Goal: Task Accomplishment & Management: Use online tool/utility

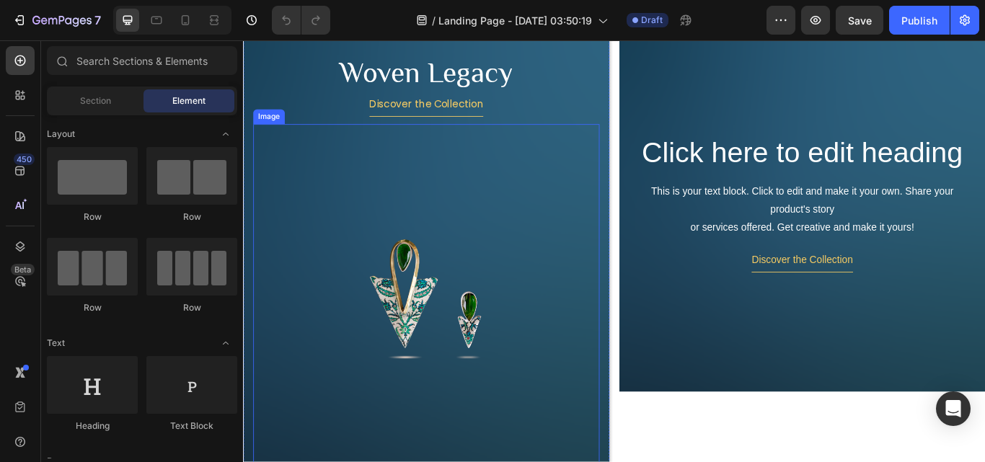
scroll to position [361, 0]
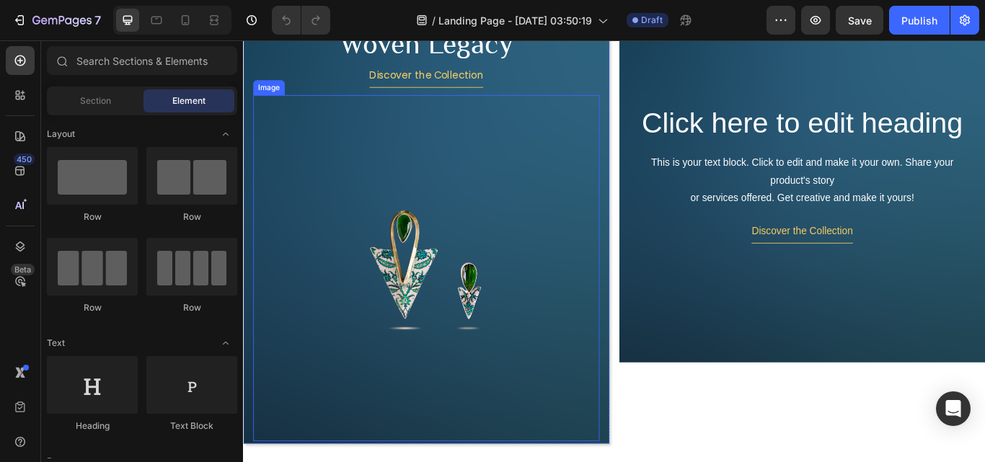
click at [454, 294] on img at bounding box center [457, 307] width 404 height 404
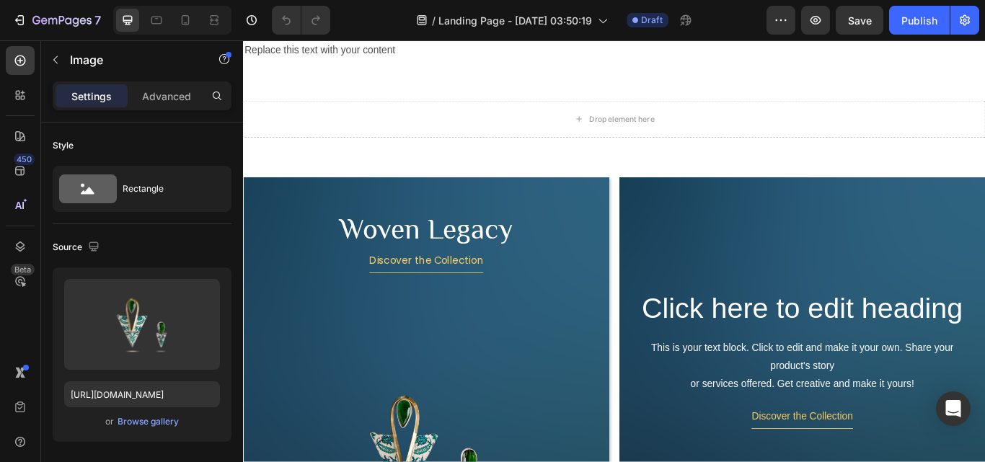
scroll to position [0, 0]
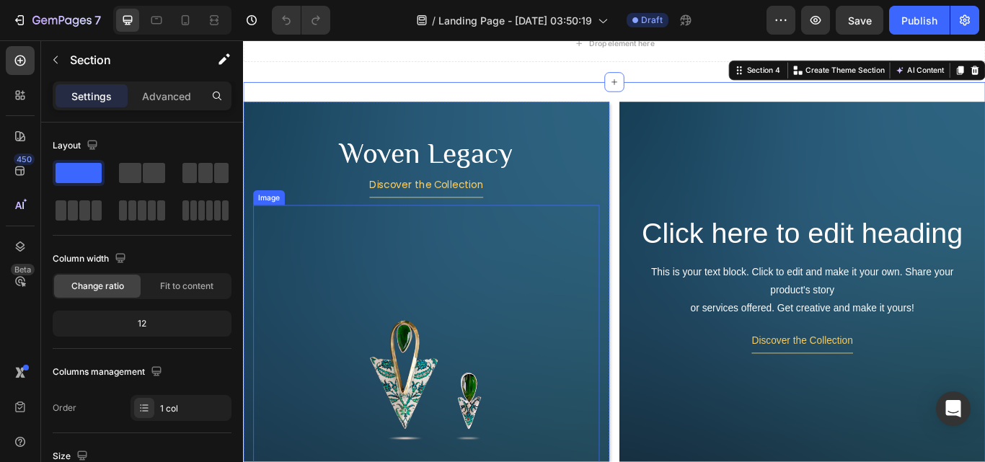
scroll to position [144, 0]
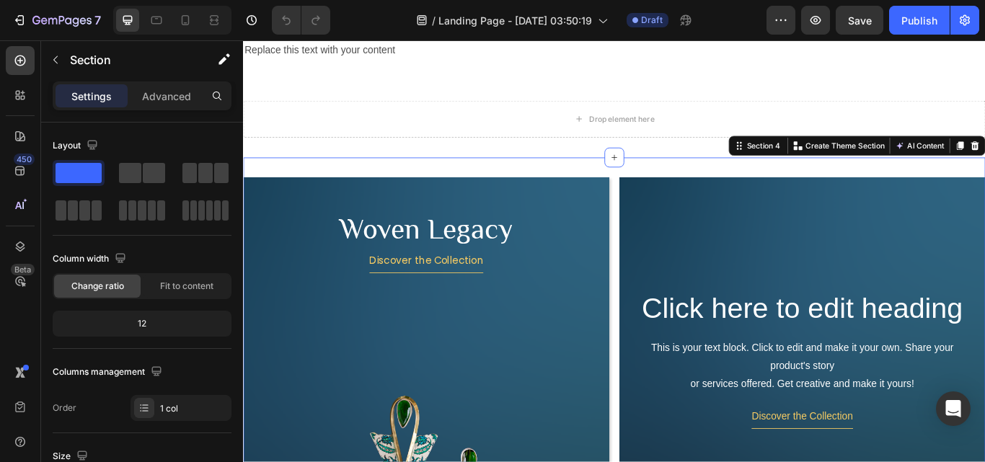
click at [610, 185] on div "Woven Legacy Heading Discover the Collection Button Image Hero Banner Click her…" at bounding box center [676, 464] width 866 height 574
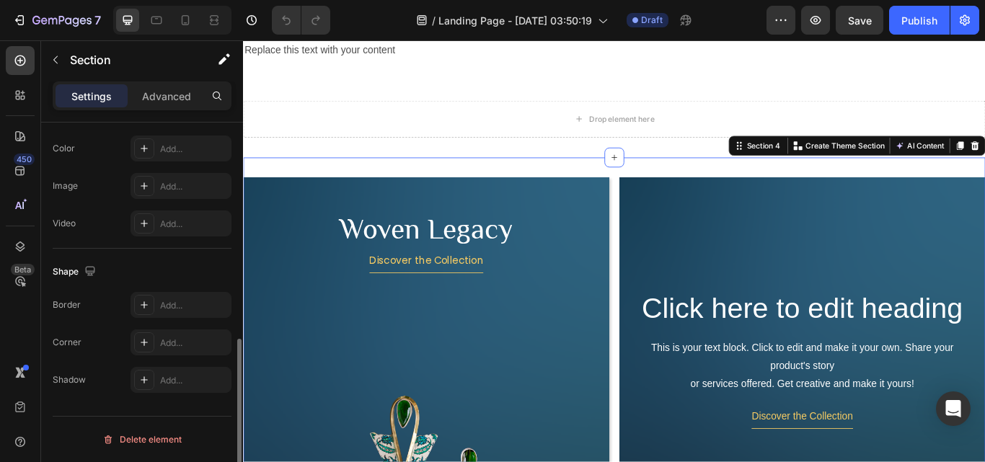
scroll to position [355, 0]
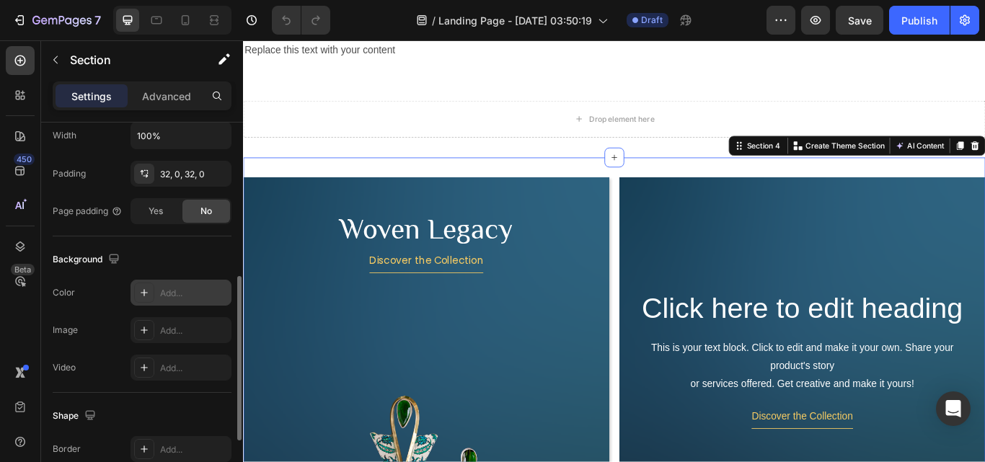
click at [150, 294] on div at bounding box center [144, 293] width 20 height 20
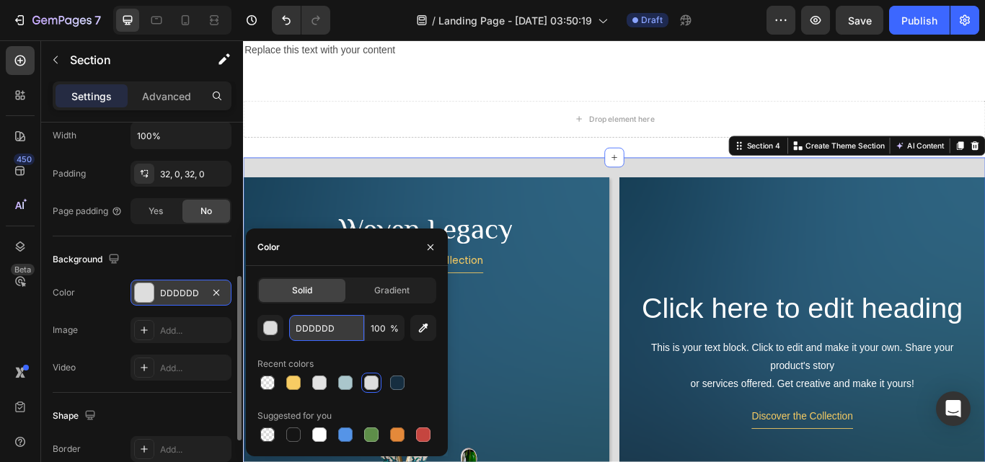
click at [338, 336] on input "DDDDDD" at bounding box center [326, 328] width 75 height 26
paste input "AAC6CC"
type input "AAC6CC"
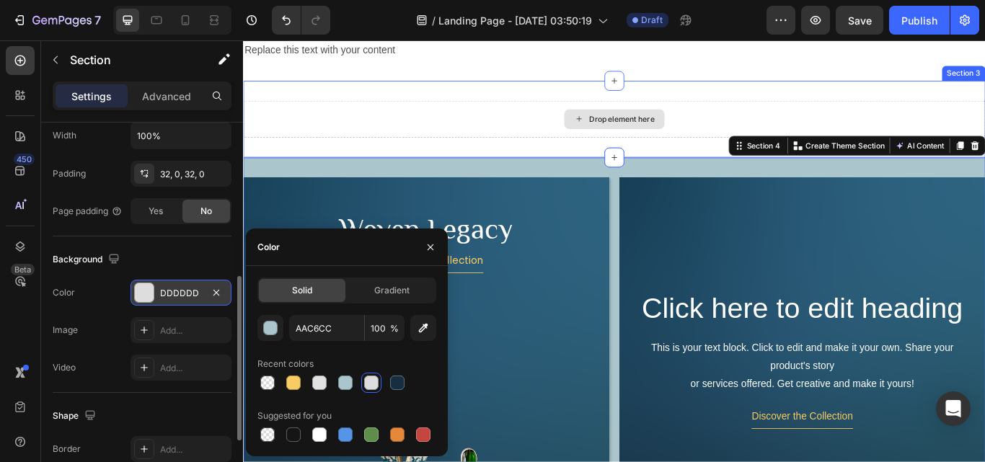
click at [375, 147] on div "Drop element here" at bounding box center [676, 132] width 866 height 43
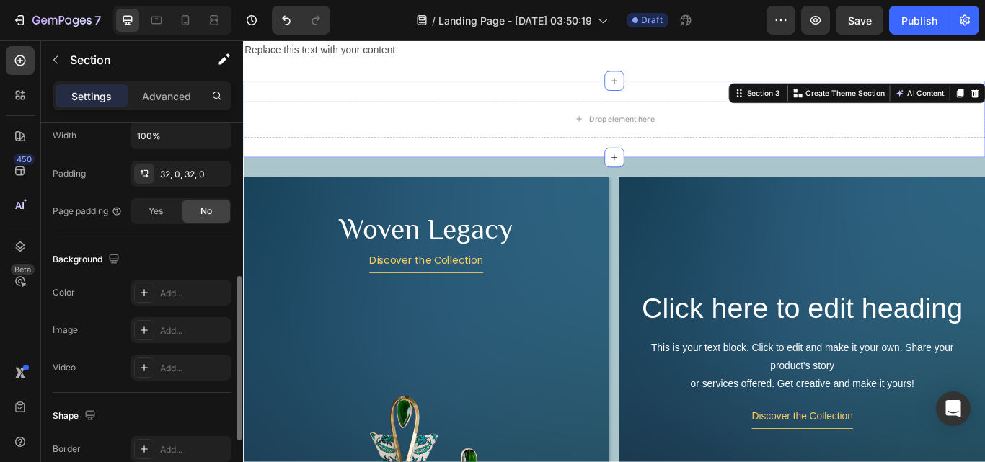
click at [375, 166] on div "Drop element here Section 3 You can create reusable sections Create Theme Secti…" at bounding box center [676, 132] width 866 height 89
click at [173, 297] on div "Add..." at bounding box center [194, 293] width 68 height 13
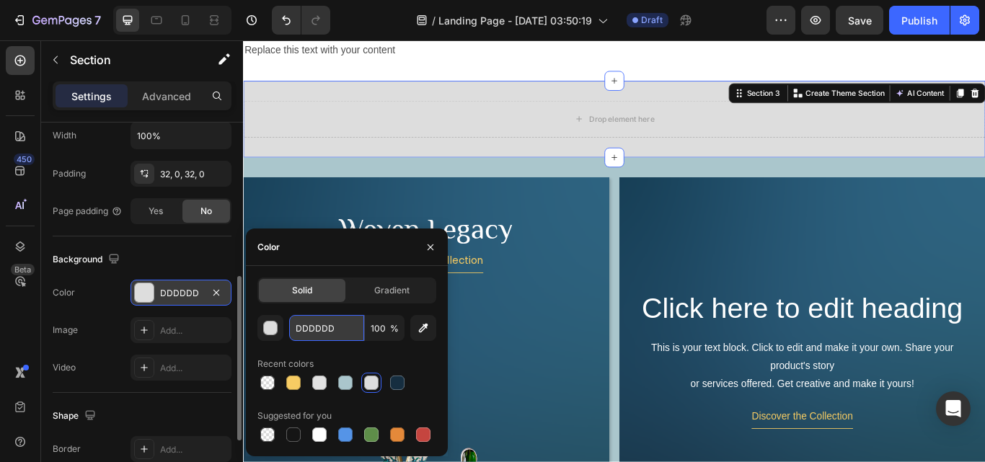
click at [336, 328] on input "DDDDDD" at bounding box center [326, 328] width 75 height 26
paste input "AAC6CC"
type input "AAC6CC"
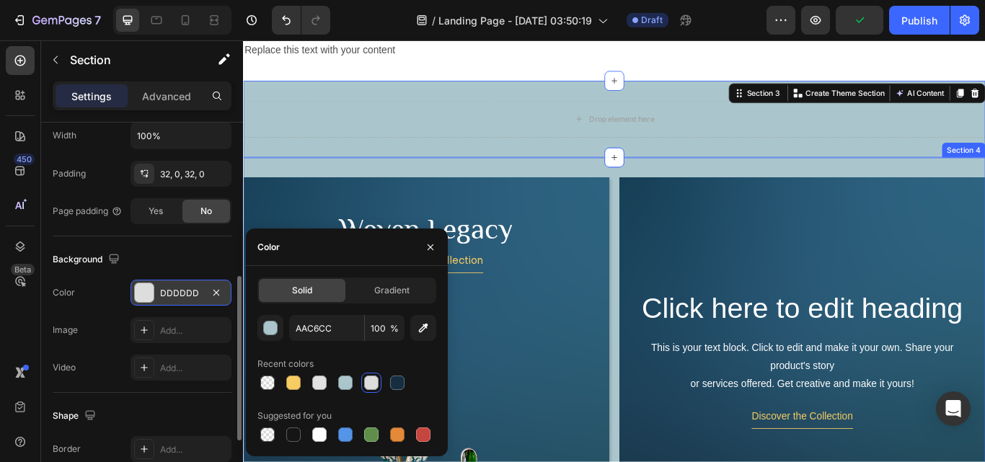
click at [432, 190] on div "Woven Legacy Heading Discover the Collection Button Image Hero Banner Click her…" at bounding box center [676, 464] width 866 height 574
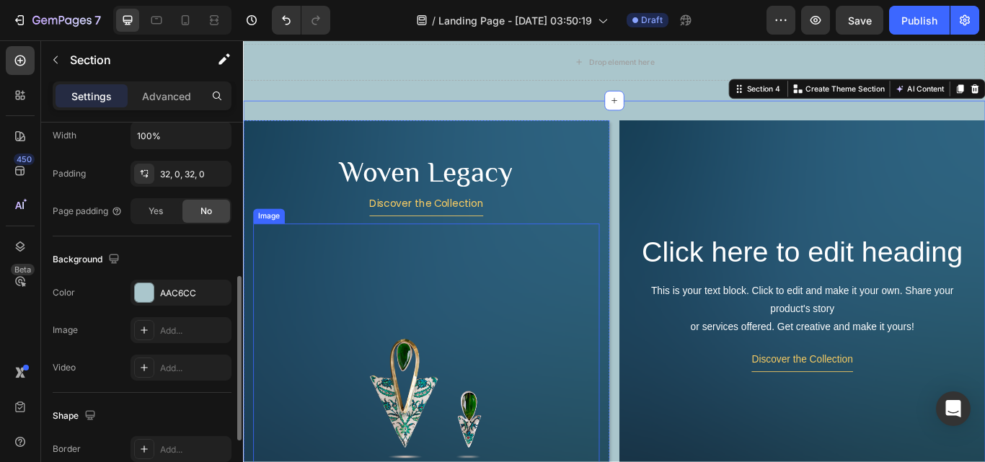
scroll to position [144, 0]
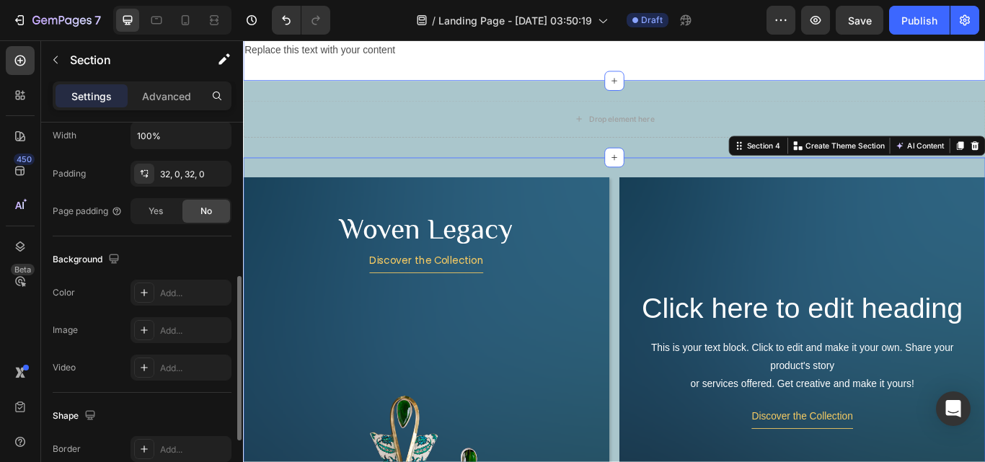
click at [641, 69] on div "Replace this text with your content Text Block Section 2" at bounding box center [676, 53] width 866 height 70
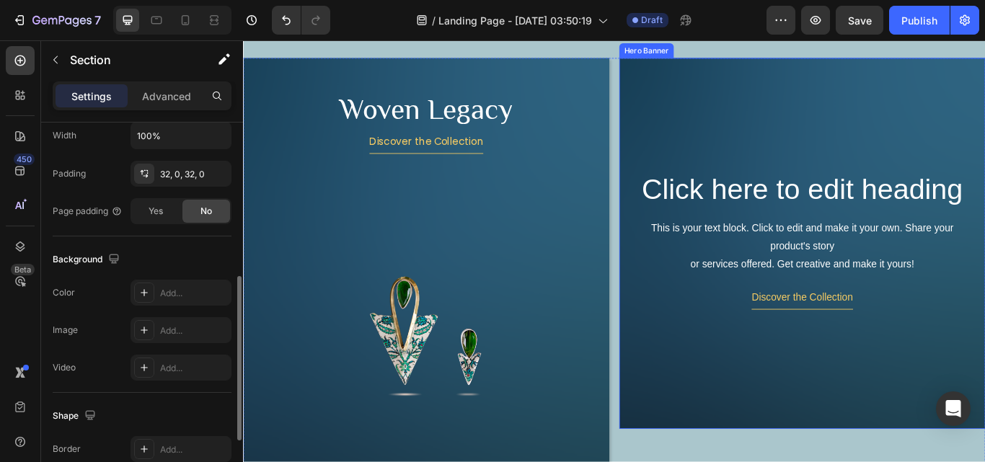
scroll to position [289, 0]
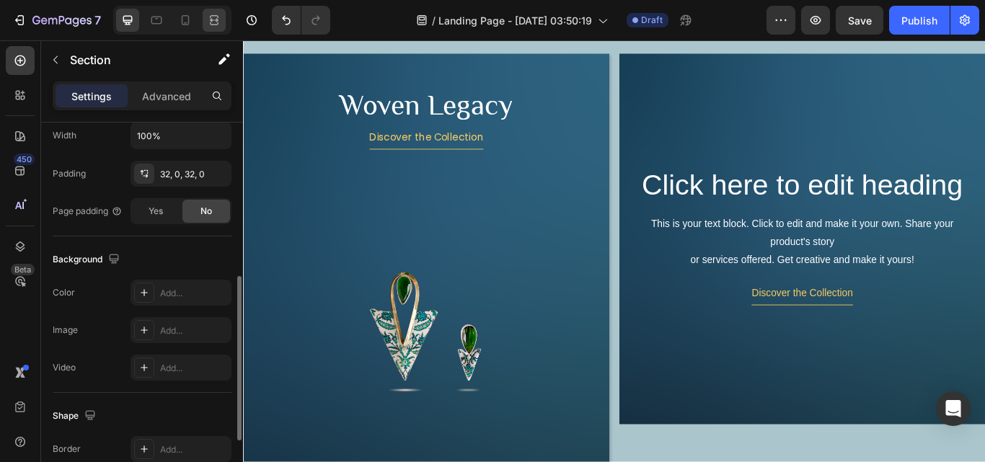
click at [216, 19] on icon at bounding box center [214, 20] width 14 height 14
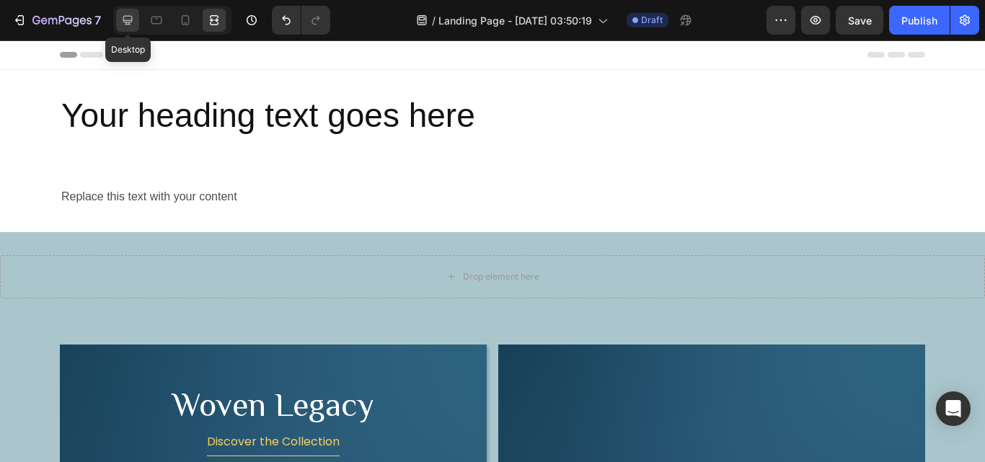
click at [128, 23] on icon at bounding box center [127, 20] width 14 height 14
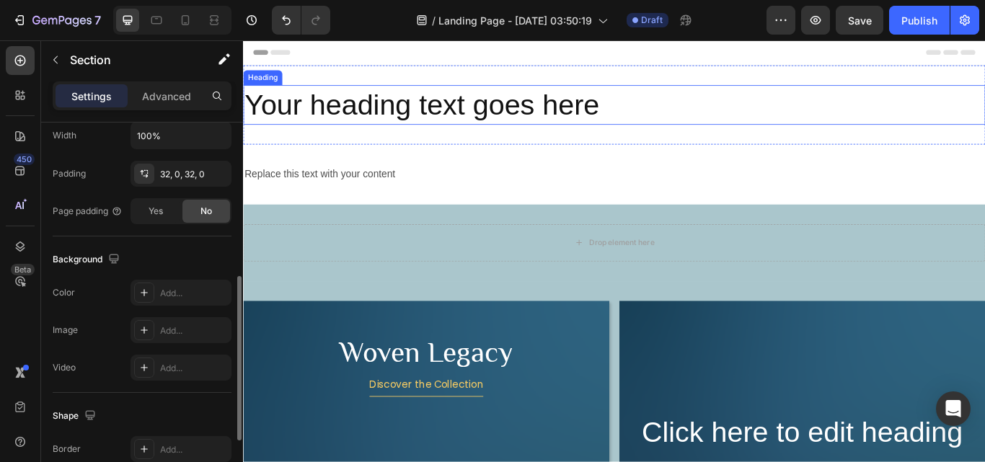
click at [565, 113] on h2 "Your heading text goes here" at bounding box center [676, 116] width 866 height 46
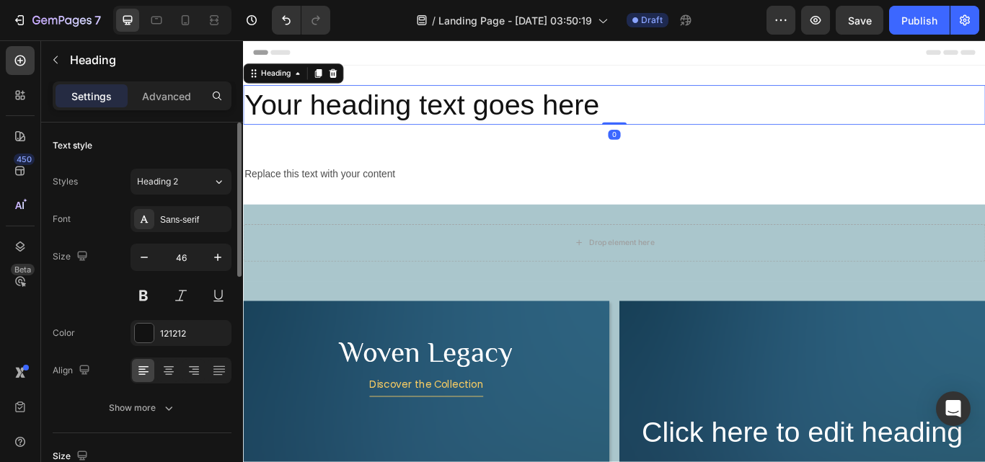
click at [650, 115] on h2 "Your heading text goes here" at bounding box center [676, 116] width 866 height 46
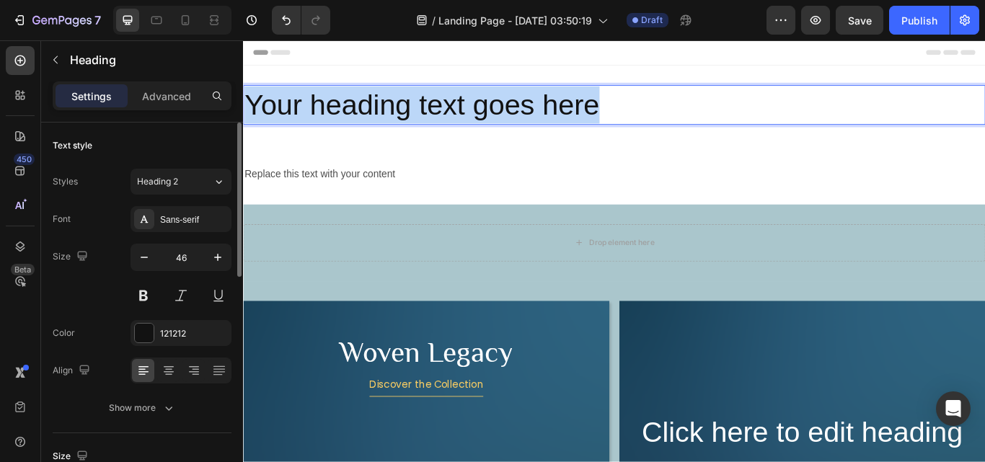
drag, startPoint x: 669, startPoint y: 118, endPoint x: 247, endPoint y: 115, distance: 422.7
click at [247, 115] on p "Your heading text goes here" at bounding box center [676, 115] width 863 height 43
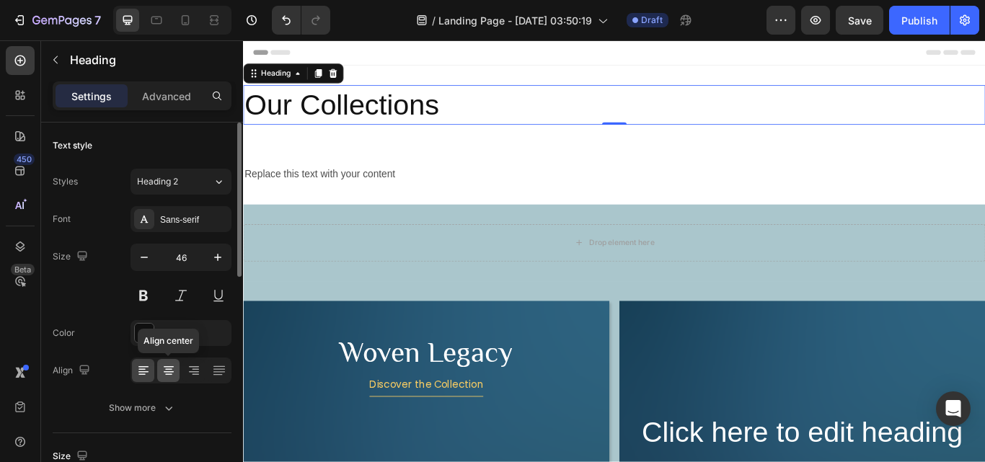
click at [170, 376] on icon at bounding box center [169, 371] width 14 height 14
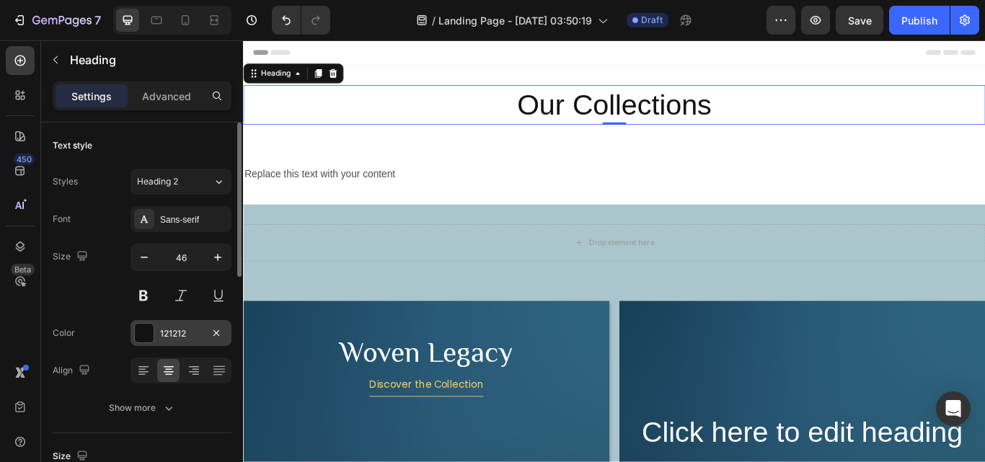
click at [172, 333] on div "121212" at bounding box center [181, 333] width 42 height 13
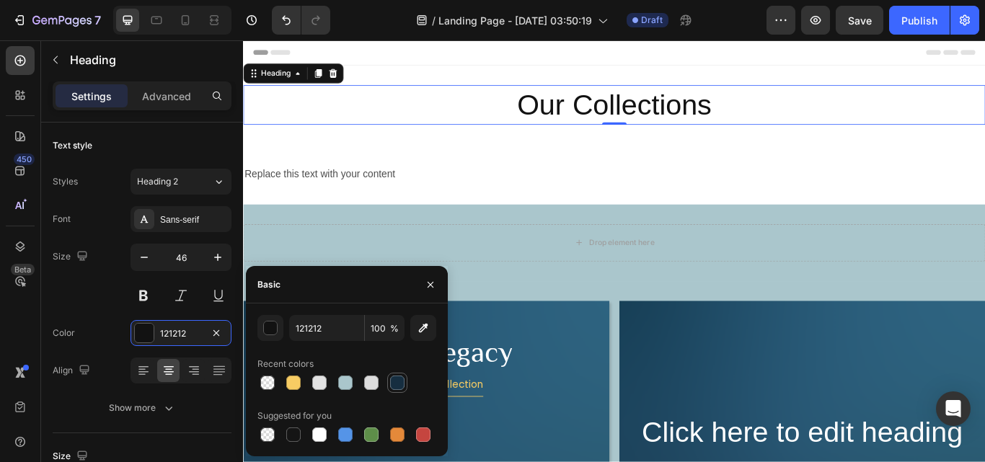
click at [400, 377] on div at bounding box center [397, 383] width 14 height 14
type input "162E40"
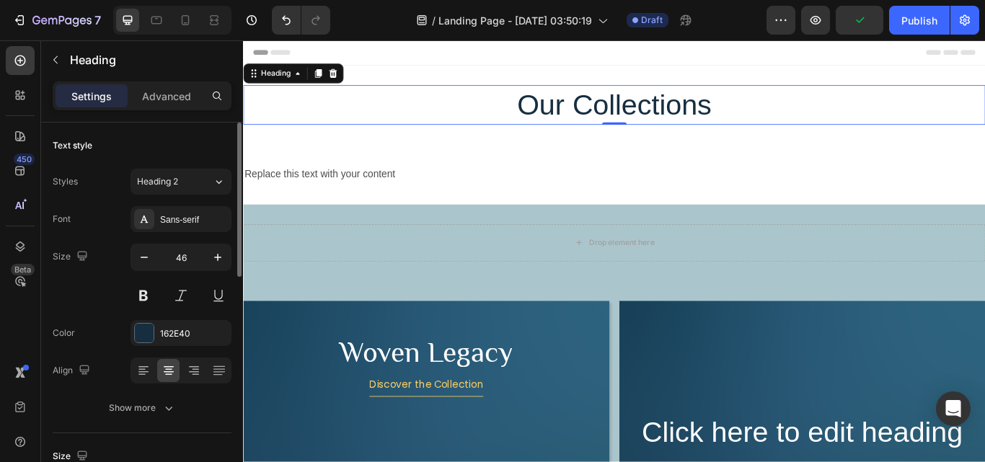
click at [104, 296] on div "Size 46" at bounding box center [142, 276] width 179 height 65
click at [370, 194] on div "Replace this text with your content" at bounding box center [676, 197] width 866 height 24
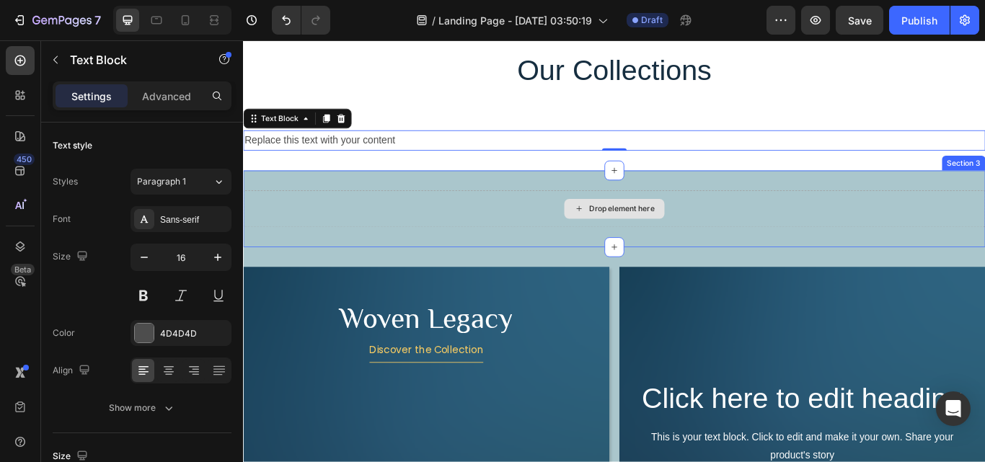
scroll to position [72, 0]
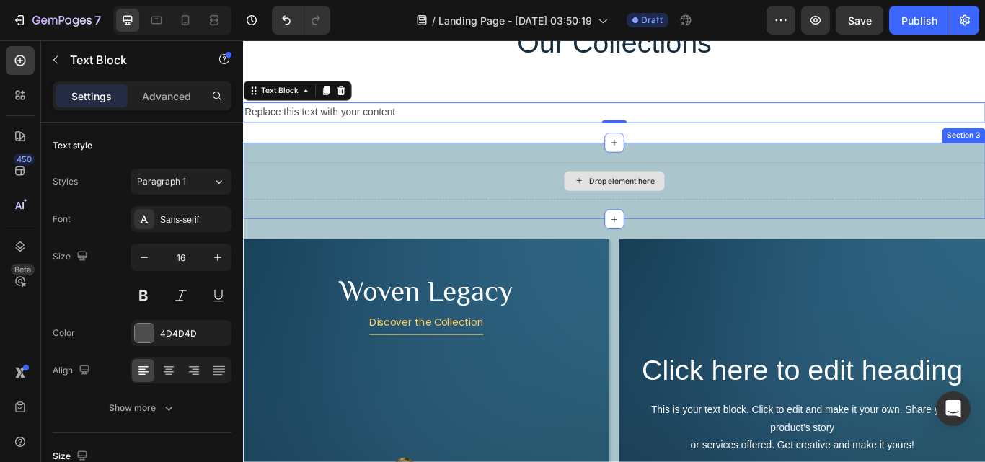
click at [431, 203] on div "Drop element here" at bounding box center [676, 204] width 866 height 43
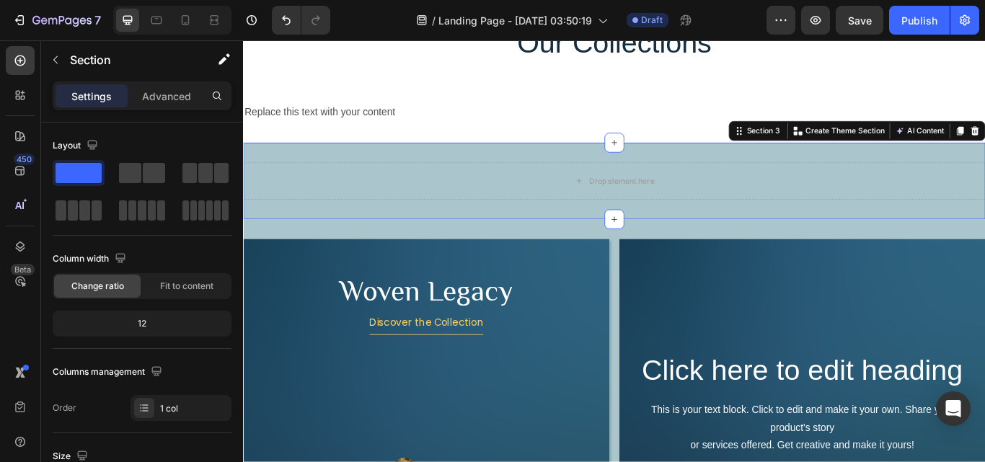
click at [423, 172] on div "Drop element here Section 3 You can create reusable sections Create Theme Secti…" at bounding box center [676, 204] width 866 height 89
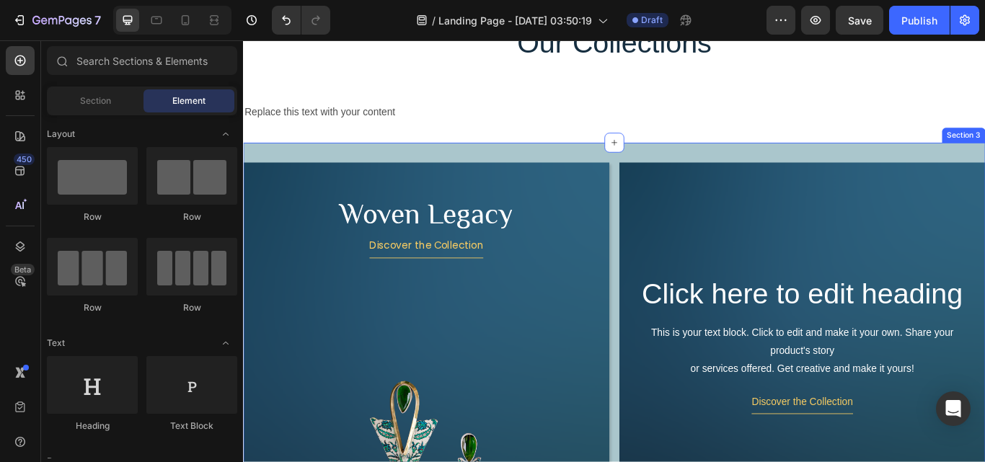
click at [457, 179] on div "Woven Legacy Heading Discover the Collection Button Image Hero Banner Click her…" at bounding box center [676, 447] width 866 height 574
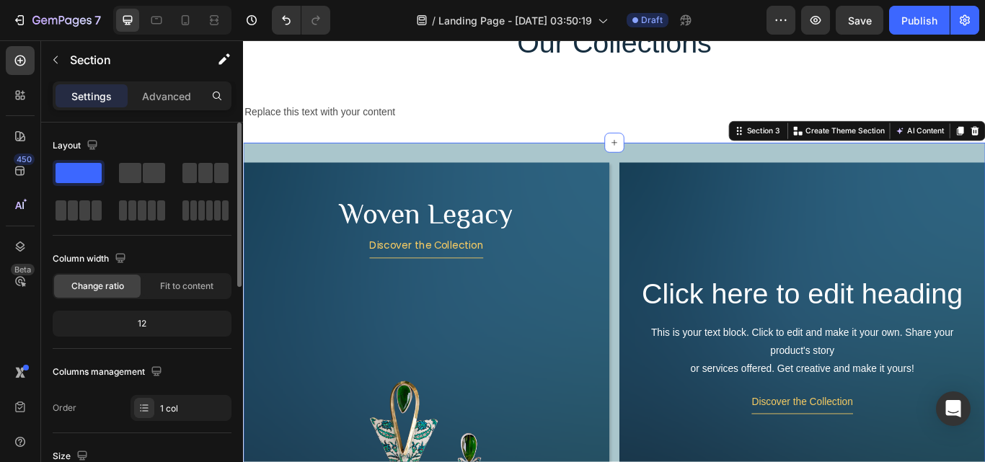
scroll to position [289, 0]
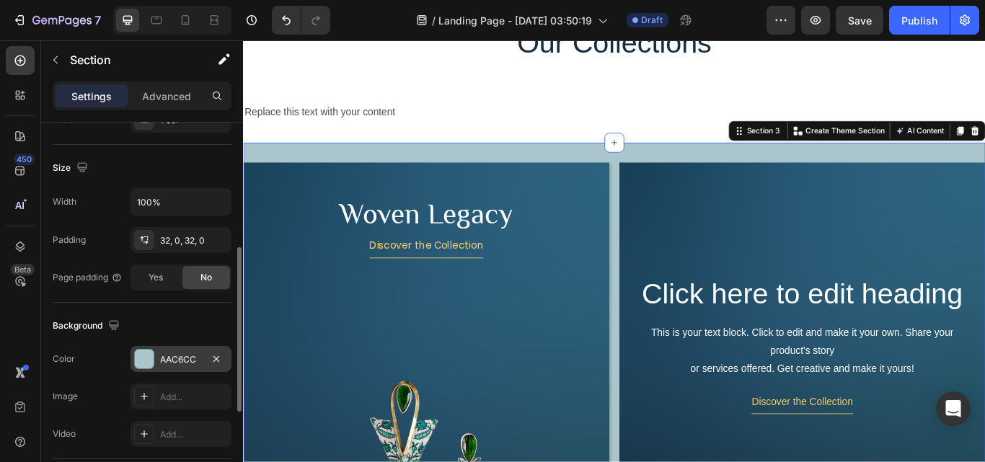
click at [149, 361] on div at bounding box center [144, 359] width 19 height 19
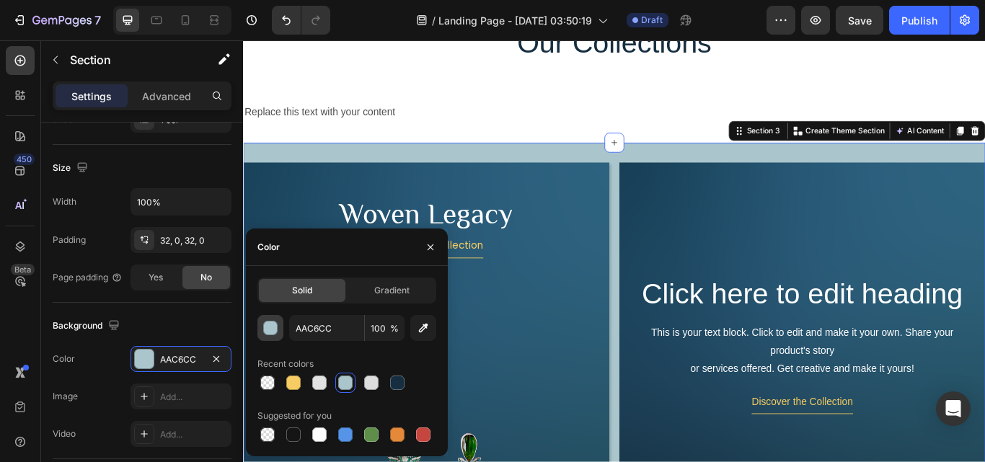
click at [269, 330] on div "button" at bounding box center [271, 329] width 14 height 14
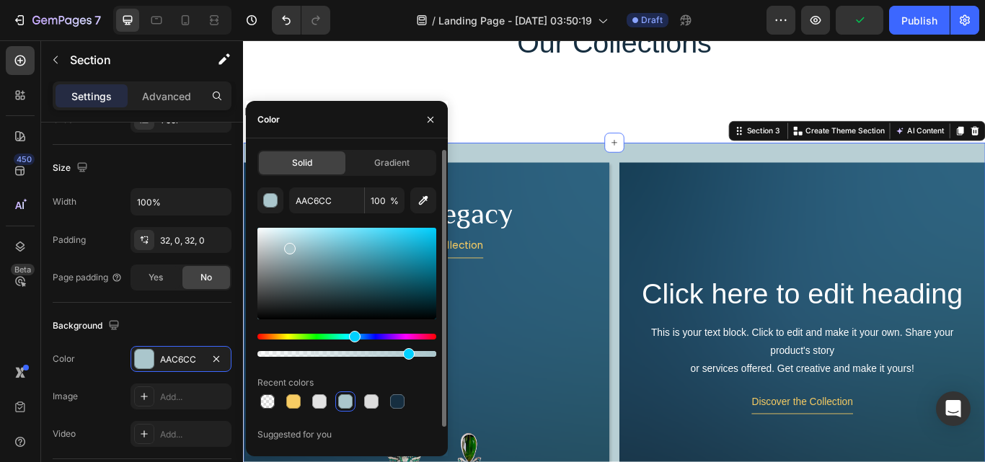
drag, startPoint x: 434, startPoint y: 356, endPoint x: 406, endPoint y: 356, distance: 28.1
click at [406, 356] on div at bounding box center [409, 354] width 12 height 12
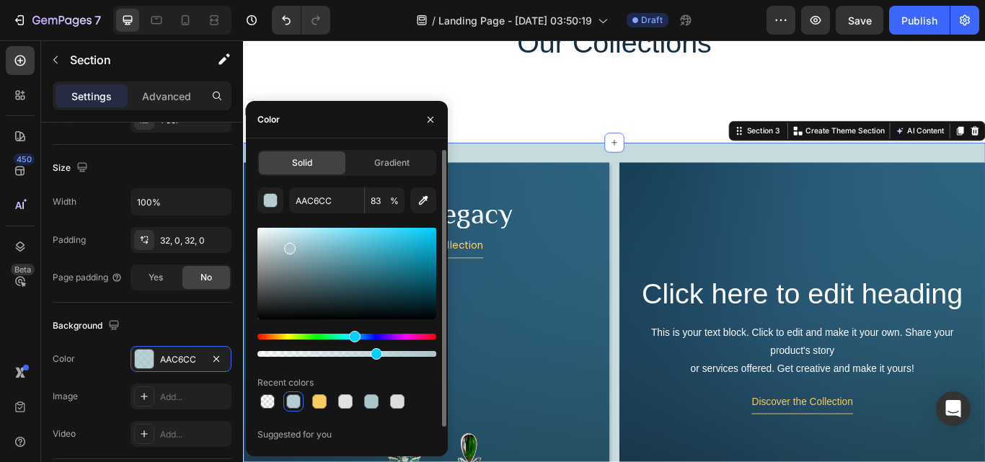
drag, startPoint x: 409, startPoint y: 354, endPoint x: 373, endPoint y: 355, distance: 36.1
click at [373, 355] on div at bounding box center [377, 354] width 12 height 12
drag, startPoint x: 373, startPoint y: 355, endPoint x: 357, endPoint y: 356, distance: 15.9
click at [357, 356] on div at bounding box center [361, 354] width 12 height 12
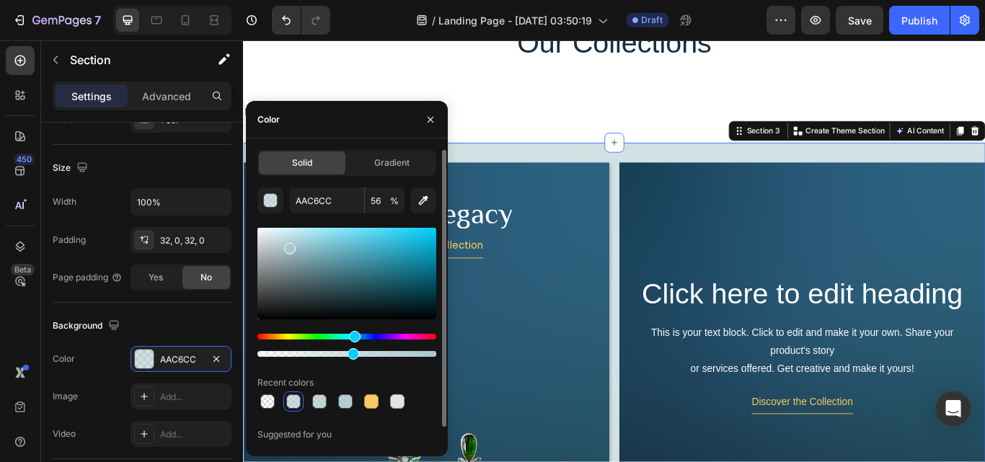
drag, startPoint x: 358, startPoint y: 357, endPoint x: 351, endPoint y: 356, distance: 8.1
click at [351, 356] on div at bounding box center [354, 354] width 12 height 12
click at [356, 353] on div at bounding box center [359, 354] width 12 height 12
type input "55"
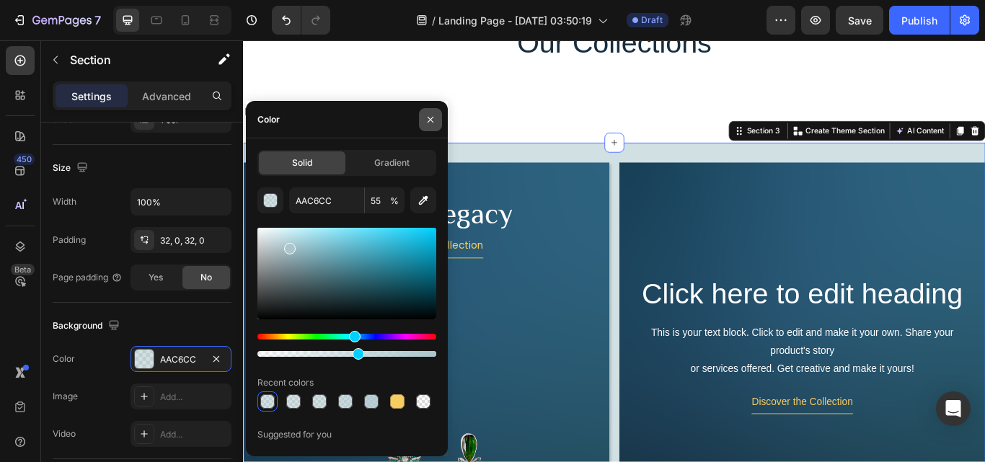
click at [431, 115] on icon "button" at bounding box center [431, 120] width 12 height 12
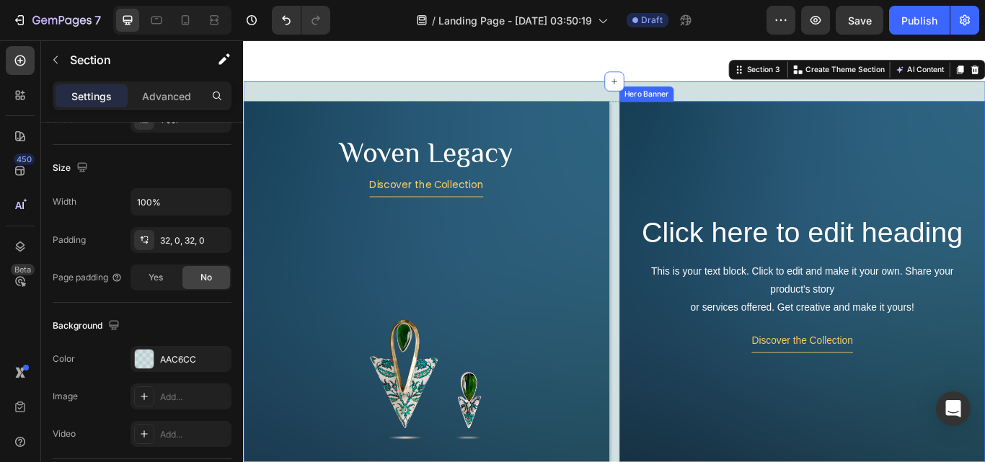
scroll to position [361, 0]
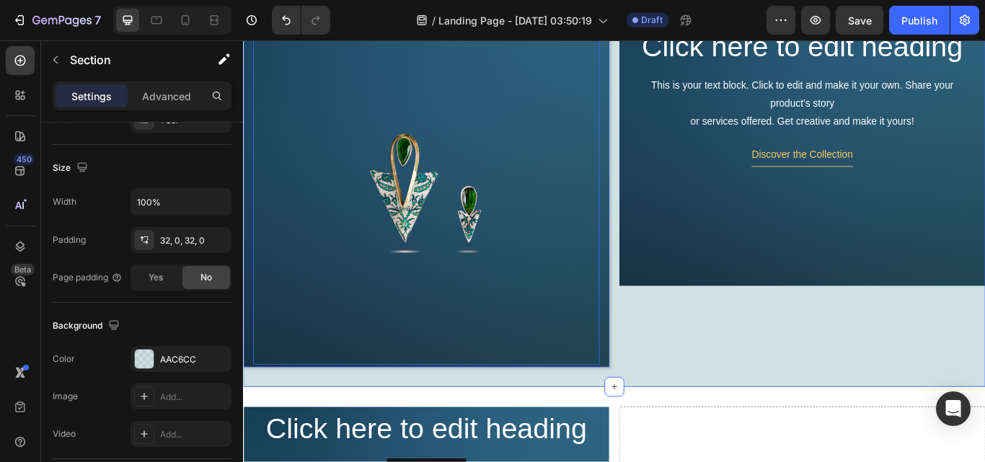
click at [604, 221] on img at bounding box center [457, 217] width 404 height 404
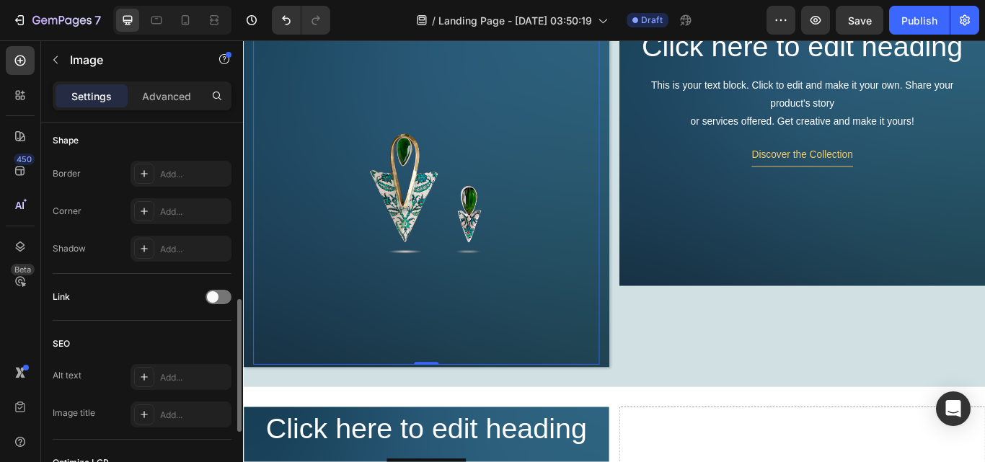
scroll to position [708, 0]
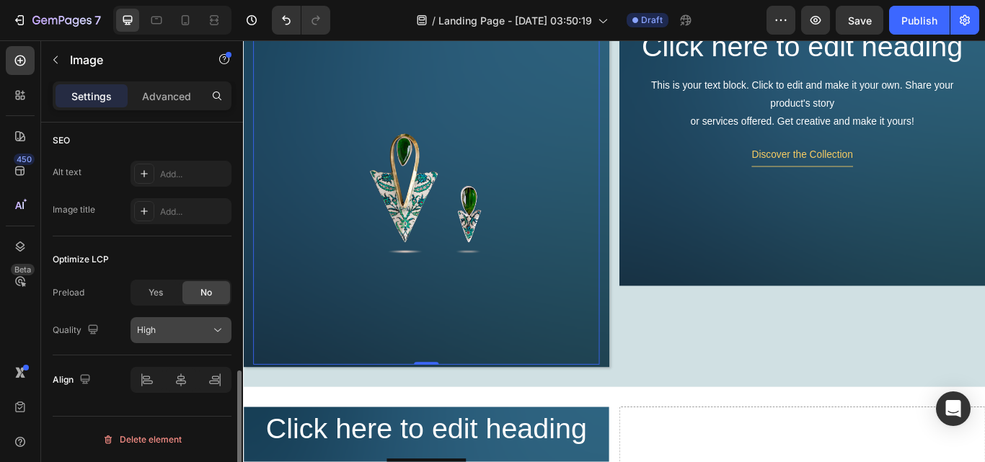
click at [176, 330] on div "High" at bounding box center [174, 330] width 74 height 13
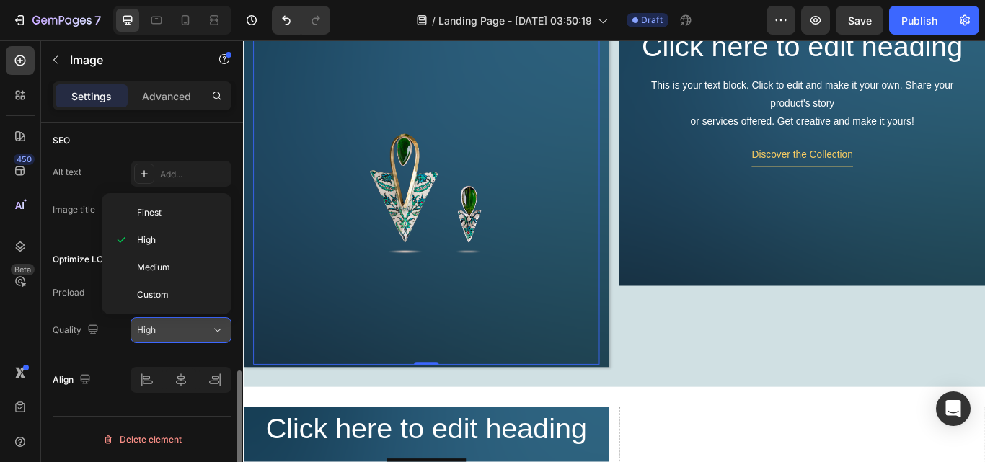
click at [176, 330] on div "High" at bounding box center [174, 330] width 74 height 13
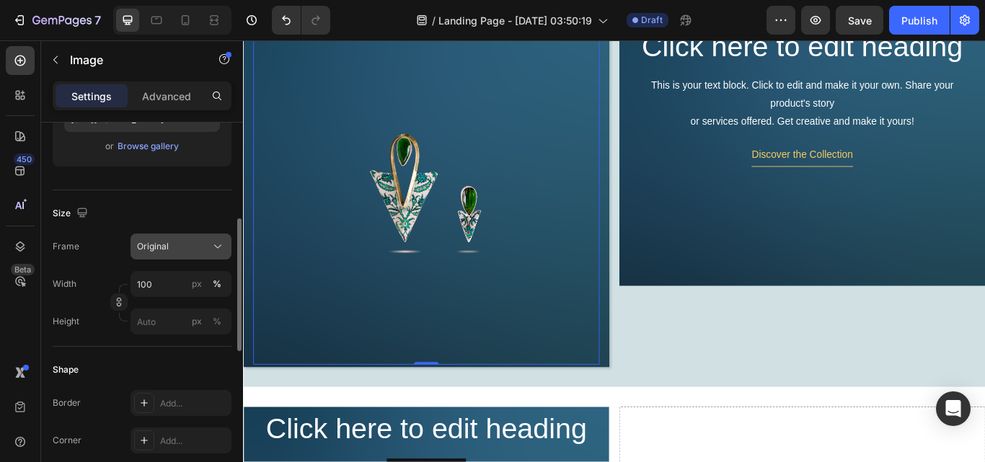
scroll to position [203, 0]
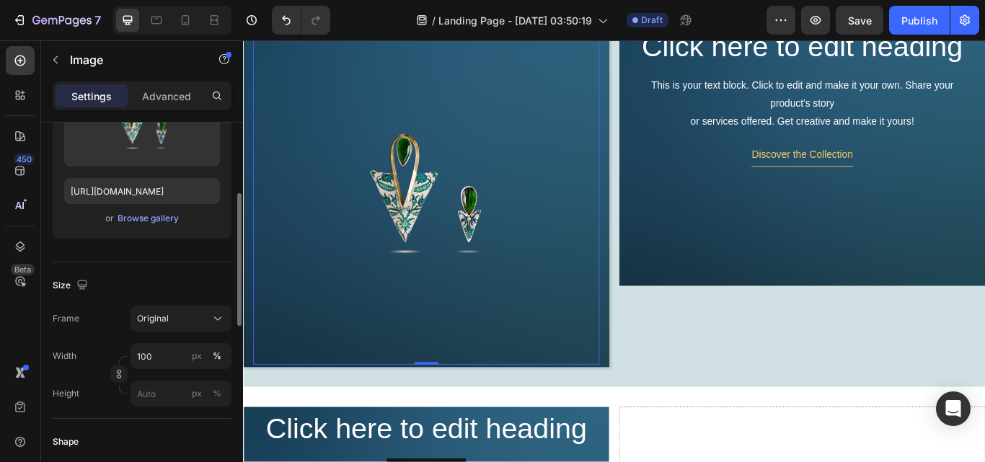
click at [180, 332] on div "Frame Original Width 100 px % Height px %" at bounding box center [142, 356] width 179 height 101
click at [175, 325] on div "Original" at bounding box center [172, 318] width 71 height 13
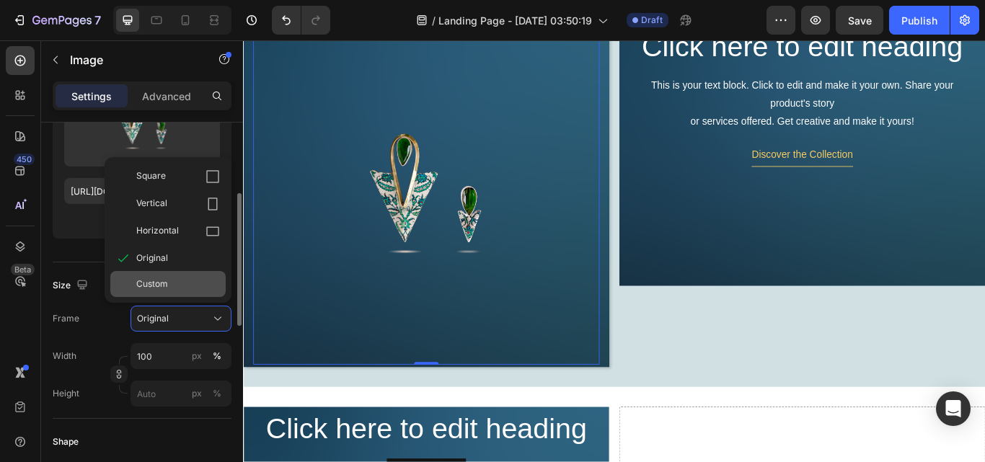
click at [167, 294] on div "Custom" at bounding box center [167, 284] width 115 height 26
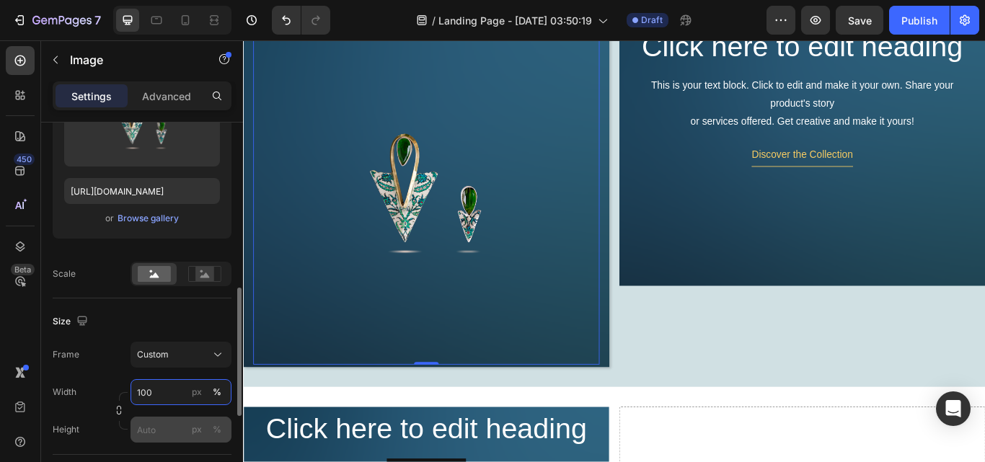
scroll to position [276, 0]
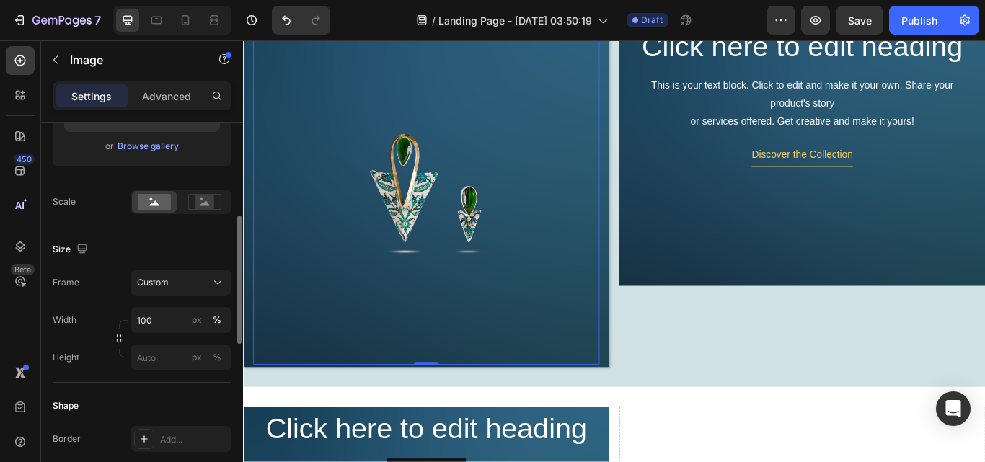
click at [171, 302] on div "Frame Custom Width 100 px % Height px %" at bounding box center [142, 320] width 179 height 101
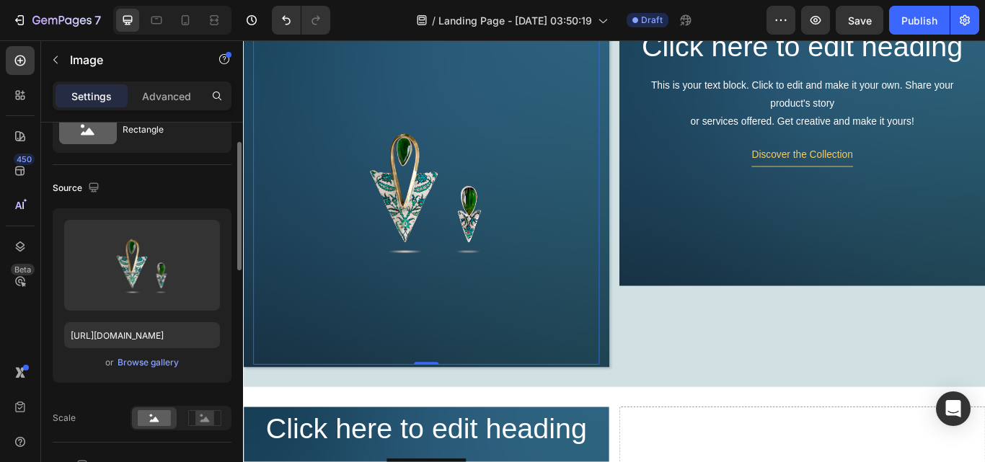
scroll to position [0, 0]
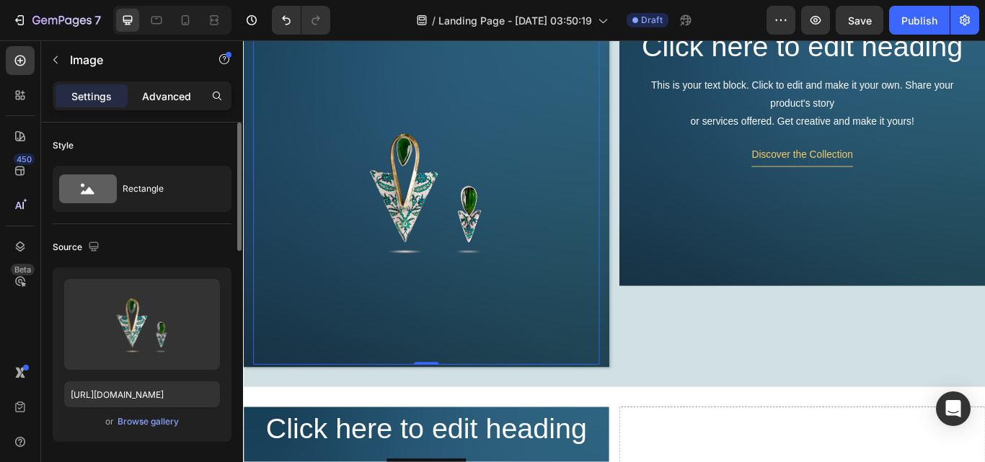
click at [170, 99] on p "Advanced" at bounding box center [166, 96] width 49 height 15
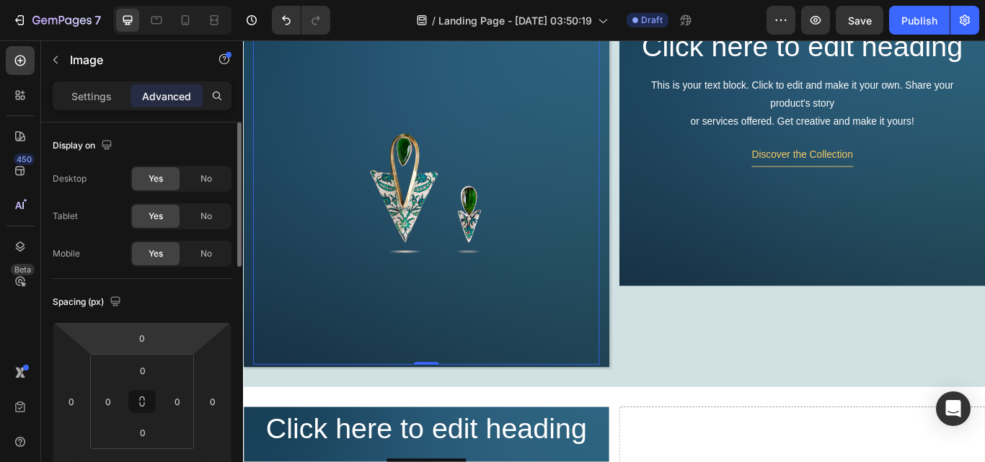
scroll to position [144, 0]
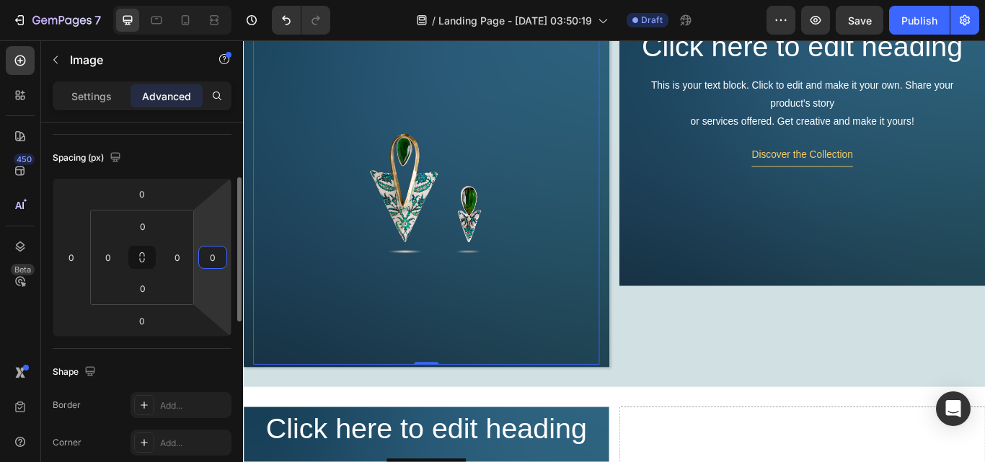
click at [211, 258] on input "0" at bounding box center [213, 258] width 22 height 22
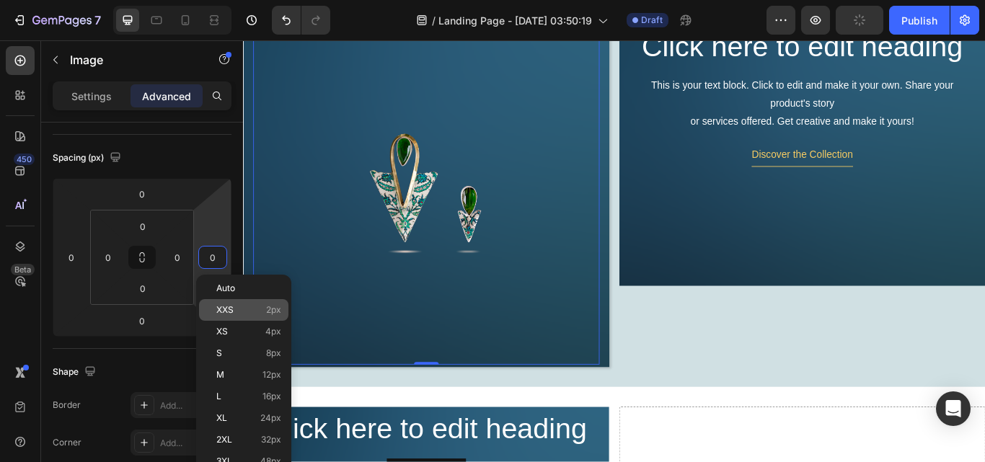
click at [214, 305] on div "XXS 2px" at bounding box center [243, 310] width 89 height 22
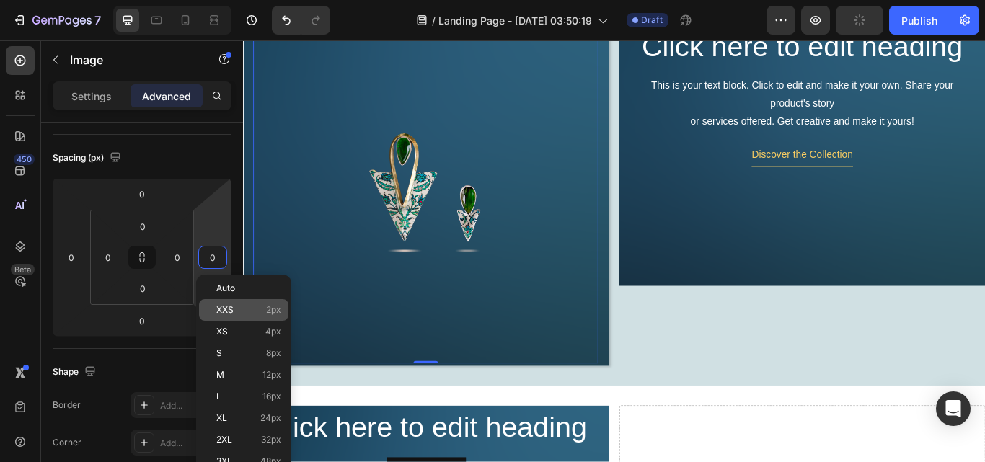
type input "2"
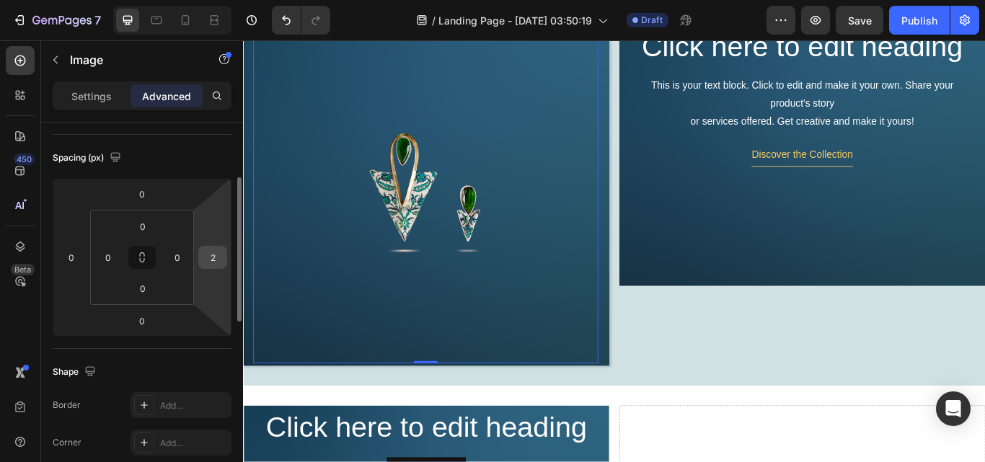
click at [212, 258] on input "2" at bounding box center [213, 258] width 22 height 22
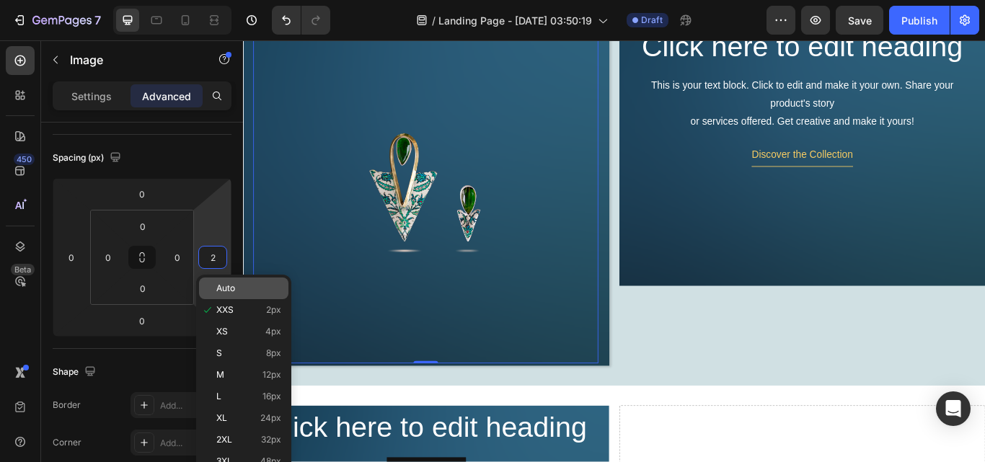
click at [219, 290] on span "Auto" at bounding box center [225, 288] width 19 height 10
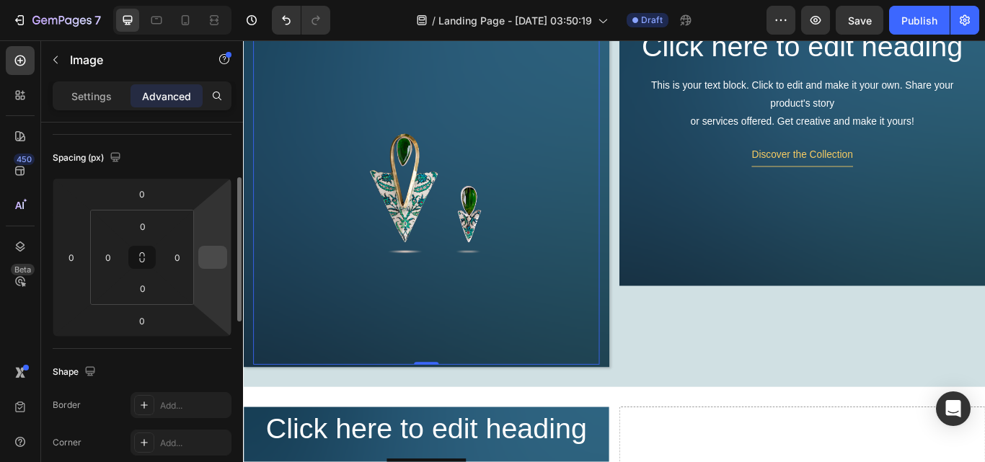
click at [205, 258] on input "number" at bounding box center [213, 258] width 22 height 22
type input "0"
click at [225, 168] on div "Spacing (px)" at bounding box center [142, 157] width 179 height 23
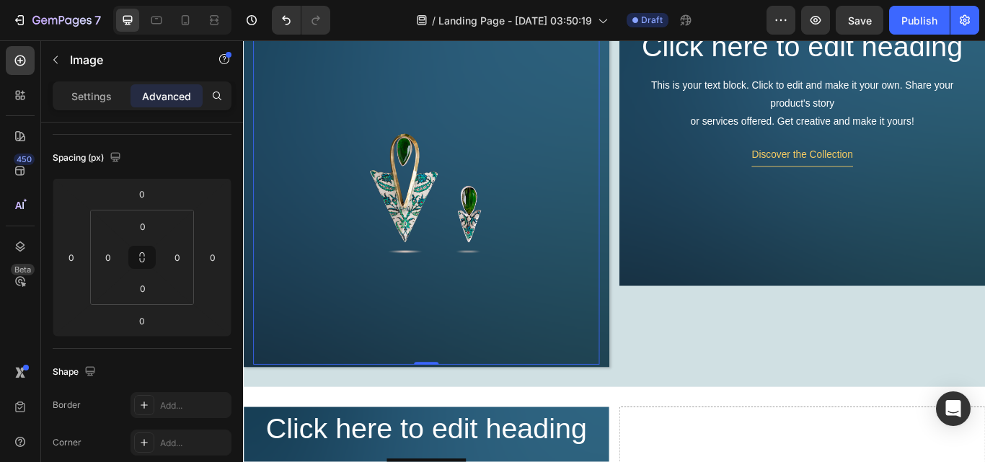
scroll to position [289, 0]
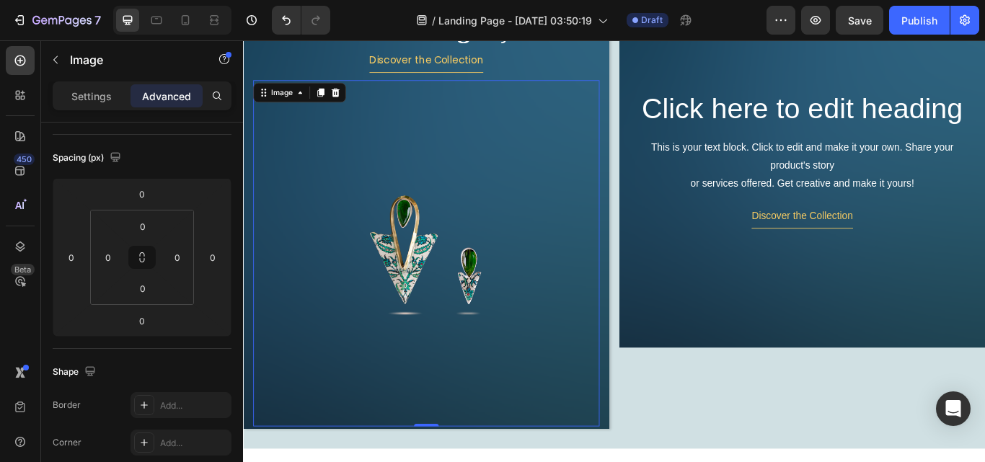
click at [606, 211] on img at bounding box center [457, 289] width 404 height 404
click at [308, 97] on icon at bounding box center [310, 102] width 12 height 12
click at [471, 173] on img at bounding box center [457, 289] width 404 height 404
click at [475, 166] on img at bounding box center [457, 289] width 404 height 404
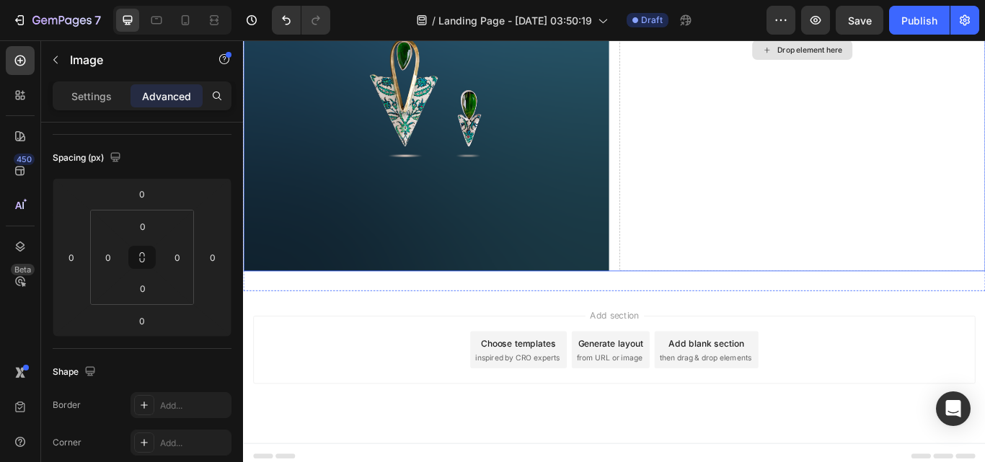
scroll to position [1034, 0]
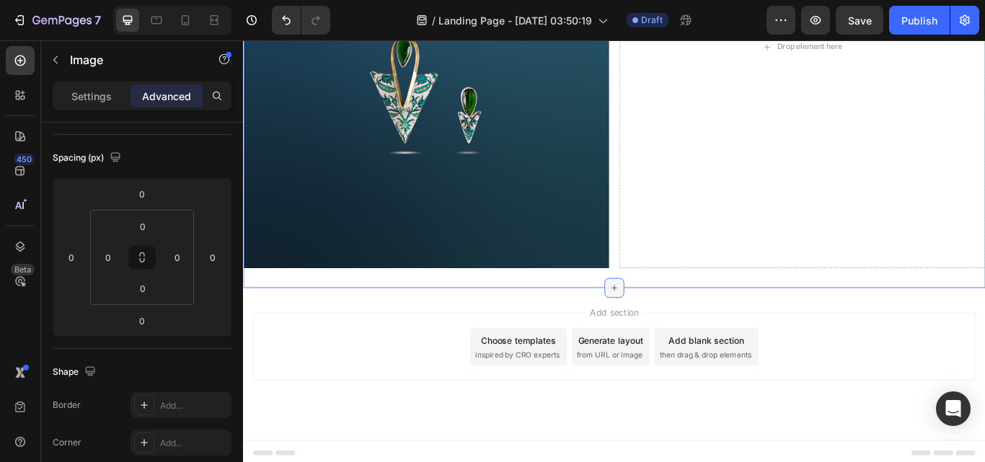
click at [670, 324] on icon at bounding box center [676, 330] width 12 height 12
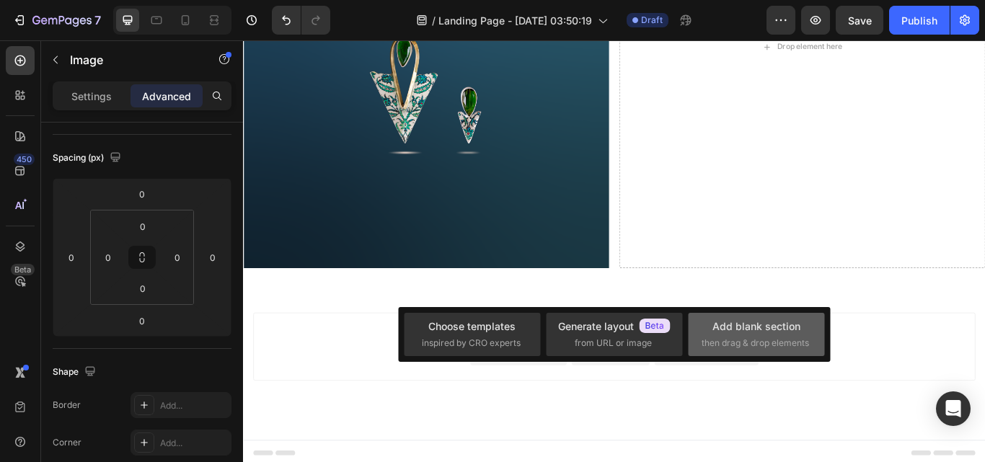
click at [727, 340] on span "then drag & drop elements" at bounding box center [755, 343] width 107 height 13
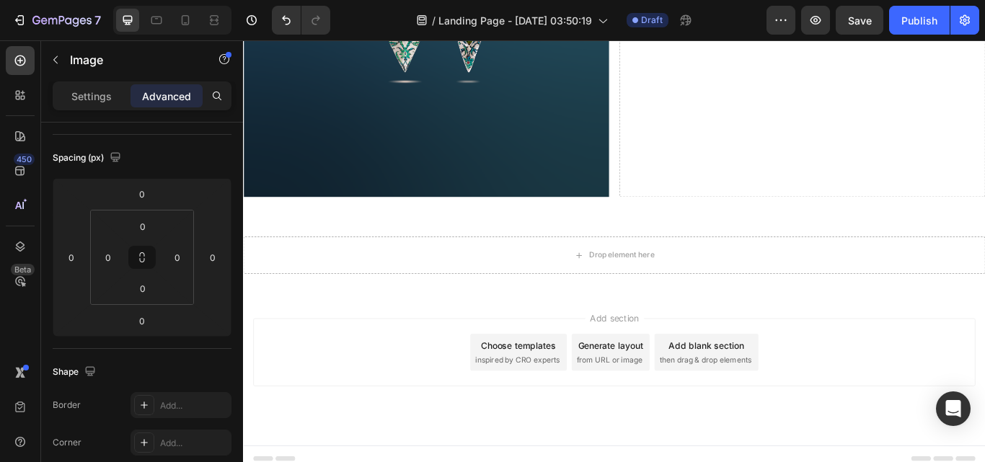
scroll to position [1123, 0]
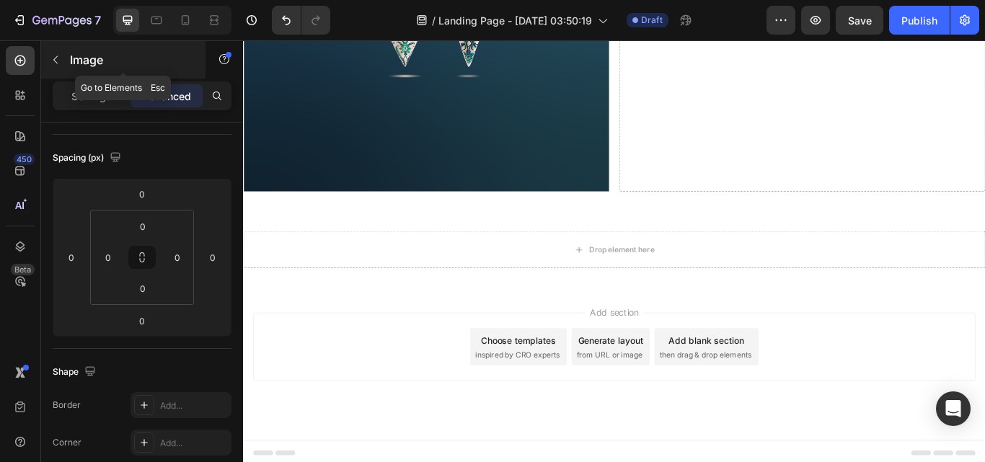
click at [56, 52] on button "button" at bounding box center [55, 59] width 23 height 23
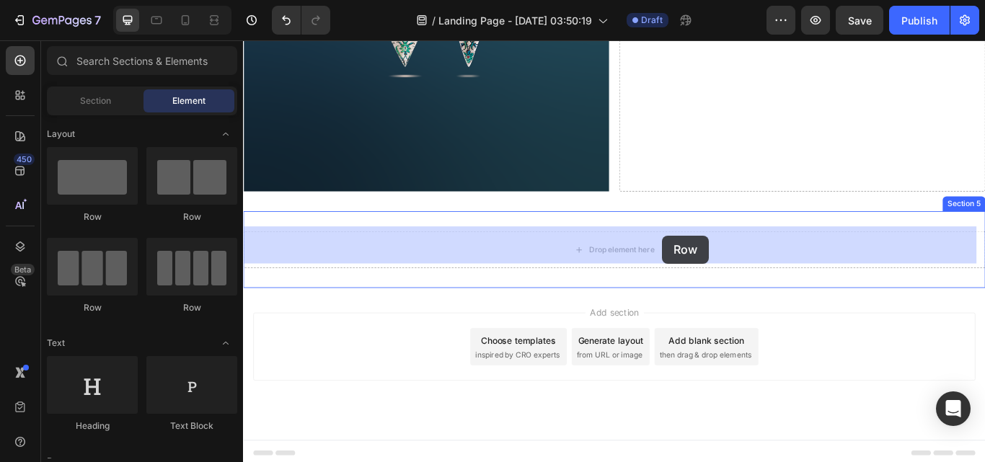
drag, startPoint x: 342, startPoint y: 223, endPoint x: 732, endPoint y: 268, distance: 392.9
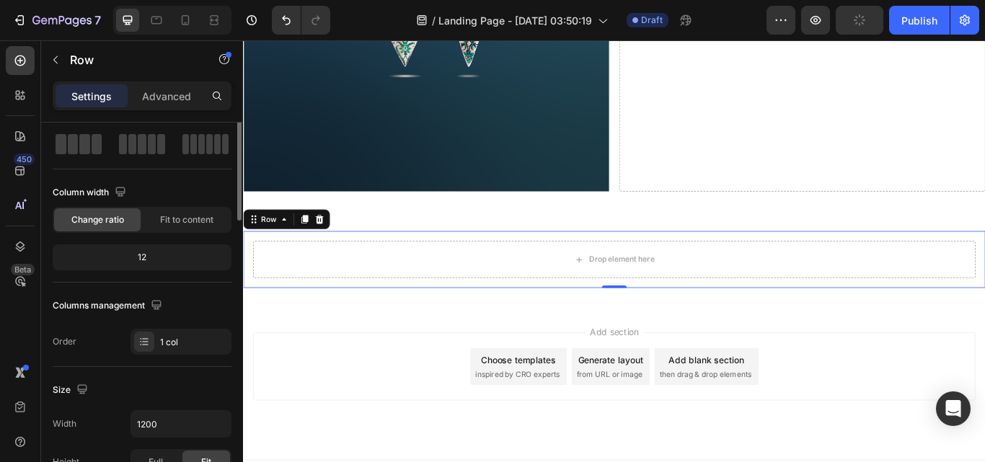
scroll to position [0, 0]
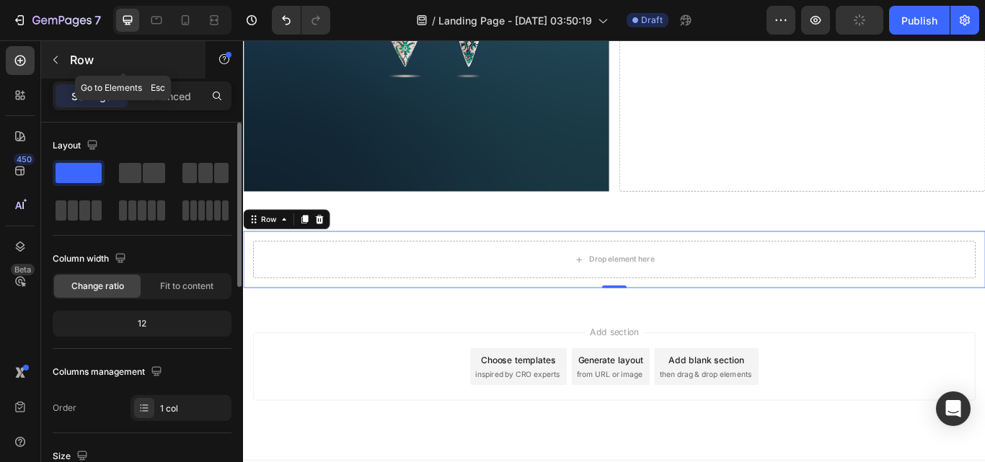
click at [66, 63] on button "button" at bounding box center [55, 59] width 23 height 23
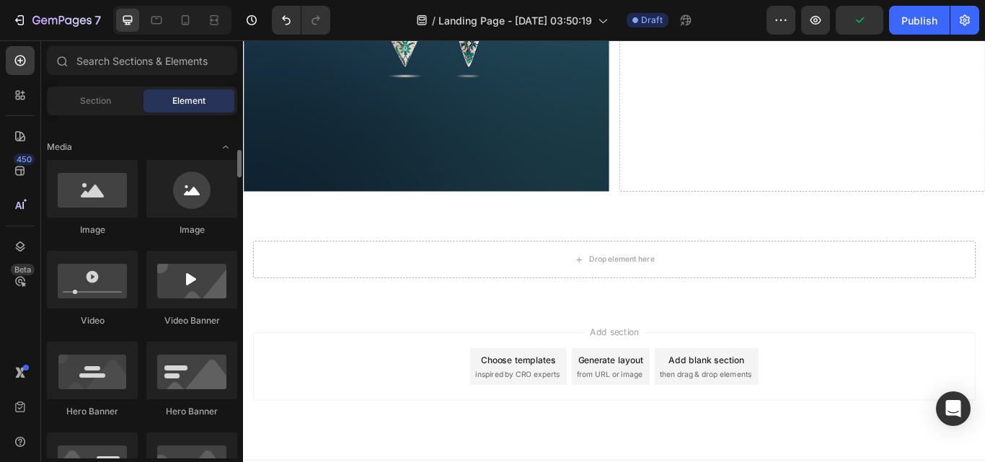
scroll to position [505, 0]
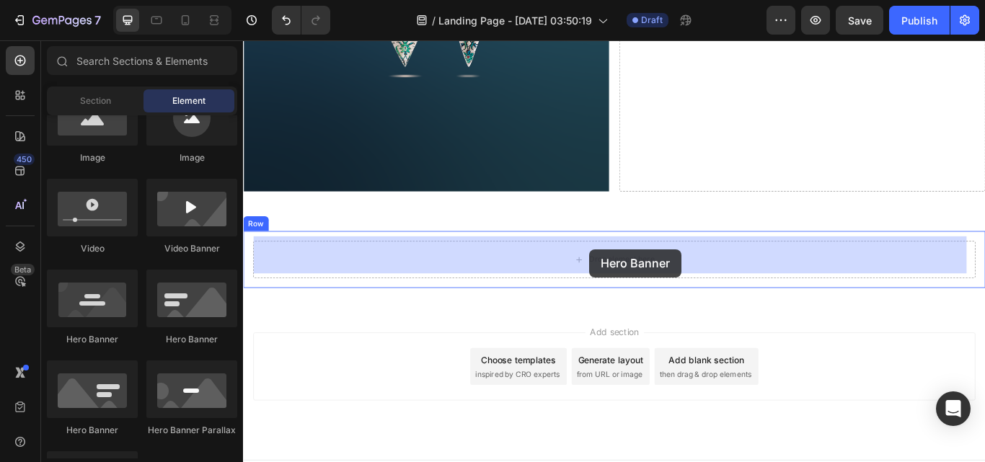
drag, startPoint x: 430, startPoint y: 346, endPoint x: 648, endPoint y: 286, distance: 226.8
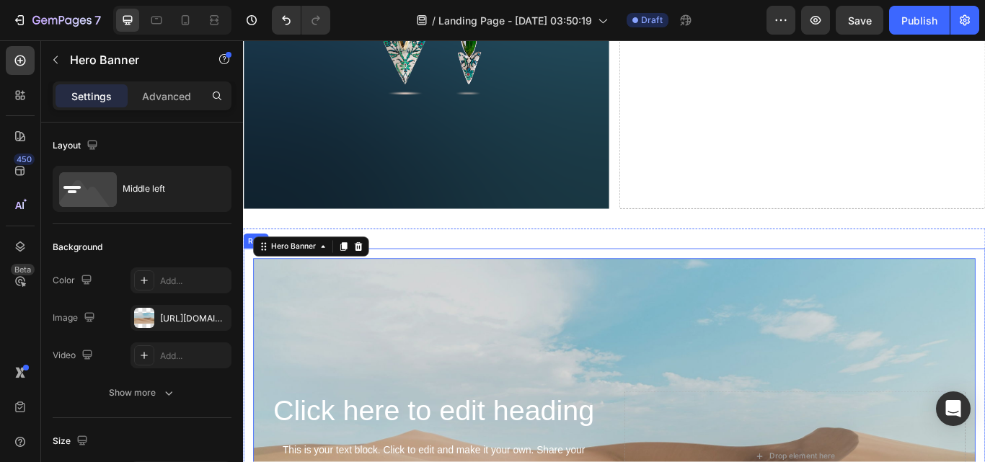
scroll to position [1123, 0]
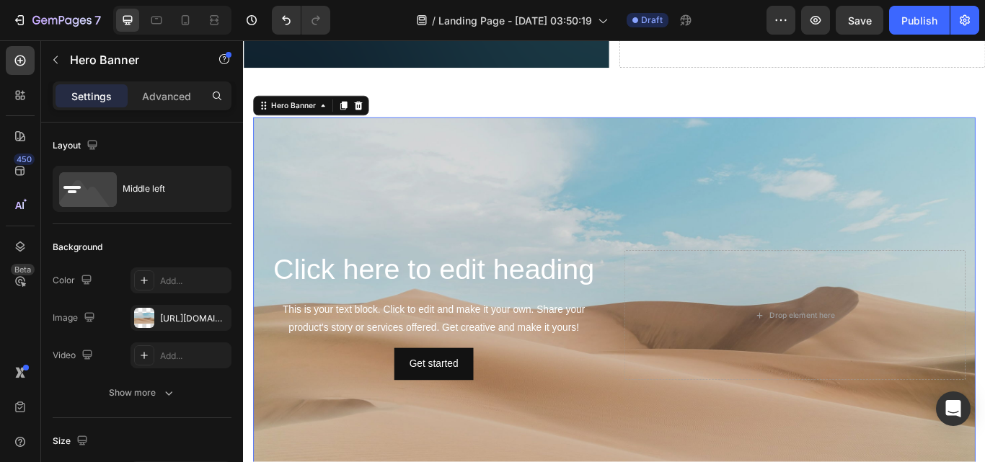
click at [886, 208] on div "Background Image" at bounding box center [676, 362] width 842 height 462
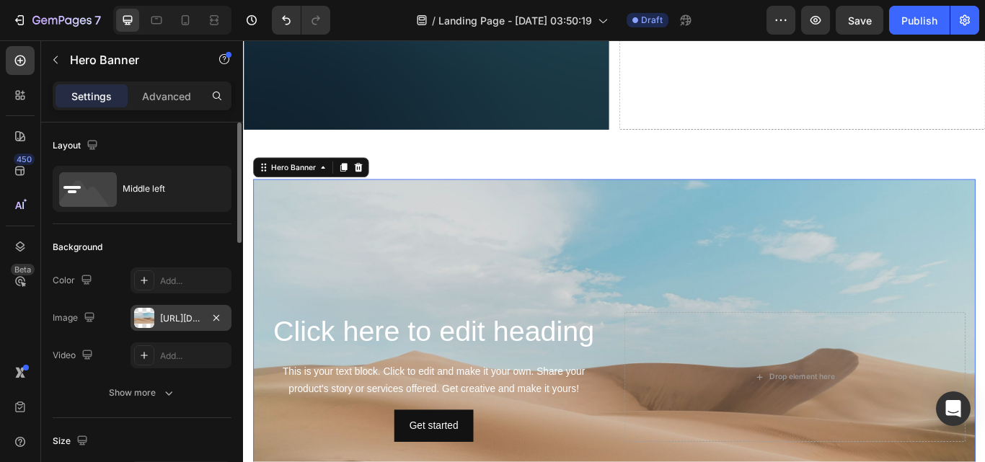
click at [175, 312] on div "[URL][DOMAIN_NAME]" at bounding box center [181, 318] width 42 height 13
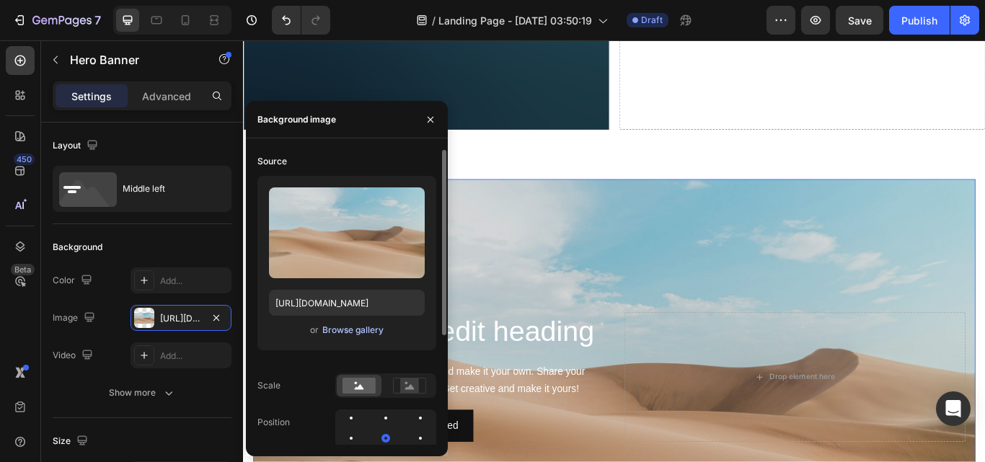
click at [333, 331] on div "Browse gallery" at bounding box center [352, 330] width 61 height 13
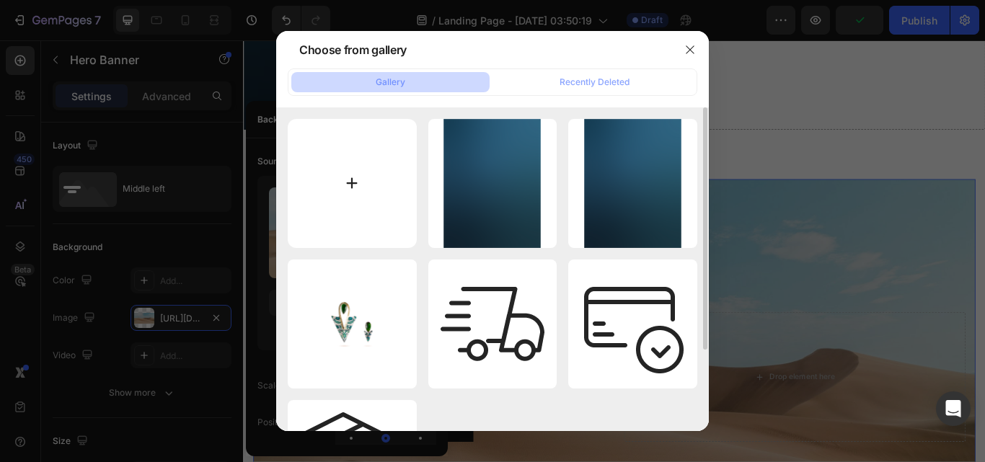
click at [342, 185] on input "file" at bounding box center [352, 183] width 129 height 129
type input "C:\fakepath\impressions-background-w.webp"
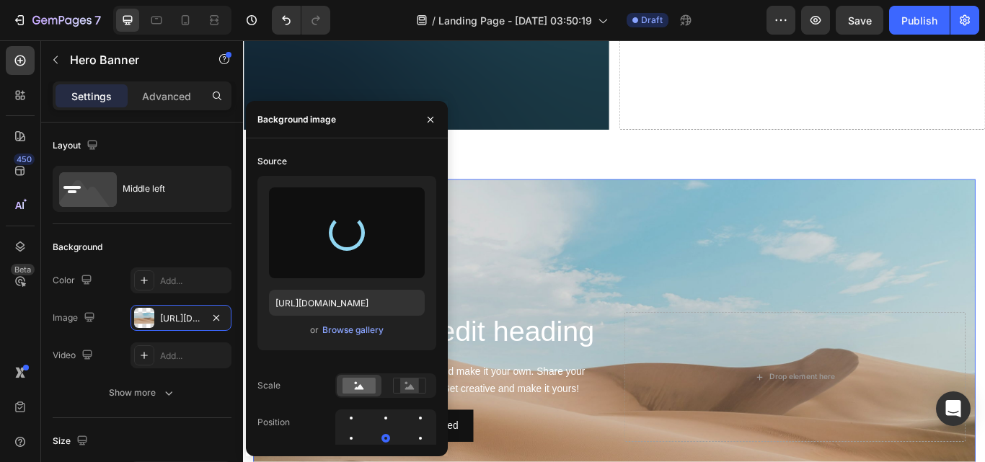
type input "[URL][DOMAIN_NAME]"
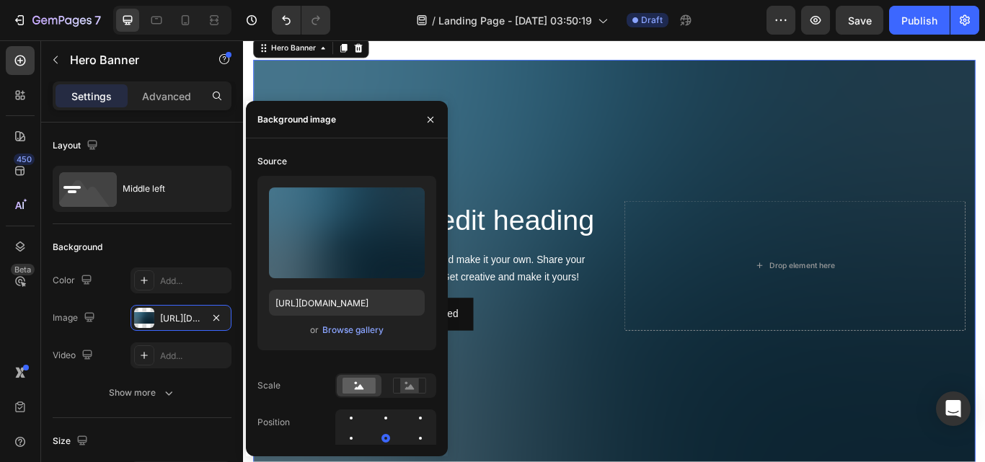
scroll to position [1339, 0]
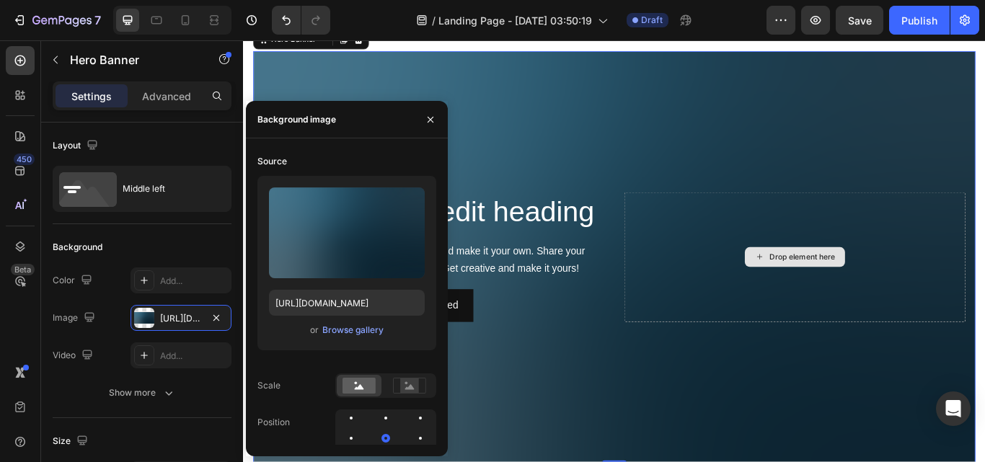
click at [834, 260] on div "Drop element here" at bounding box center [886, 293] width 398 height 151
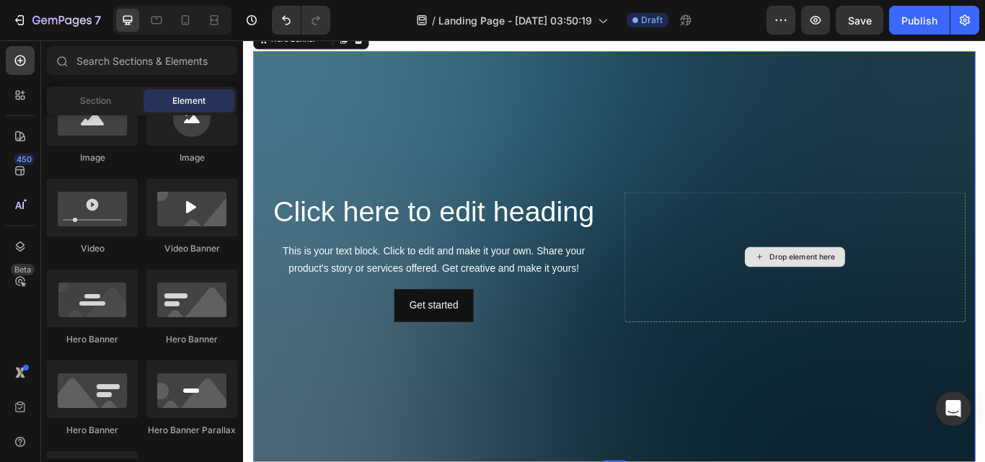
click at [840, 294] on icon at bounding box center [846, 293] width 12 height 12
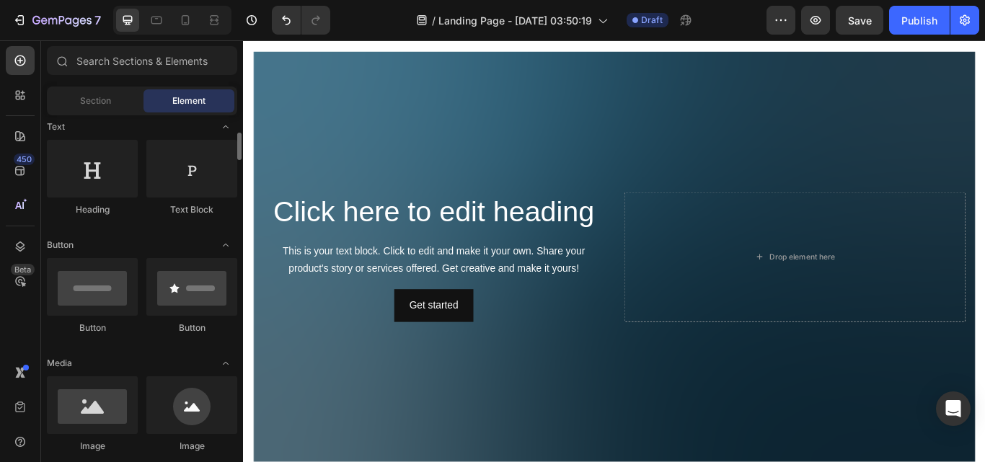
scroll to position [361, 0]
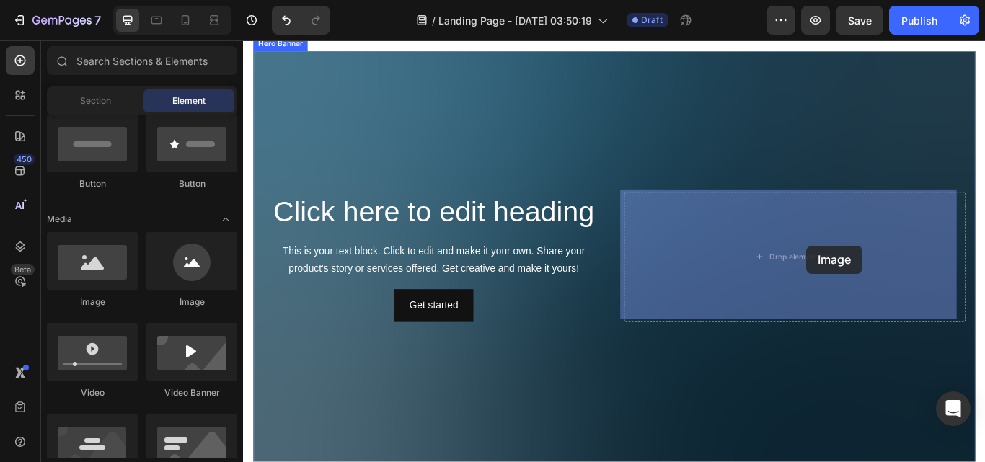
drag, startPoint x: 356, startPoint y: 317, endPoint x: 892, endPoint y: 281, distance: 537.9
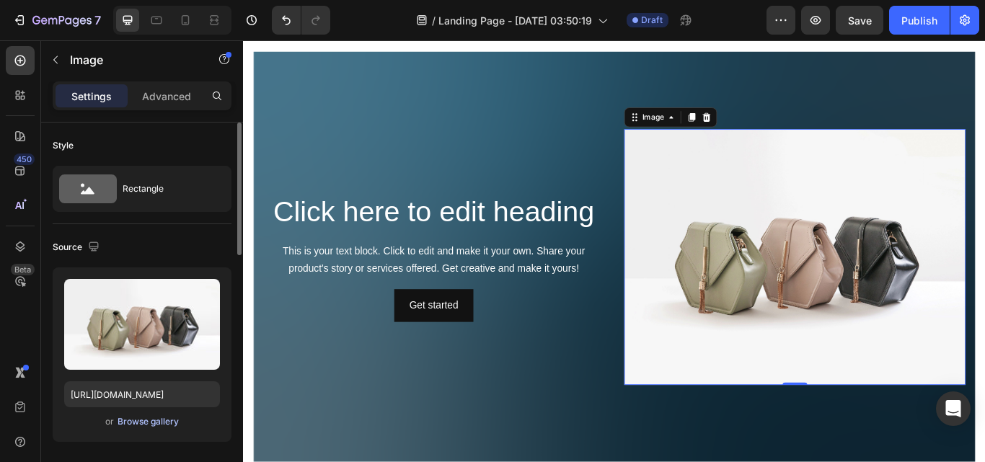
click at [147, 421] on div "Browse gallery" at bounding box center [148, 421] width 61 height 13
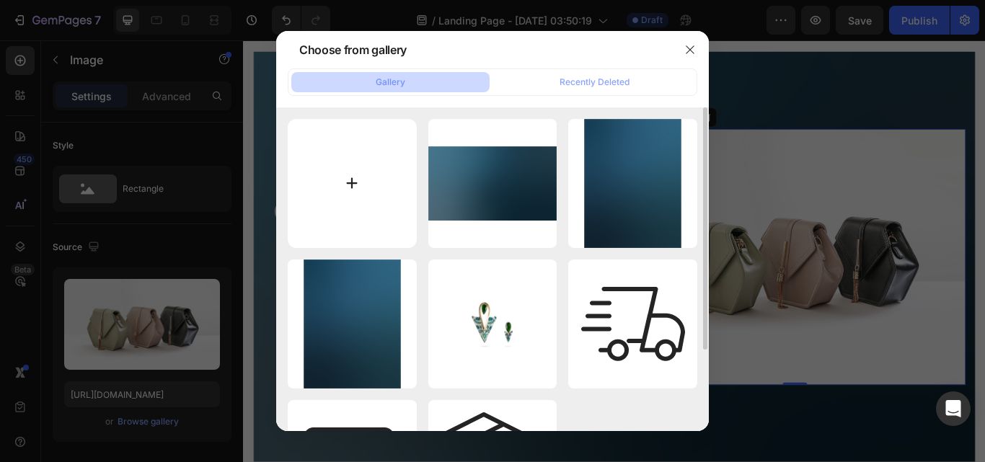
click at [342, 184] on input "file" at bounding box center [352, 183] width 129 height 129
type input "C:\fakepath\jewels-impression-w.webp"
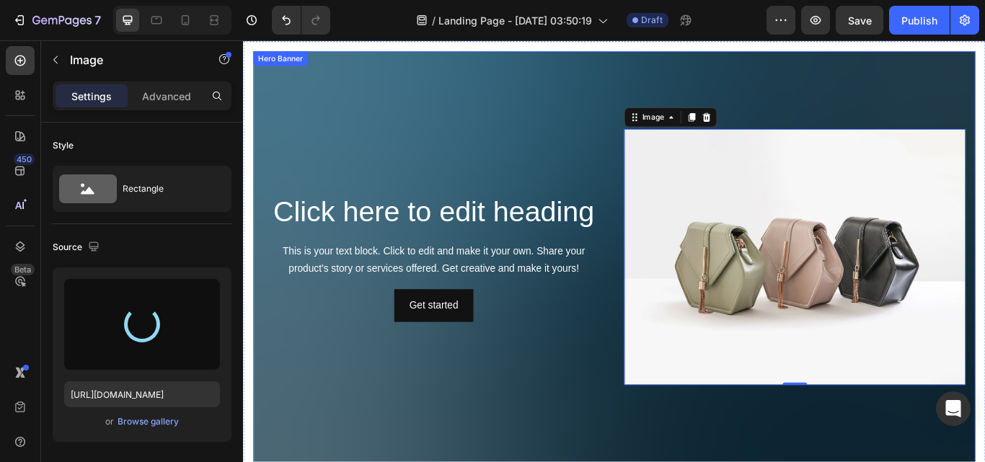
type input "[URL][DOMAIN_NAME]"
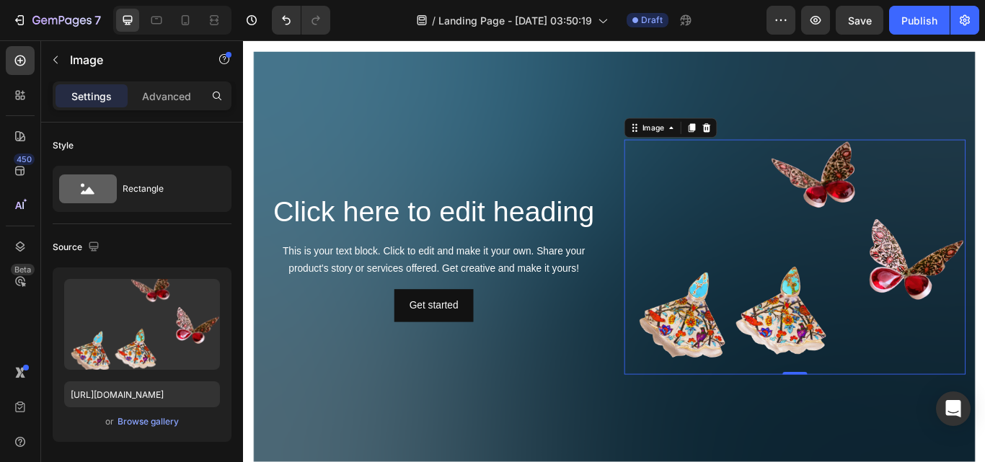
click at [903, 374] on img at bounding box center [886, 293] width 398 height 273
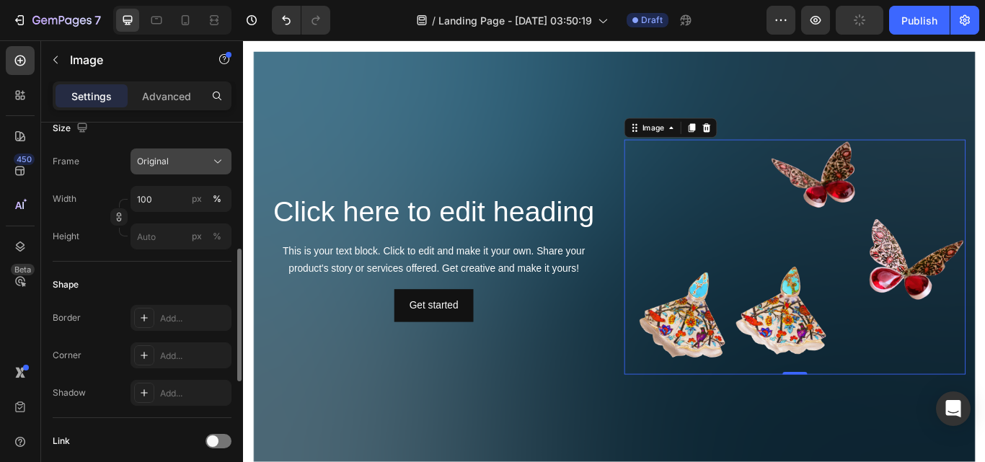
click at [197, 164] on div "Original" at bounding box center [172, 161] width 71 height 13
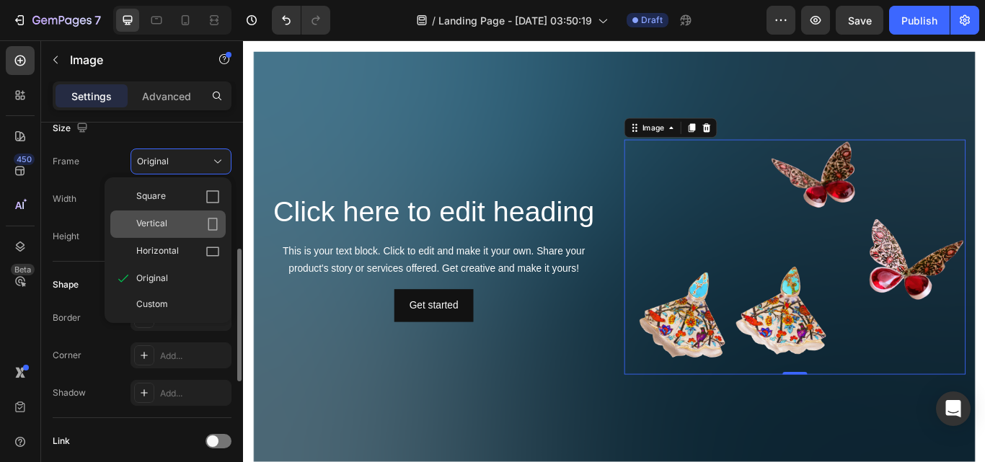
click at [170, 223] on div "Vertical" at bounding box center [178, 224] width 84 height 14
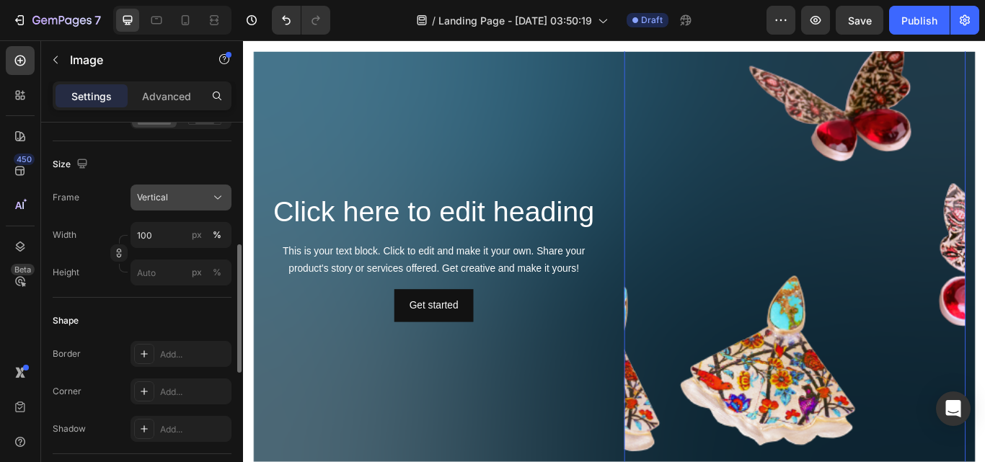
click at [195, 201] on div "Vertical" at bounding box center [172, 197] width 71 height 13
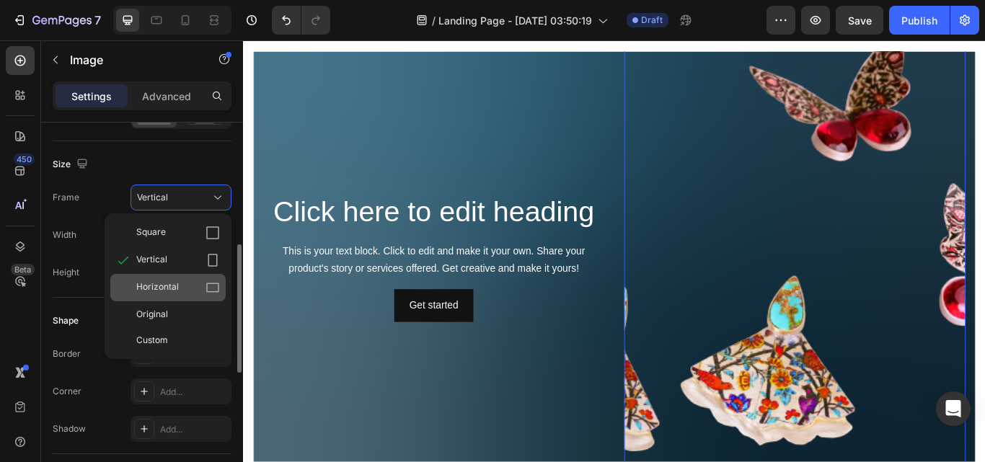
click at [181, 291] on div "Horizontal" at bounding box center [178, 288] width 84 height 14
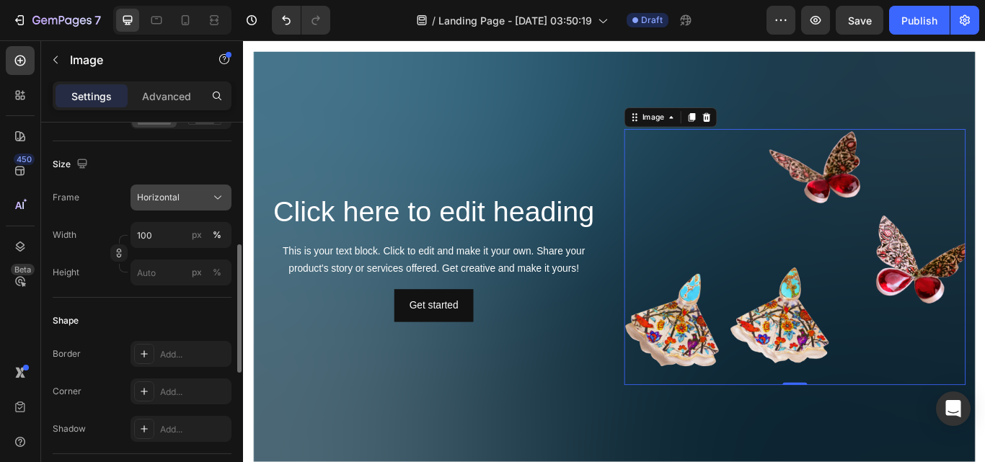
click at [202, 196] on div "Horizontal" at bounding box center [172, 197] width 71 height 13
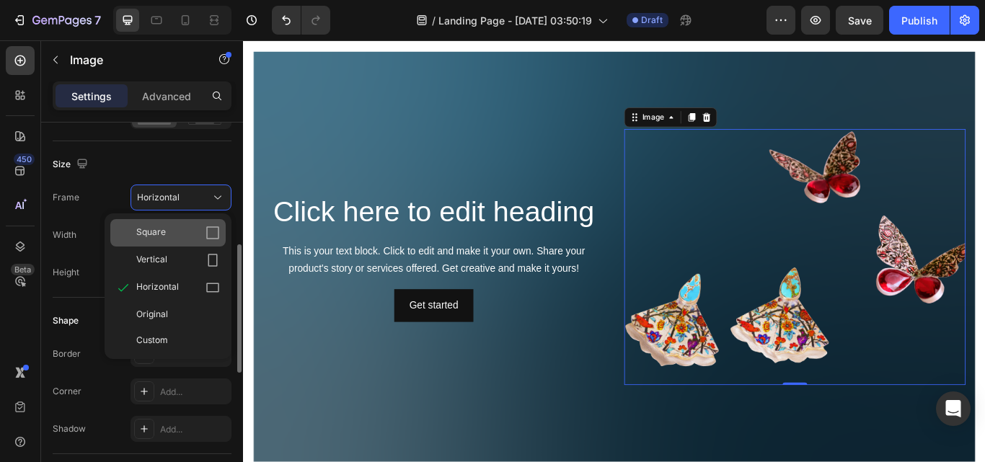
click at [203, 224] on div "Square" at bounding box center [167, 232] width 115 height 27
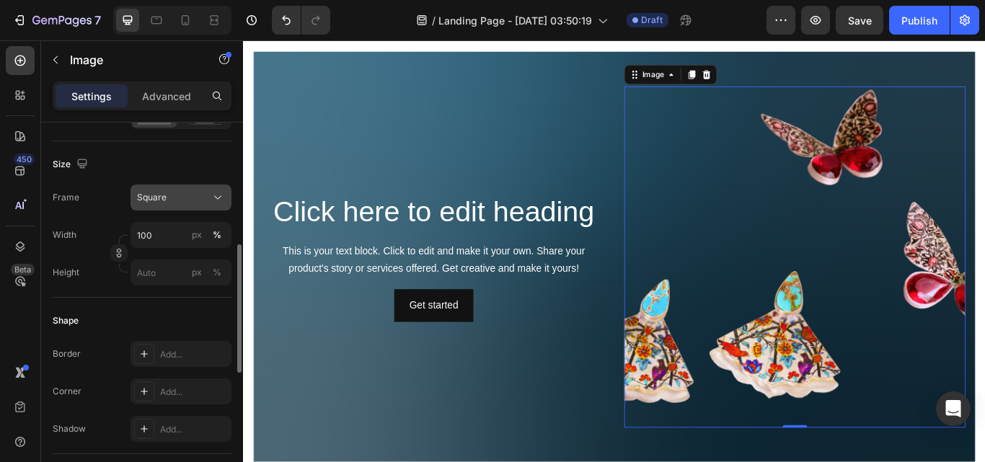
click at [202, 200] on div "Square" at bounding box center [172, 197] width 71 height 13
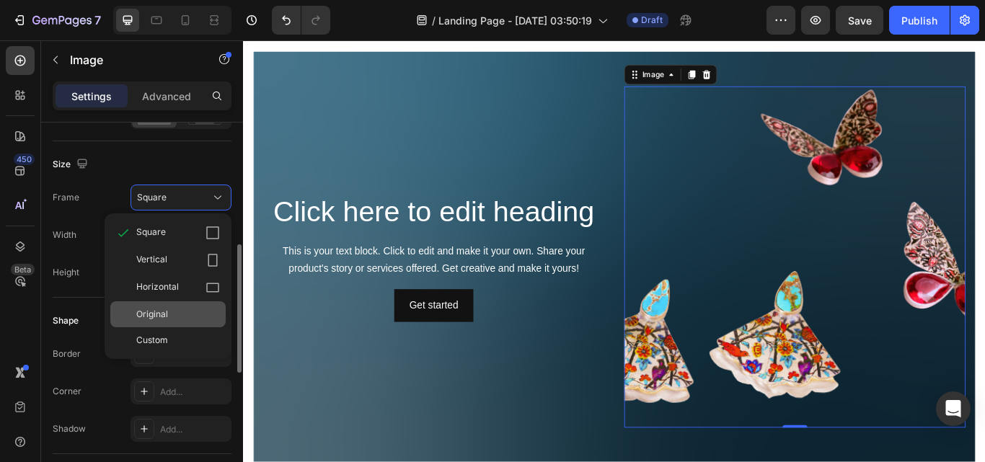
click at [198, 317] on div "Original" at bounding box center [178, 314] width 84 height 13
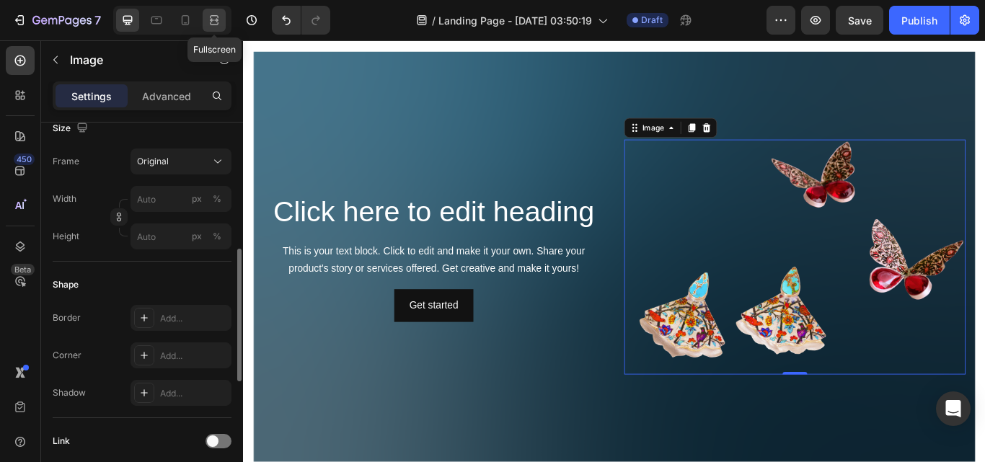
click at [220, 22] on icon at bounding box center [214, 20] width 14 height 14
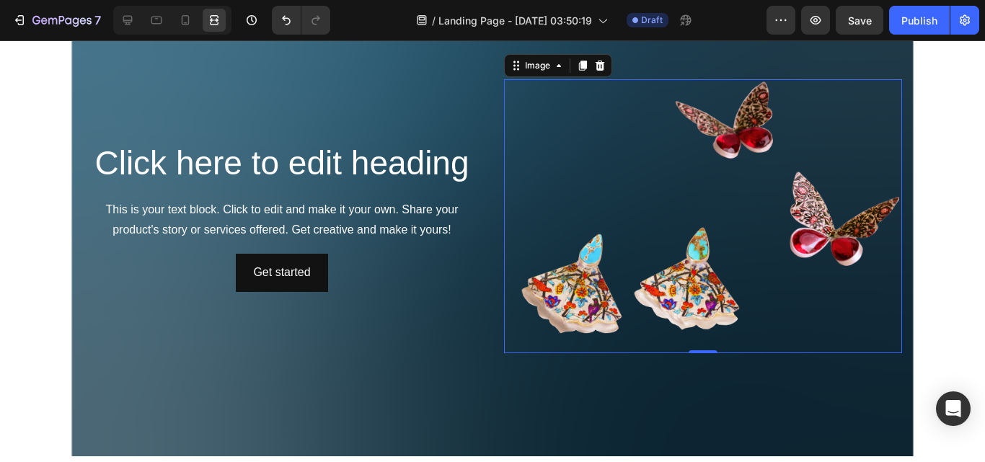
scroll to position [1339, 0]
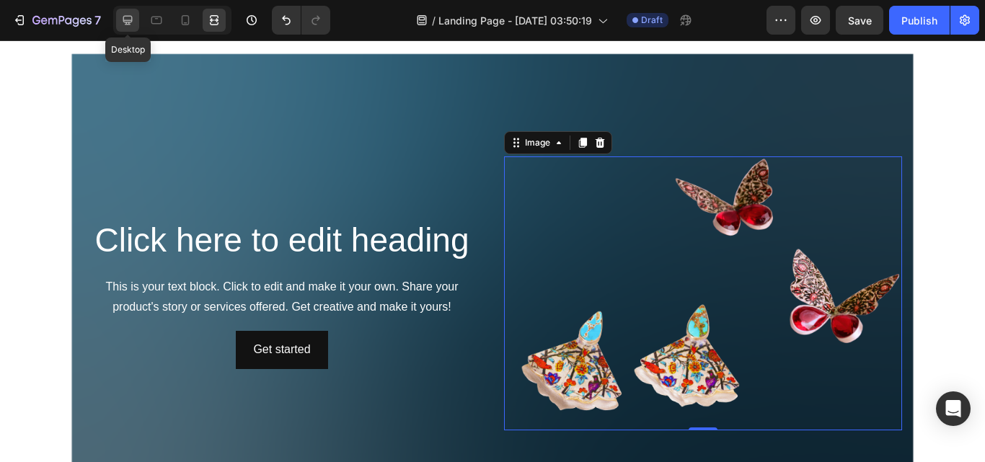
click at [131, 15] on icon at bounding box center [127, 20] width 14 height 14
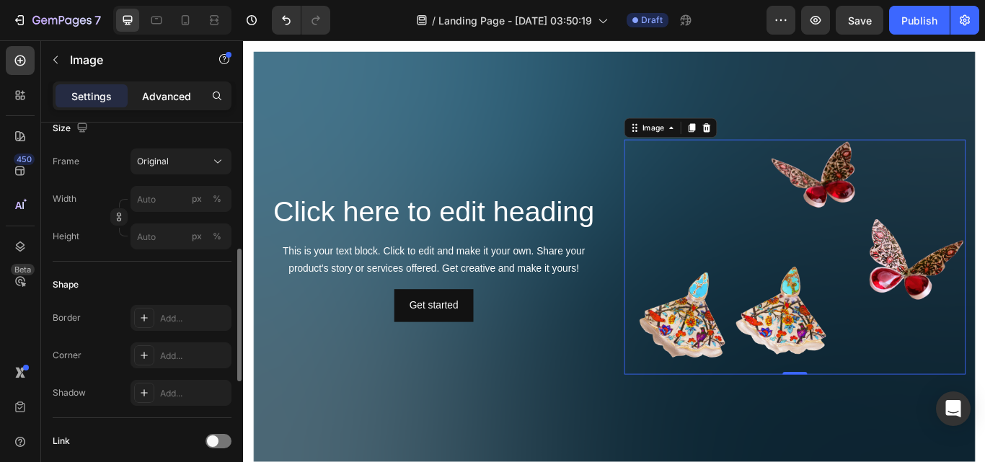
click at [152, 95] on p "Advanced" at bounding box center [166, 96] width 49 height 15
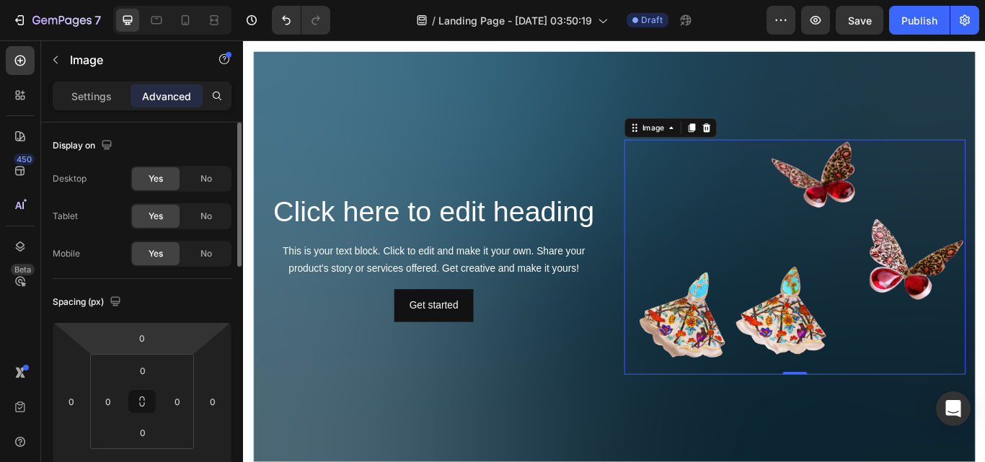
scroll to position [144, 0]
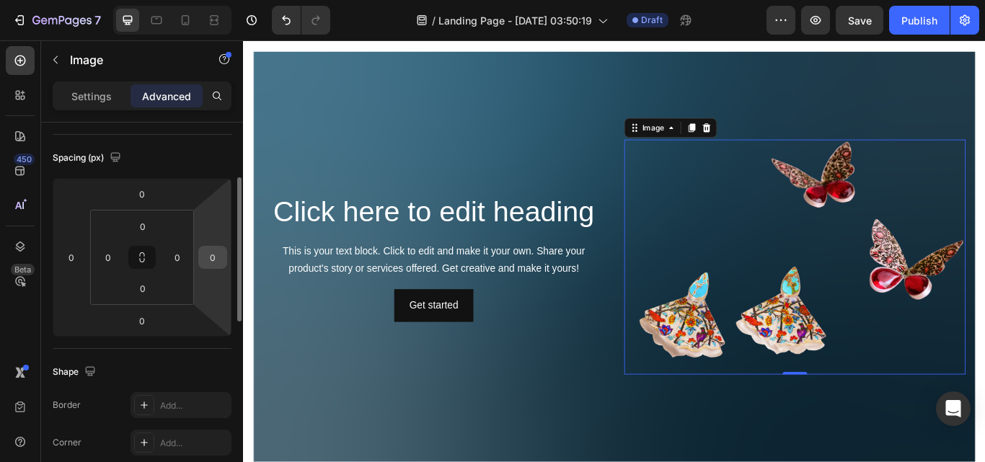
click at [214, 252] on input "0" at bounding box center [213, 258] width 22 height 22
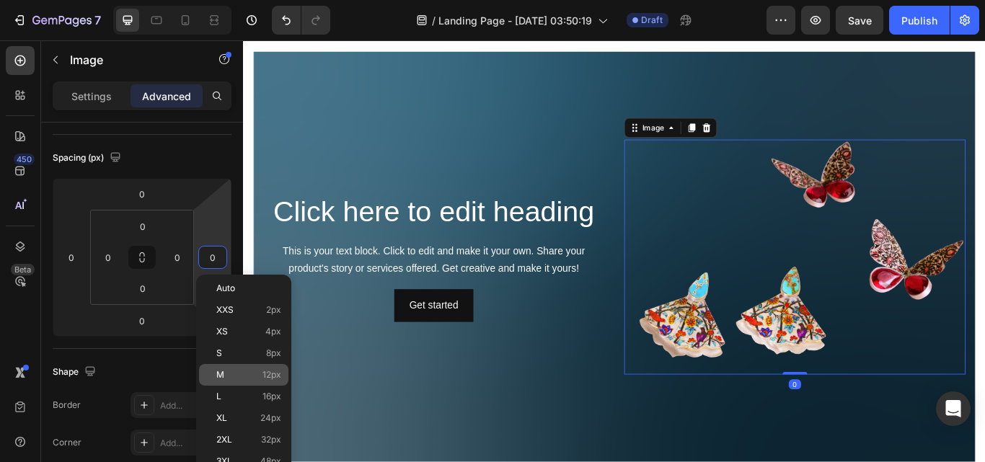
click at [235, 379] on p "M 12px" at bounding box center [248, 375] width 65 height 10
type input "12"
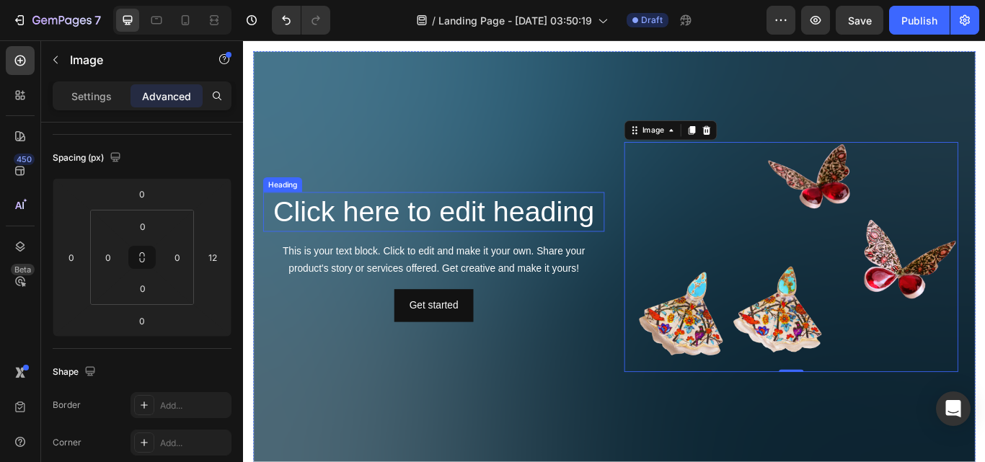
click at [649, 236] on h2 "Click here to edit heading" at bounding box center [465, 241] width 398 height 46
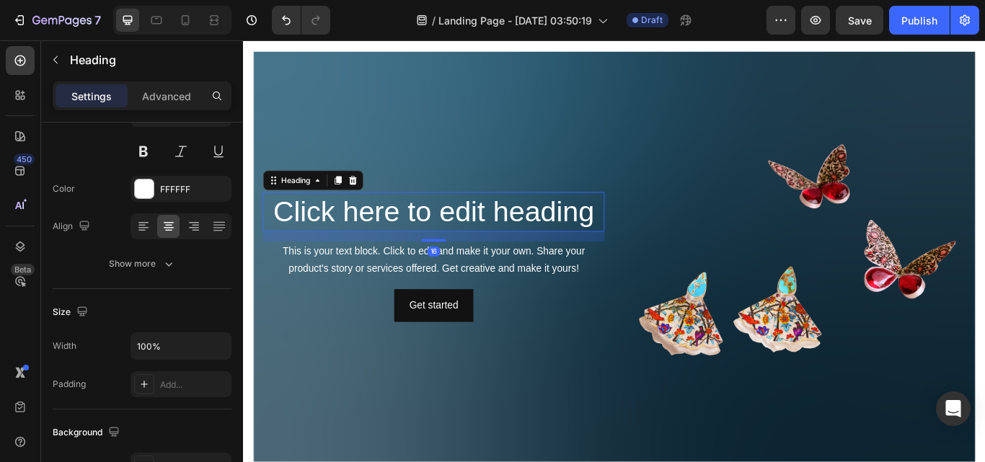
scroll to position [0, 0]
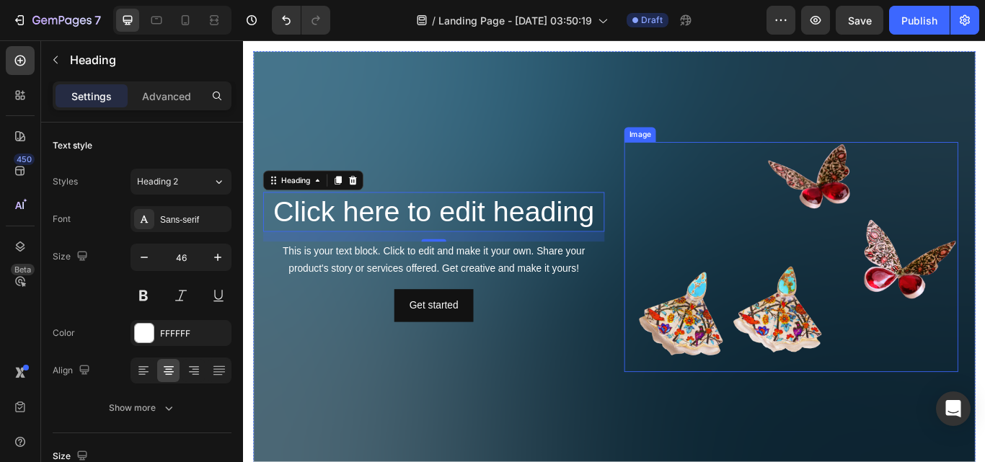
click at [821, 338] on img at bounding box center [882, 293] width 390 height 268
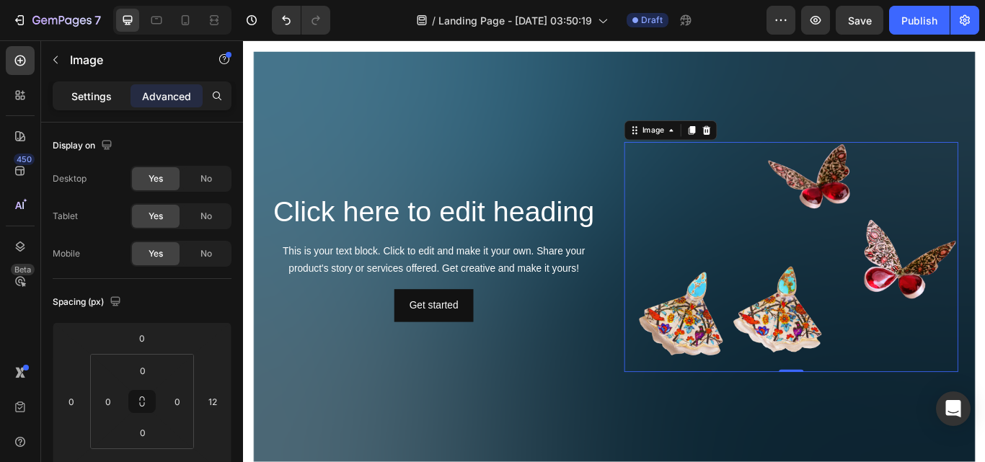
click at [74, 101] on p "Settings" at bounding box center [91, 96] width 40 height 15
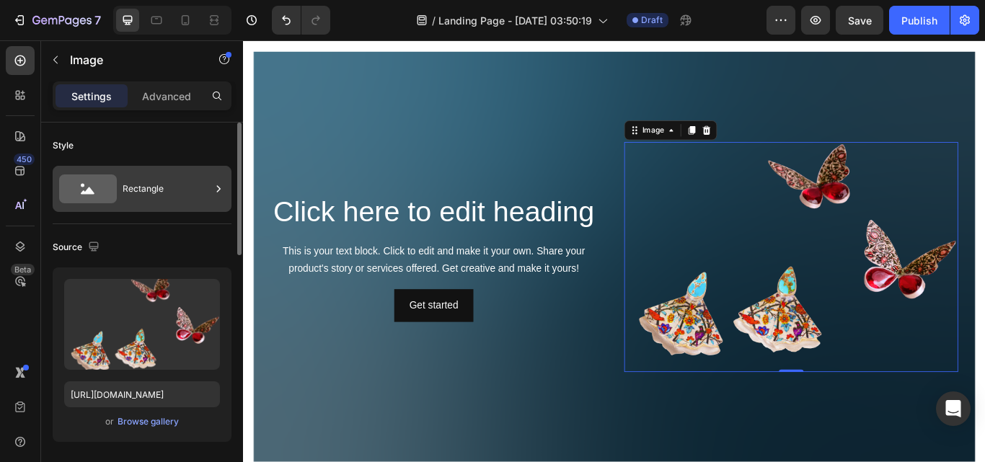
click at [157, 190] on div "Rectangle" at bounding box center [167, 188] width 88 height 33
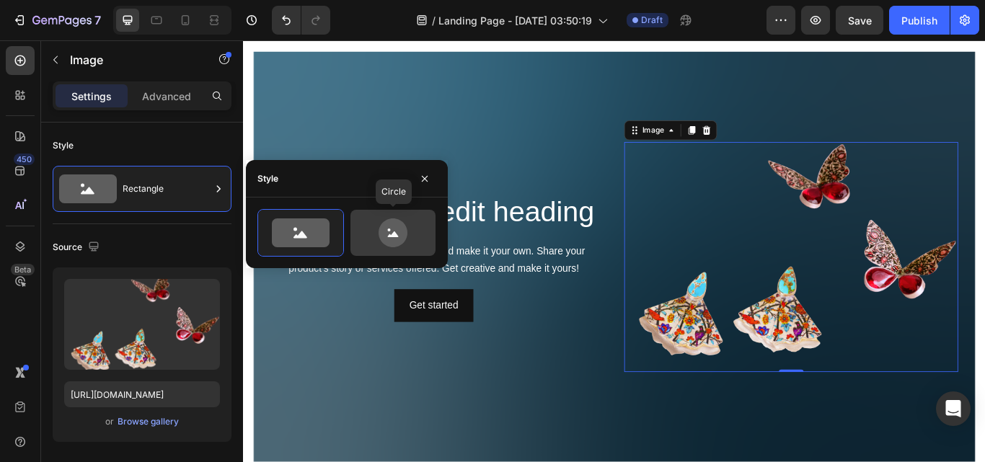
click at [376, 219] on icon at bounding box center [393, 233] width 68 height 29
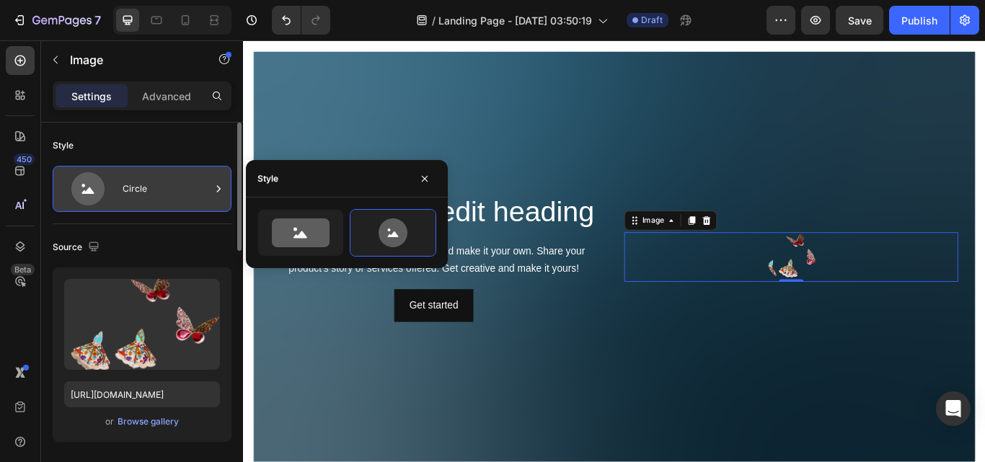
click at [162, 183] on div "Circle" at bounding box center [167, 188] width 88 height 33
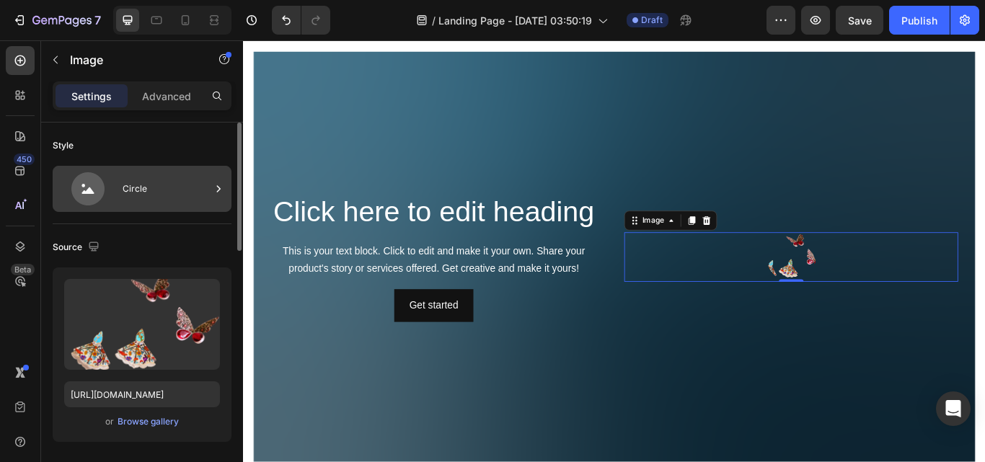
click at [190, 196] on div "Circle" at bounding box center [167, 188] width 88 height 33
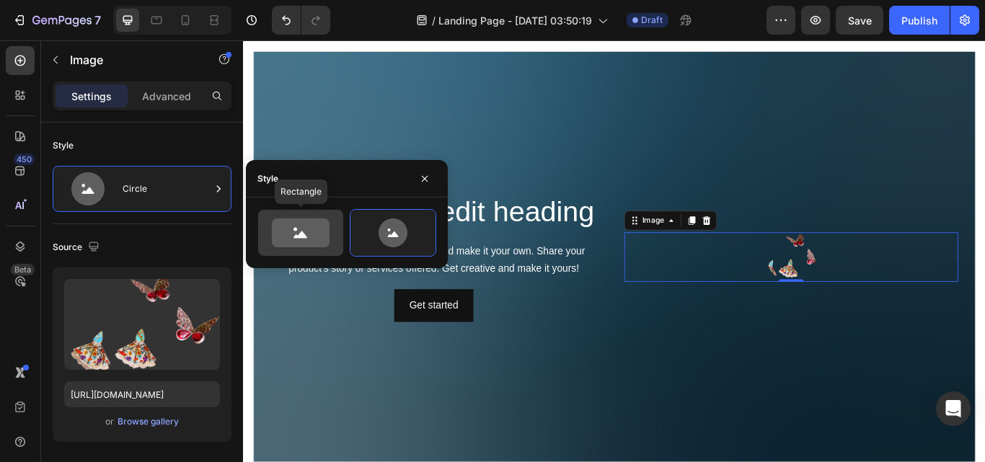
click at [292, 232] on icon at bounding box center [301, 233] width 58 height 29
type input "100"
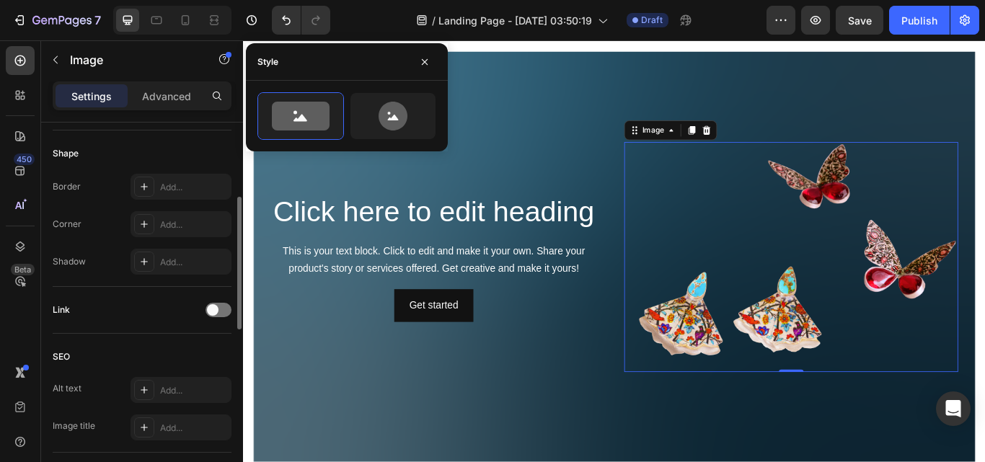
scroll to position [348, 0]
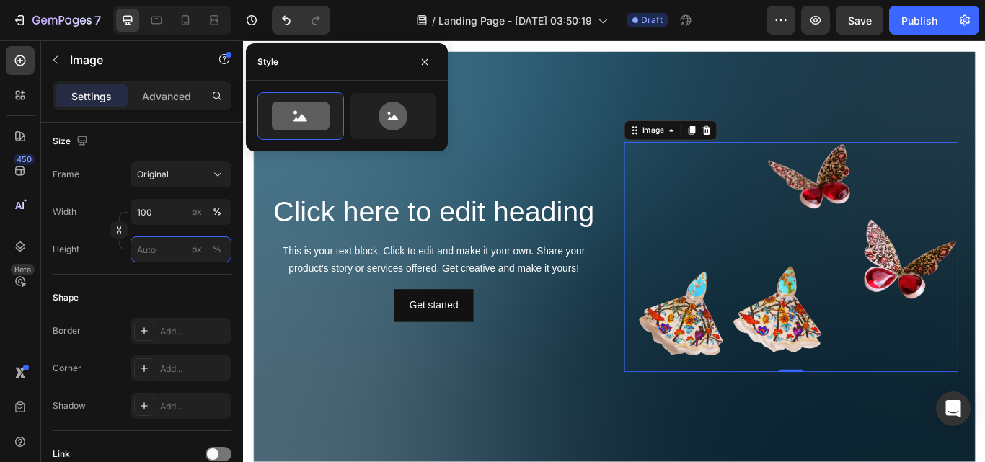
click at [154, 242] on input "px %" at bounding box center [181, 250] width 101 height 26
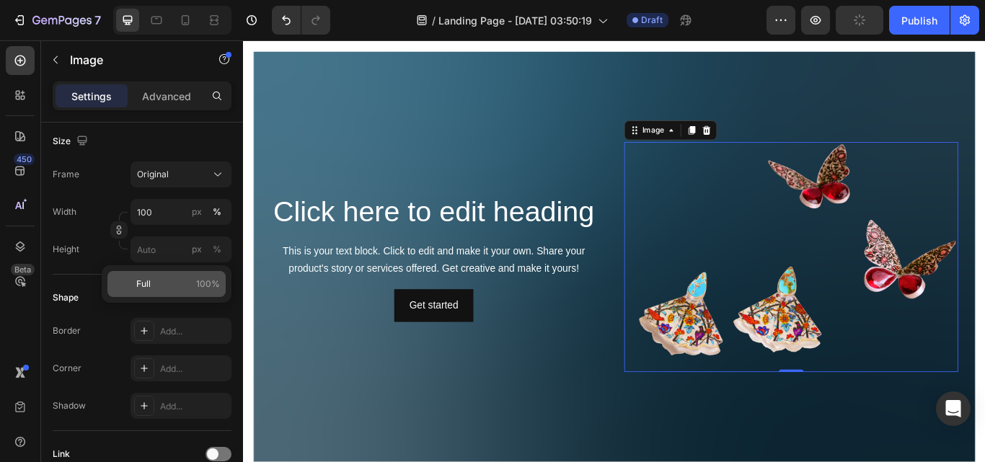
click at [153, 279] on p "Full 100%" at bounding box center [178, 284] width 84 height 13
type input "100"
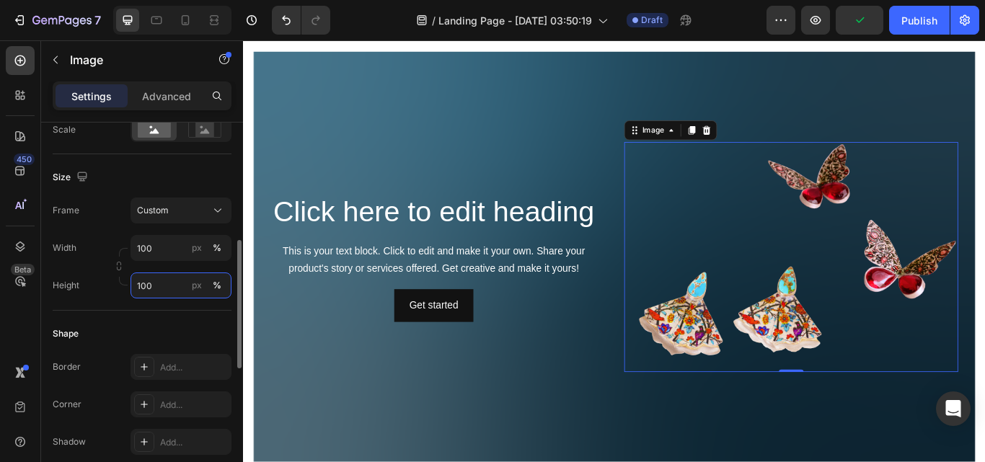
click at [151, 287] on input "100" at bounding box center [181, 286] width 101 height 26
click at [186, 170] on div "Size" at bounding box center [142, 177] width 179 height 23
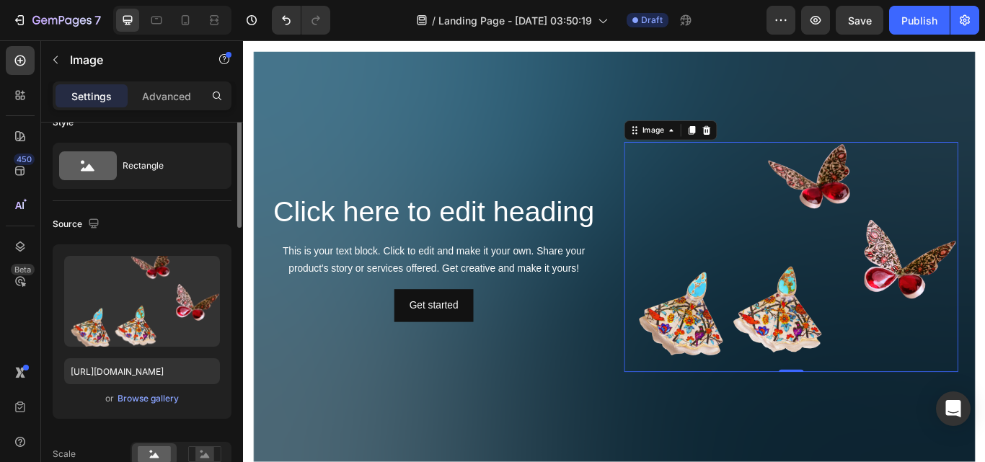
scroll to position [0, 0]
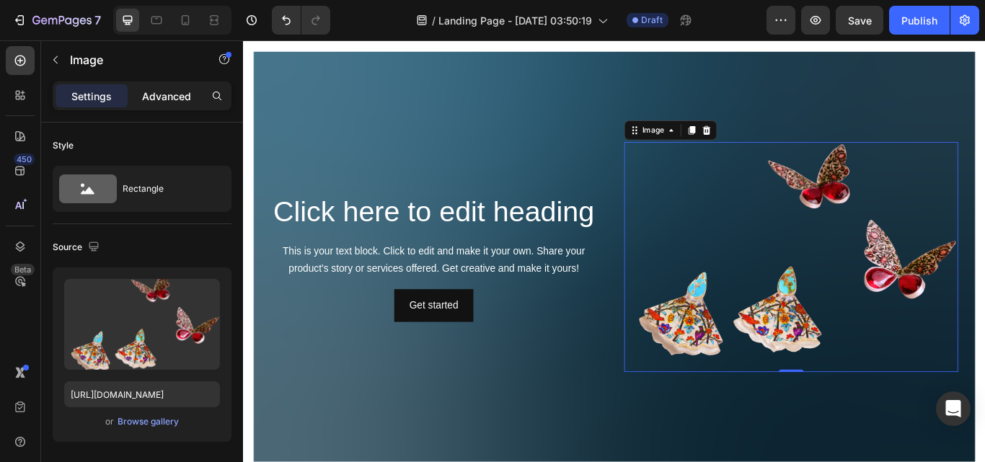
click at [183, 91] on p "Advanced" at bounding box center [166, 96] width 49 height 15
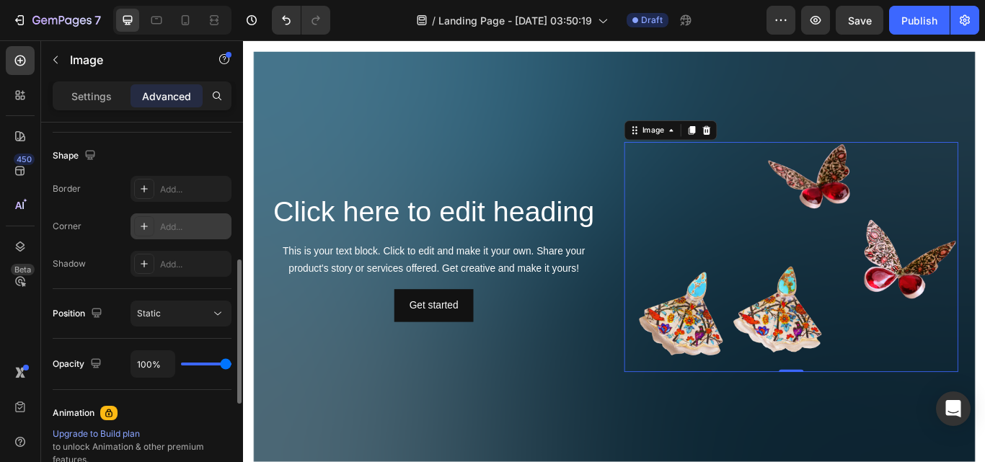
scroll to position [433, 0]
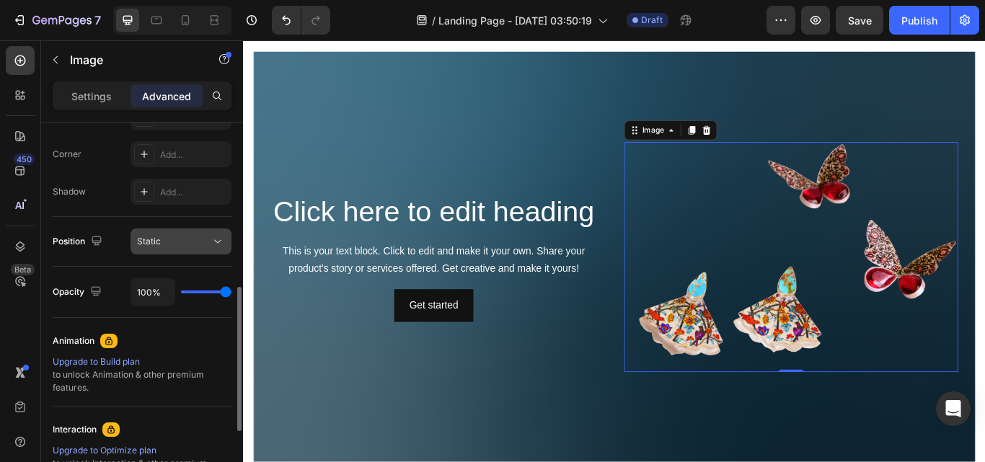
click at [192, 245] on div "Static" at bounding box center [174, 241] width 74 height 13
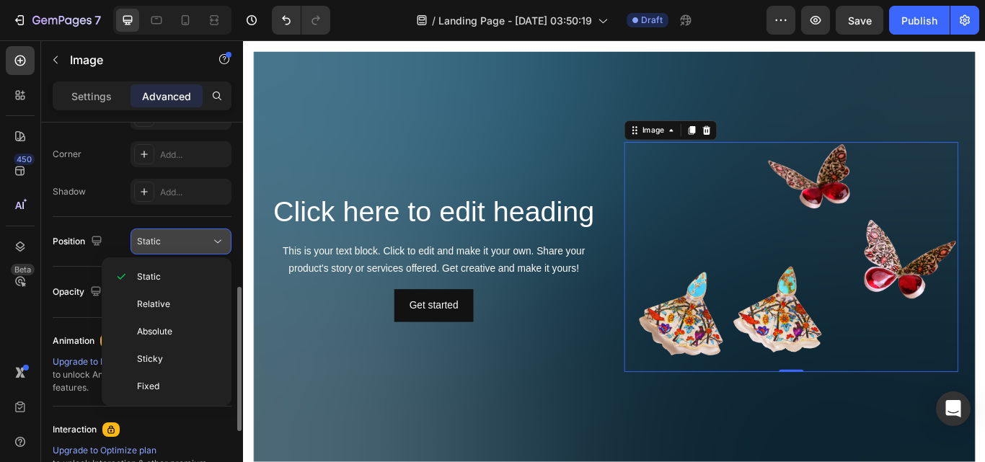
click at [192, 245] on div "Static" at bounding box center [174, 241] width 74 height 13
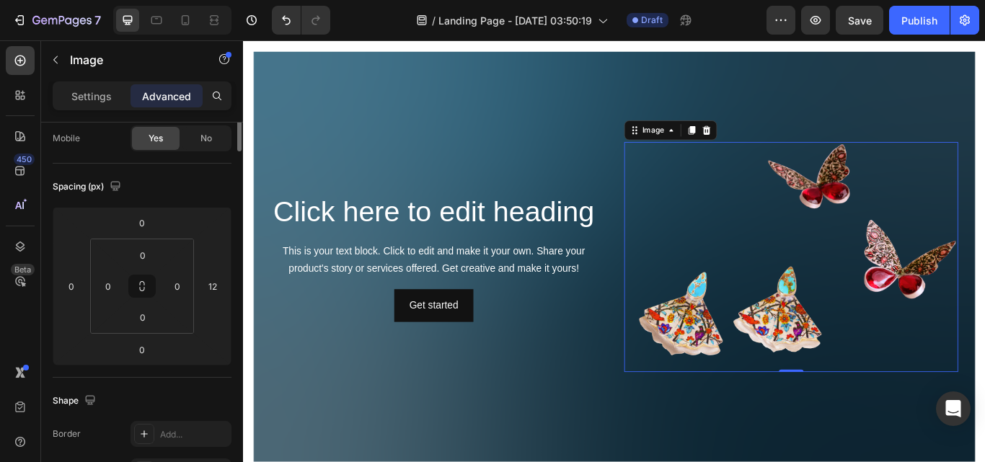
scroll to position [0, 0]
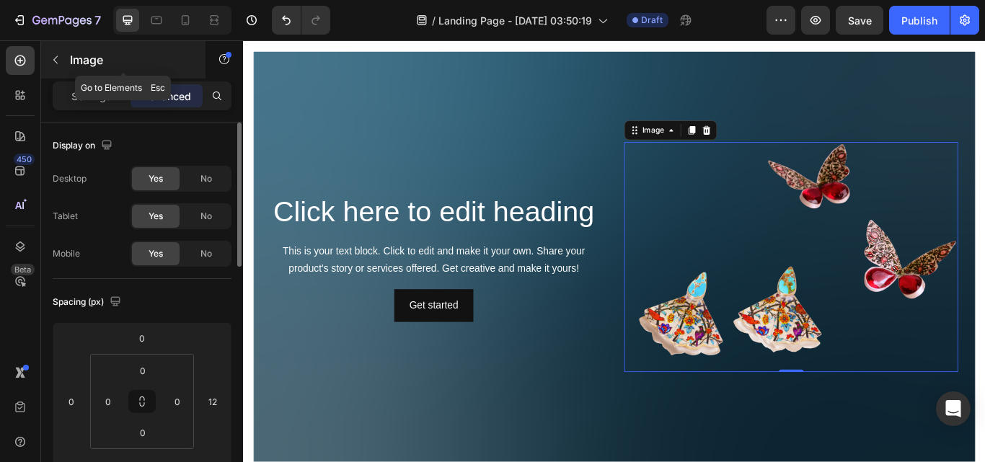
click at [58, 56] on icon "button" at bounding box center [55, 60] width 4 height 8
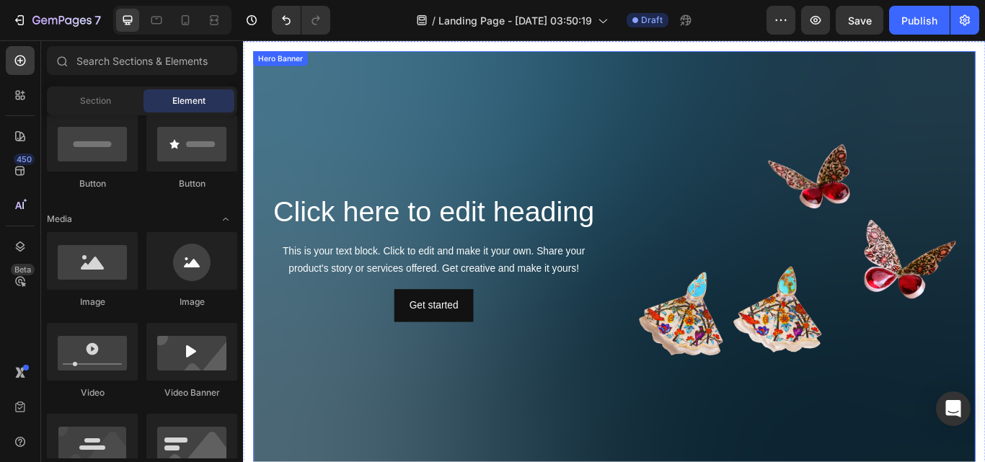
click at [852, 84] on div "Background Image" at bounding box center [676, 293] width 842 height 480
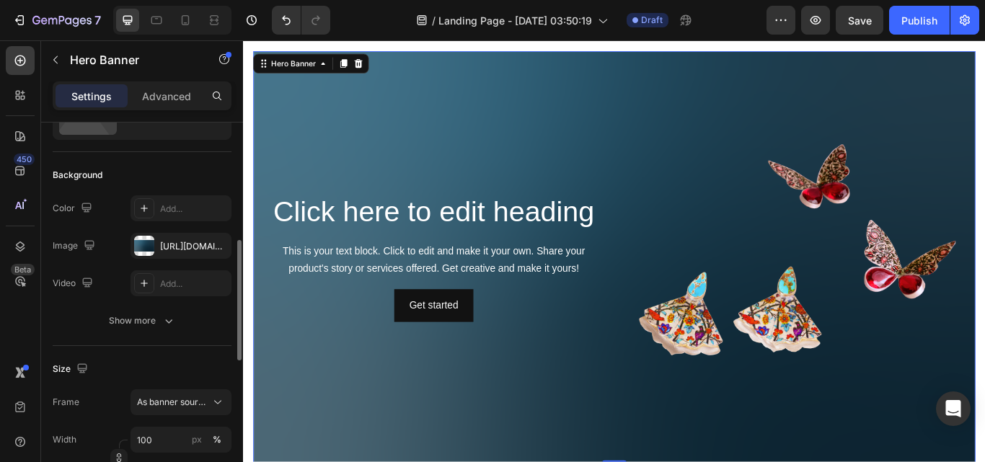
scroll to position [144, 0]
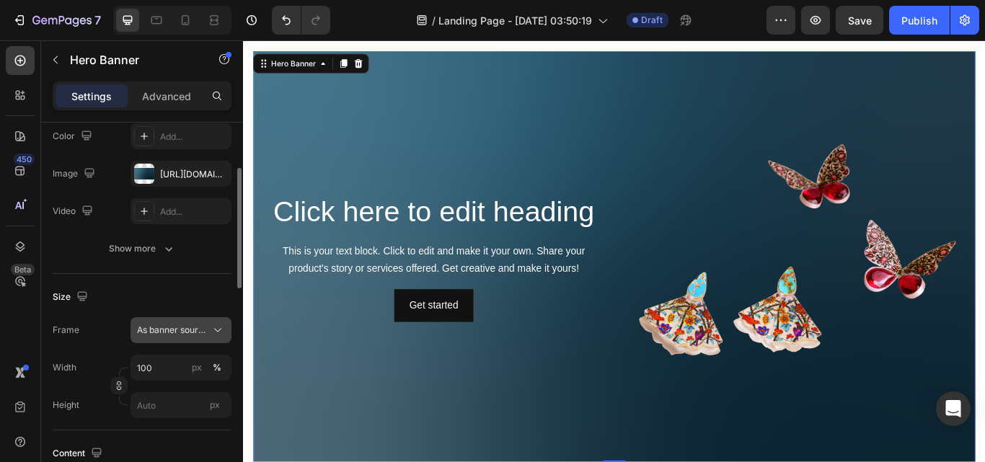
click at [176, 333] on span "As banner source" at bounding box center [172, 330] width 71 height 13
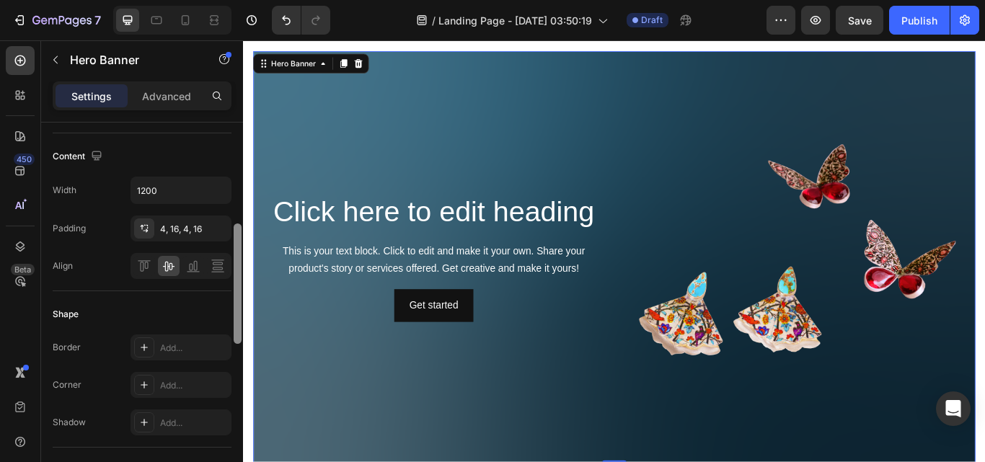
scroll to position [0, 0]
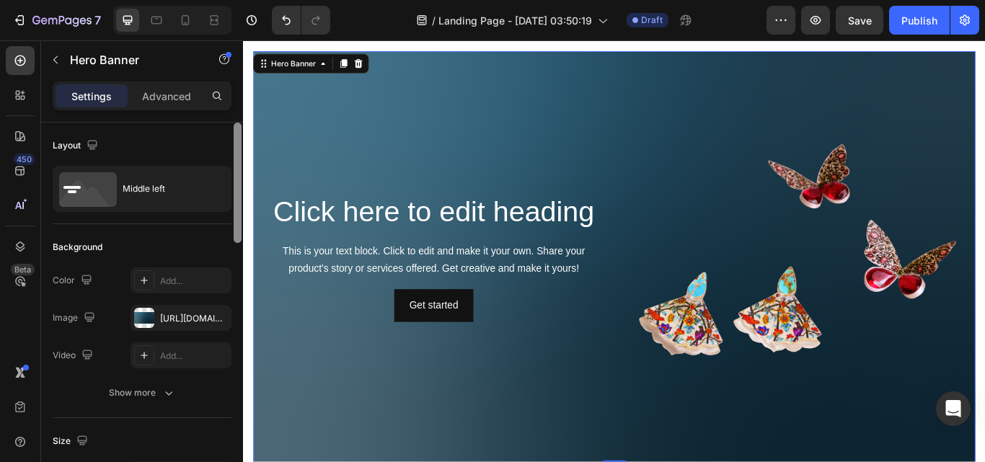
drag, startPoint x: 239, startPoint y: 283, endPoint x: 243, endPoint y: 151, distance: 131.3
click at [243, 0] on div "7 / Landing Page - [DATE] 03:50:19 Draft Preview Save Publish 450 Beta Sections…" at bounding box center [492, 0] width 985 height 0
click at [177, 89] on p "Advanced" at bounding box center [166, 96] width 49 height 15
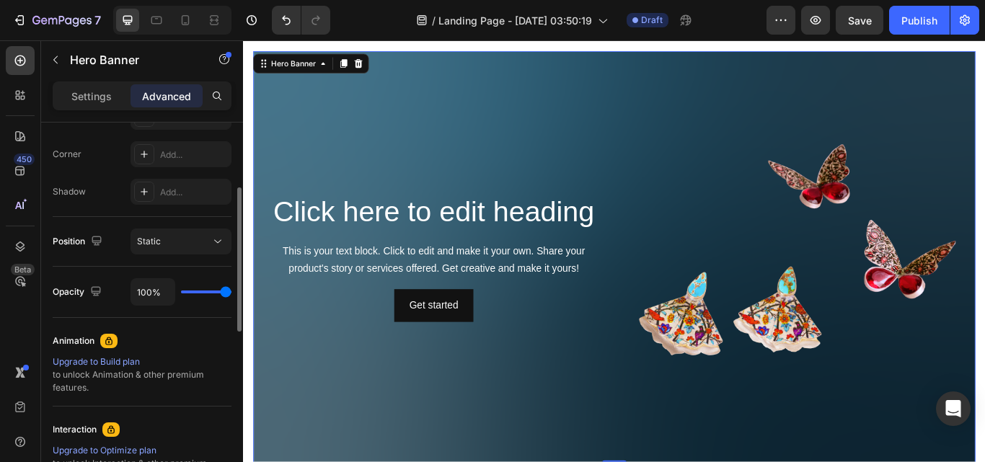
scroll to position [289, 0]
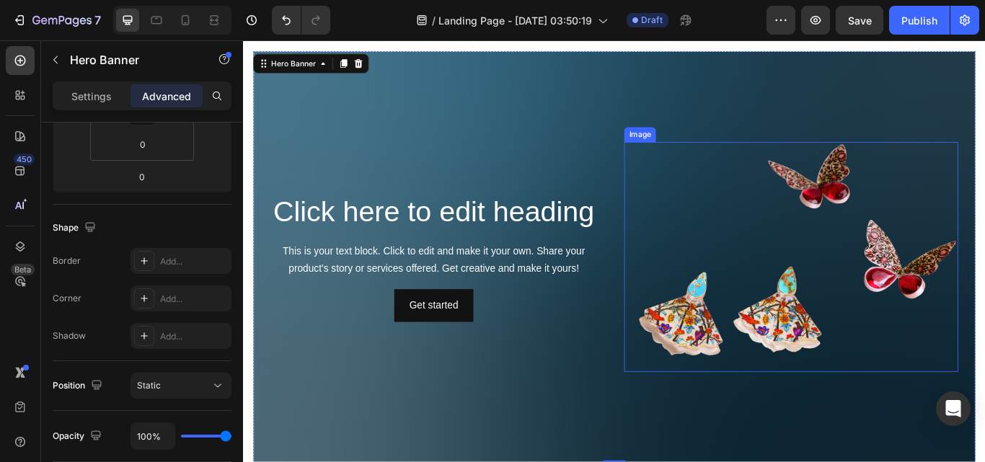
click at [788, 327] on img at bounding box center [882, 293] width 390 height 268
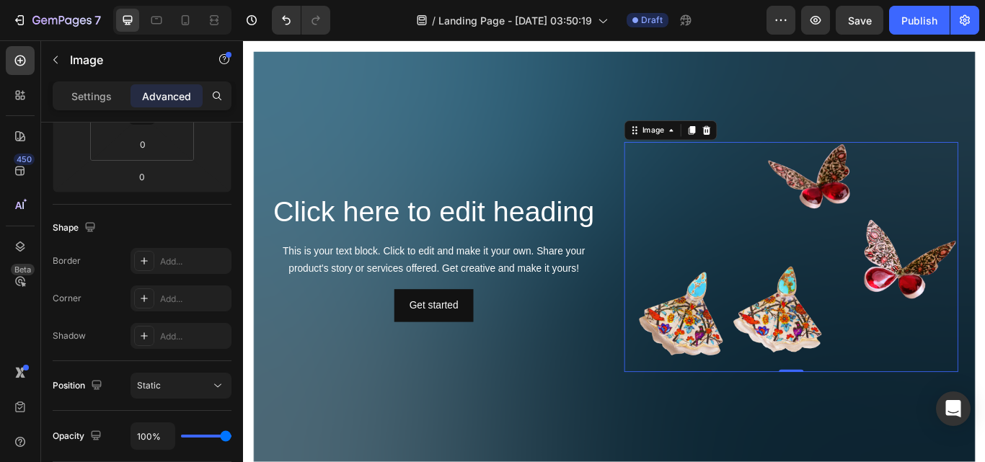
scroll to position [0, 0]
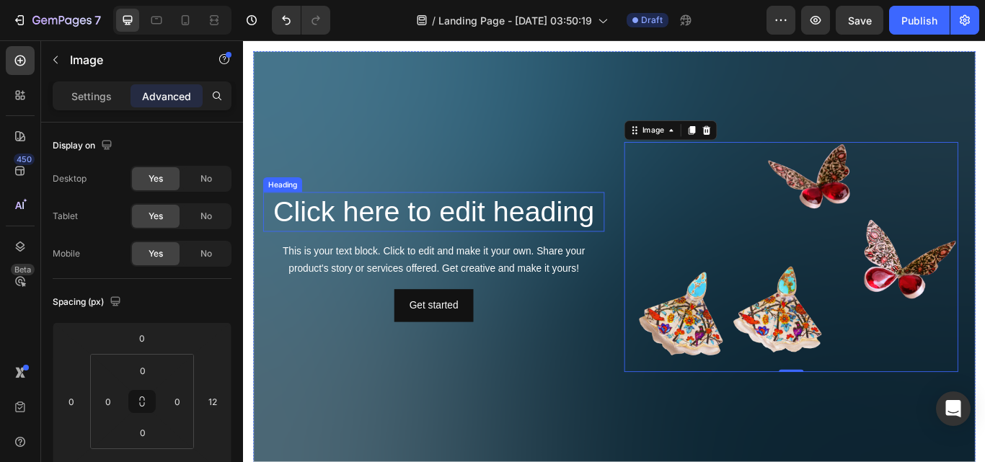
click at [558, 241] on h2 "Click here to edit heading" at bounding box center [465, 241] width 398 height 46
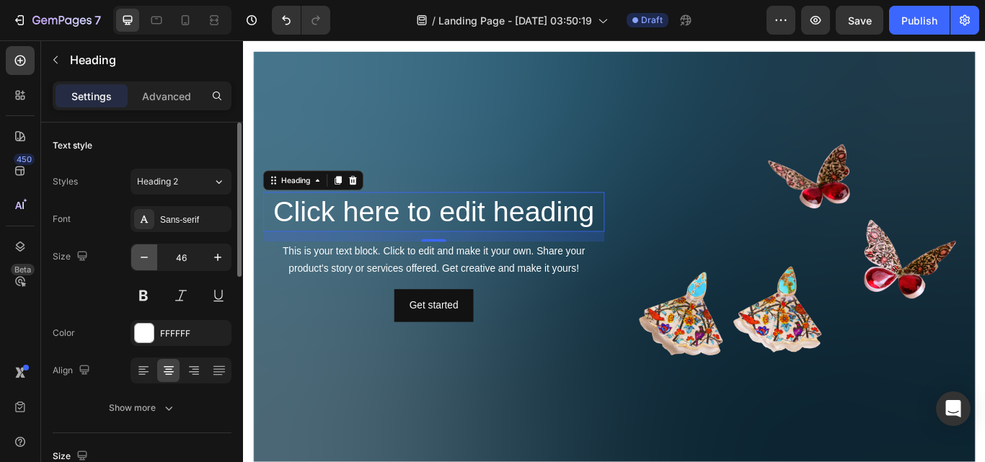
click at [143, 257] on icon "button" at bounding box center [144, 257] width 14 height 14
click at [216, 260] on icon "button" at bounding box center [218, 257] width 14 height 14
type input "46"
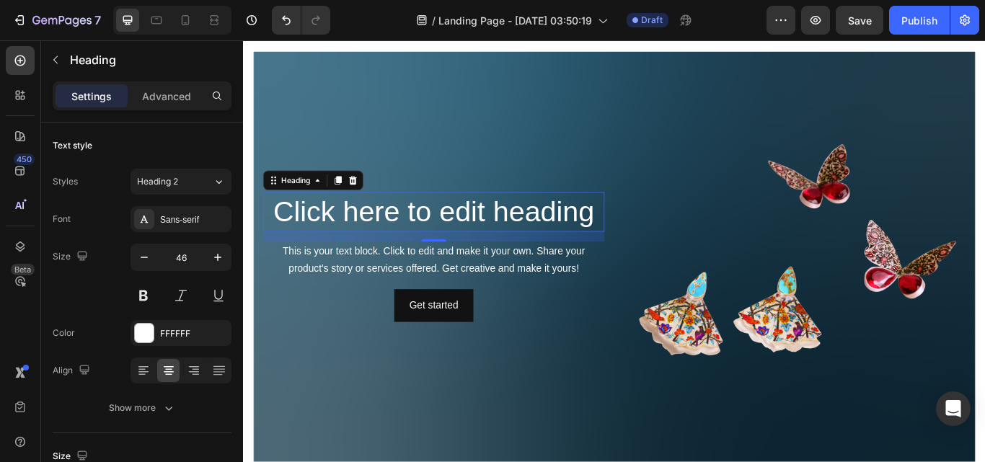
click at [407, 232] on h2 "Click here to edit heading" at bounding box center [465, 241] width 398 height 46
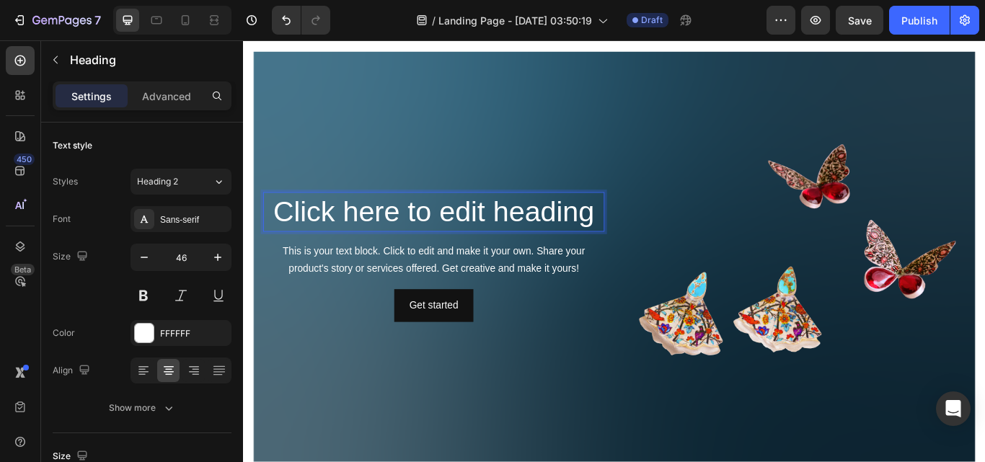
click at [509, 234] on p "Click here to edit heading" at bounding box center [465, 240] width 395 height 43
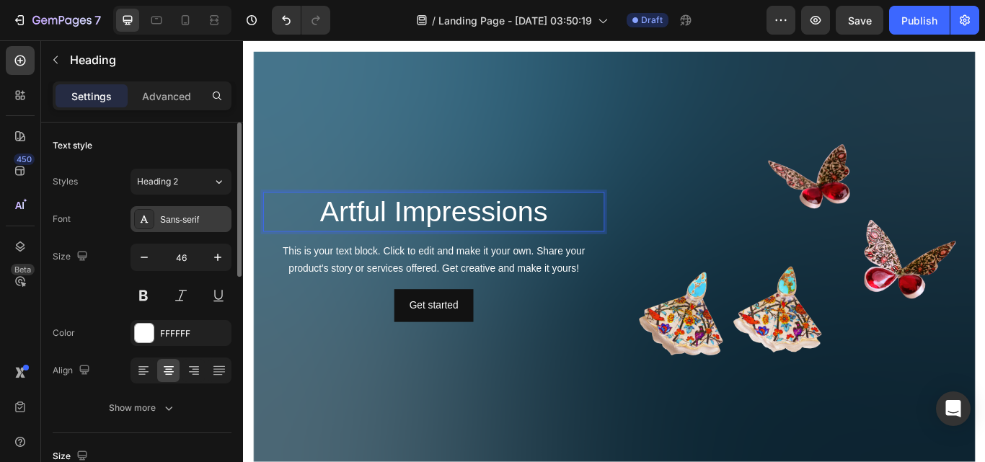
click at [190, 220] on div "Sans-serif" at bounding box center [194, 220] width 68 height 13
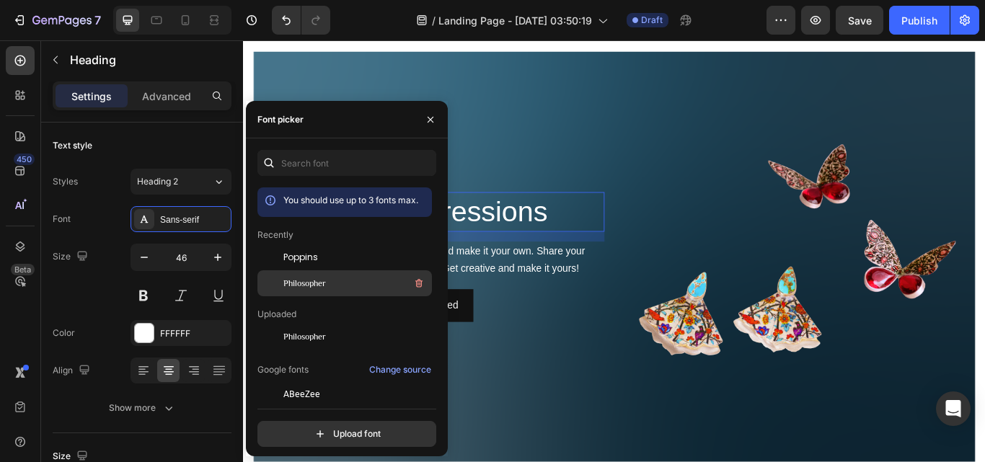
click at [304, 285] on span "Philosopher" at bounding box center [304, 283] width 43 height 13
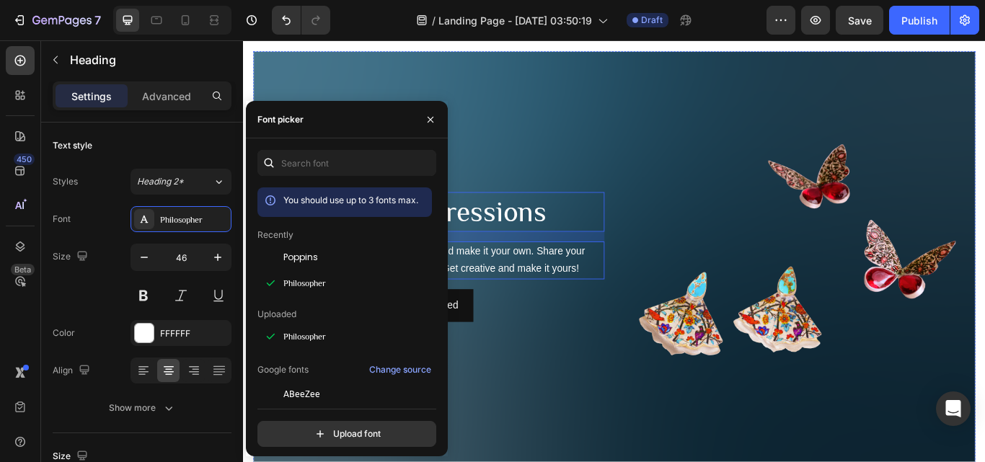
click at [546, 295] on div "This is your text block. Click to edit and make it your own. Share your product…" at bounding box center [465, 298] width 398 height 45
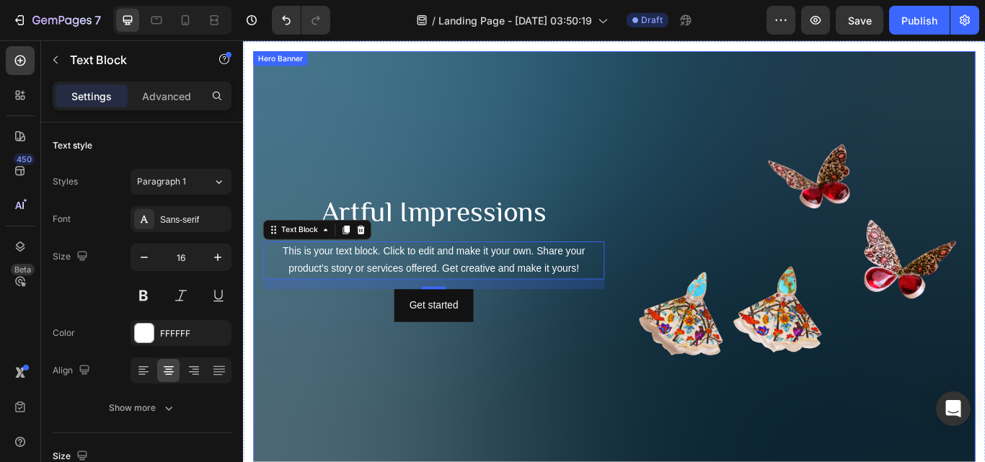
click at [510, 399] on div "Artful Impressions Heading This is your text block. Click to edit and make it y…" at bounding box center [465, 293] width 398 height 268
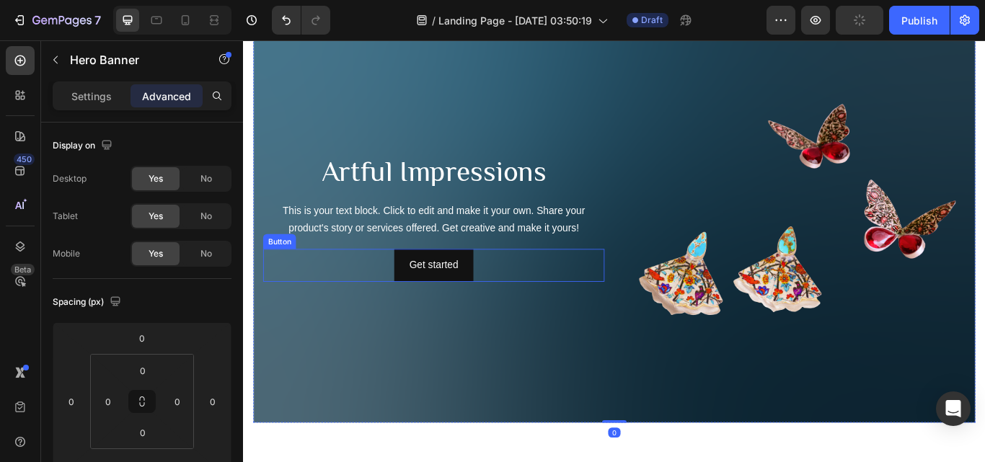
scroll to position [1412, 0]
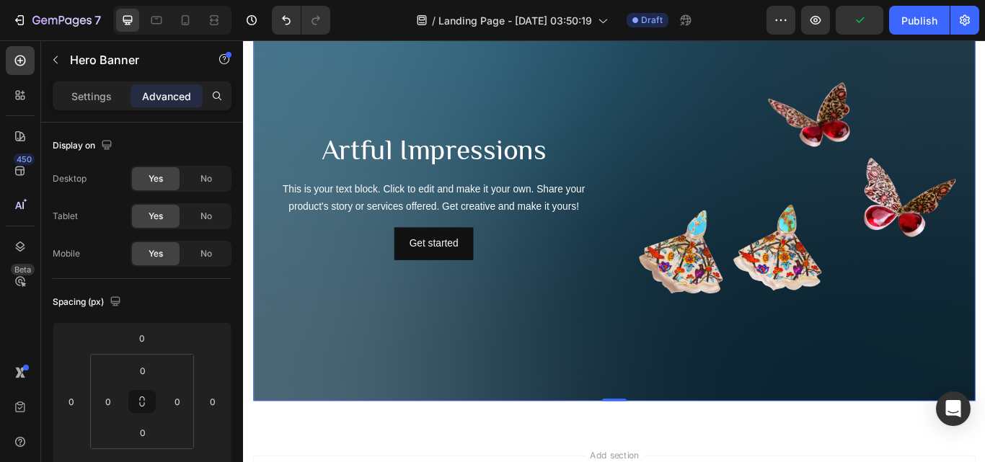
click at [598, 242] on div "This is your text block. Click to edit and make it your own. Share your product…" at bounding box center [465, 225] width 398 height 45
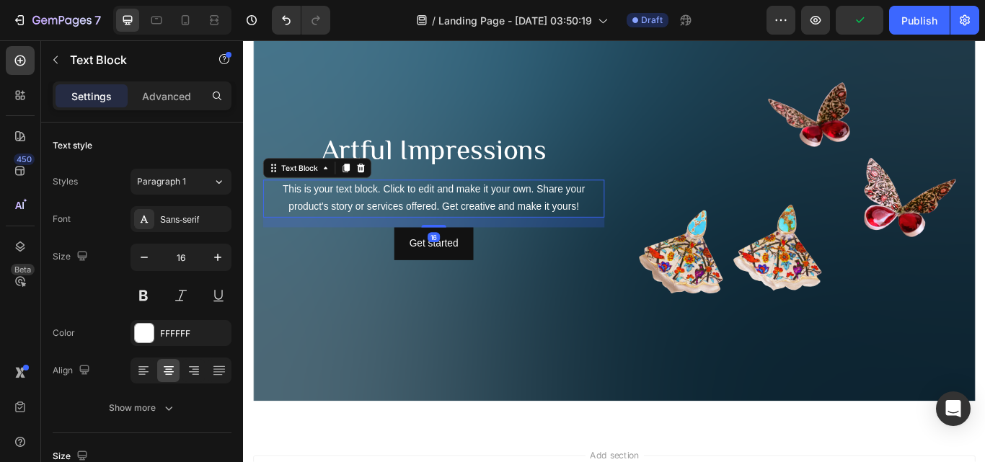
click at [596, 226] on div "This is your text block. Click to edit and make it your own. Share your product…" at bounding box center [465, 225] width 398 height 45
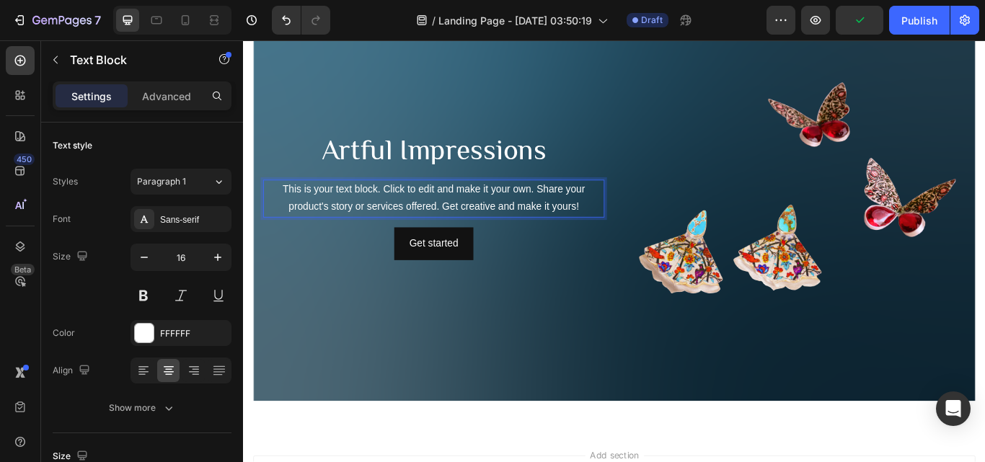
click at [635, 211] on p "This is your text block. Click to edit and make it your own. Share your product…" at bounding box center [465, 226] width 395 height 42
click at [289, 221] on p "This is your text block. Click to edit and make it your own. Share your product…" at bounding box center [465, 226] width 395 height 42
click at [328, 281] on div "Get started Button" at bounding box center [465, 278] width 398 height 38
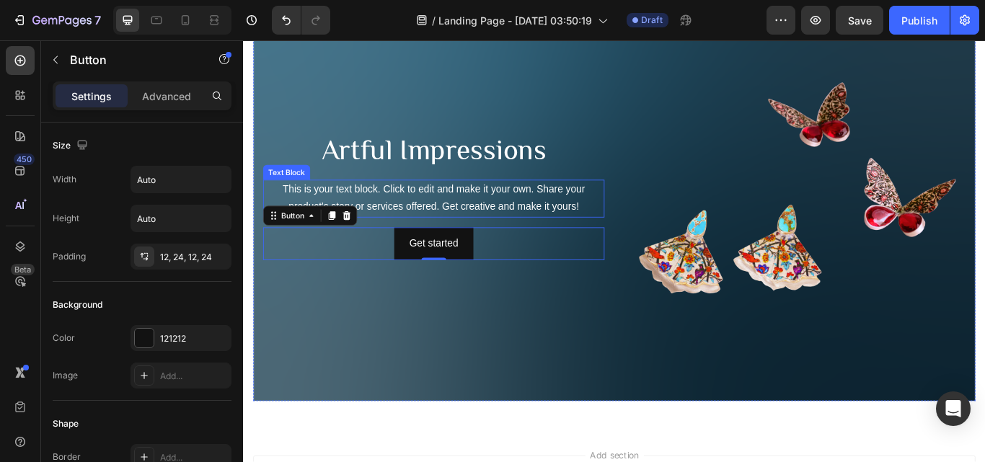
click at [325, 215] on p "This is your text block. Click to edit and make it your own. Share your product…" at bounding box center [465, 226] width 395 height 42
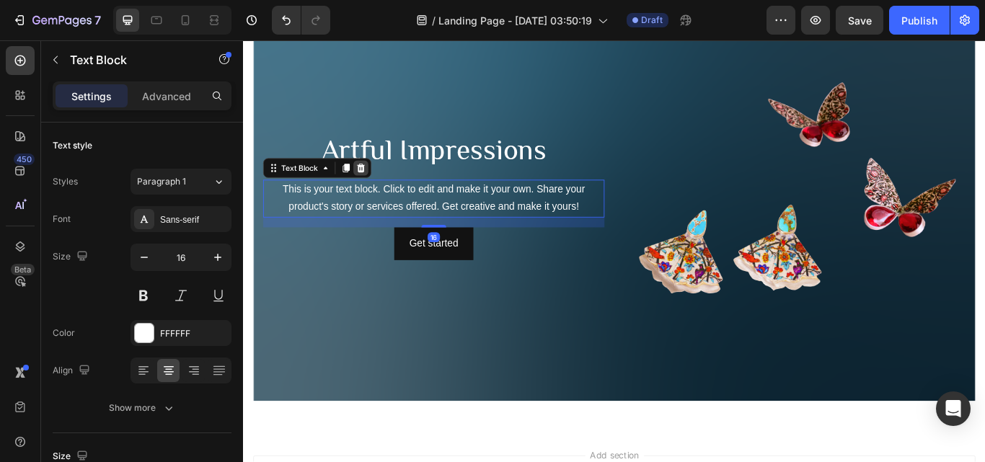
click at [382, 188] on icon at bounding box center [380, 190] width 9 height 10
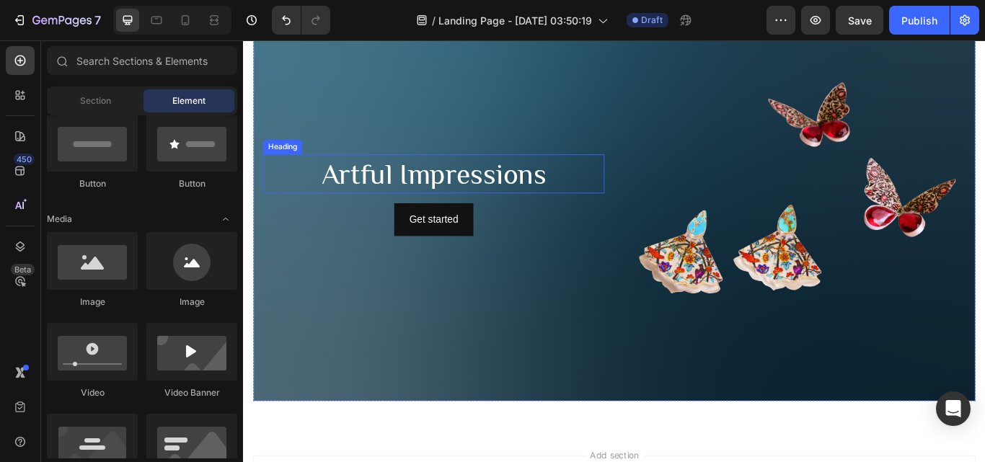
click at [444, 193] on p "Artful Impressions" at bounding box center [465, 196] width 395 height 43
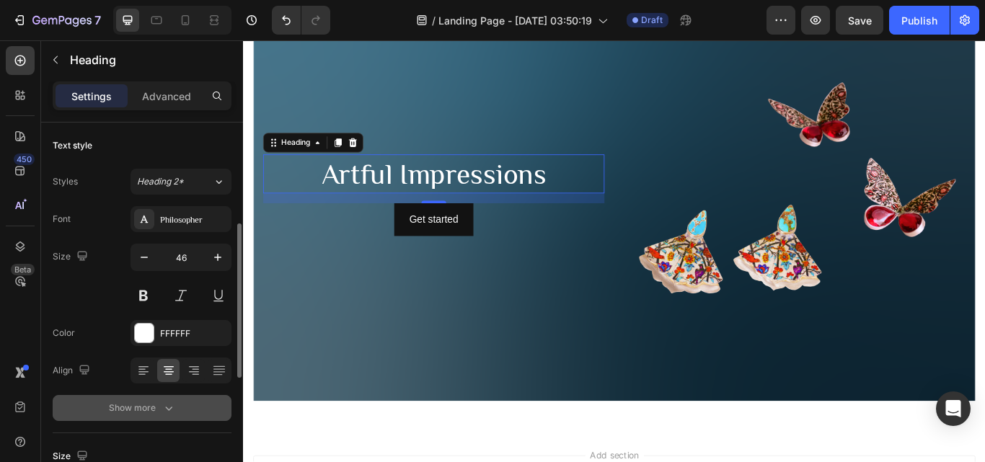
scroll to position [72, 0]
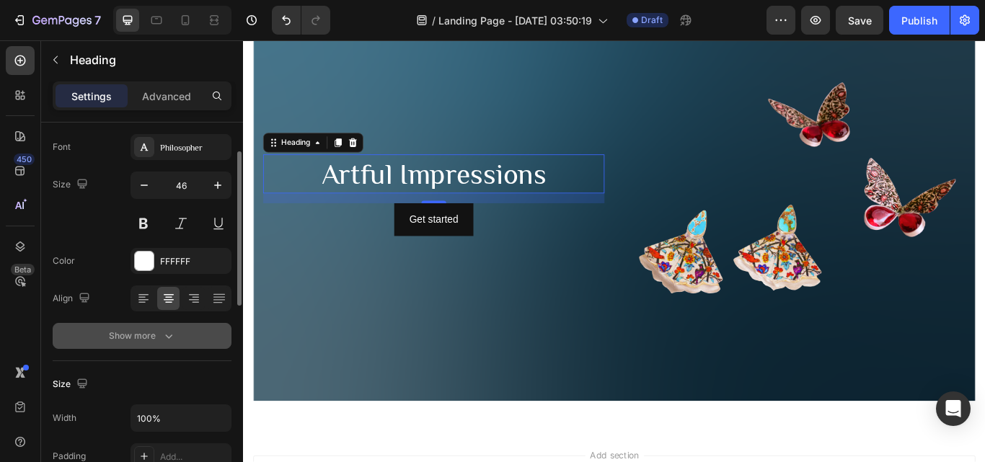
click at [148, 332] on div "Show more" at bounding box center [142, 336] width 67 height 14
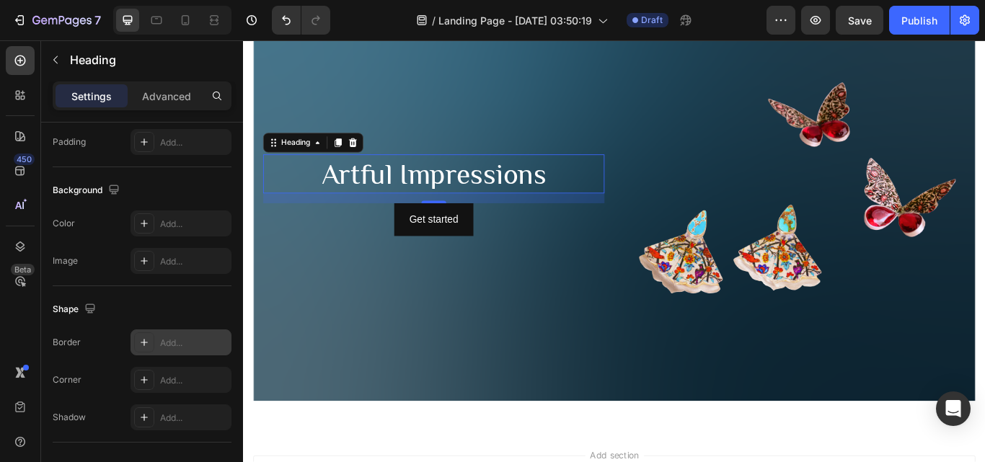
scroll to position [746, 0]
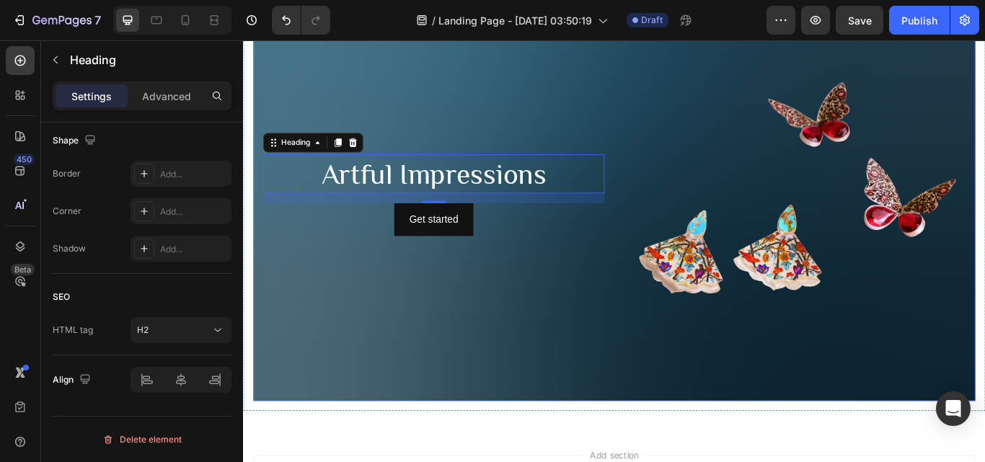
click at [554, 328] on div "Artful Impressions Heading 16 Get started Button" at bounding box center [465, 221] width 398 height 268
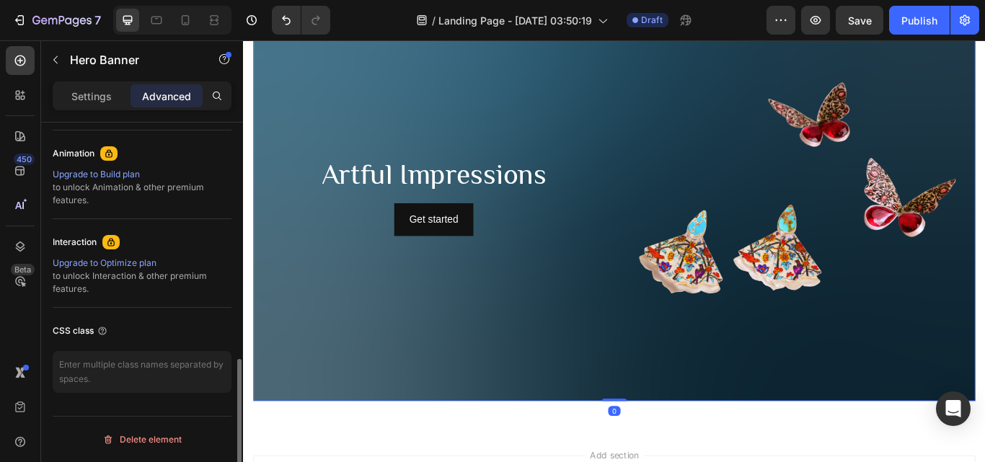
scroll to position [0, 0]
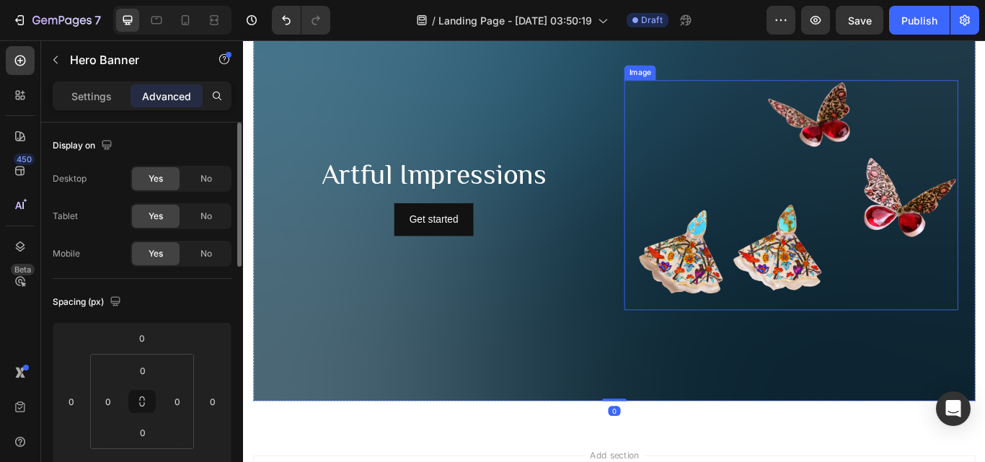
click at [721, 149] on img at bounding box center [882, 221] width 390 height 268
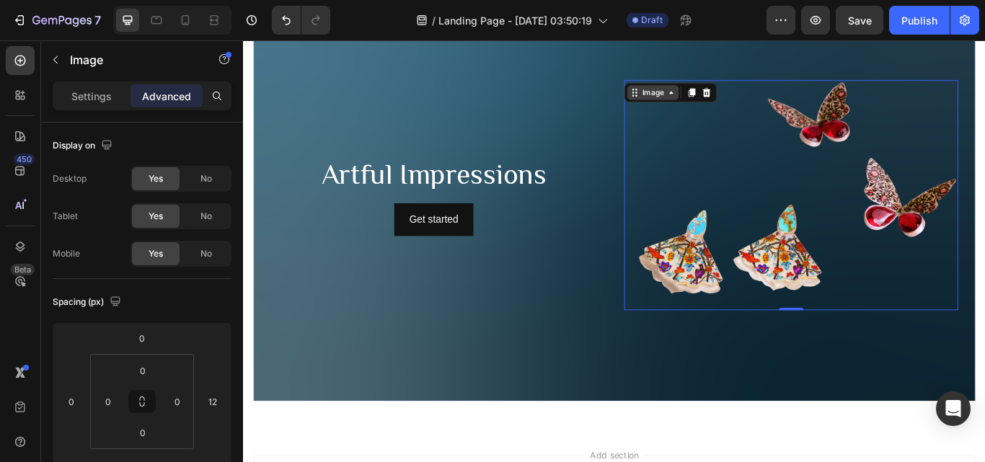
click at [738, 102] on icon at bounding box center [742, 102] width 12 height 12
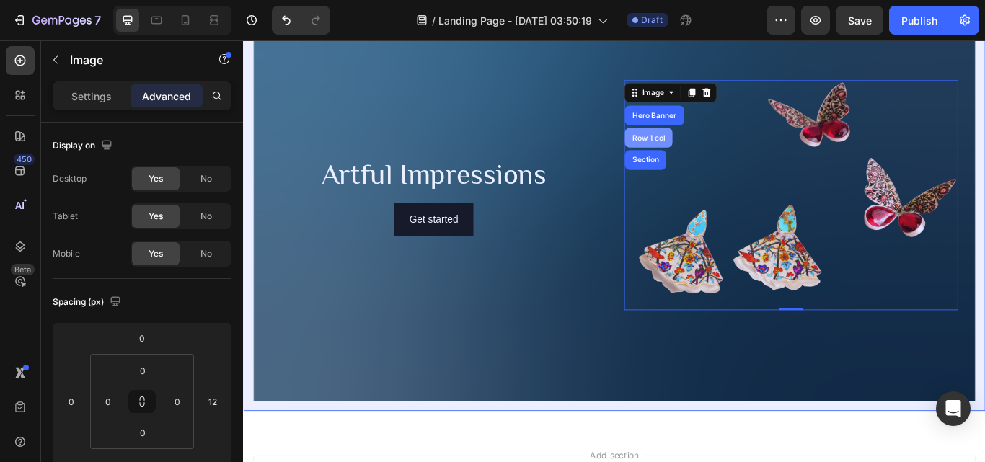
click at [710, 156] on div "Row 1 col" at bounding box center [716, 154] width 44 height 9
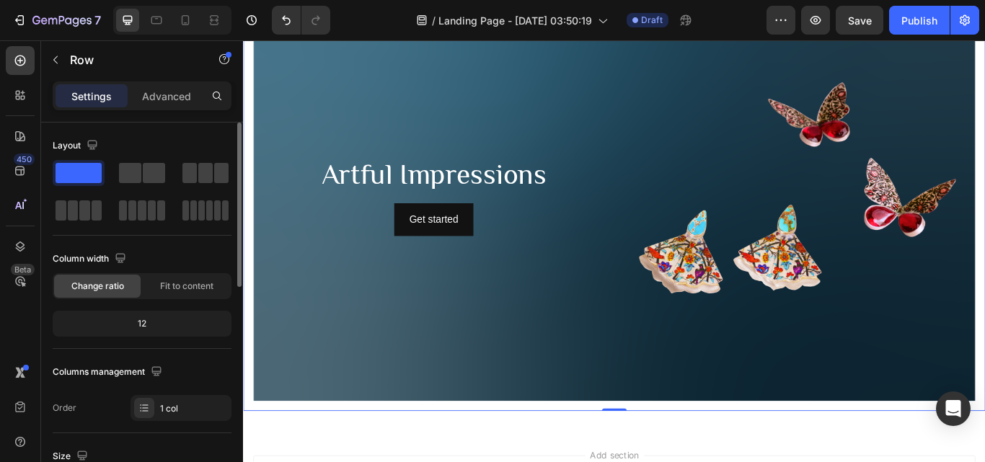
click at [106, 282] on span "Change ratio" at bounding box center [97, 286] width 53 height 13
click at [144, 322] on div "12" at bounding box center [142, 324] width 173 height 20
click at [136, 323] on div "12" at bounding box center [142, 324] width 173 height 20
click at [113, 324] on div "12" at bounding box center [142, 324] width 173 height 20
click at [164, 286] on span "Fit to content" at bounding box center [186, 286] width 53 height 13
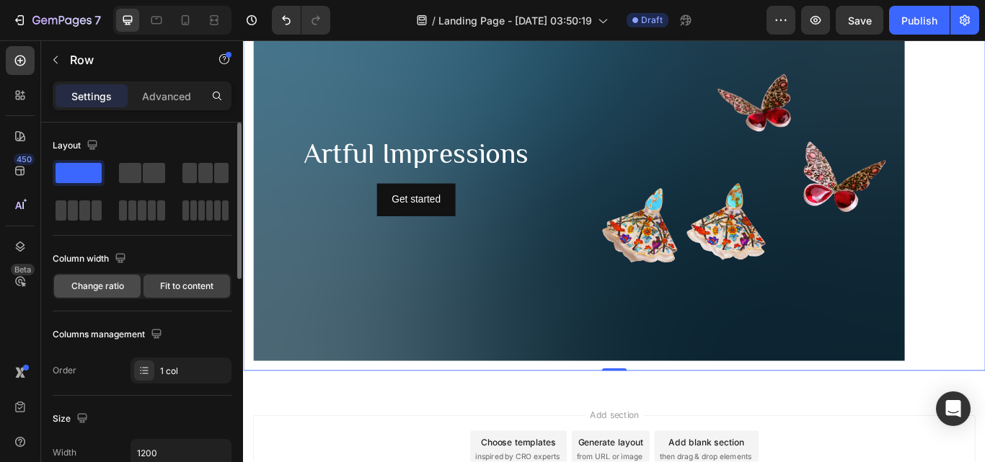
click at [117, 284] on span "Change ratio" at bounding box center [97, 286] width 53 height 13
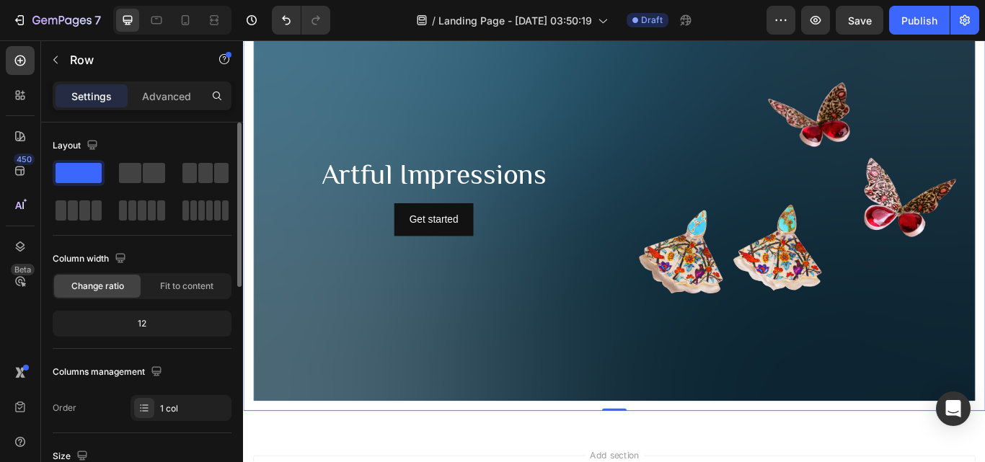
click at [119, 289] on span "Change ratio" at bounding box center [97, 286] width 53 height 13
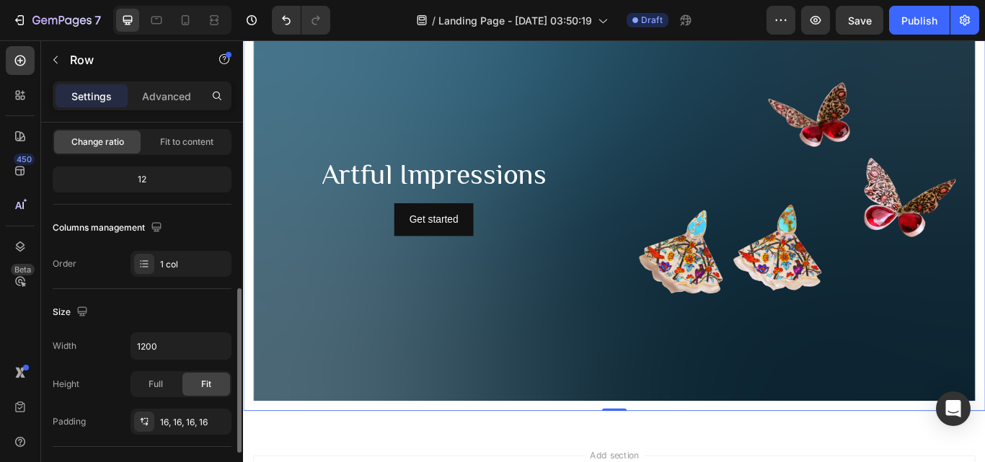
scroll to position [216, 0]
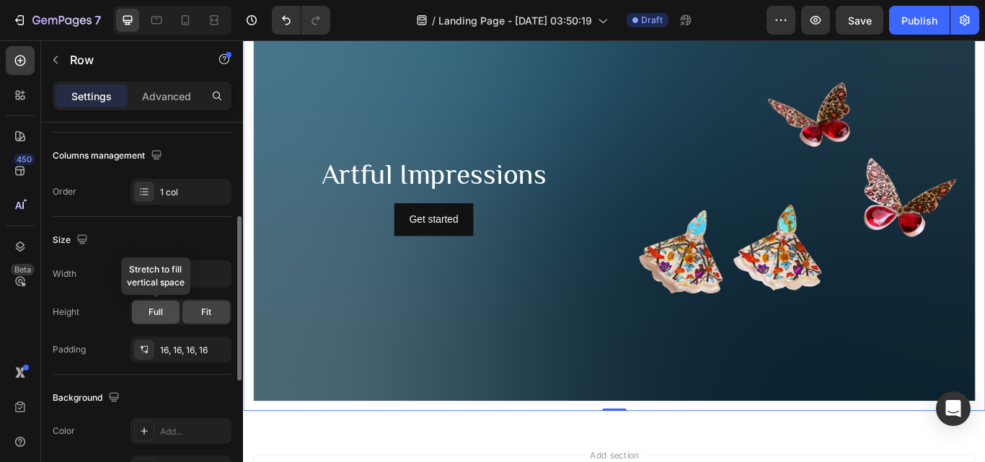
click at [146, 314] on div "Full" at bounding box center [156, 312] width 48 height 23
click at [201, 309] on span "Fit" at bounding box center [206, 312] width 10 height 13
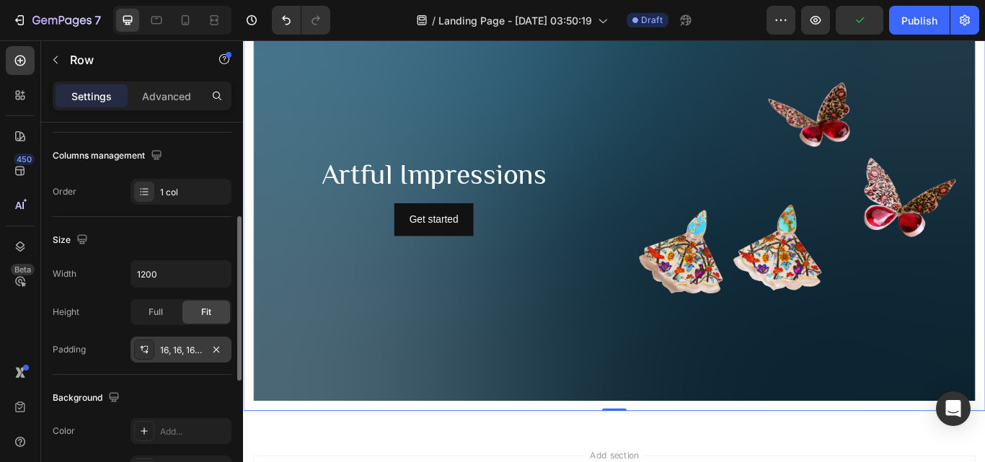
click at [203, 350] on div "16, 16, 16, 16" at bounding box center [181, 350] width 101 height 26
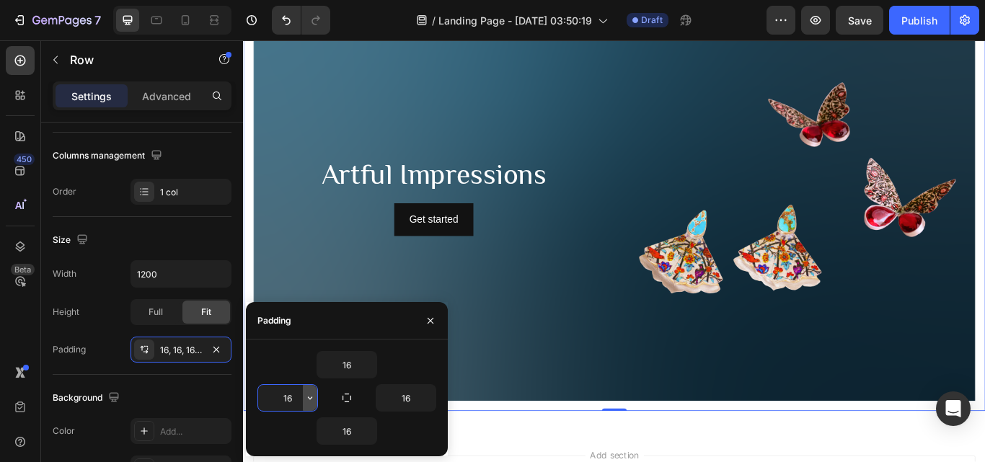
click at [311, 397] on icon "button" at bounding box center [310, 398] width 12 height 12
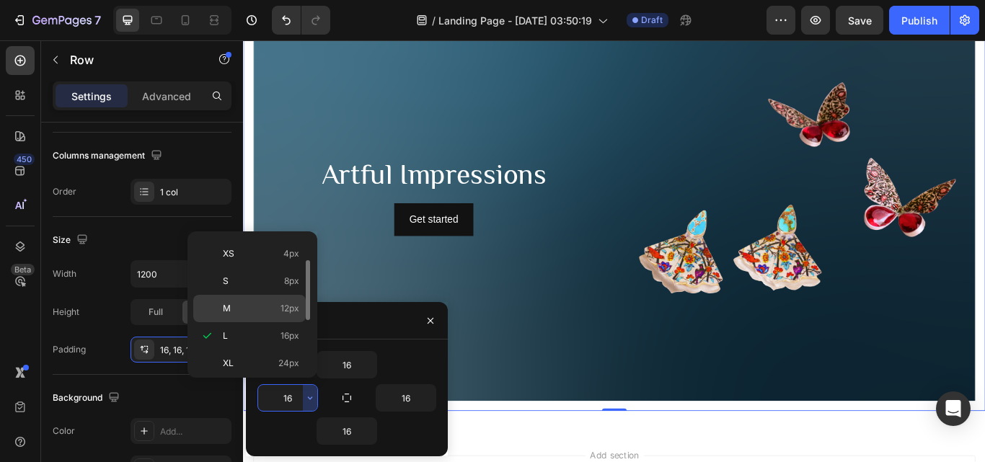
scroll to position [0, 0]
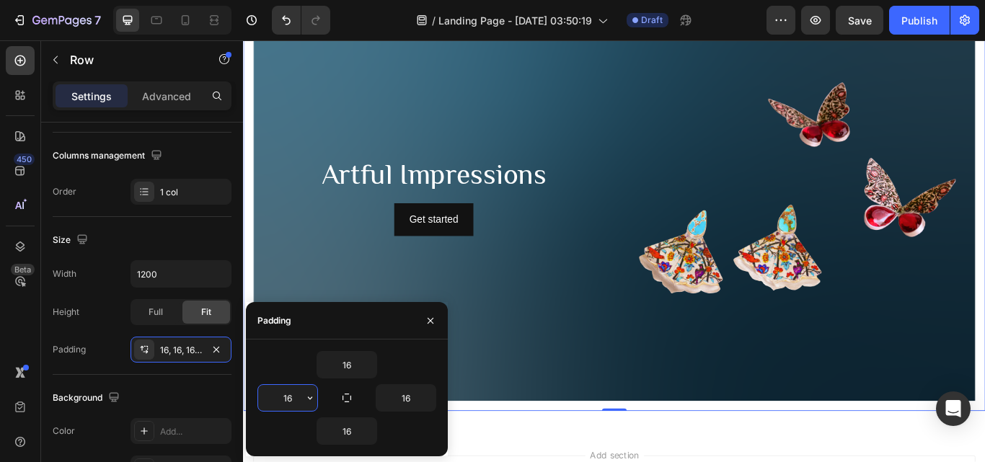
click at [293, 391] on input "16" at bounding box center [287, 398] width 59 height 26
drag, startPoint x: 292, startPoint y: 396, endPoint x: 280, endPoint y: 398, distance: 12.5
click at [280, 398] on input "16" at bounding box center [287, 398] width 59 height 26
type input "0"
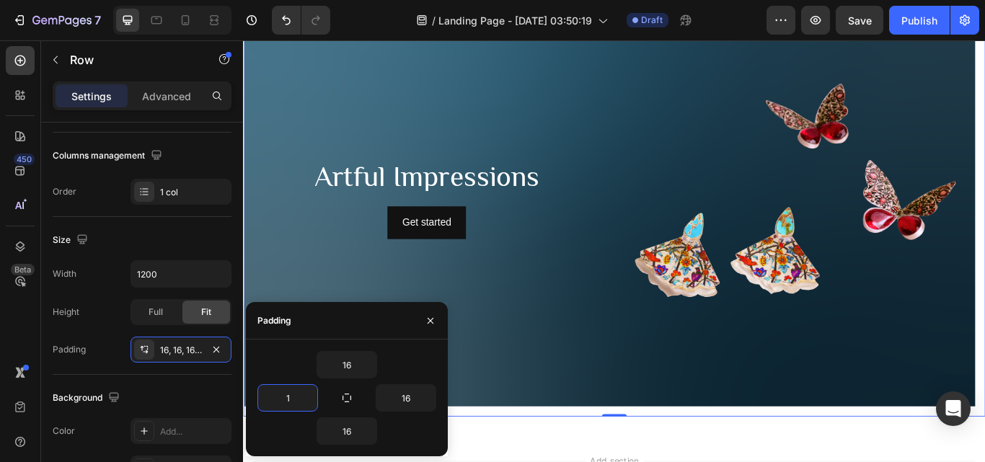
type input "16"
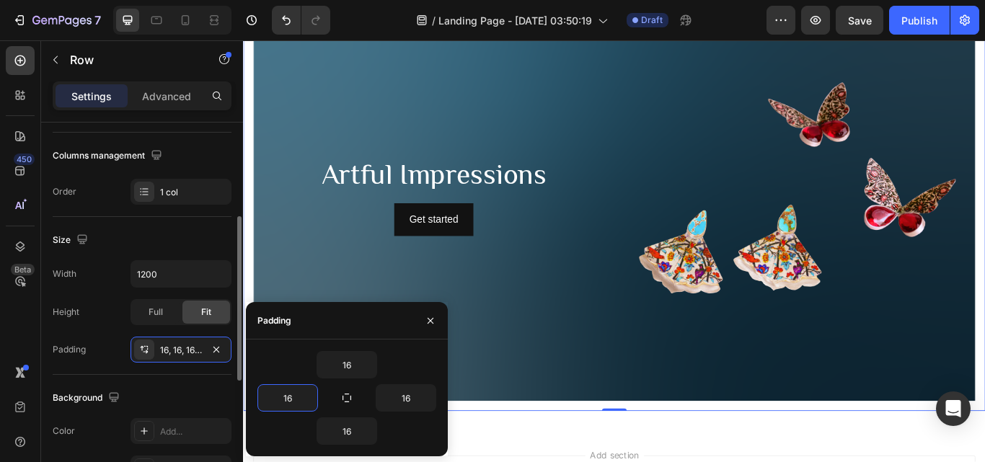
click at [206, 237] on div "Size" at bounding box center [142, 240] width 179 height 23
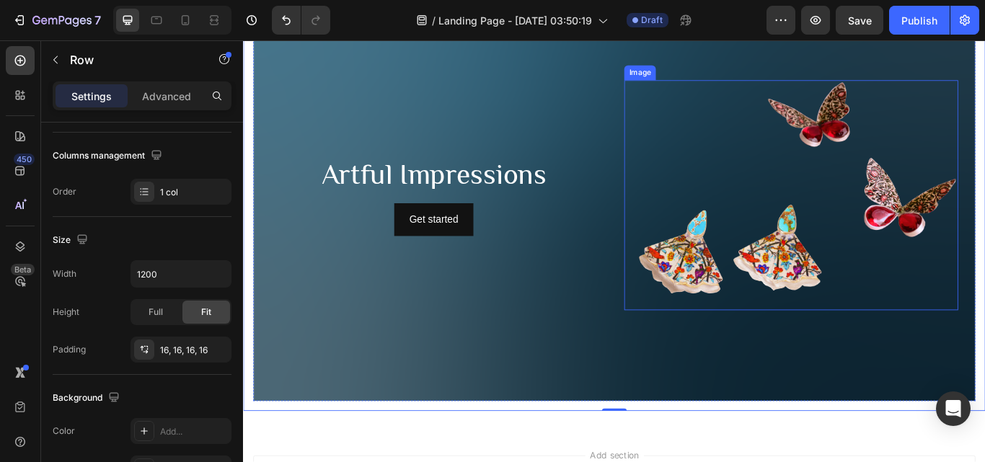
click at [865, 258] on img at bounding box center [882, 221] width 390 height 268
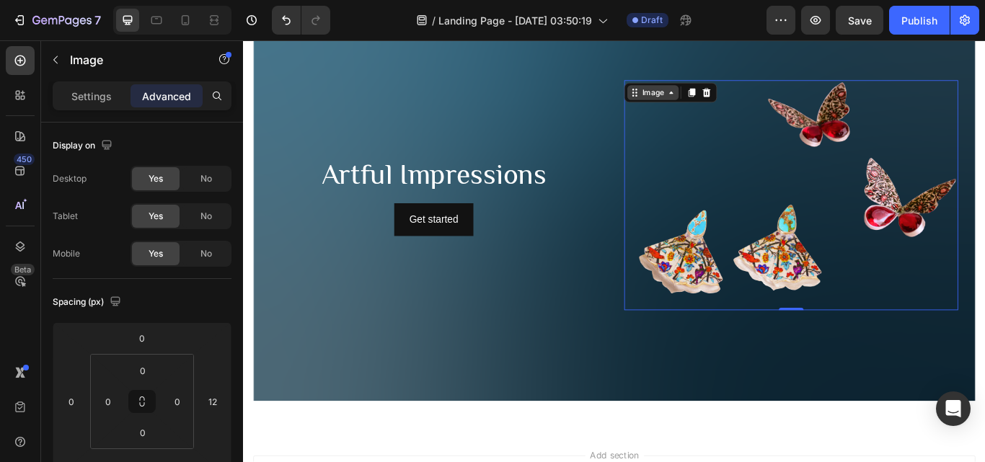
click at [730, 97] on div "Image" at bounding box center [720, 101] width 31 height 13
click at [708, 100] on div "Image" at bounding box center [720, 101] width 31 height 13
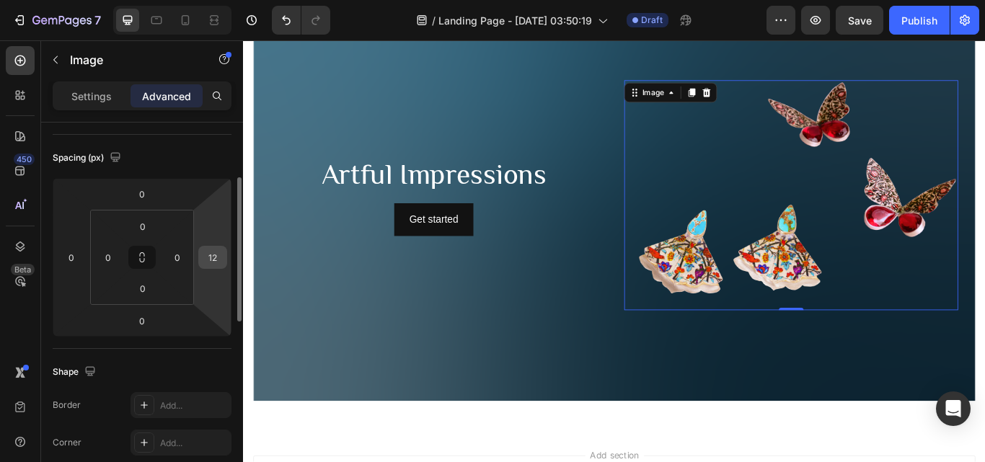
click at [215, 265] on input "12" at bounding box center [213, 258] width 22 height 22
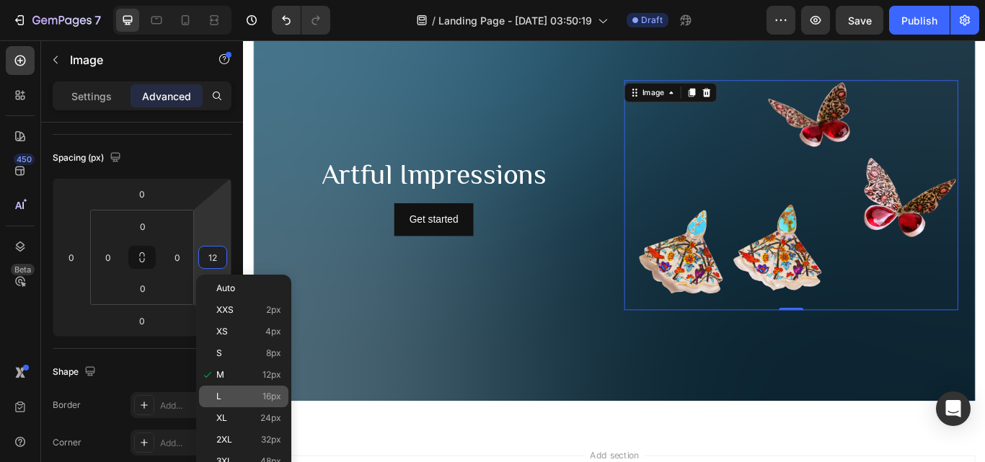
click at [253, 391] on div "L 16px" at bounding box center [243, 397] width 89 height 22
type input "16"
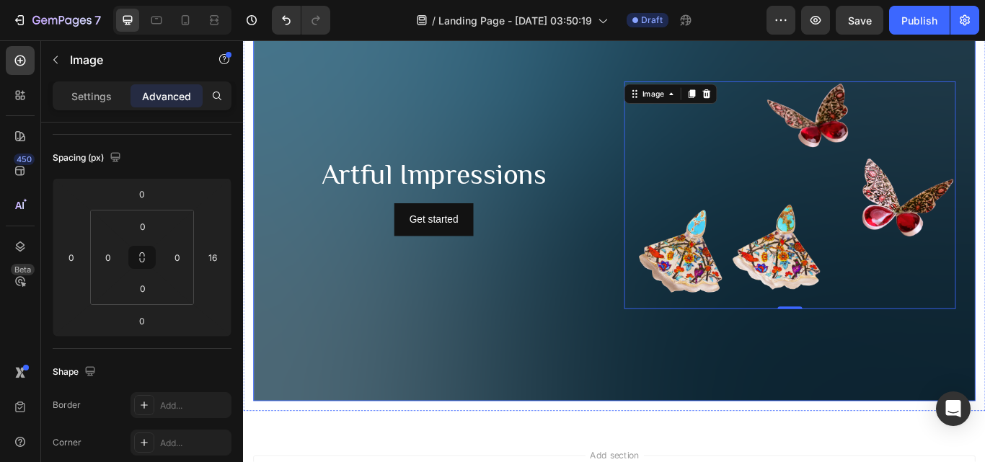
click at [470, 364] on div "Background Image" at bounding box center [676, 221] width 842 height 480
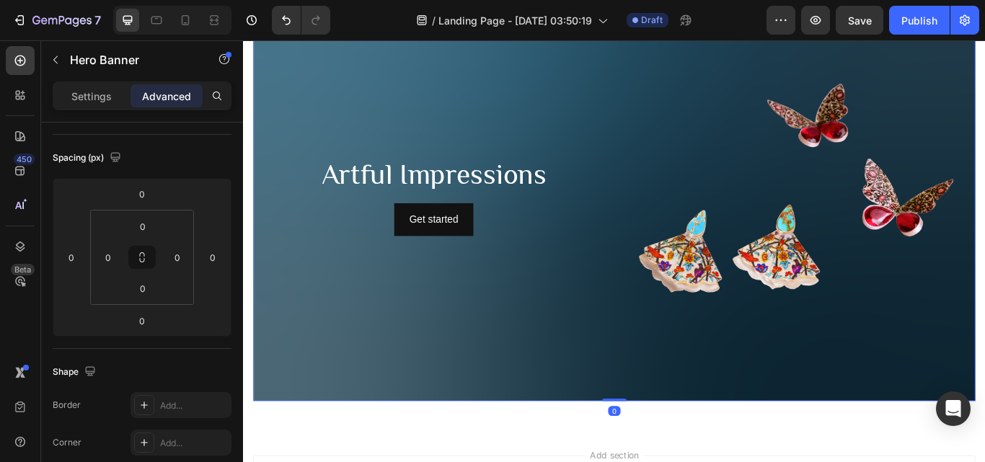
scroll to position [0, 0]
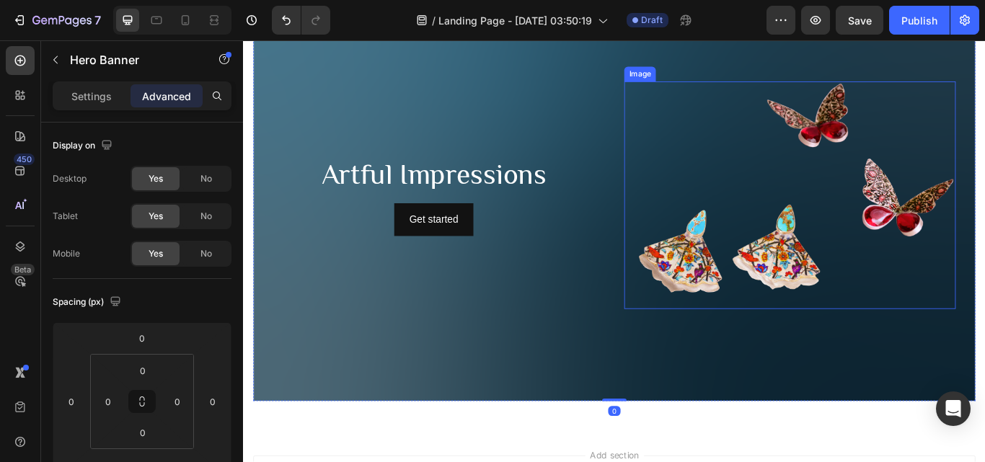
click at [740, 281] on img at bounding box center [880, 221] width 387 height 265
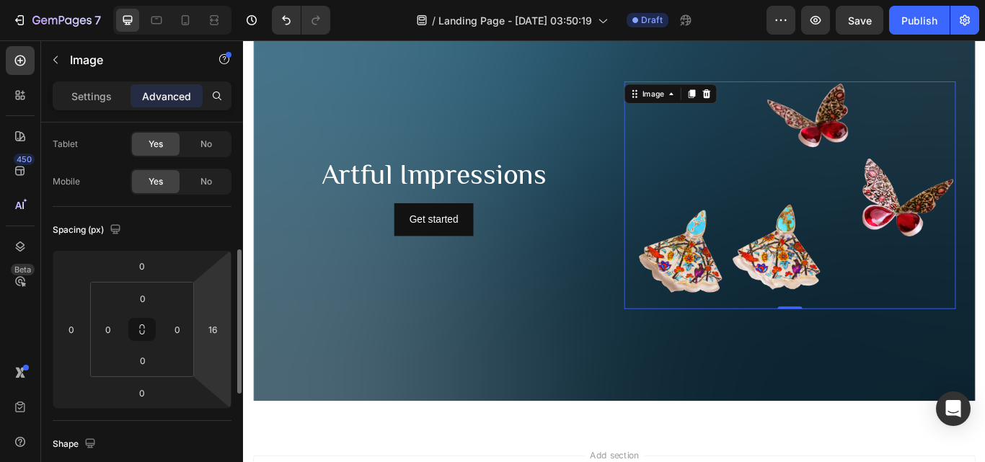
scroll to position [144, 0]
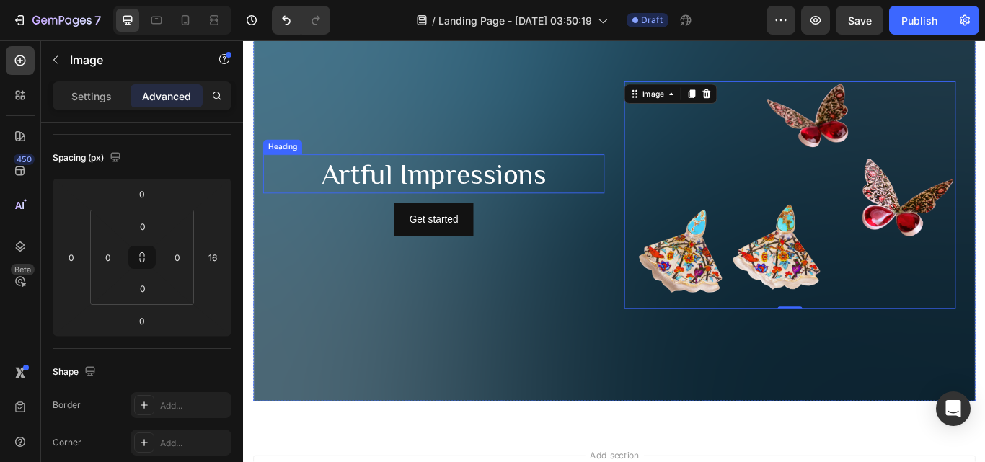
click at [524, 195] on p "Artful Impressions" at bounding box center [465, 196] width 395 height 43
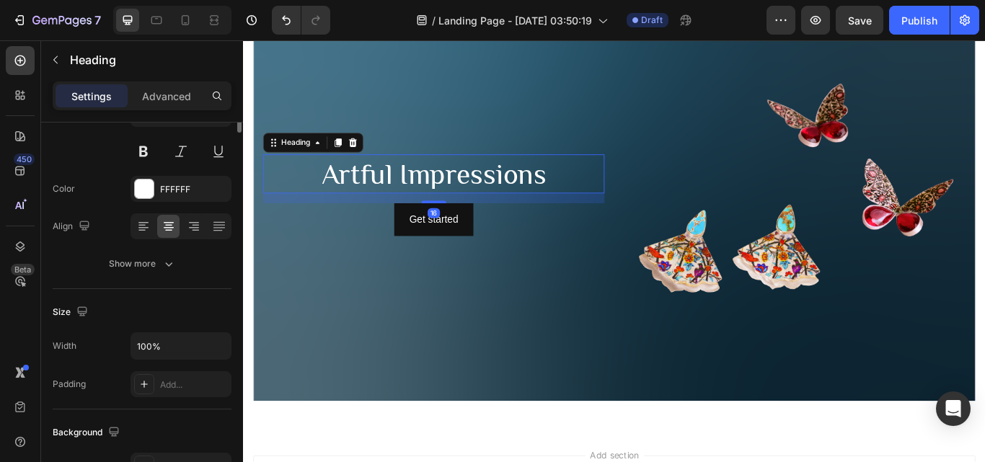
scroll to position [0, 0]
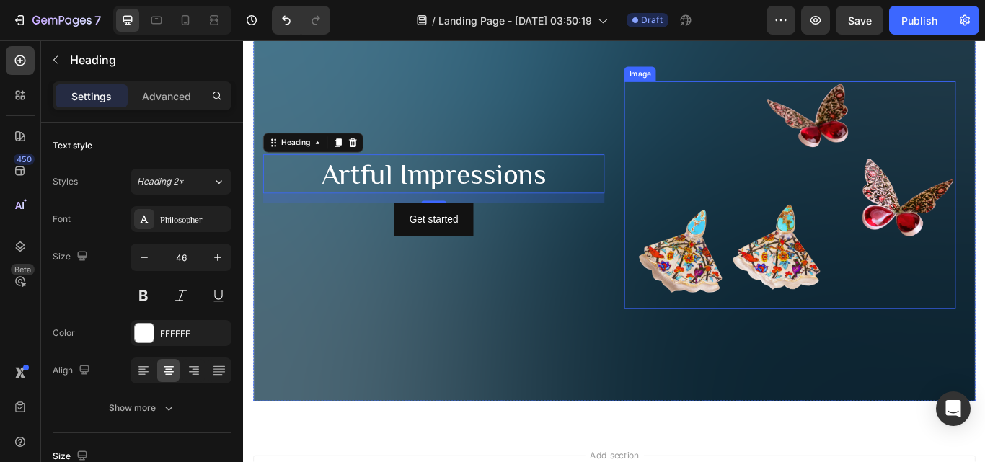
click at [783, 278] on img at bounding box center [880, 221] width 387 height 265
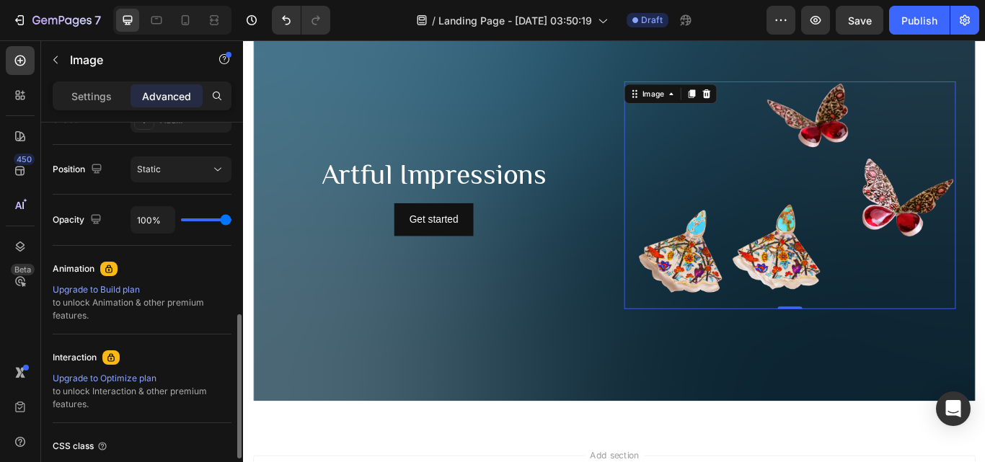
scroll to position [620, 0]
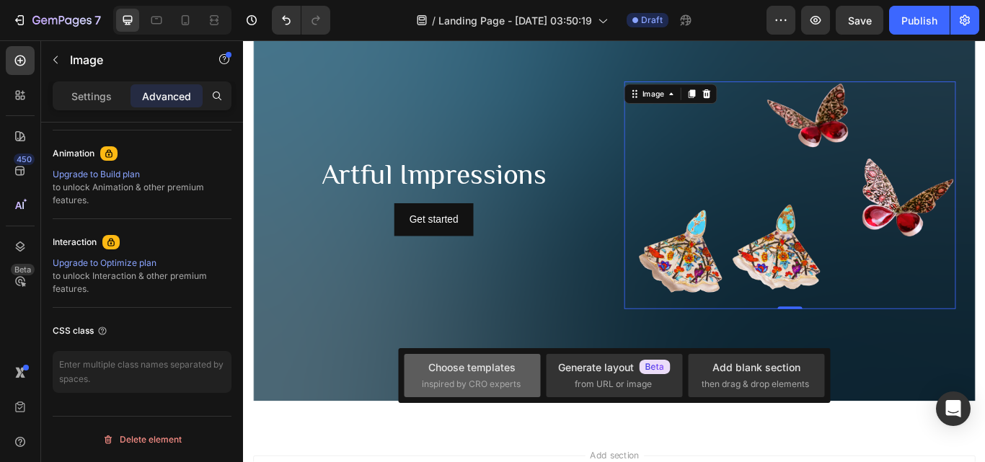
click at [497, 378] on span "inspired by CRO experts" at bounding box center [471, 384] width 99 height 13
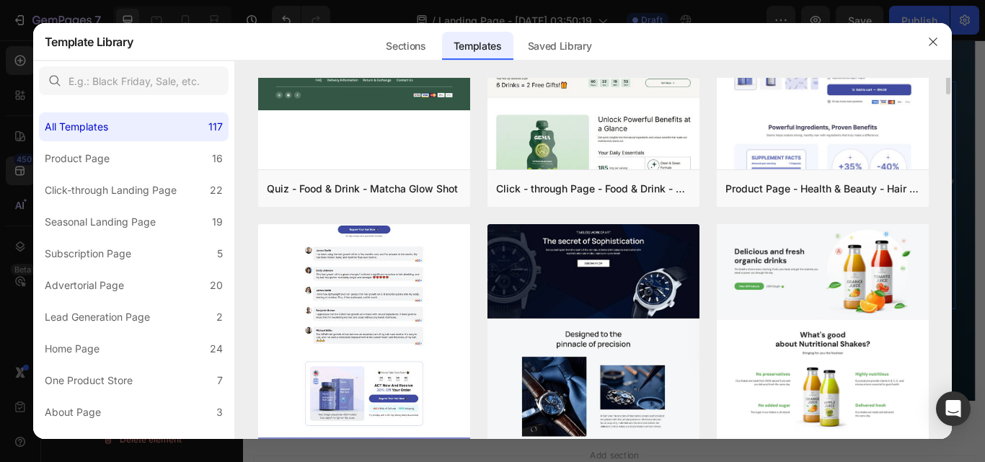
scroll to position [361, 0]
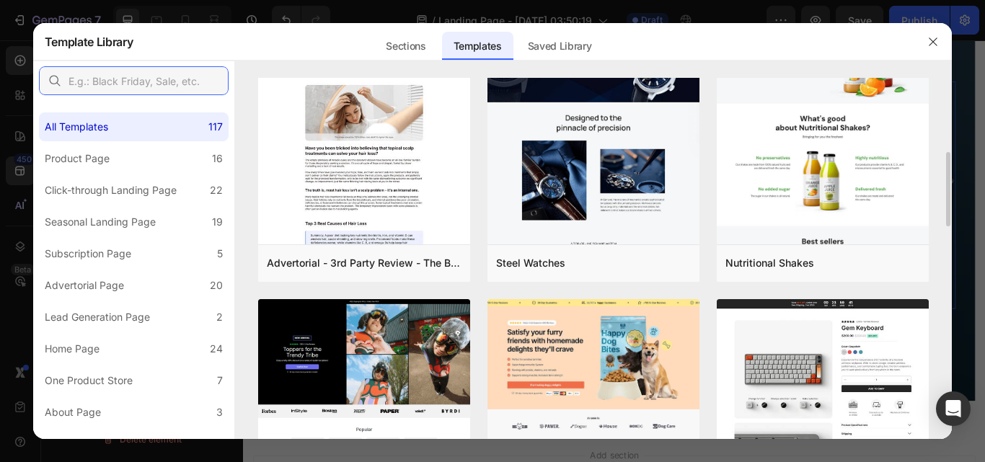
click at [180, 82] on input "text" at bounding box center [134, 80] width 190 height 29
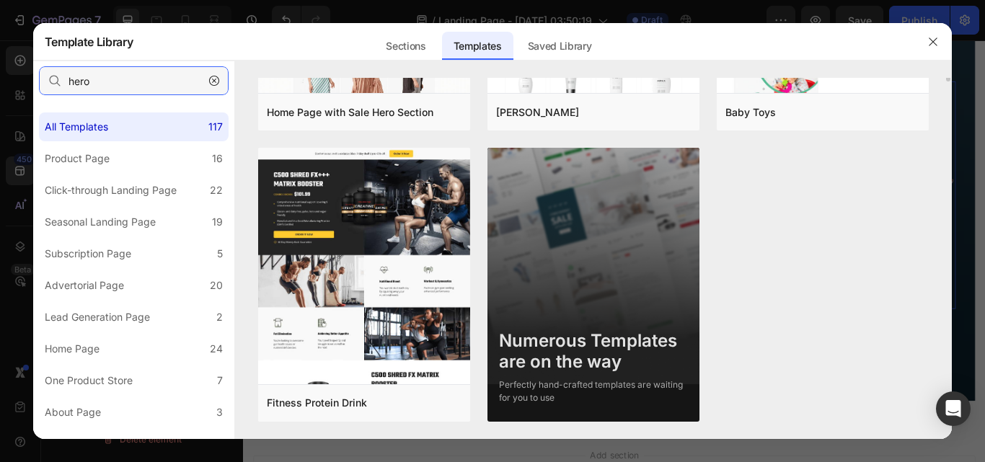
scroll to position [0, 0]
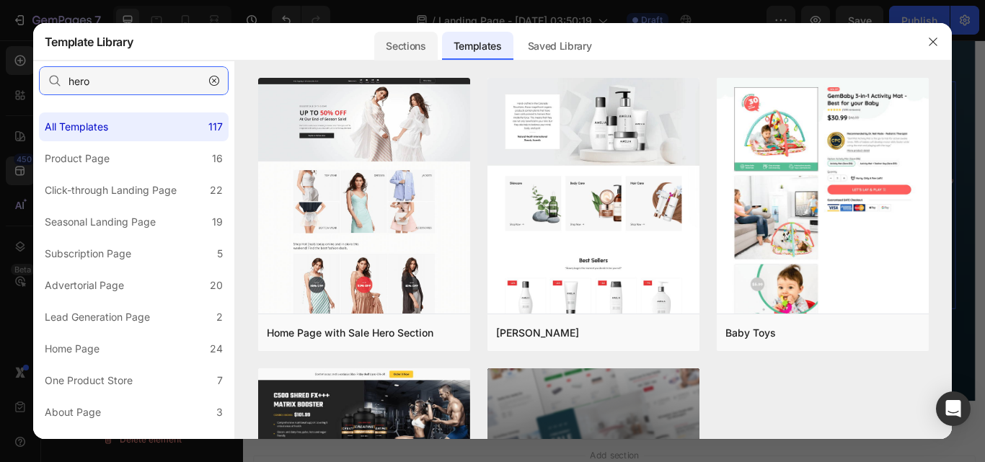
type input "hero"
click at [395, 38] on div "Sections" at bounding box center [405, 46] width 63 height 29
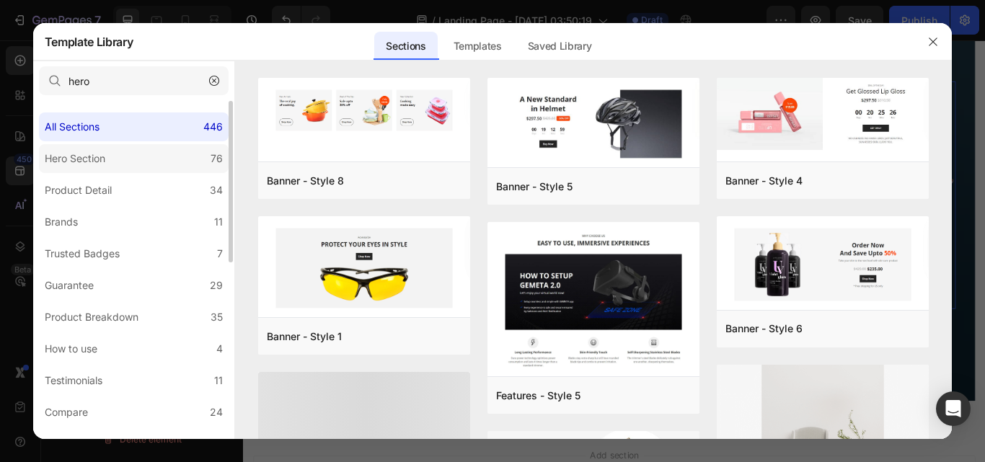
click at [132, 164] on label "Hero Section 76" at bounding box center [134, 158] width 190 height 29
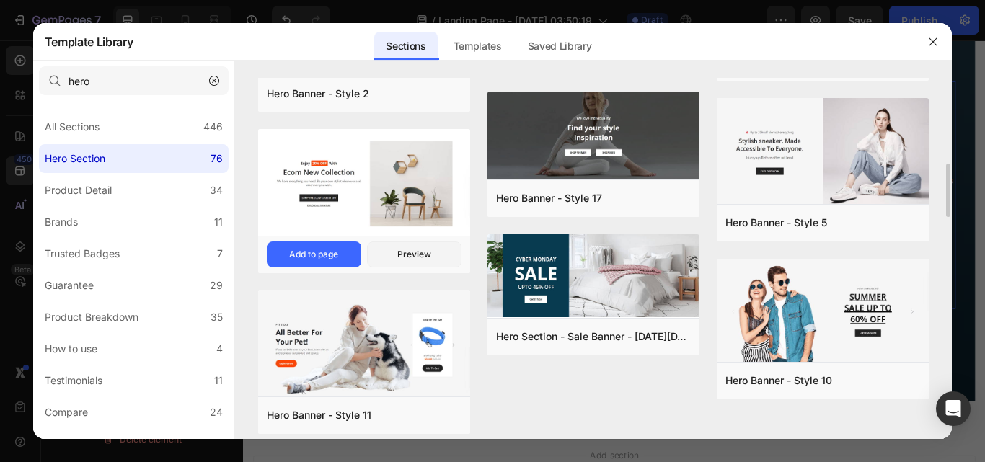
scroll to position [649, 0]
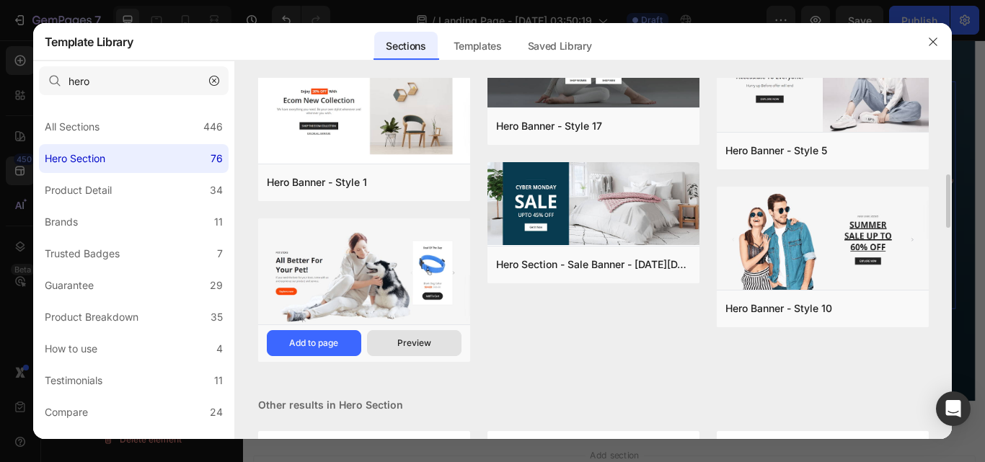
click at [0, 0] on div "Preview" at bounding box center [0, 0] width 0 height 0
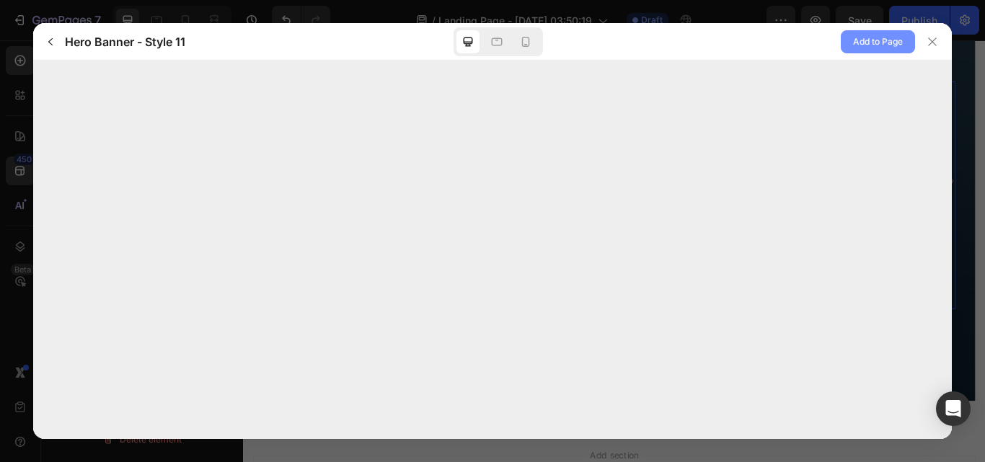
click at [873, 39] on span "Add to Page" at bounding box center [878, 41] width 50 height 17
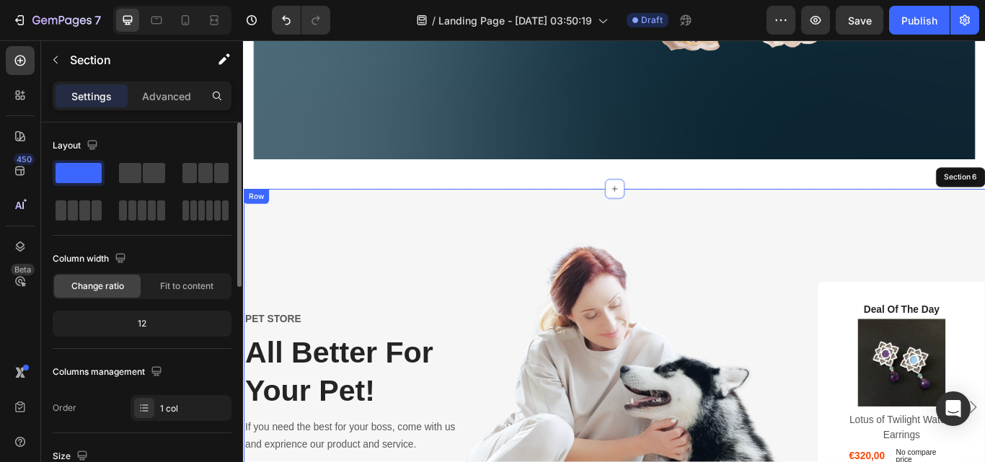
scroll to position [1861, 0]
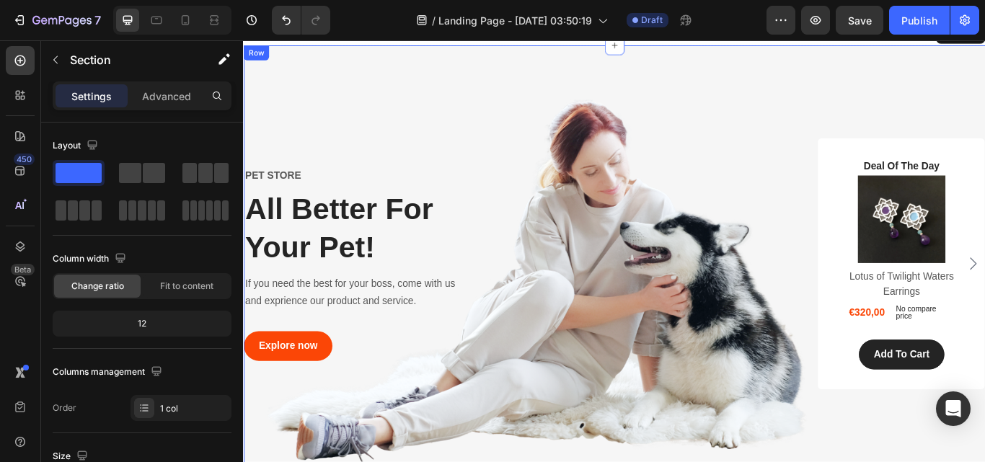
click at [696, 240] on div "Deal Of The Day Text block (P) Images & Gallery Lotus of Twilight Waters Earrin…" at bounding box center [898, 301] width 422 height 293
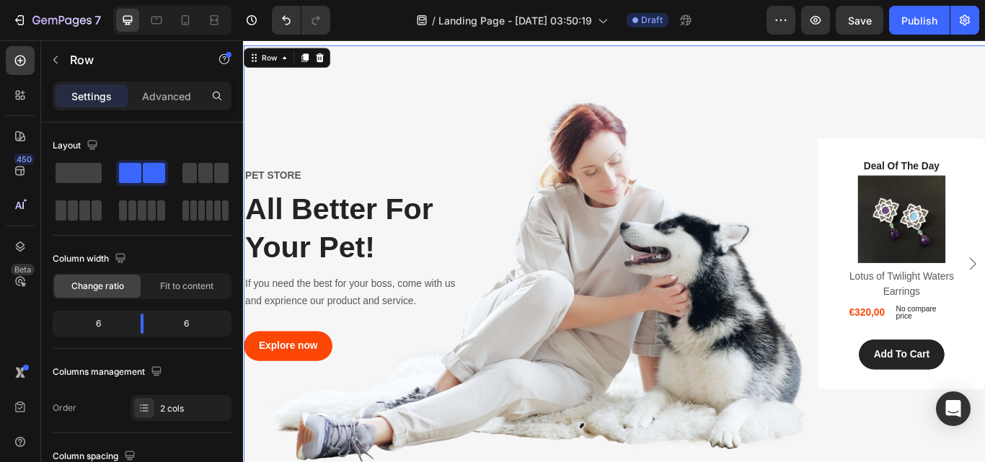
click at [614, 382] on div "PET STORE Text block All Better For Your Pet! Heading If you need the best for …" at bounding box center [454, 301] width 422 height 293
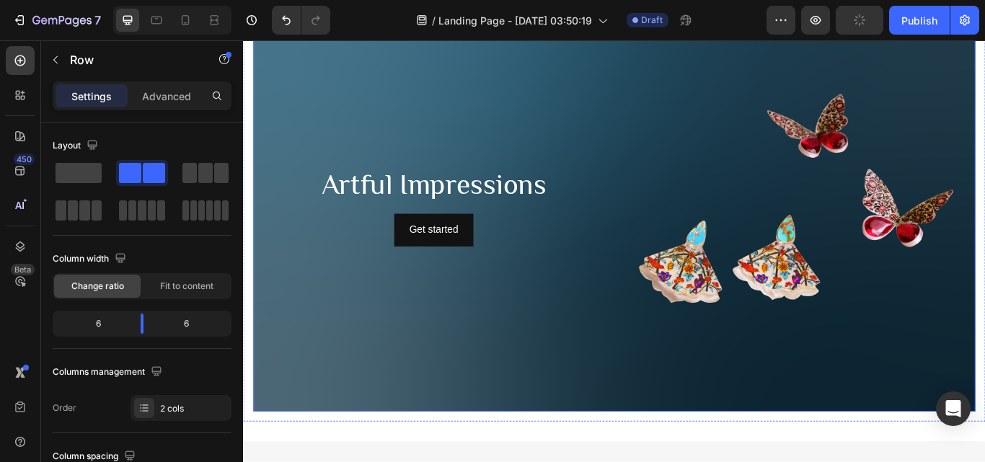
scroll to position [1255, 0]
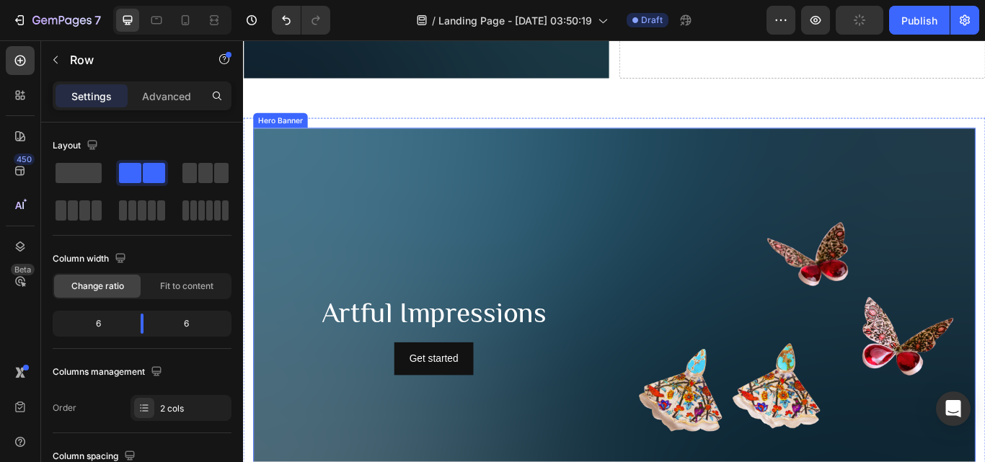
click at [960, 211] on div "Background Image" at bounding box center [676, 383] width 842 height 480
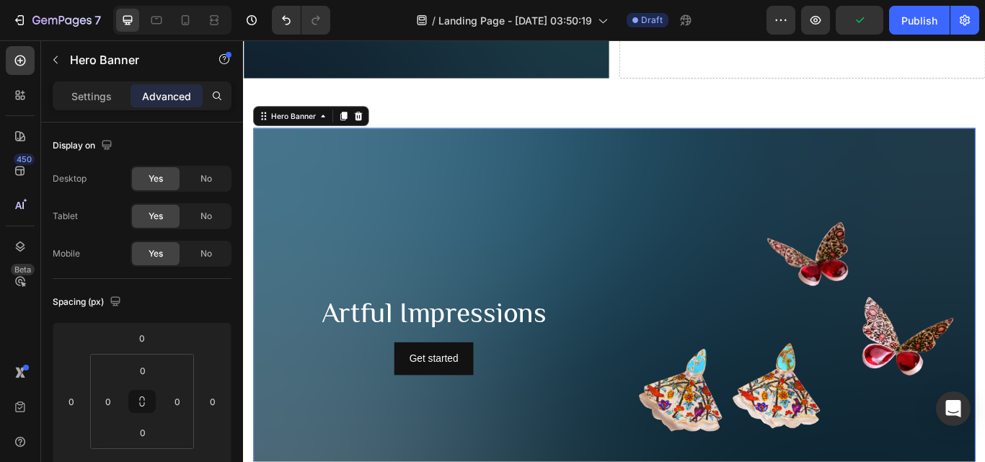
click at [625, 219] on div "Background Image" at bounding box center [676, 383] width 842 height 480
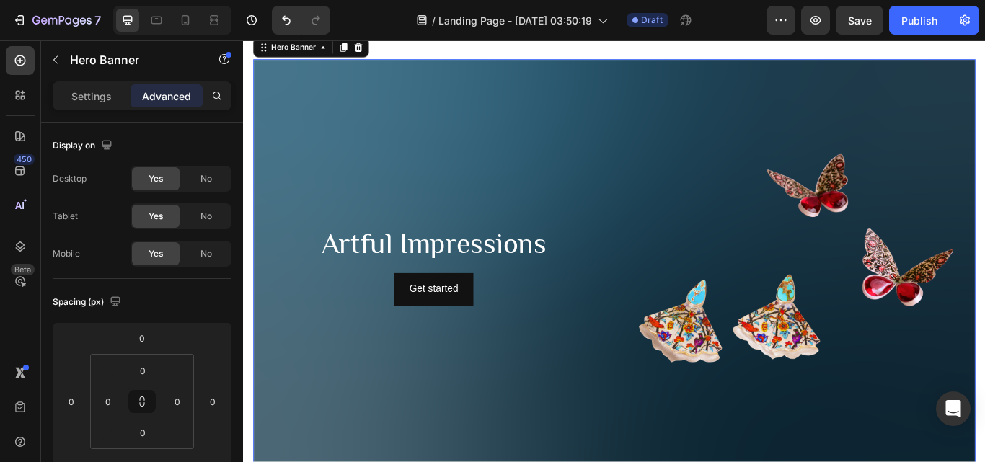
scroll to position [1327, 0]
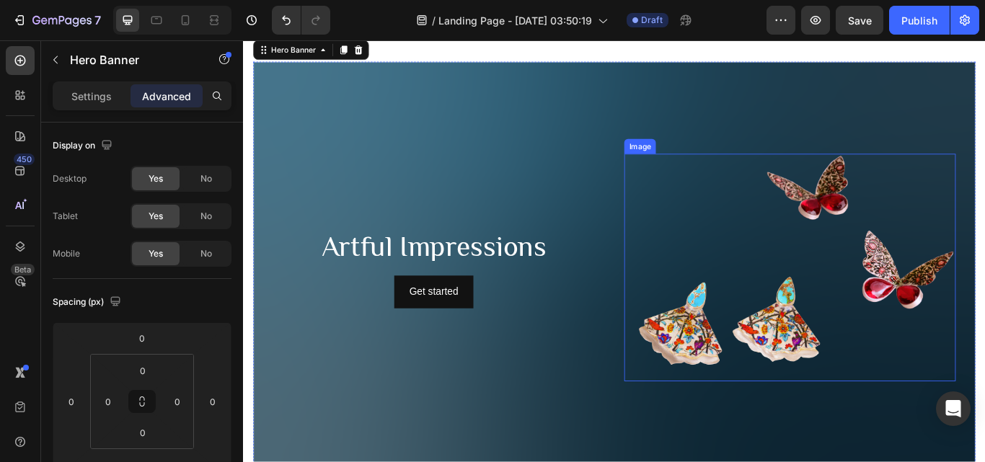
click at [899, 264] on img at bounding box center [880, 305] width 387 height 265
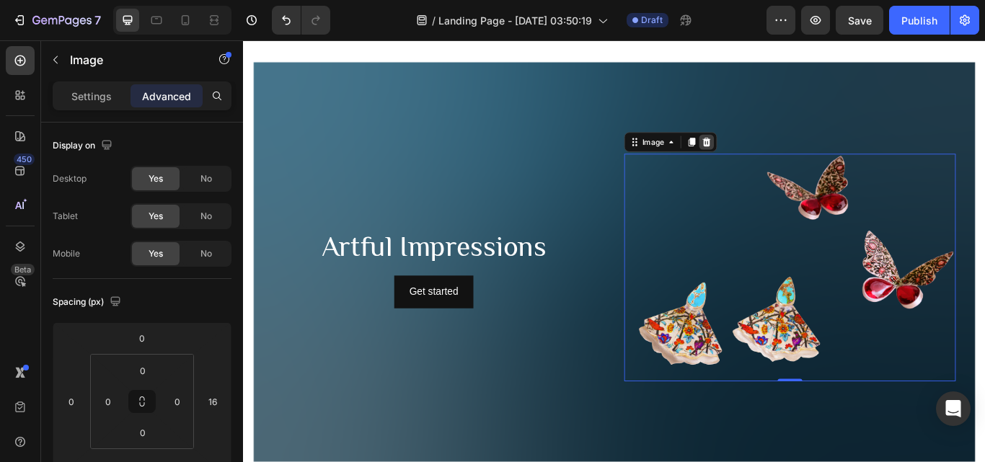
click at [779, 156] on icon at bounding box center [783, 159] width 9 height 10
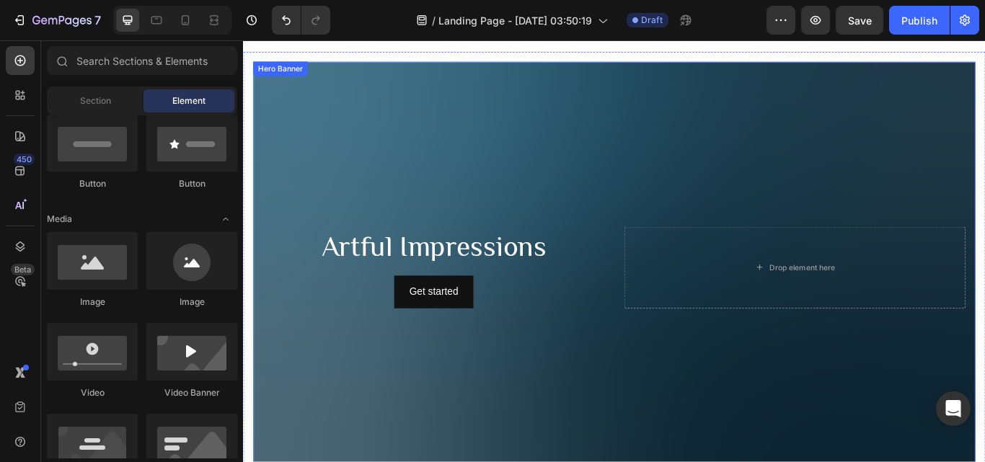
click at [768, 138] on div "Background Image" at bounding box center [676, 306] width 842 height 480
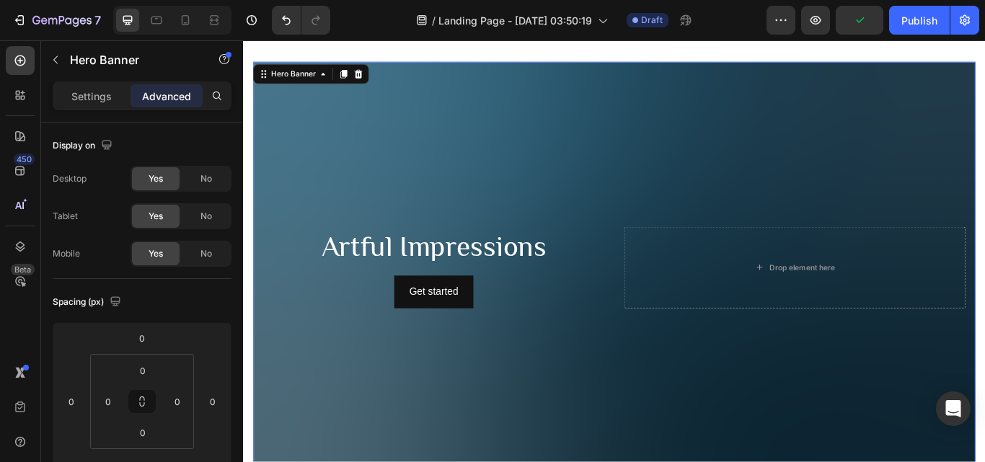
click at [747, 150] on div "Background Image" at bounding box center [676, 306] width 842 height 480
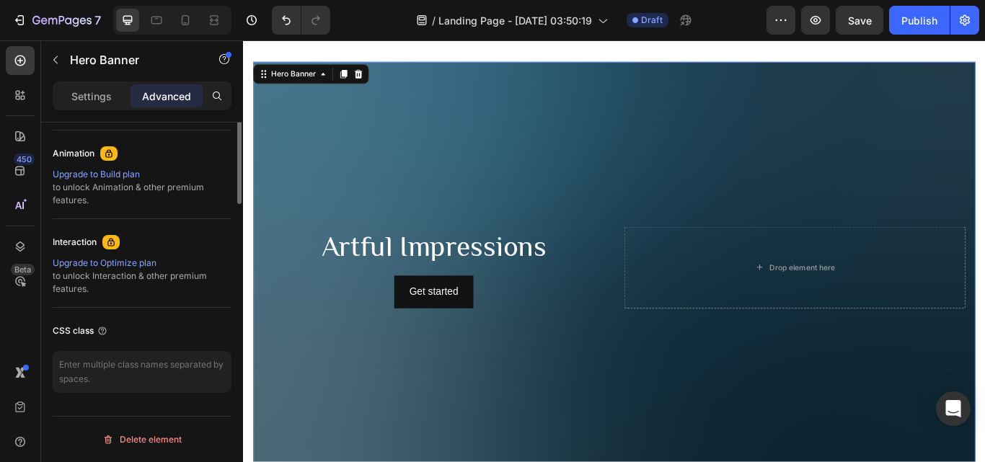
scroll to position [332, 0]
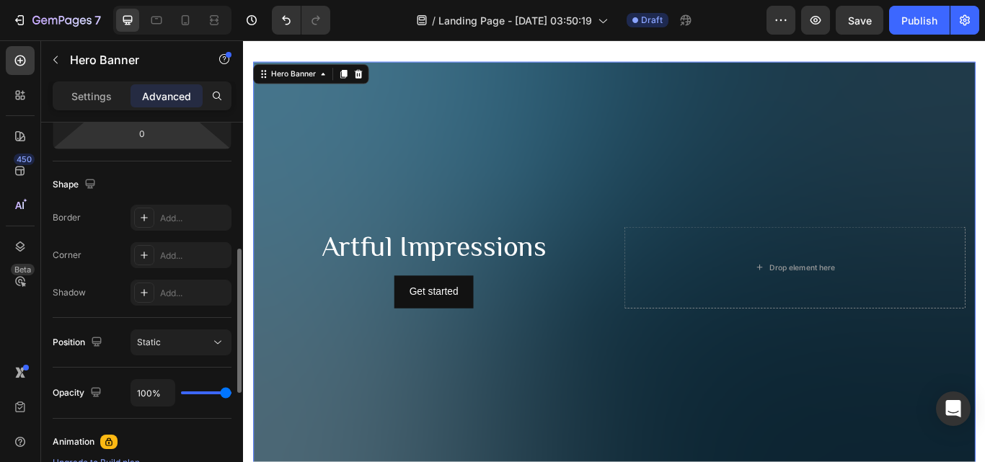
click at [482, 171] on div "Background Image" at bounding box center [676, 306] width 842 height 480
click at [91, 92] on p "Settings" at bounding box center [91, 96] width 40 height 15
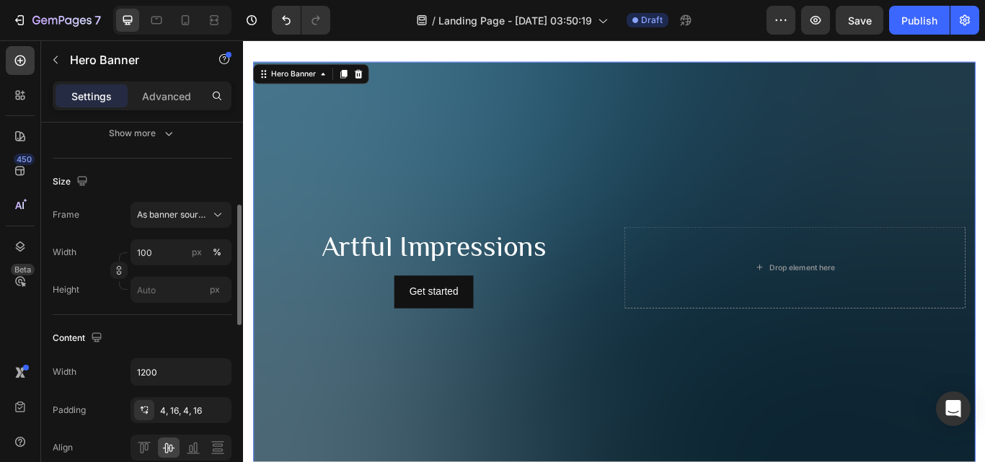
scroll to position [43, 0]
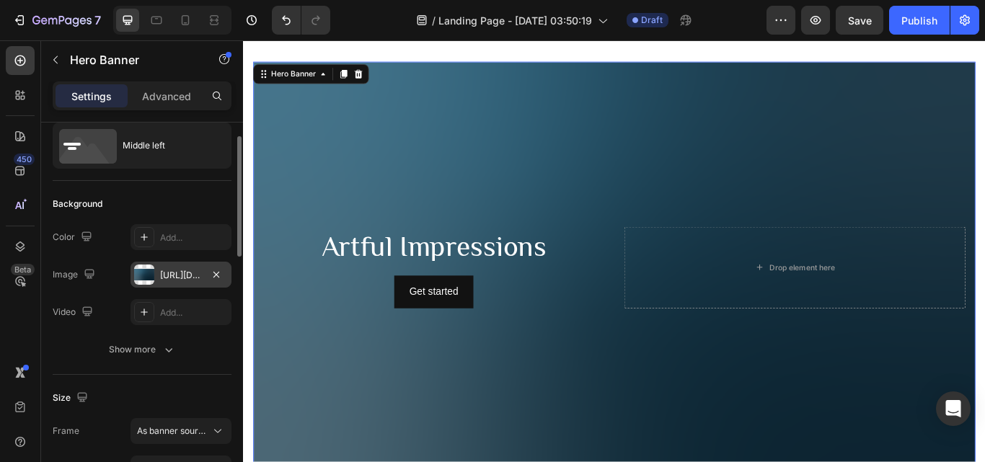
click at [157, 282] on div "[URL][DOMAIN_NAME]" at bounding box center [181, 275] width 101 height 26
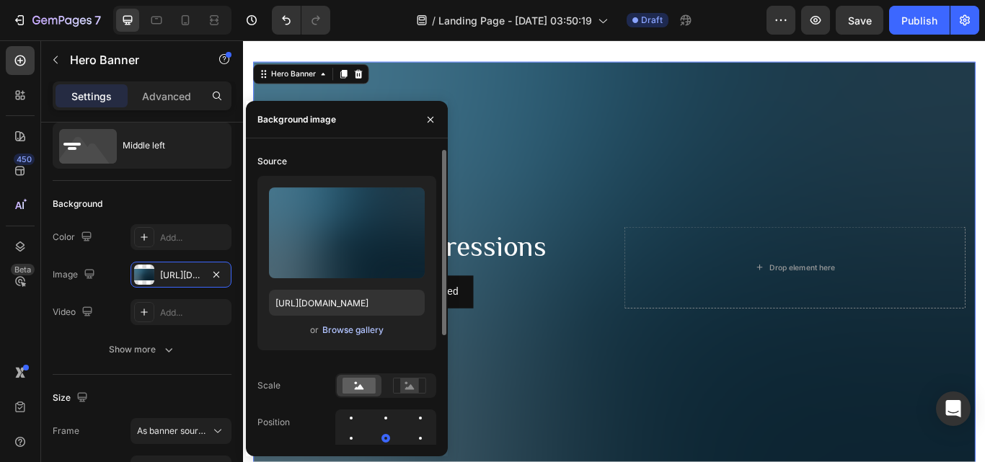
click at [358, 325] on div "Browse gallery" at bounding box center [352, 330] width 61 height 13
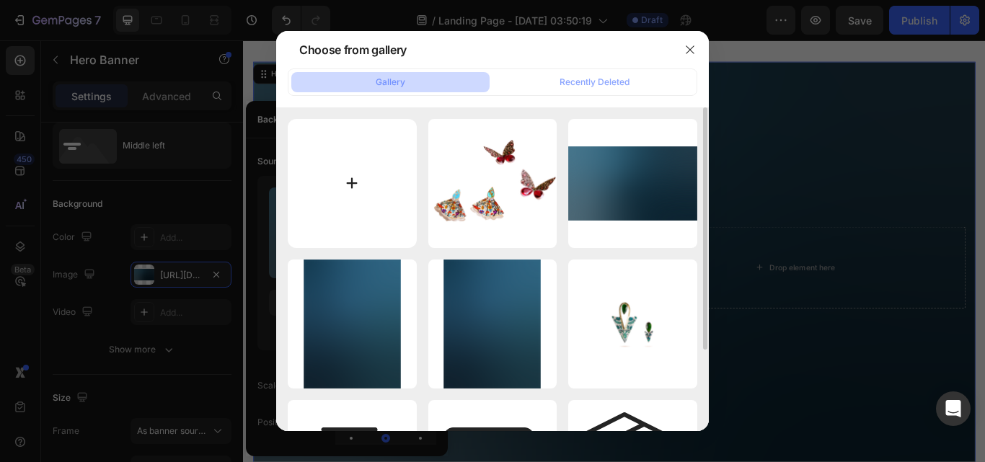
click at [353, 180] on input "file" at bounding box center [352, 183] width 129 height 129
type input "C:\fakepath\artful-impressions-hero.webp"
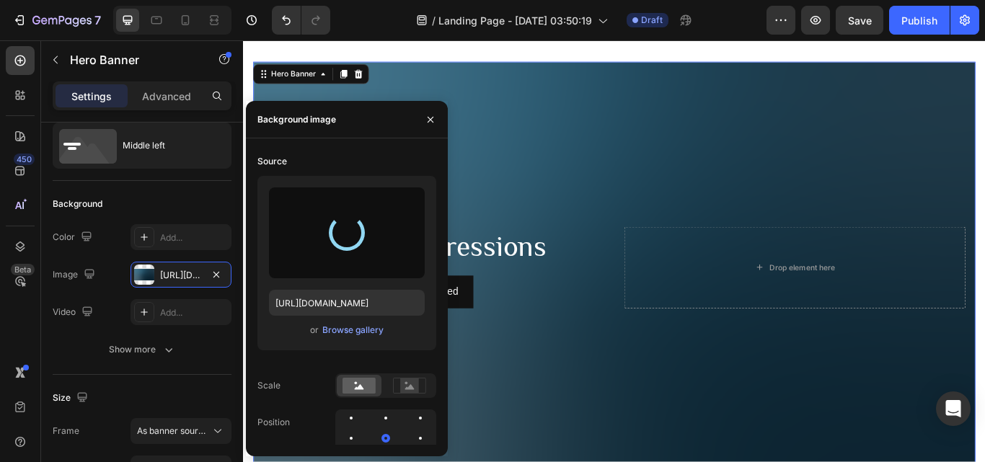
type input "[URL][DOMAIN_NAME]"
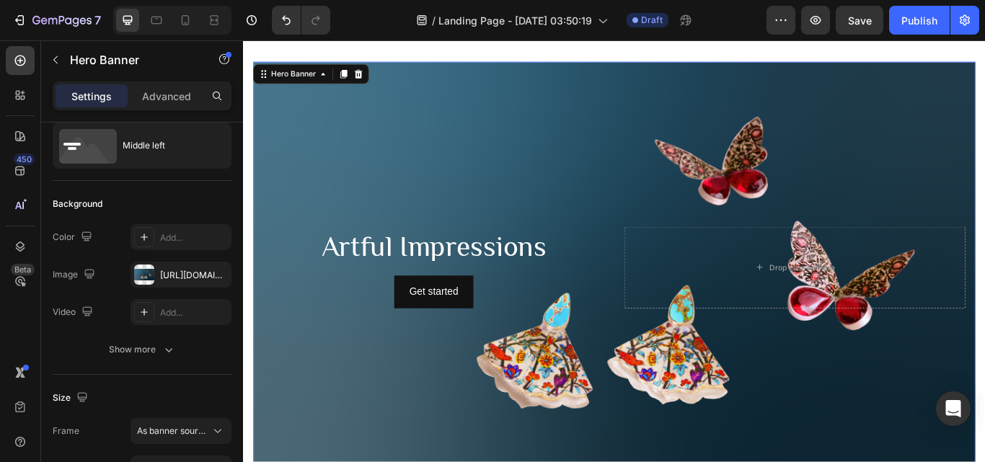
click at [948, 419] on div "Background Image" at bounding box center [676, 306] width 842 height 480
click at [506, 280] on h2 "Artful Impressions" at bounding box center [465, 281] width 398 height 46
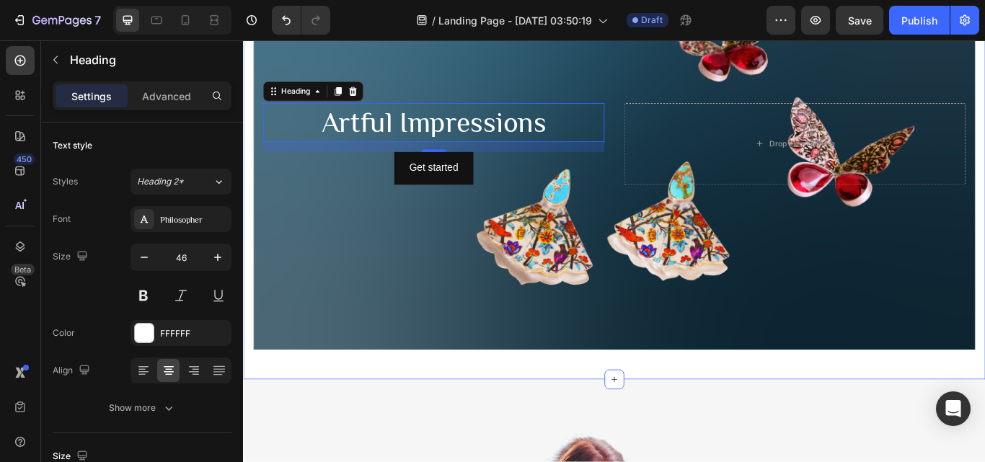
scroll to position [1327, 0]
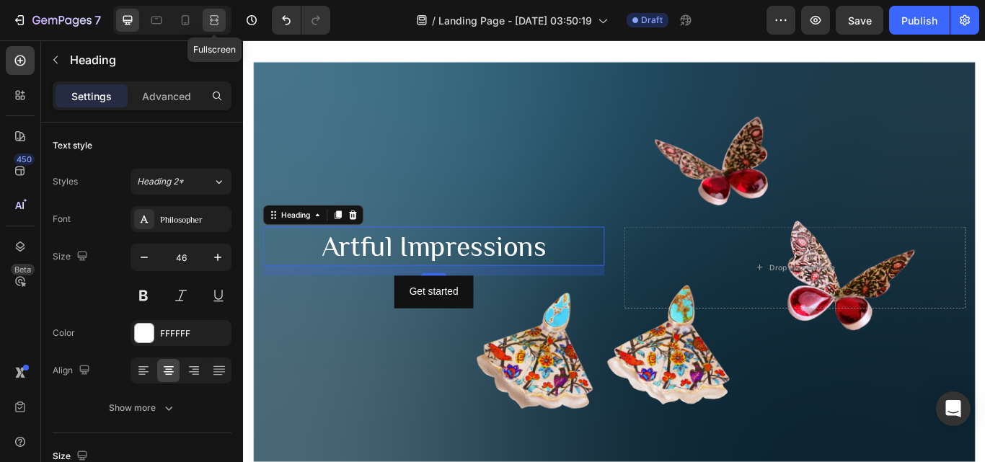
click at [214, 22] on icon at bounding box center [214, 20] width 14 height 14
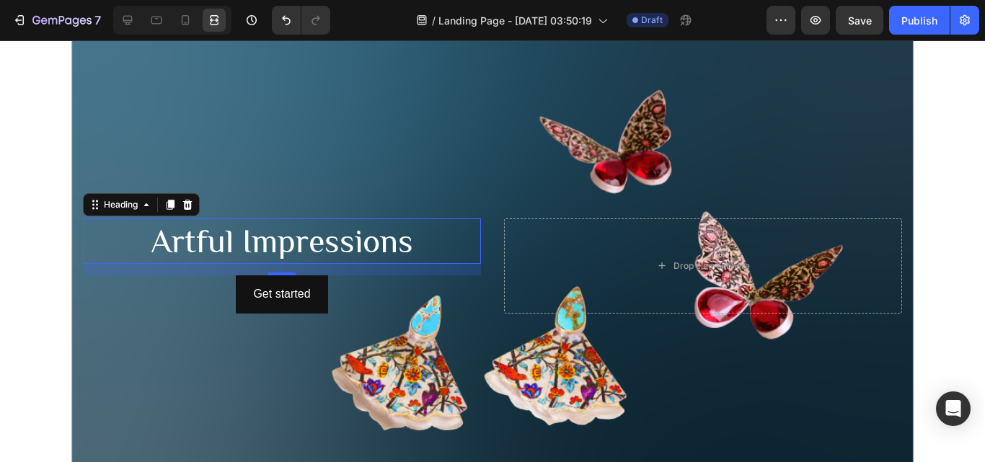
scroll to position [1399, 0]
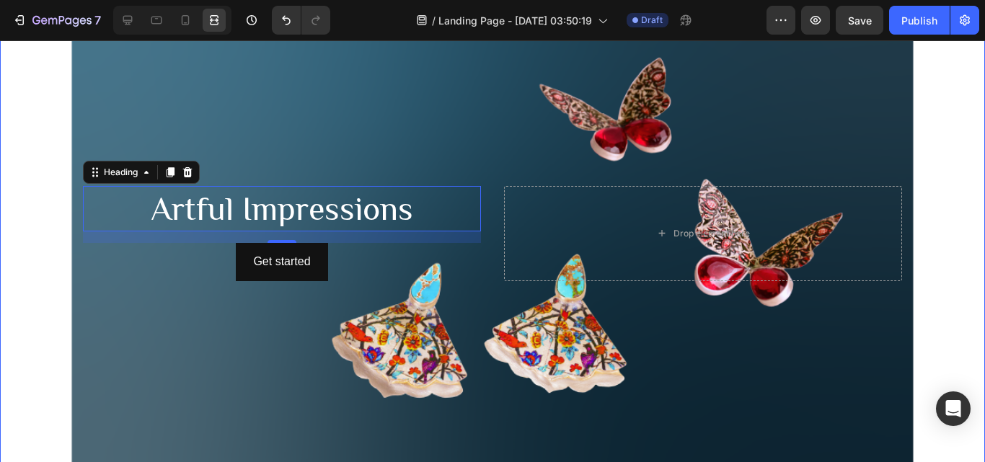
click at [953, 276] on div "Artful Impressions Heading 16 Get started Button Drop element here Hero Banner …" at bounding box center [492, 233] width 985 height 503
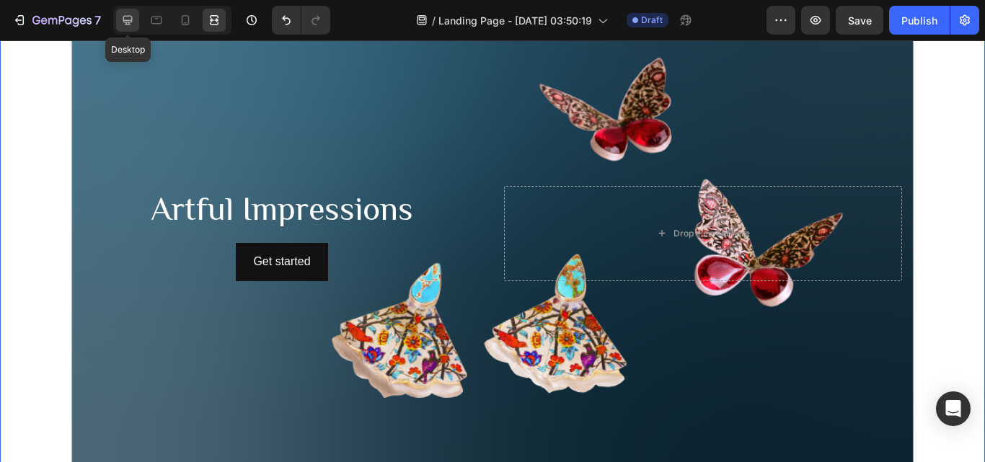
click at [122, 19] on icon at bounding box center [127, 20] width 14 height 14
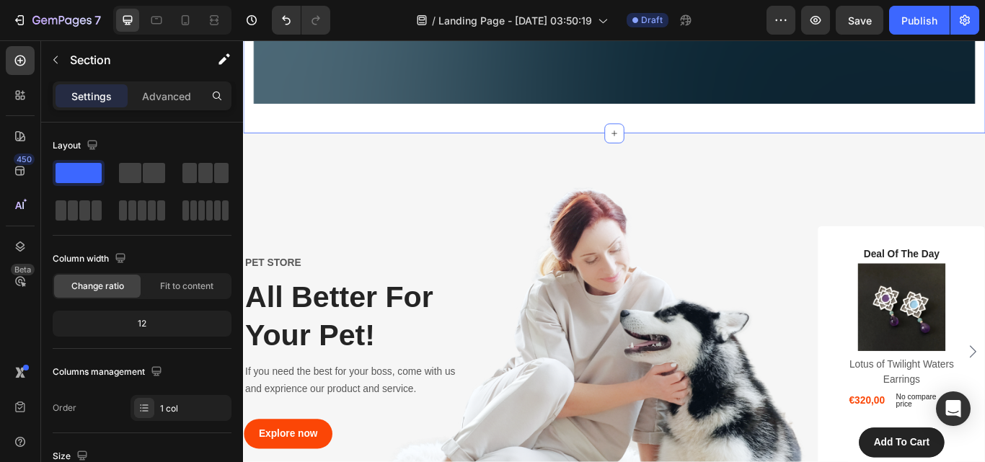
scroll to position [1760, 0]
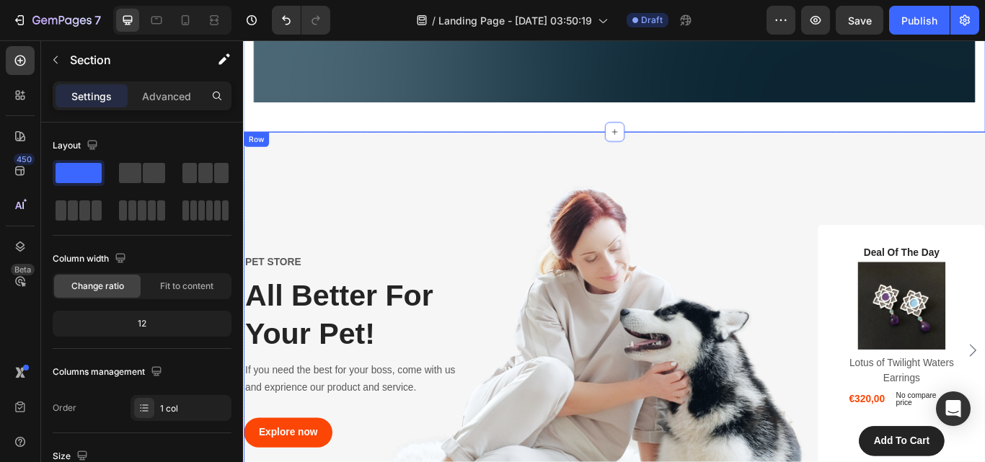
click at [654, 216] on div "PET STORE Text block All Better For Your Pet! Heading If you need the best for …" at bounding box center [676, 402] width 866 height 509
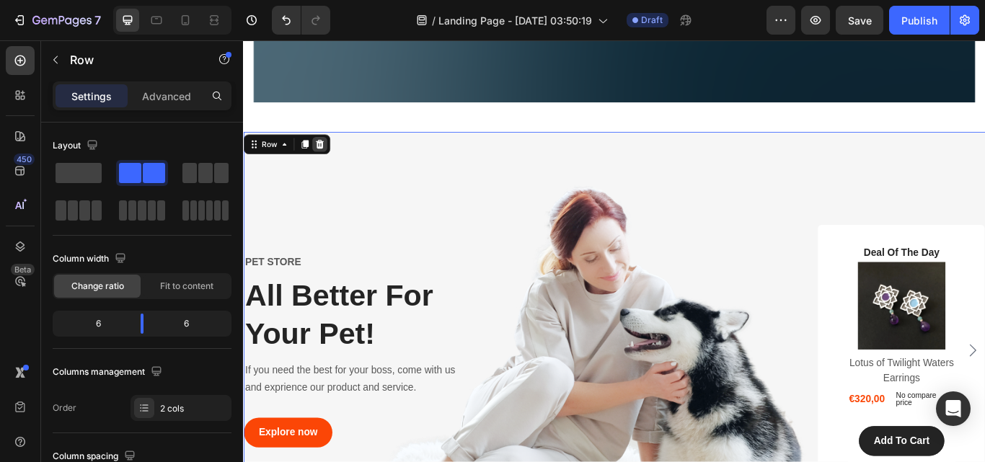
click at [337, 159] on div at bounding box center [331, 162] width 17 height 17
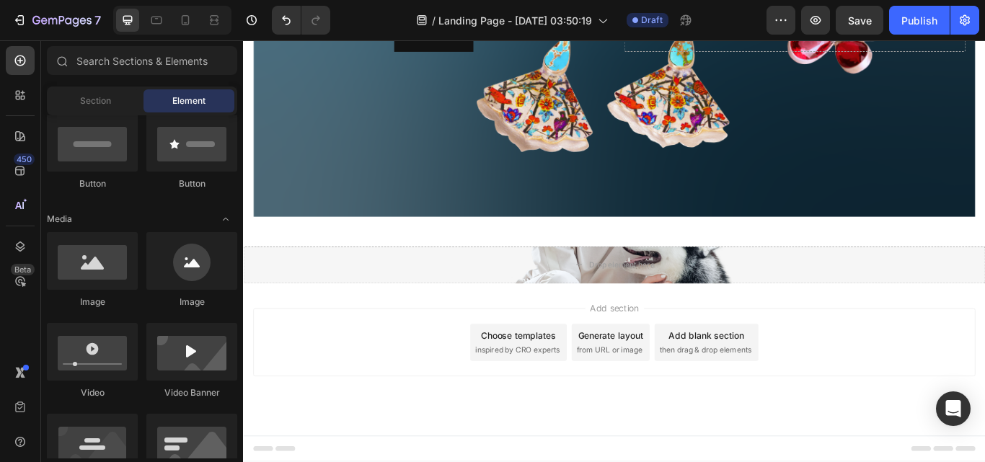
scroll to position [1620, 0]
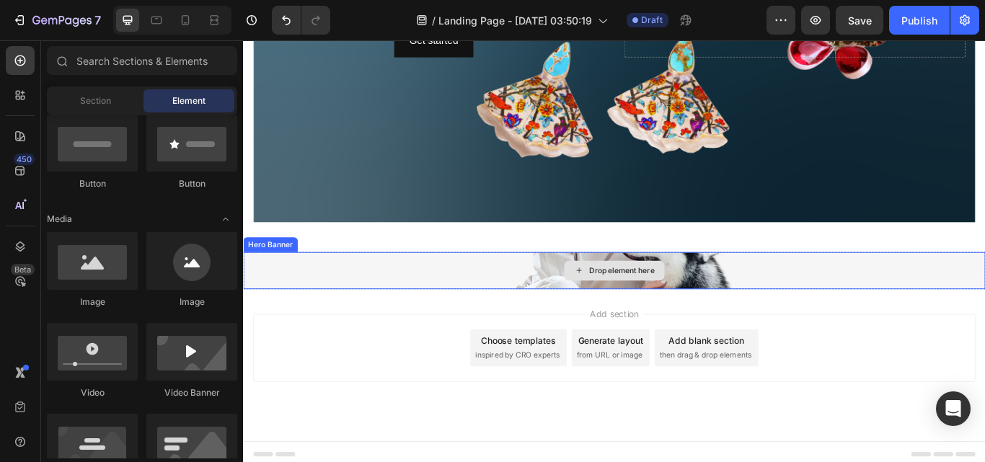
drag, startPoint x: 485, startPoint y: 312, endPoint x: 473, endPoint y: 310, distance: 11.6
click at [483, 312] on div "Drop element here" at bounding box center [676, 309] width 866 height 43
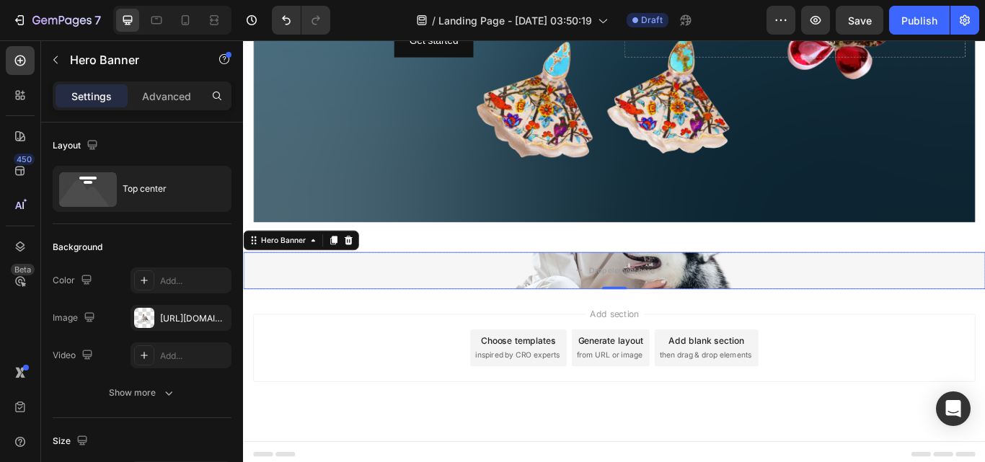
click at [361, 274] on div at bounding box center [365, 273] width 17 height 17
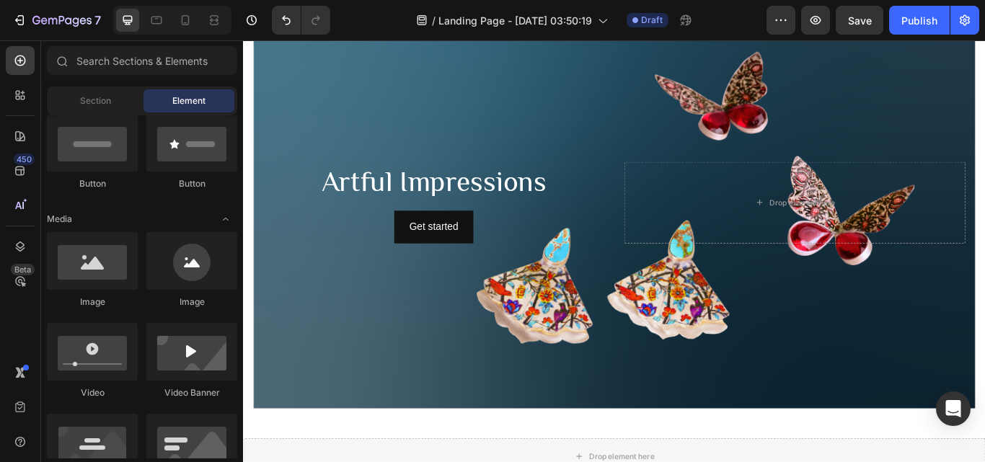
scroll to position [1404, 0]
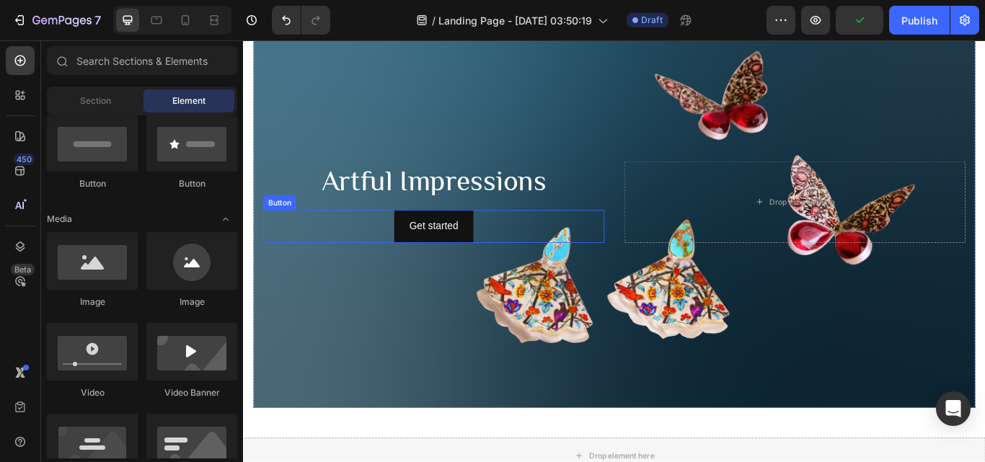
click at [527, 260] on div "Get started Button" at bounding box center [465, 258] width 398 height 38
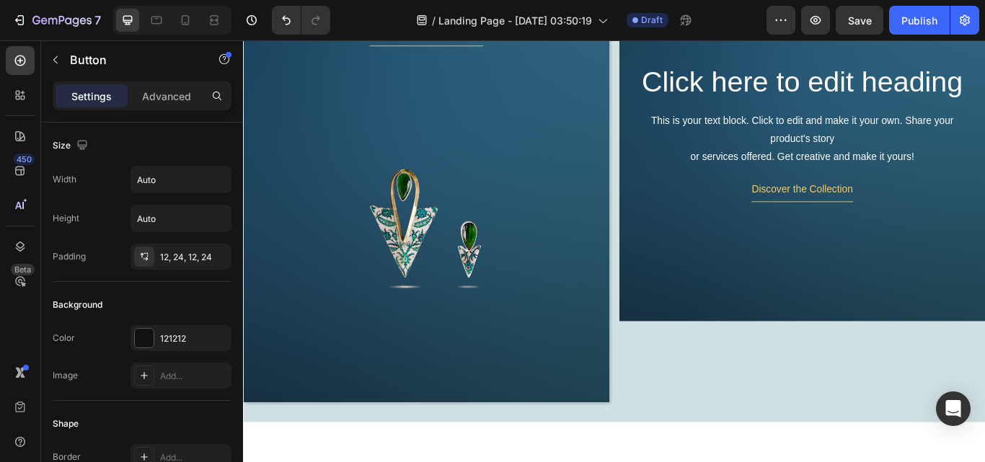
scroll to position [177, 0]
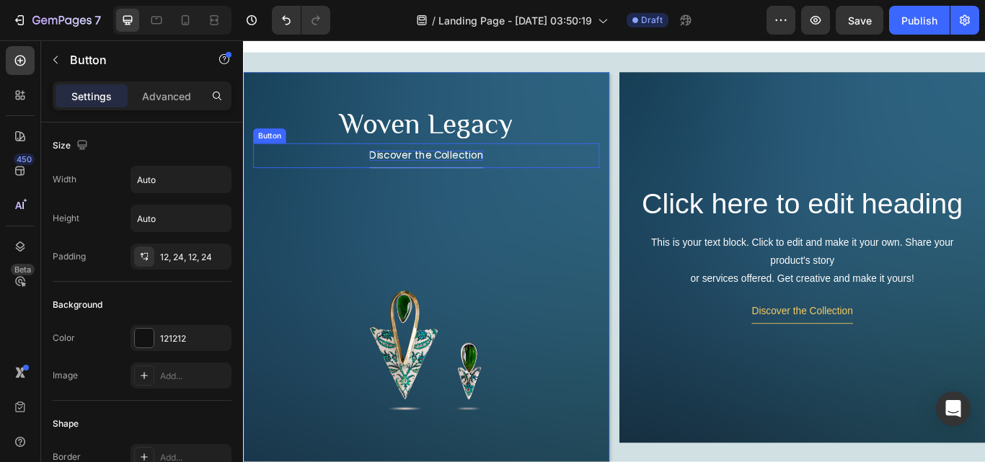
click at [481, 178] on p "Discover the Collection" at bounding box center [456, 176] width 133 height 12
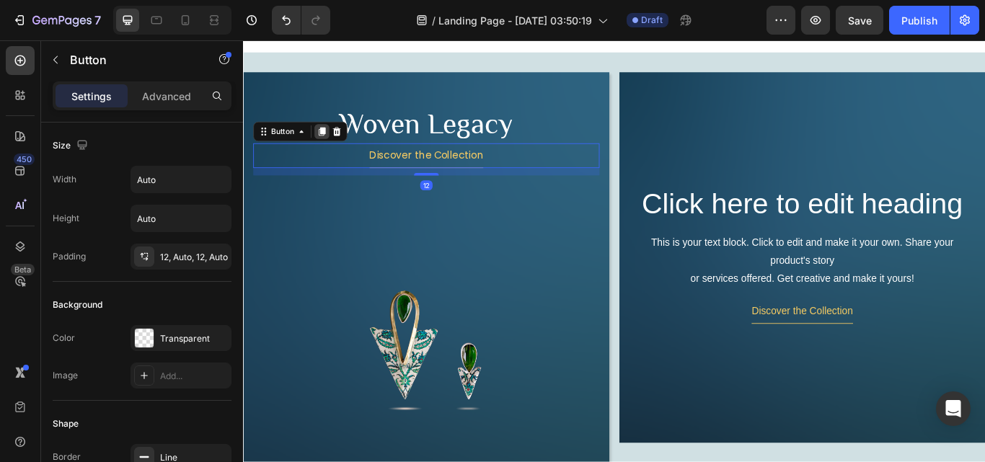
click at [335, 151] on icon at bounding box center [335, 147] width 12 height 12
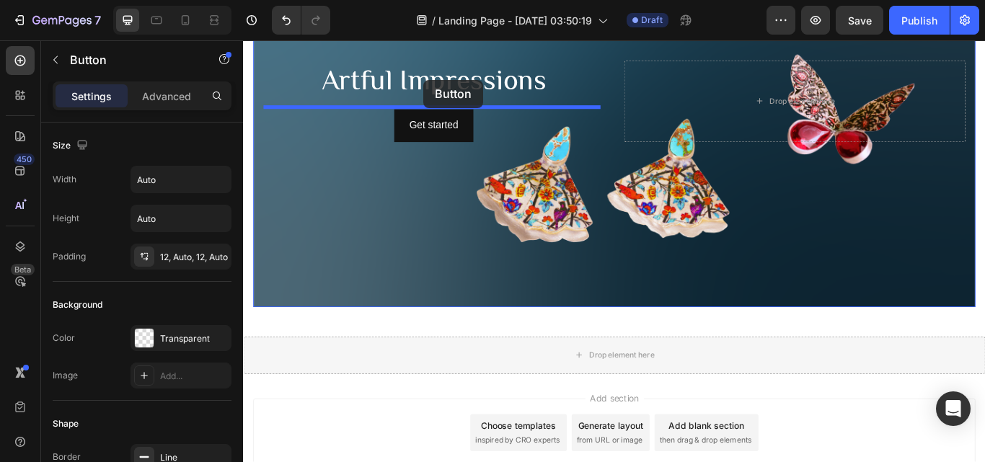
scroll to position [1541, 0]
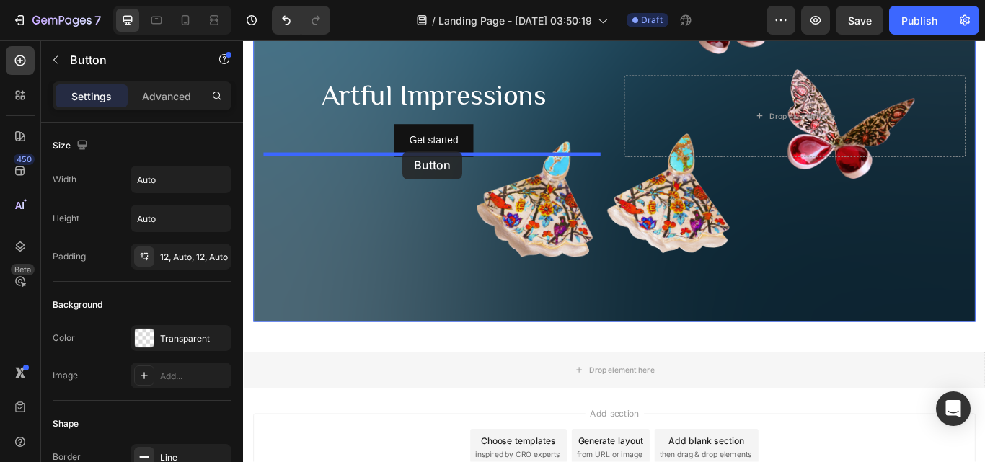
drag, startPoint x: 540, startPoint y: 208, endPoint x: 429, endPoint y: 170, distance: 117.7
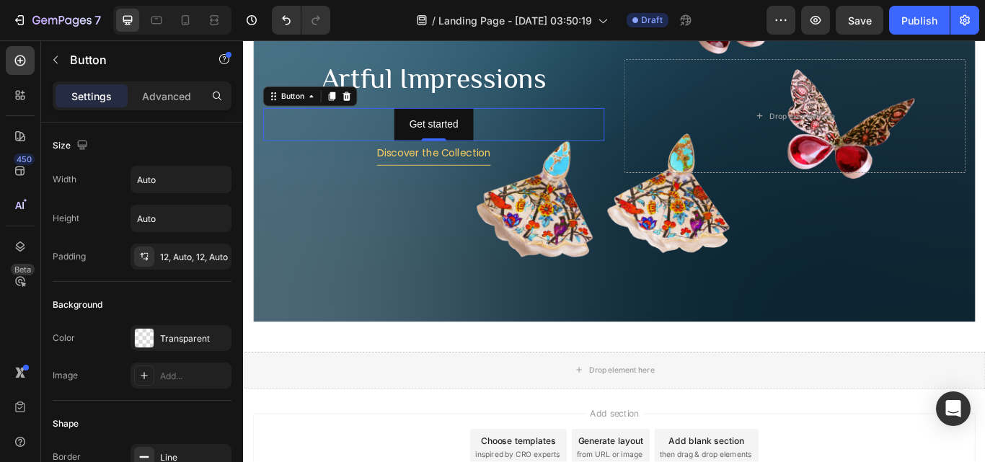
click at [540, 129] on div "Get started Button 0" at bounding box center [465, 139] width 398 height 38
click at [367, 102] on icon at bounding box center [363, 106] width 9 height 10
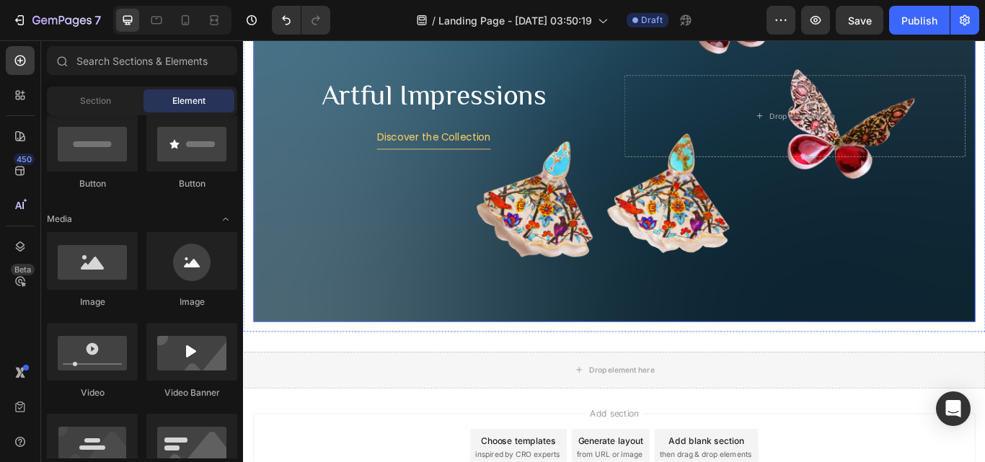
click at [463, 235] on div "Background Image" at bounding box center [676, 129] width 842 height 480
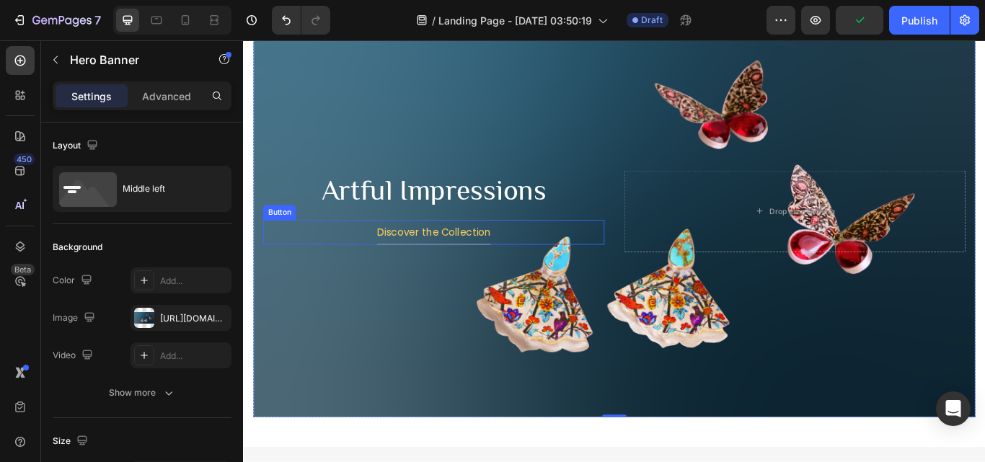
scroll to position [1397, 0]
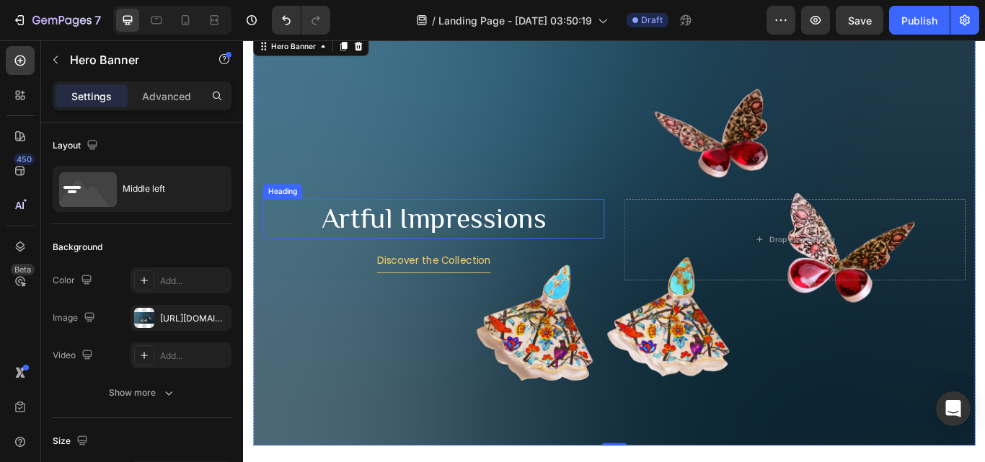
click at [593, 249] on h2 "Artful Impressions" at bounding box center [465, 249] width 398 height 46
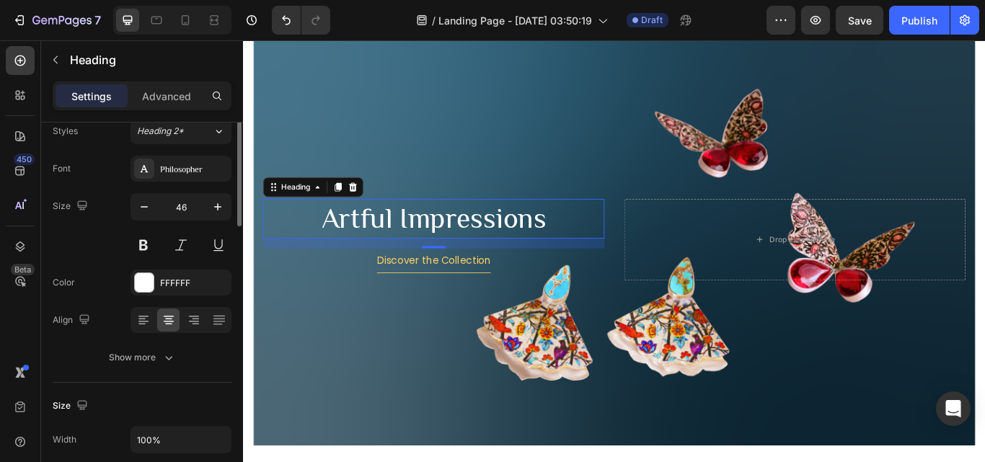
scroll to position [0, 0]
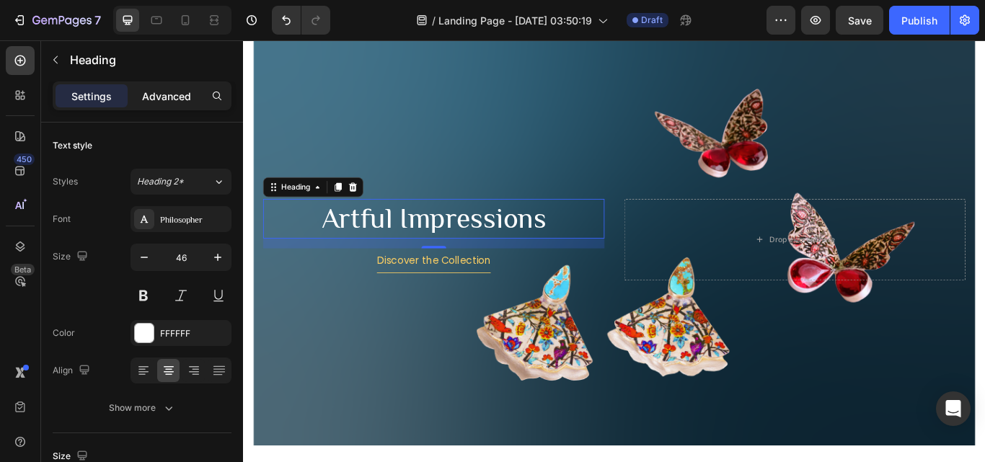
click at [170, 95] on p "Advanced" at bounding box center [166, 96] width 49 height 15
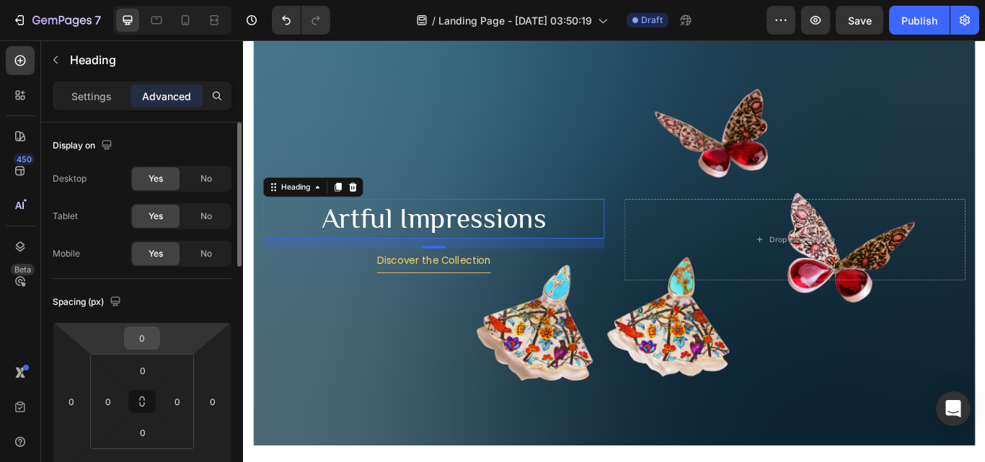
click at [141, 340] on input "0" at bounding box center [142, 338] width 29 height 22
type input "-20"
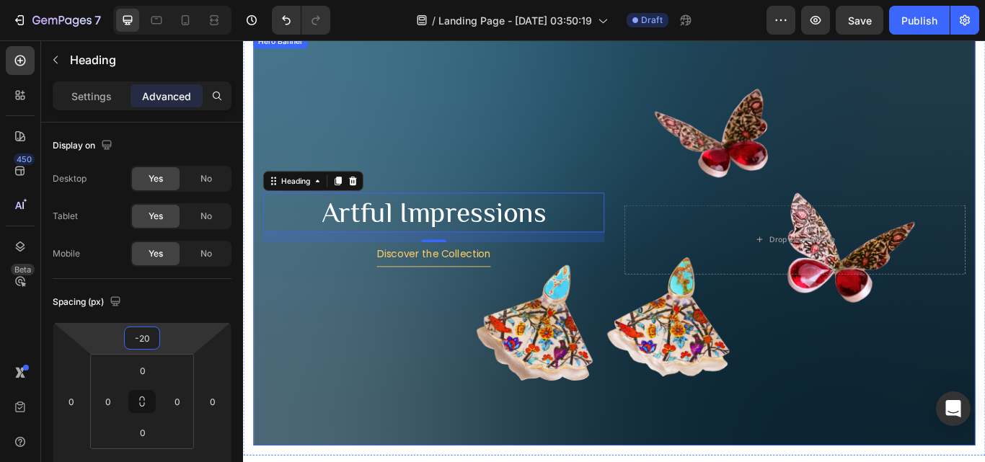
click at [402, 381] on div "Background Image" at bounding box center [676, 273] width 842 height 480
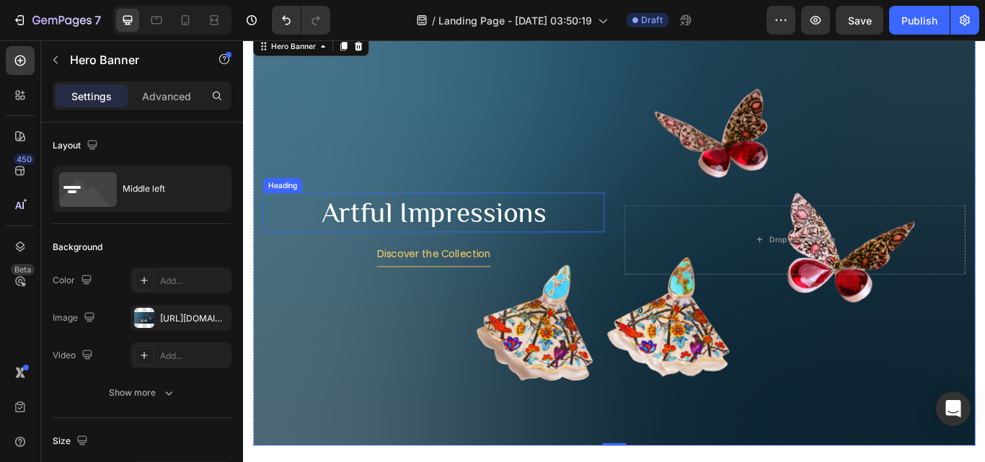
click at [553, 237] on h2 "Artful Impressions" at bounding box center [465, 242] width 398 height 46
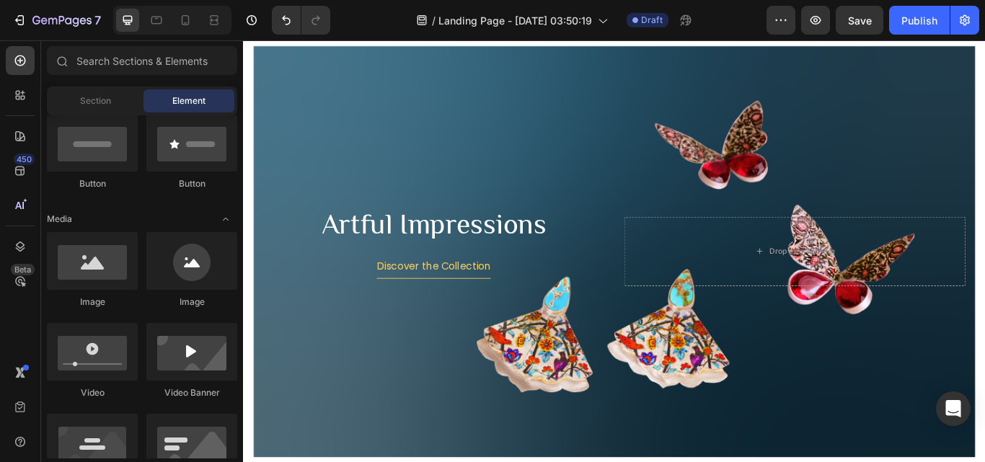
scroll to position [1395, 0]
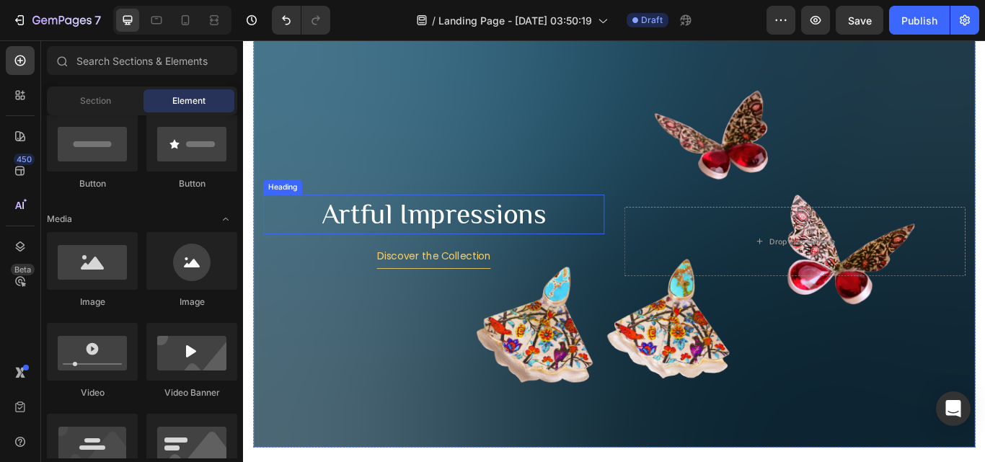
click at [426, 245] on h2 "Artful Impressions" at bounding box center [465, 244] width 398 height 46
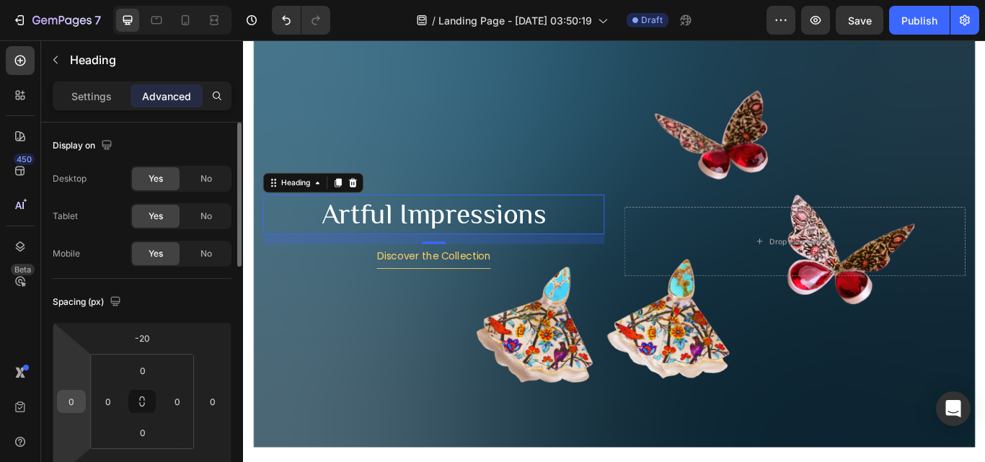
click at [79, 397] on input "0" at bounding box center [72, 402] width 22 height 22
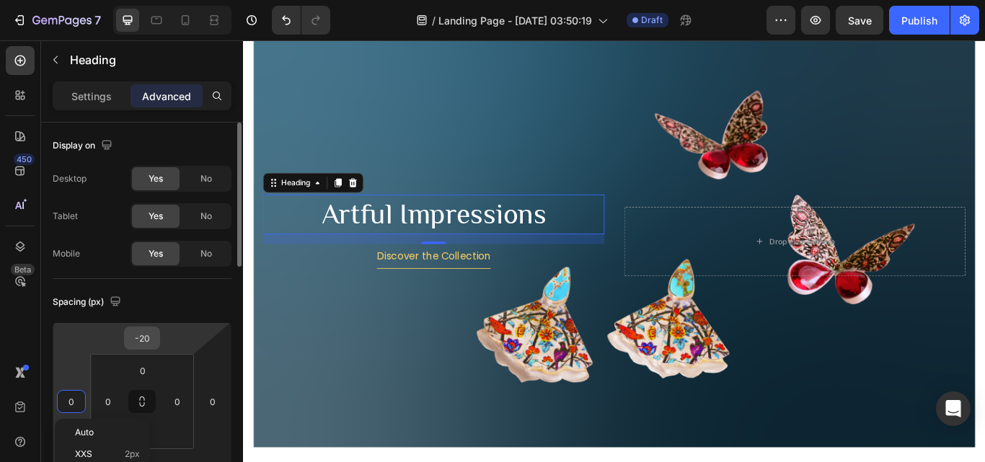
click at [141, 335] on input "-20" at bounding box center [142, 338] width 29 height 22
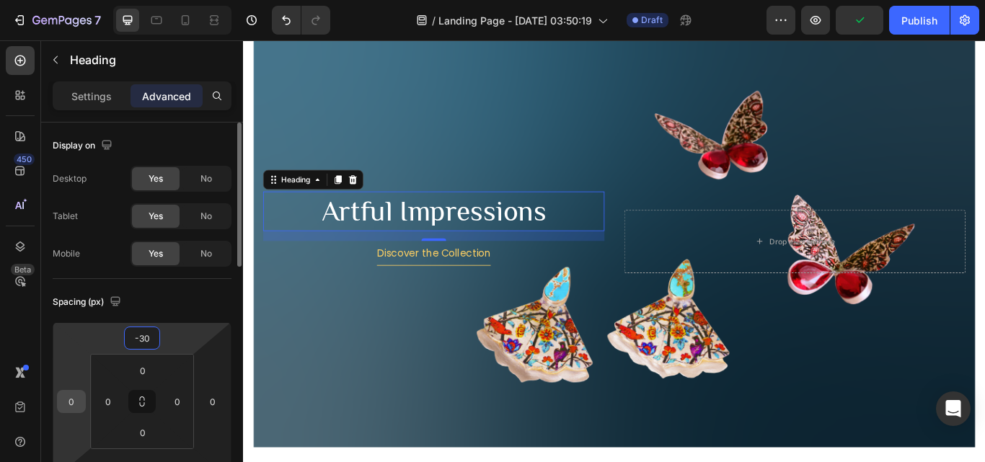
type input "-30"
click at [73, 406] on input "0" at bounding box center [72, 402] width 22 height 22
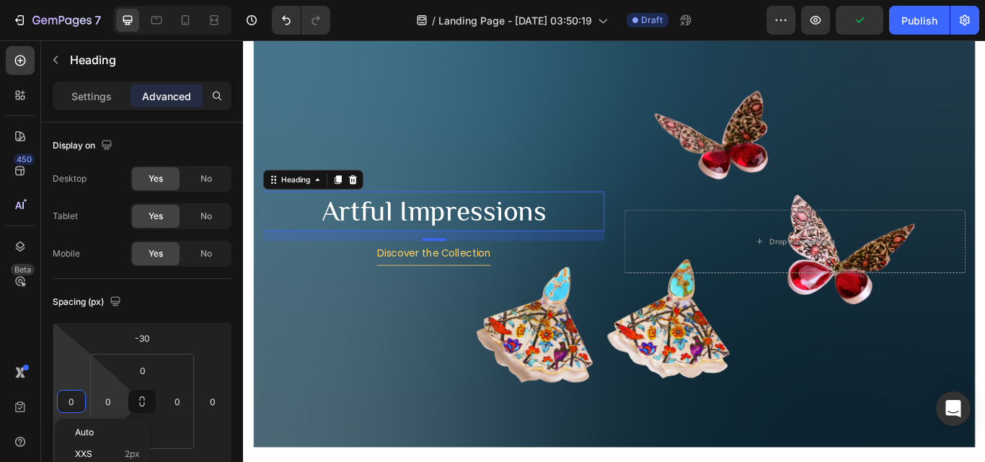
scroll to position [72, 0]
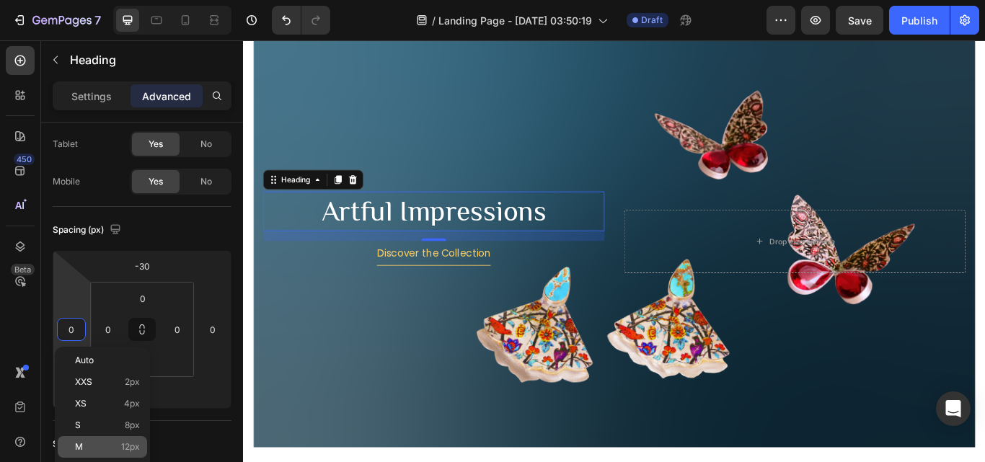
click at [111, 444] on p "M 12px" at bounding box center [107, 447] width 65 height 10
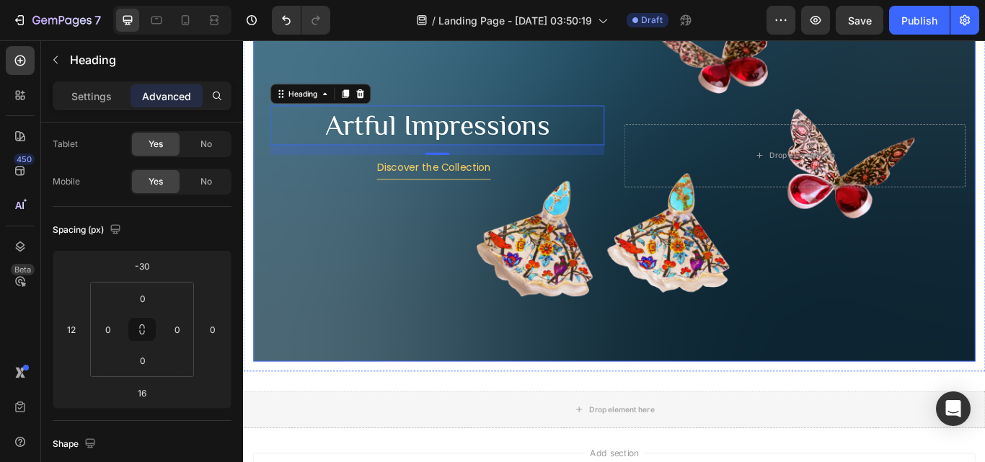
scroll to position [1539, 0]
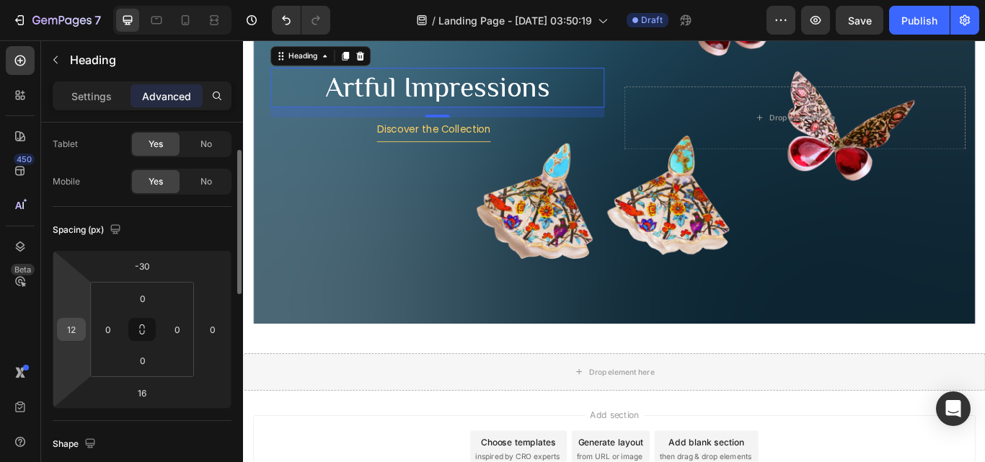
click at [76, 335] on input "12" at bounding box center [72, 330] width 22 height 22
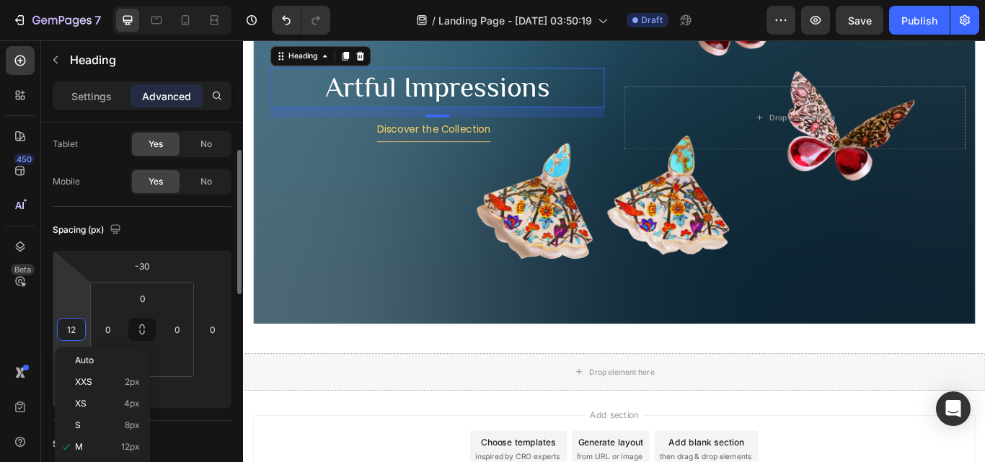
scroll to position [289, 0]
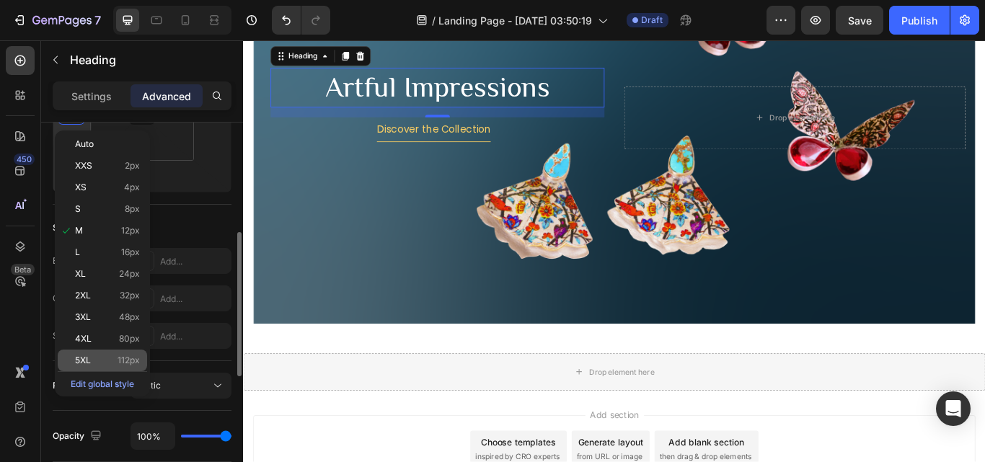
click at [112, 359] on p "5XL 112px" at bounding box center [107, 361] width 65 height 10
type input "112"
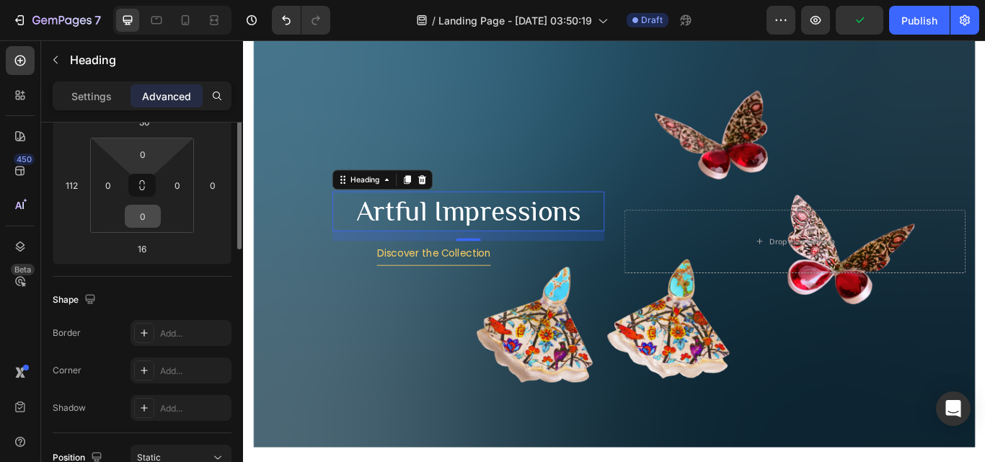
scroll to position [144, 0]
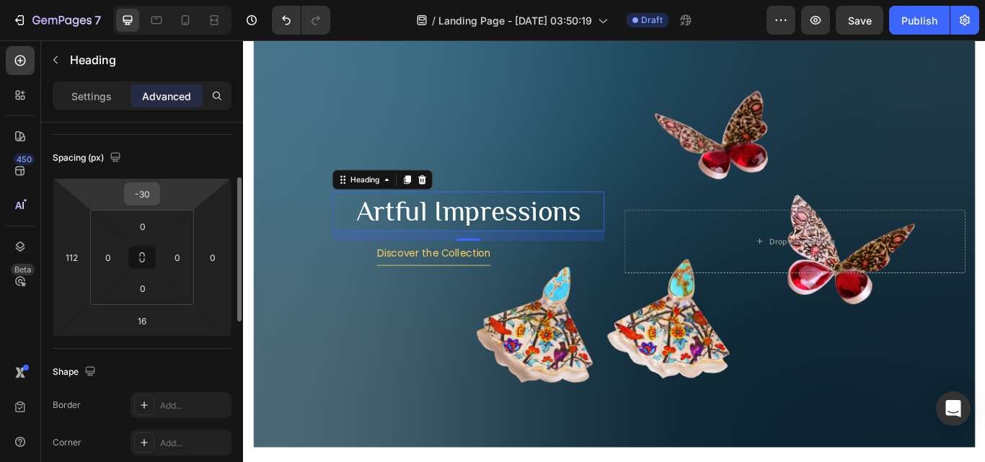
click at [155, 193] on input "-30" at bounding box center [142, 194] width 29 height 22
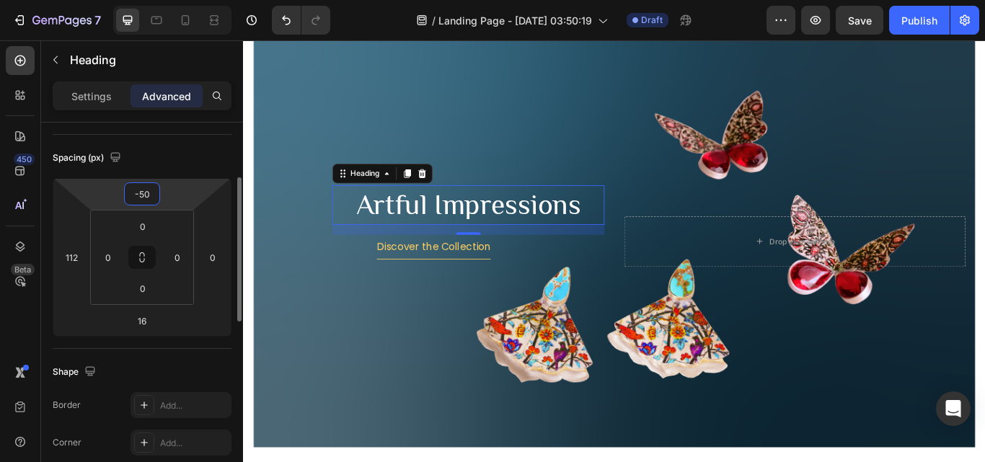
type input "-5"
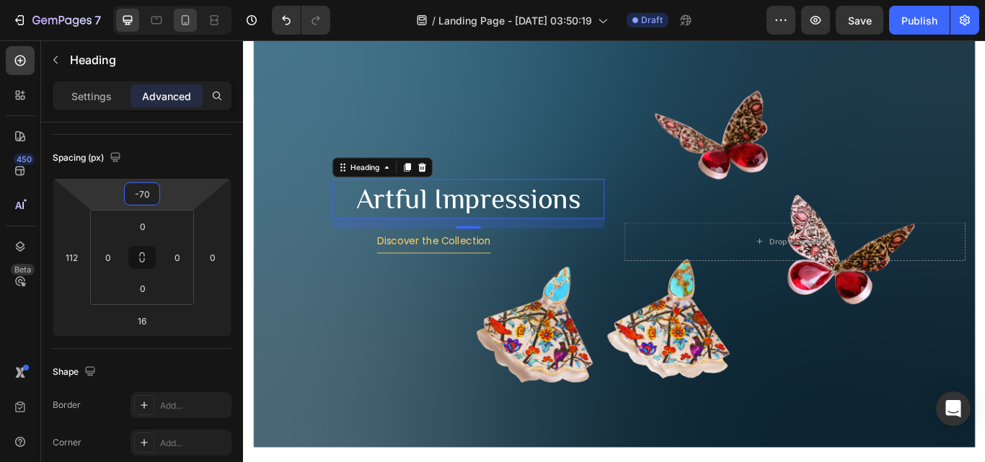
type input "-70"
click at [389, 274] on div "Discover the Collection Button" at bounding box center [465, 274] width 398 height 29
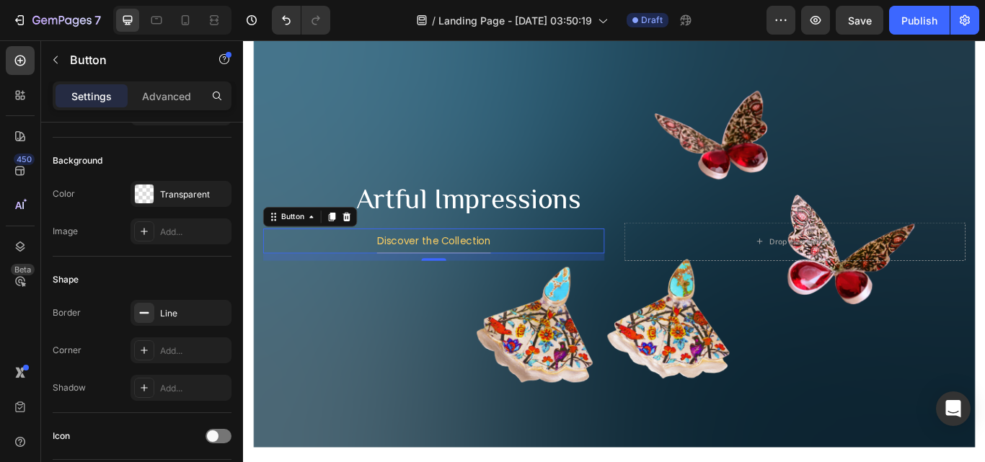
scroll to position [0, 0]
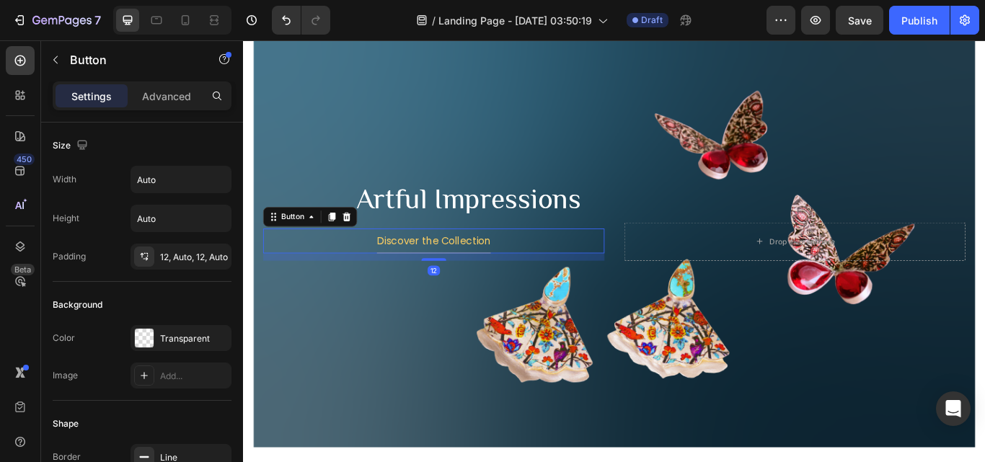
click at [584, 269] on div "Discover the Collection Button 12" at bounding box center [465, 274] width 398 height 29
click at [472, 333] on div "Background Image" at bounding box center [676, 275] width 842 height 480
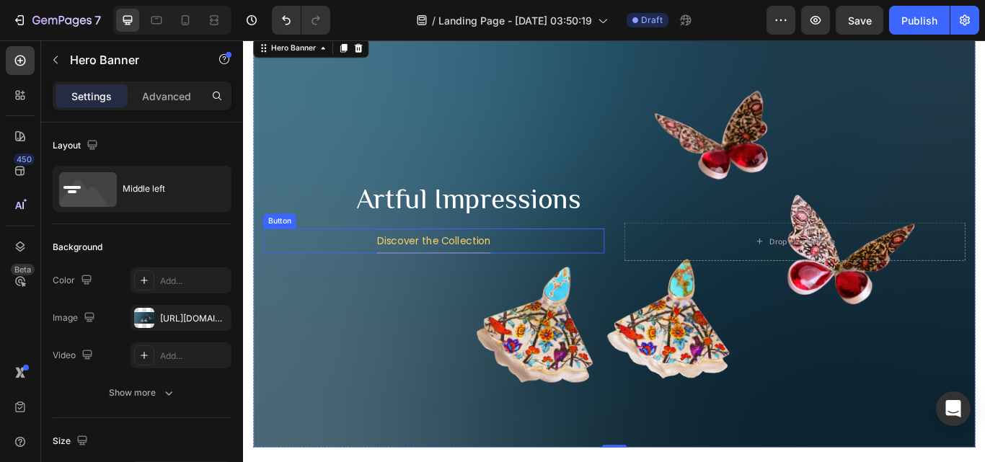
click at [586, 265] on div "Discover the Collection Button" at bounding box center [465, 274] width 398 height 29
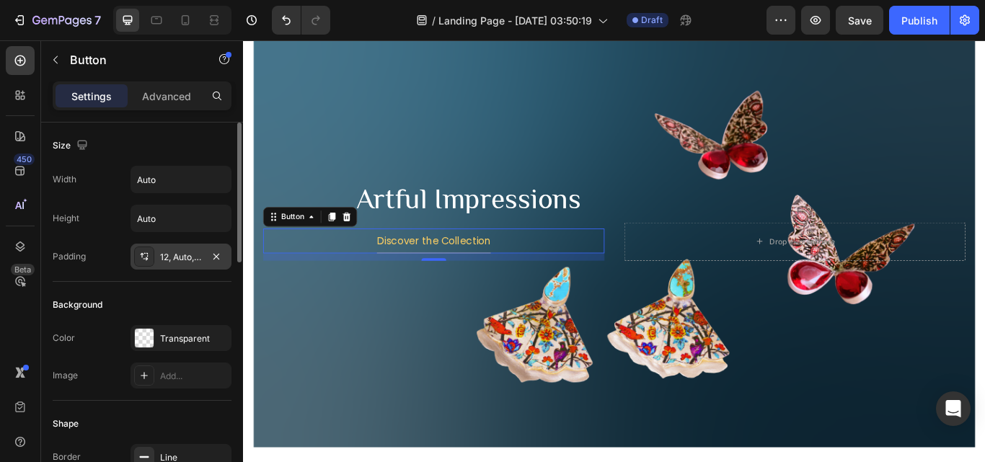
click at [206, 262] on div "12, Auto, 12, Auto" at bounding box center [181, 257] width 101 height 26
click at [213, 307] on div "Background" at bounding box center [142, 305] width 179 height 23
click at [185, 94] on p "Advanced" at bounding box center [166, 96] width 49 height 15
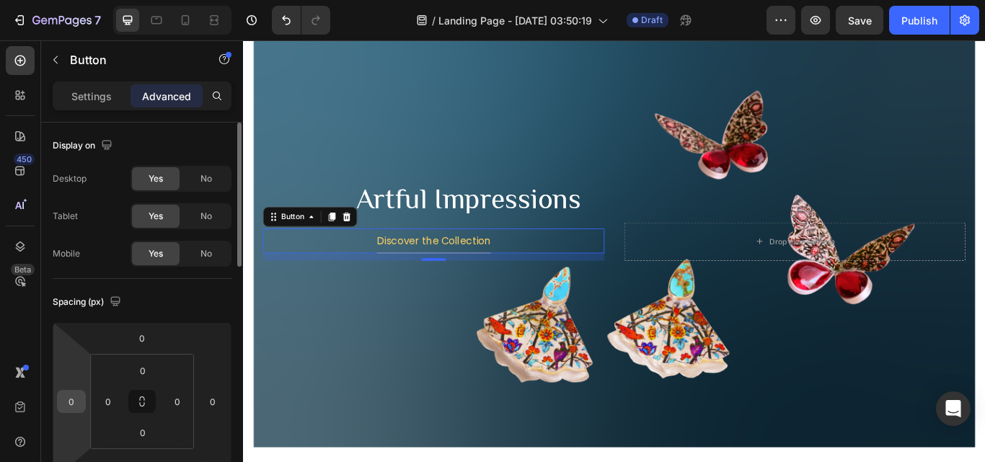
click at [76, 405] on input "0" at bounding box center [72, 402] width 22 height 22
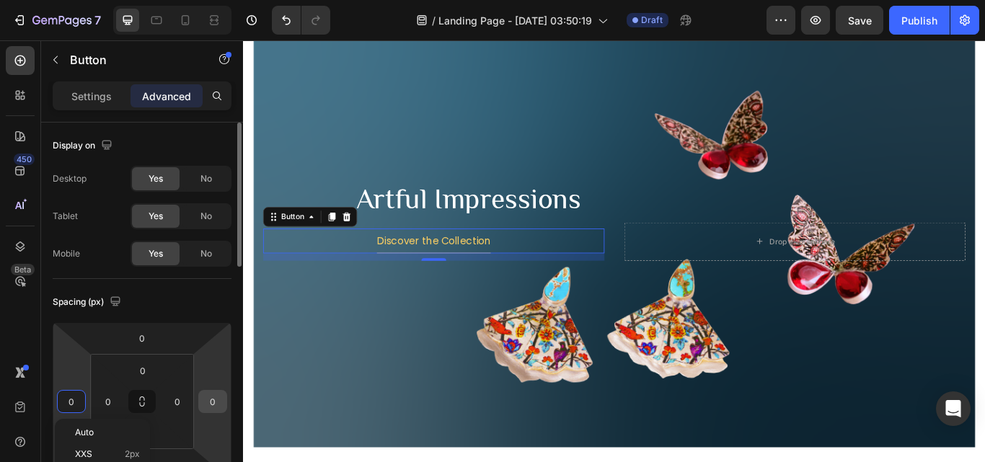
scroll to position [144, 0]
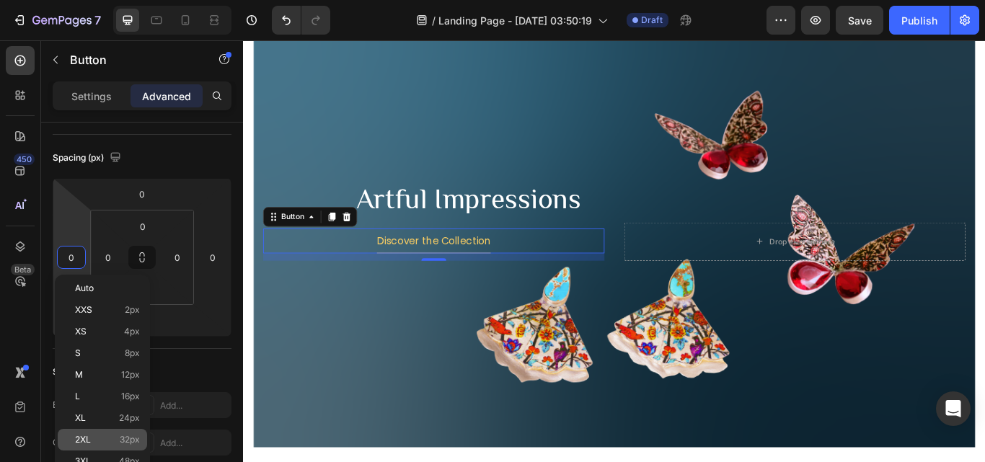
click at [95, 434] on div "2XL 32px" at bounding box center [102, 440] width 89 height 22
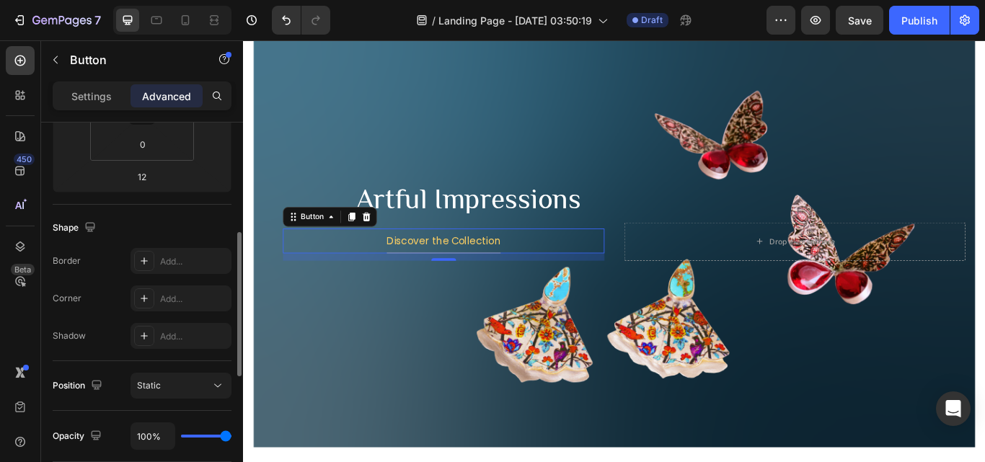
scroll to position [216, 0]
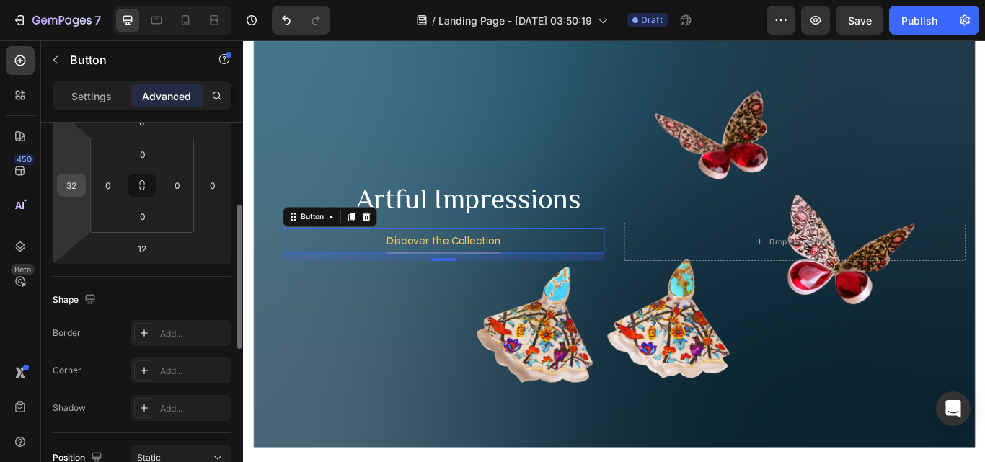
click at [78, 190] on input "32" at bounding box center [72, 186] width 22 height 22
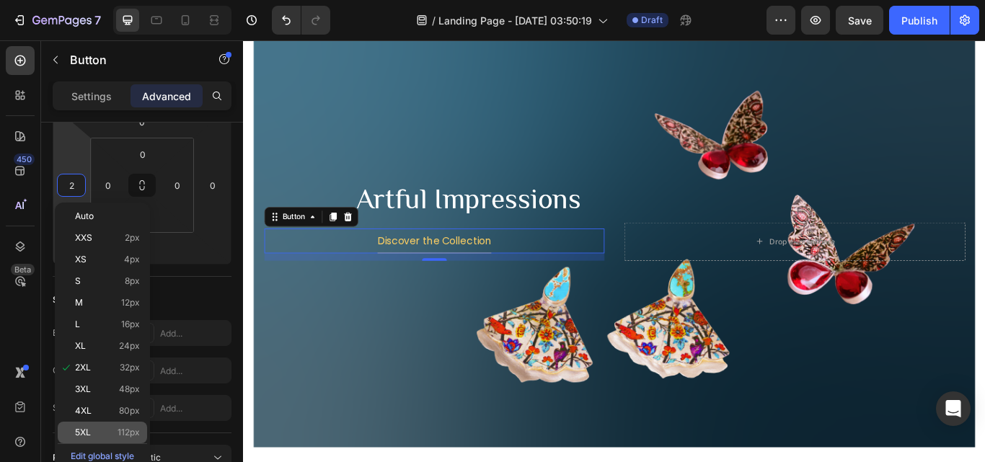
click at [87, 427] on div "5XL 112px" at bounding box center [102, 433] width 89 height 22
type input "112"
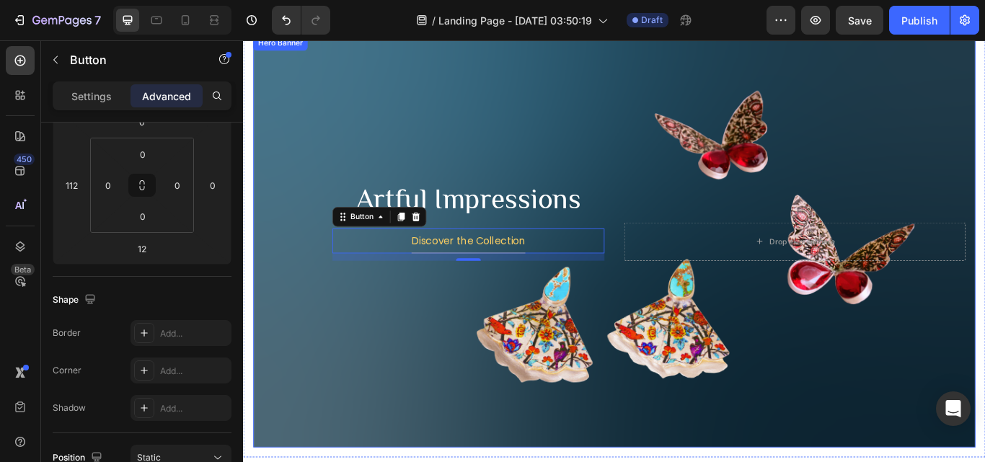
click at [472, 348] on div "Background Image" at bounding box center [676, 275] width 842 height 480
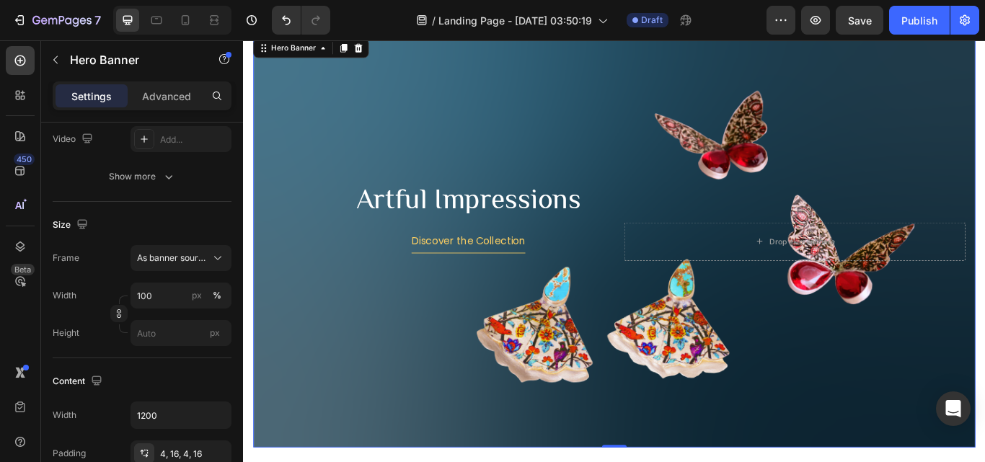
scroll to position [0, 0]
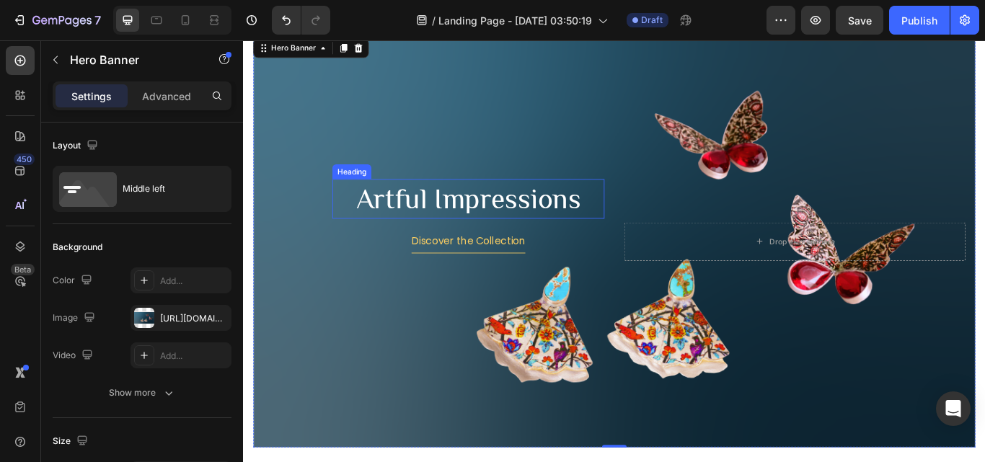
click at [544, 226] on h2 "Artful Impressions" at bounding box center [505, 226] width 317 height 46
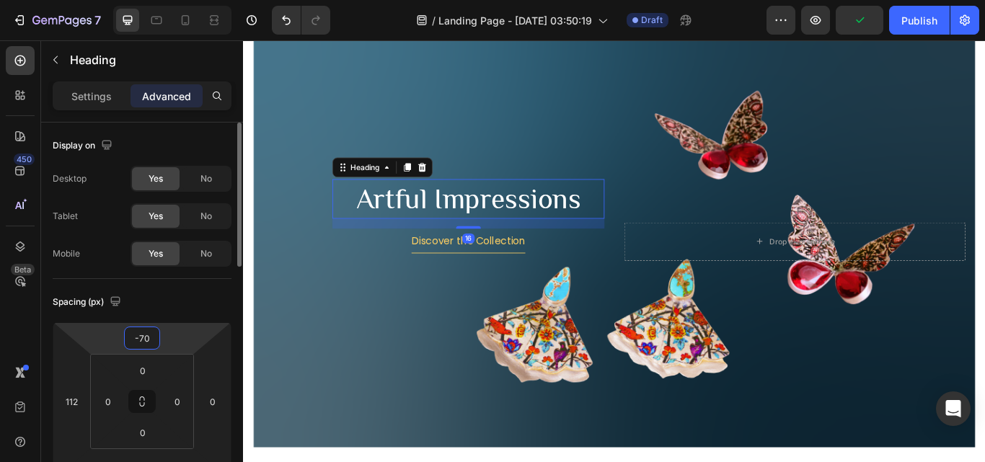
click at [151, 338] on input "-70" at bounding box center [142, 338] width 29 height 22
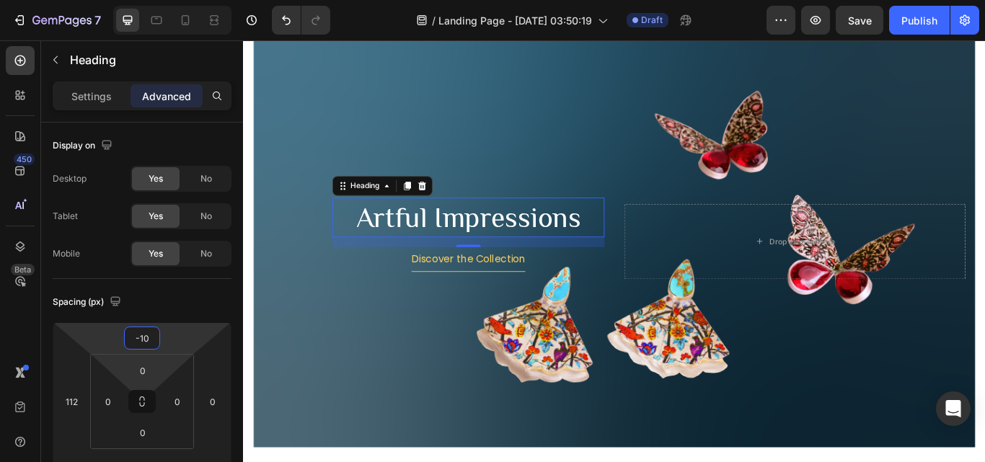
type input "-100"
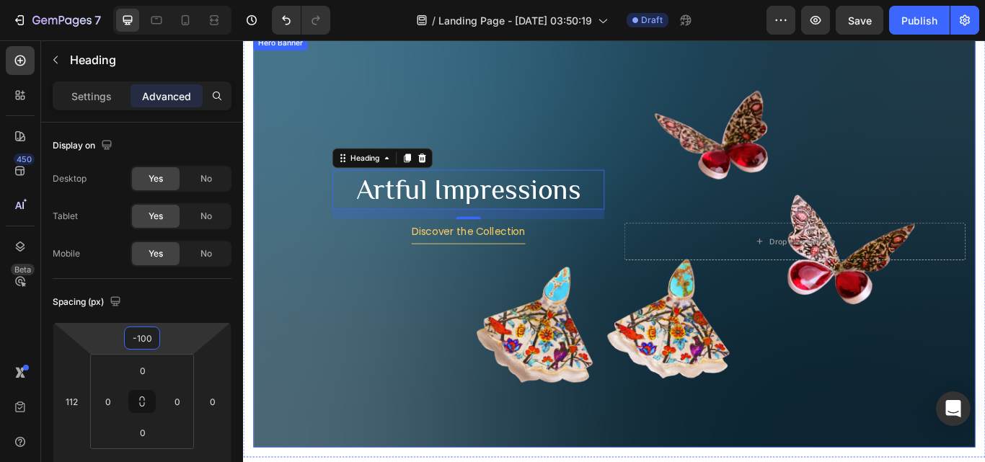
click at [475, 346] on div "Background Image" at bounding box center [676, 275] width 842 height 480
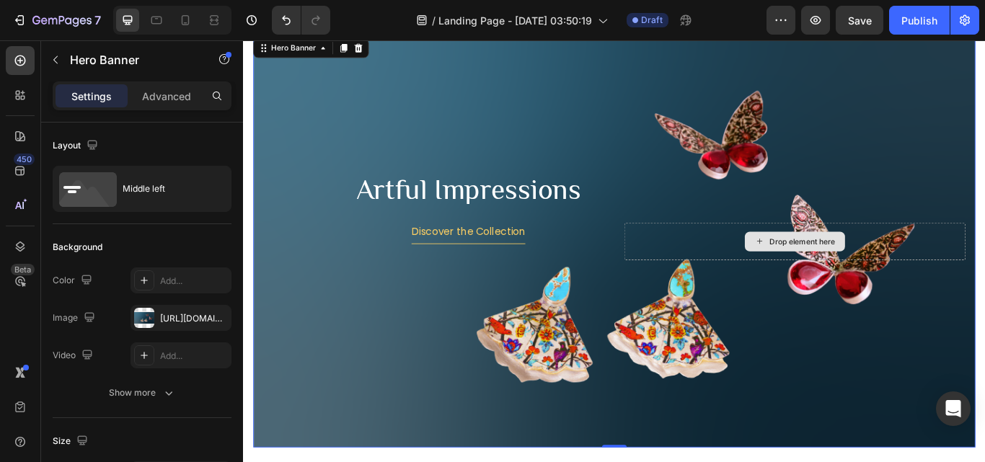
click at [716, 265] on div "Drop element here" at bounding box center [886, 275] width 398 height 43
click at [828, 265] on div "Drop element here" at bounding box center [886, 275] width 117 height 23
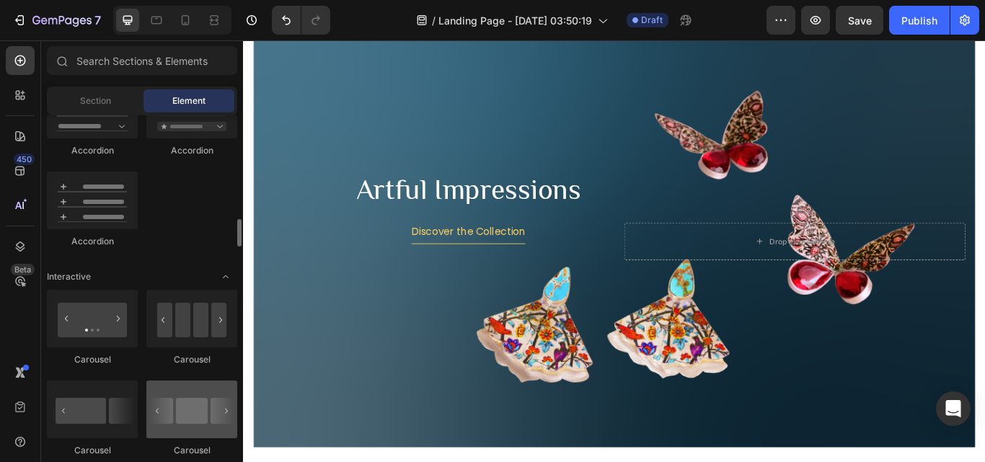
scroll to position [1659, 0]
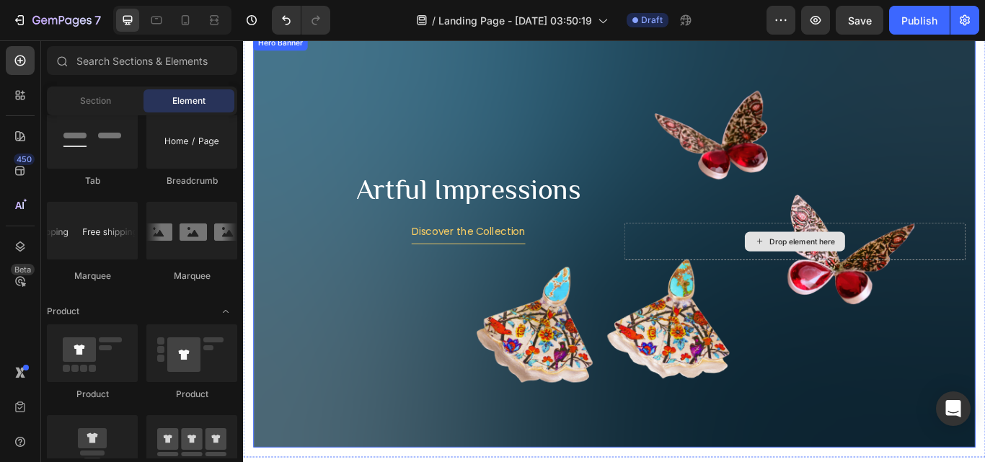
click at [797, 270] on div "Drop element here" at bounding box center [886, 275] width 398 height 43
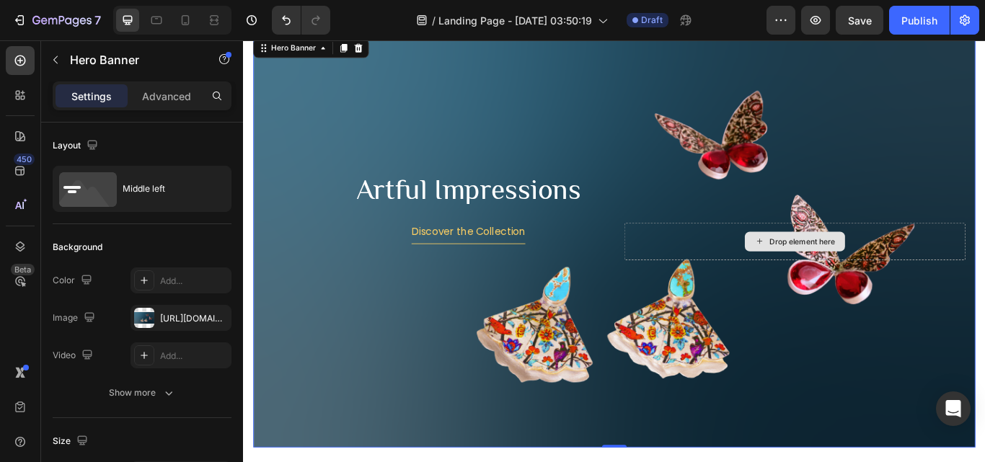
click at [840, 273] on icon at bounding box center [846, 275] width 12 height 12
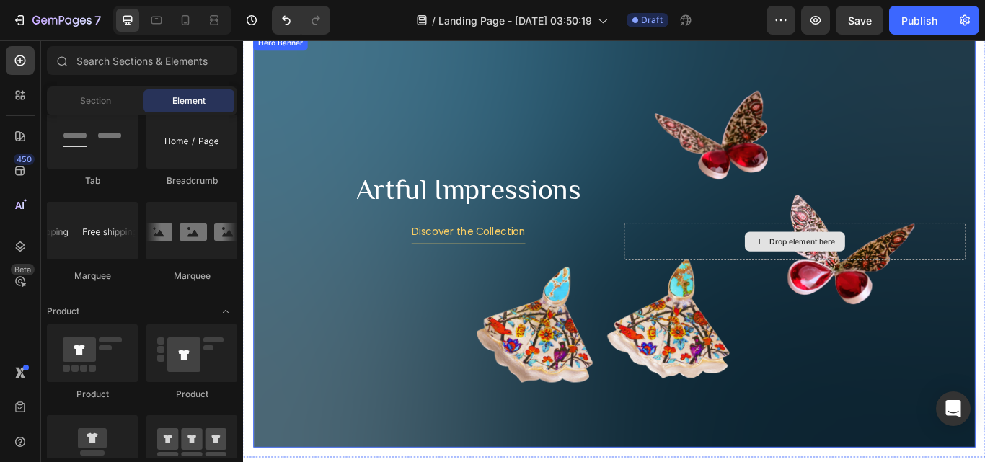
click at [883, 275] on div "Drop element here" at bounding box center [895, 276] width 76 height 12
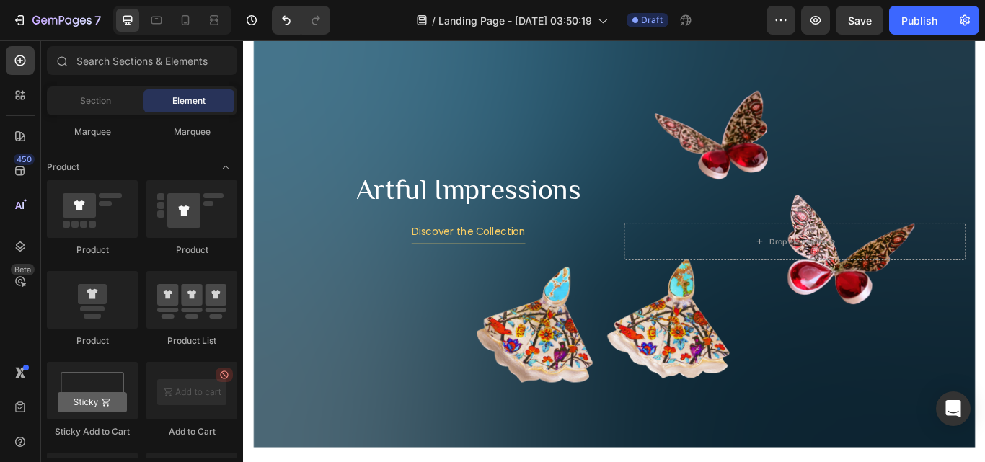
scroll to position [2147, 0]
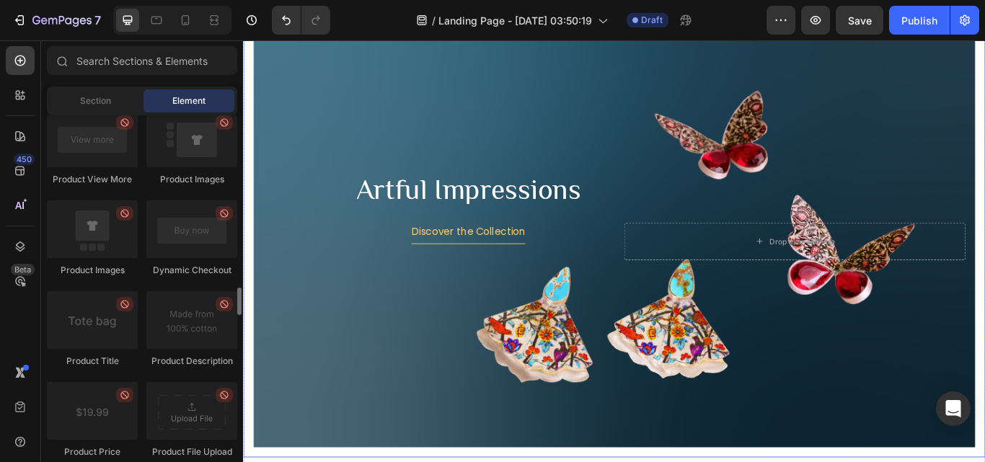
drag, startPoint x: 480, startPoint y: 327, endPoint x: 247, endPoint y: 214, distance: 260.0
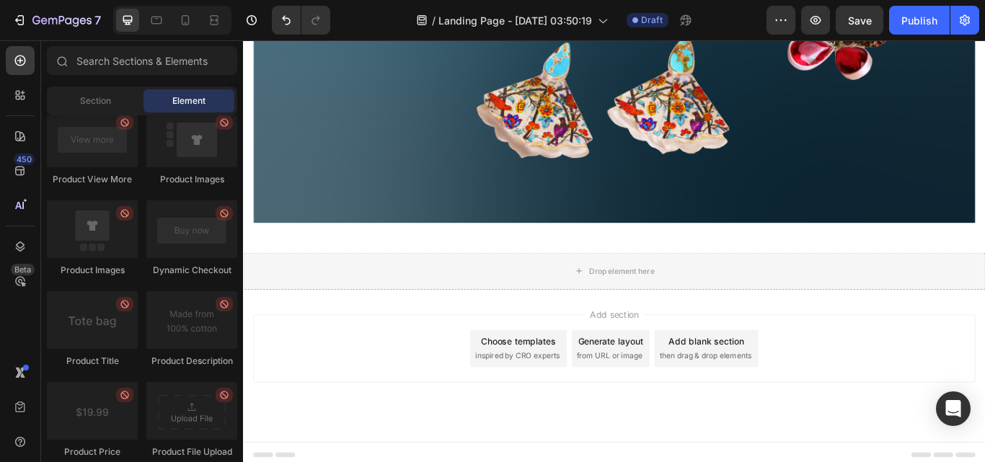
scroll to position [1620, 0]
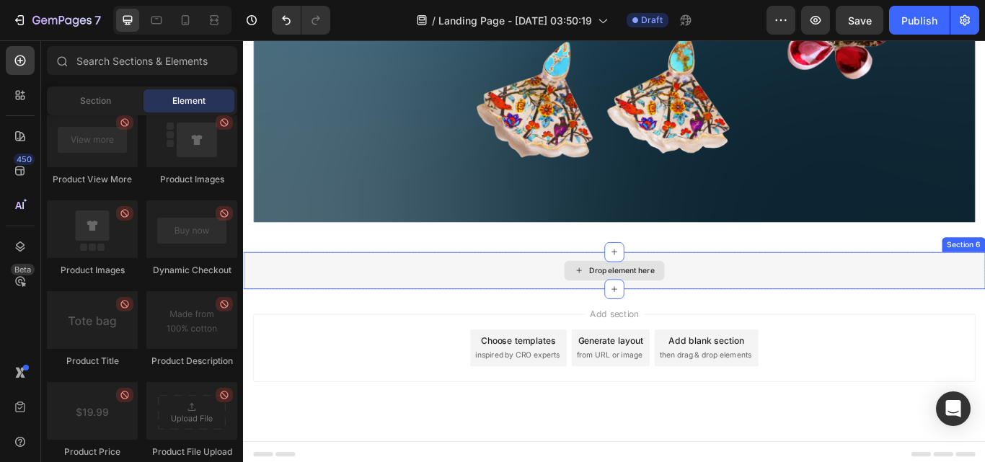
click at [680, 304] on div "Drop element here" at bounding box center [684, 310] width 76 height 12
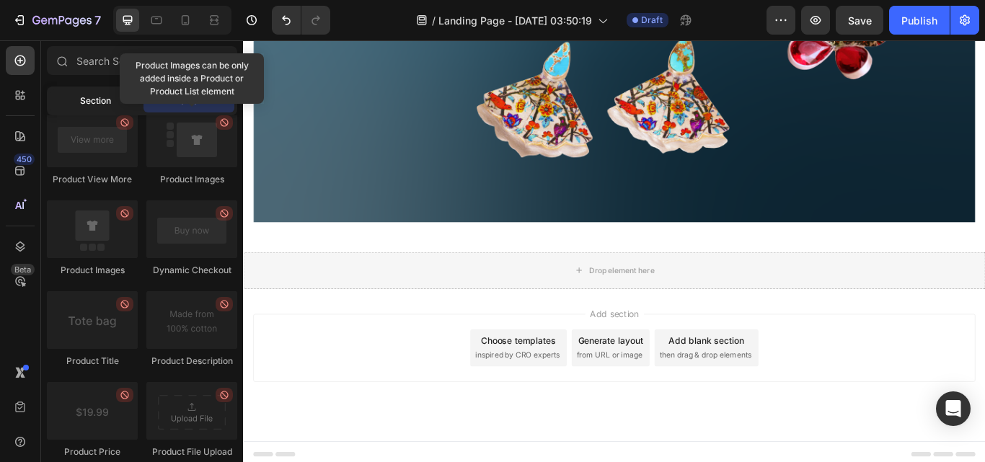
click at [90, 100] on span "Section" at bounding box center [95, 100] width 31 height 13
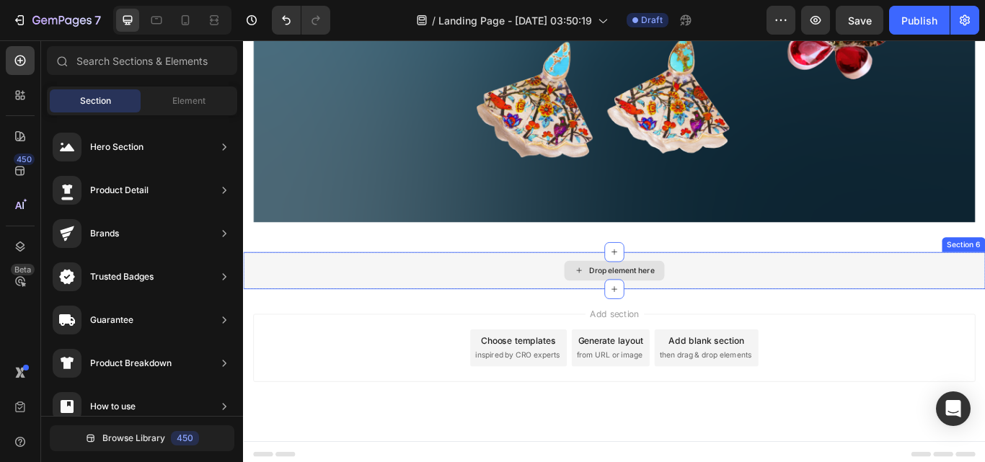
click at [666, 311] on div "Drop element here" at bounding box center [675, 309] width 117 height 23
click at [676, 298] on div "Drop element here" at bounding box center [675, 309] width 117 height 23
click at [436, 308] on div "Drop element here" at bounding box center [676, 309] width 866 height 43
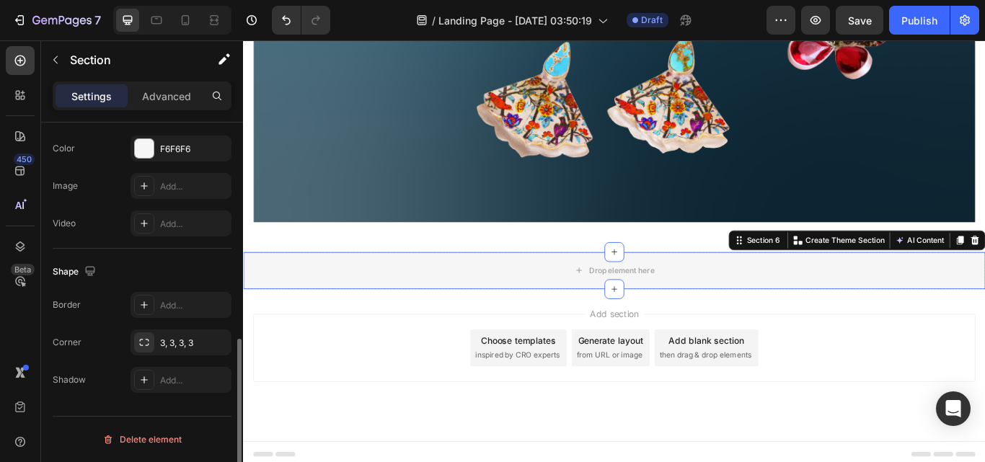
scroll to position [66, 0]
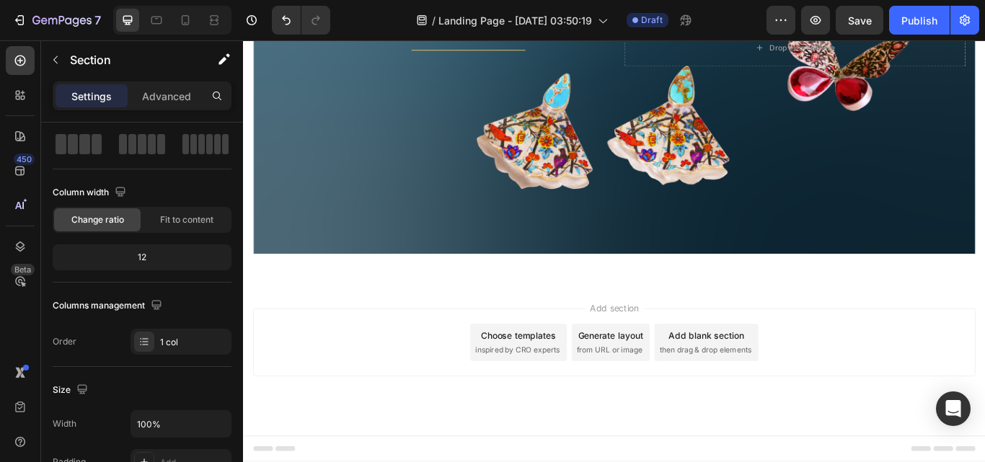
scroll to position [1577, 0]
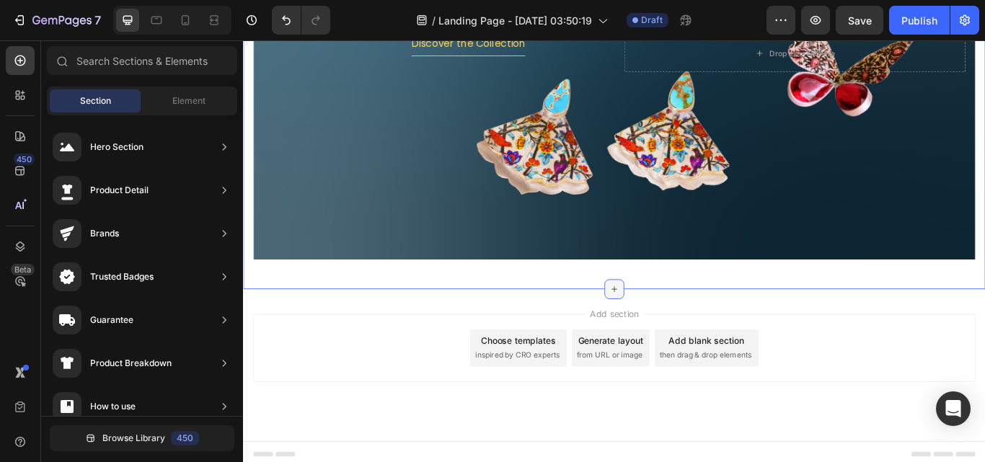
click at [670, 325] on icon at bounding box center [676, 331] width 12 height 12
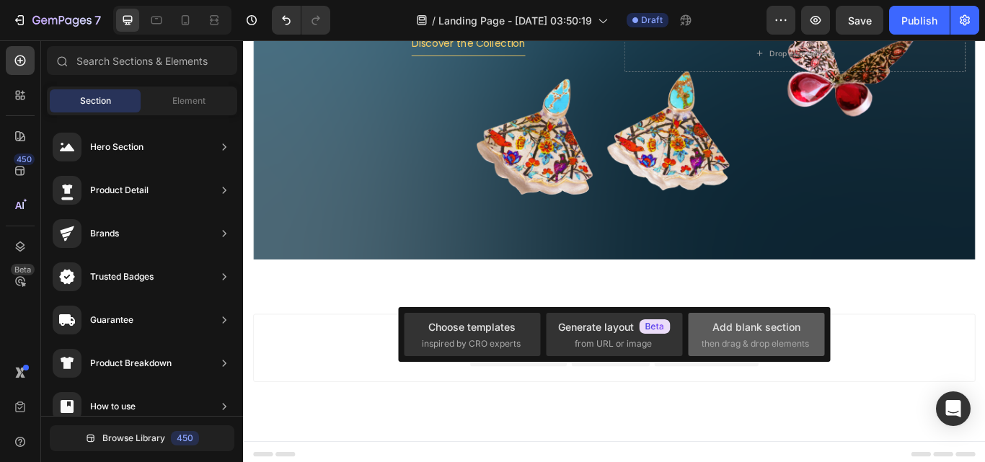
click at [738, 327] on div "Add blank section" at bounding box center [757, 327] width 88 height 15
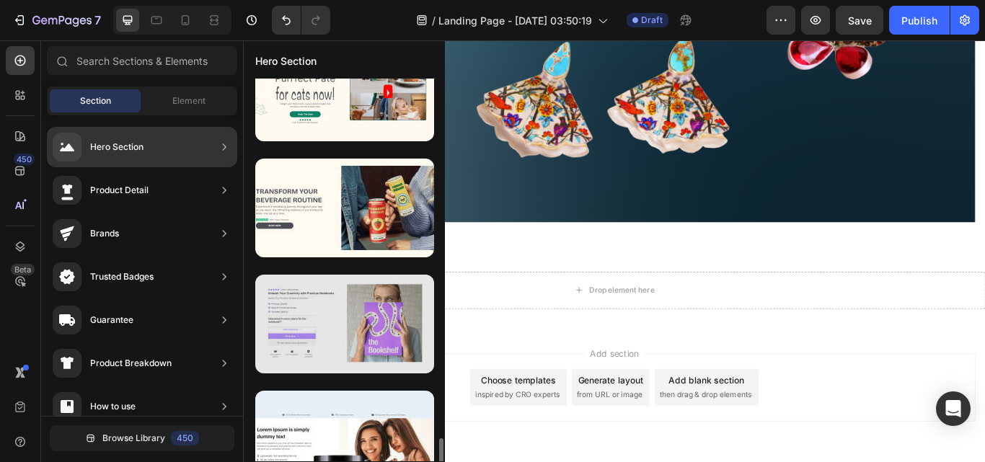
scroll to position [721, 0]
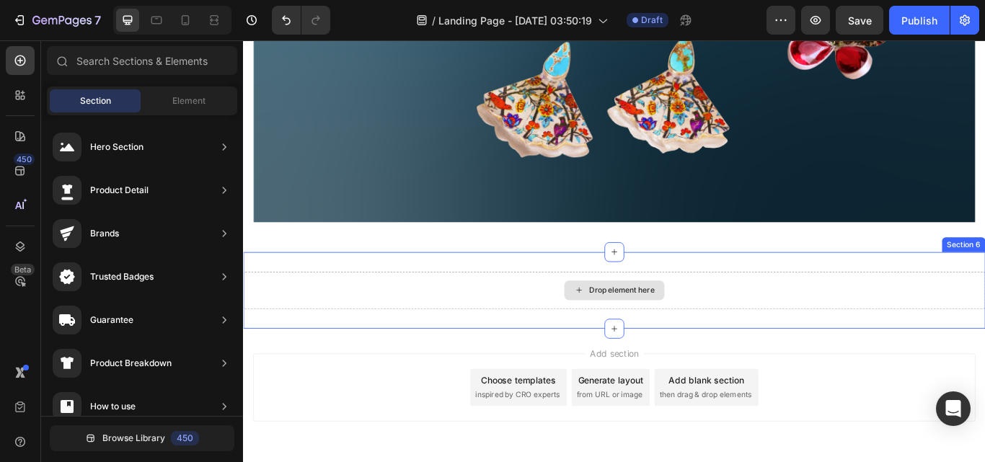
click at [741, 326] on div "Drop element here" at bounding box center [676, 332] width 866 height 43
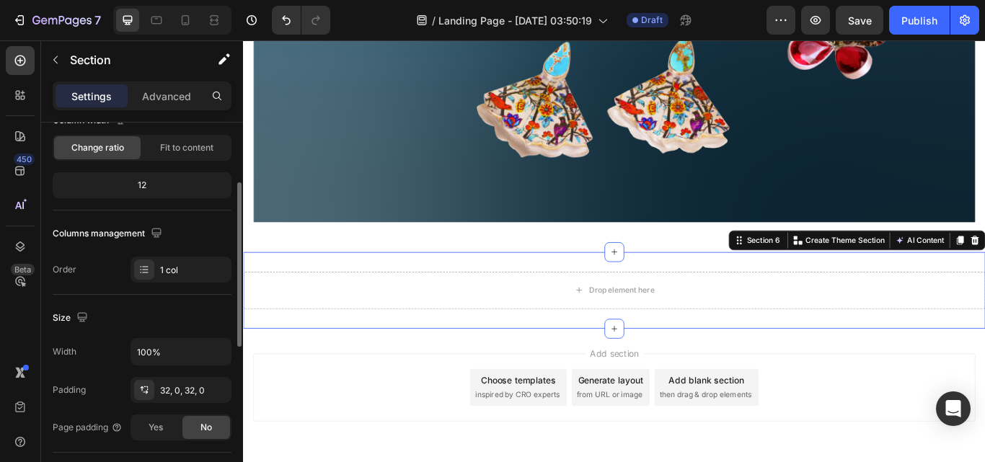
scroll to position [0, 0]
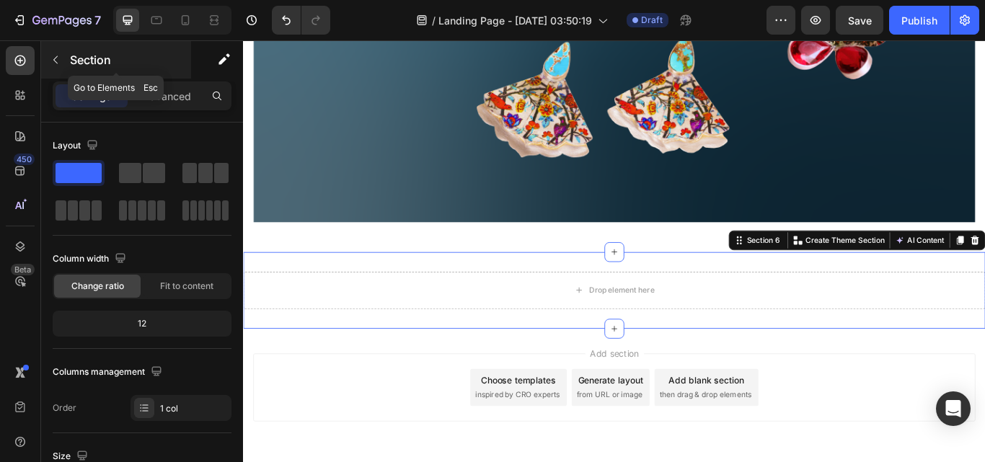
click at [50, 56] on icon "button" at bounding box center [56, 60] width 12 height 12
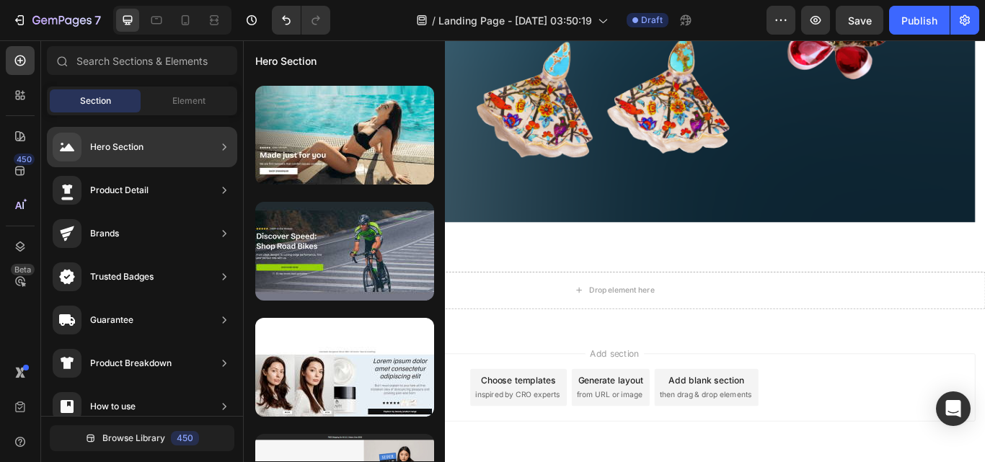
scroll to position [189, 0]
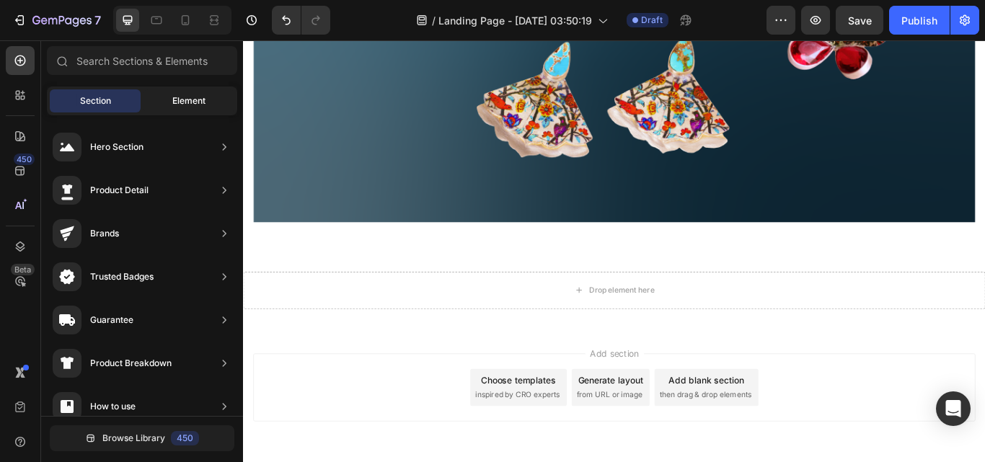
click at [214, 91] on div "Element" at bounding box center [189, 100] width 91 height 23
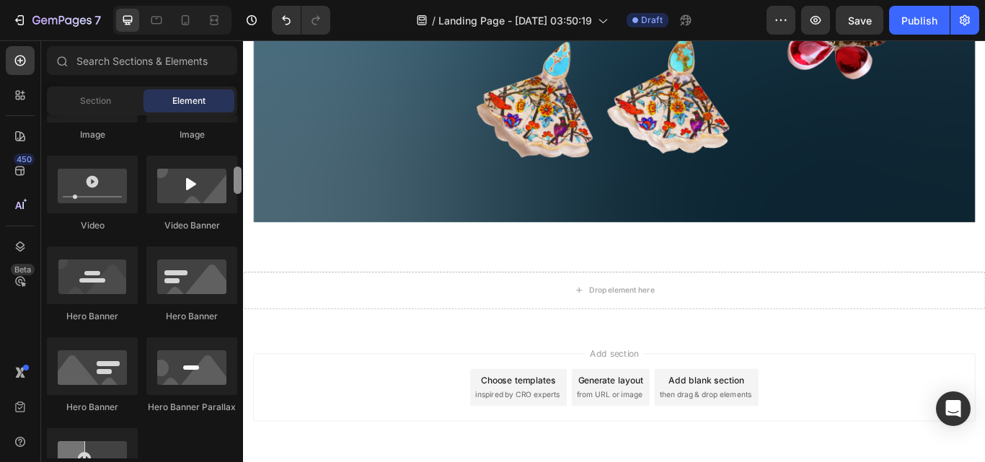
scroll to position [555, 0]
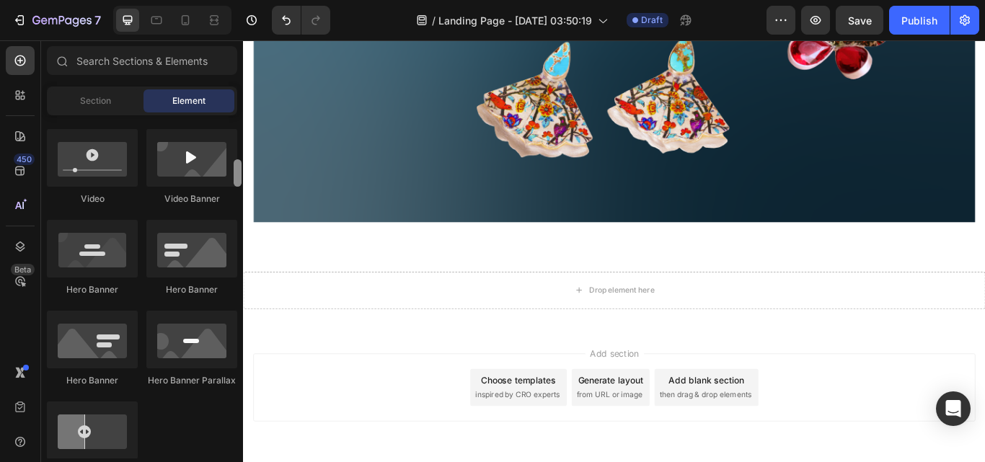
drag, startPoint x: 241, startPoint y: 255, endPoint x: 234, endPoint y: 185, distance: 70.3
click at [234, 185] on div at bounding box center [238, 172] width 8 height 27
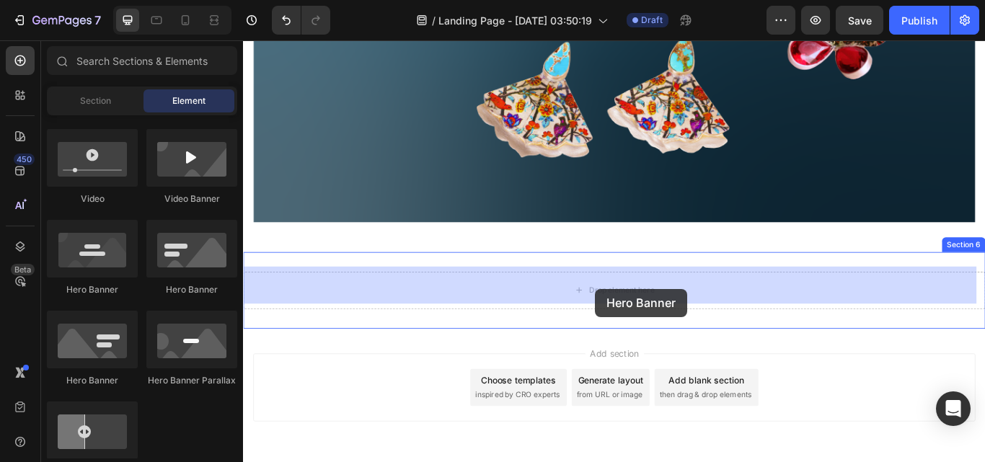
drag, startPoint x: 433, startPoint y: 296, endPoint x: 654, endPoint y: 330, distance: 224.0
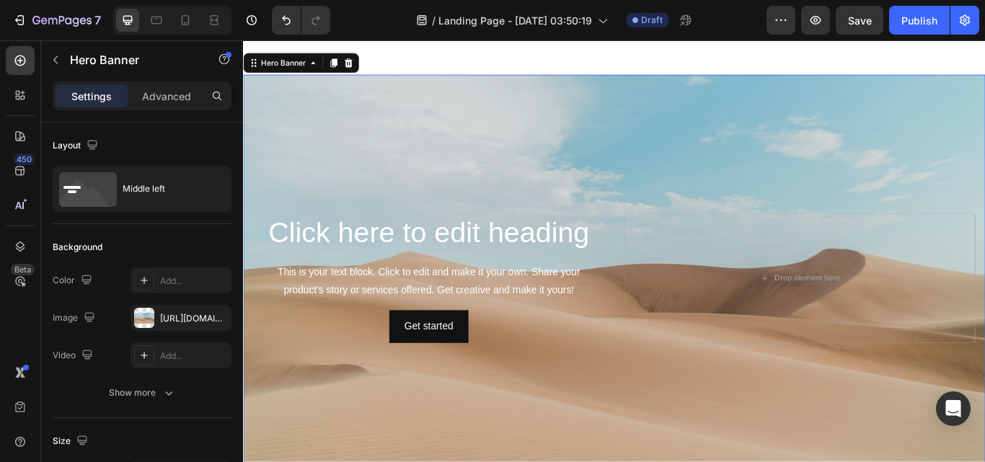
scroll to position [1836, 0]
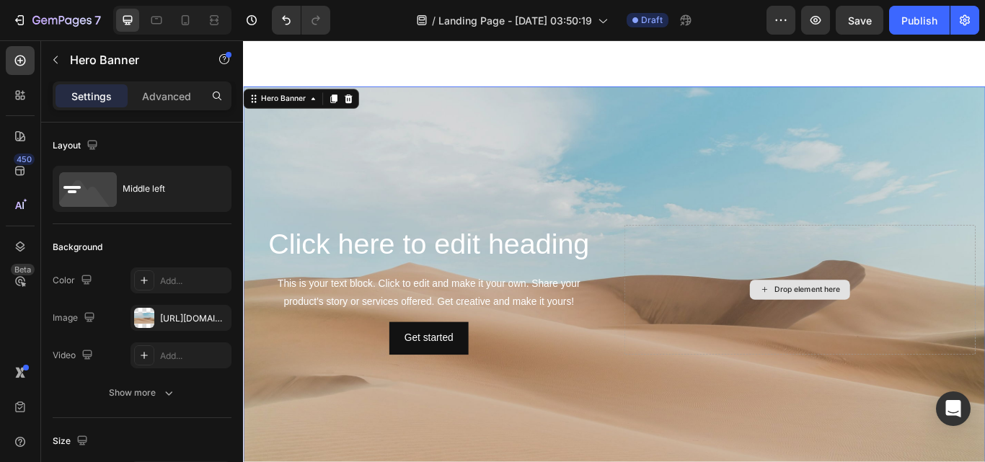
click at [927, 272] on div "Drop element here" at bounding box center [892, 331] width 410 height 151
click at [897, 172] on div "Background Image" at bounding box center [676, 331] width 866 height 474
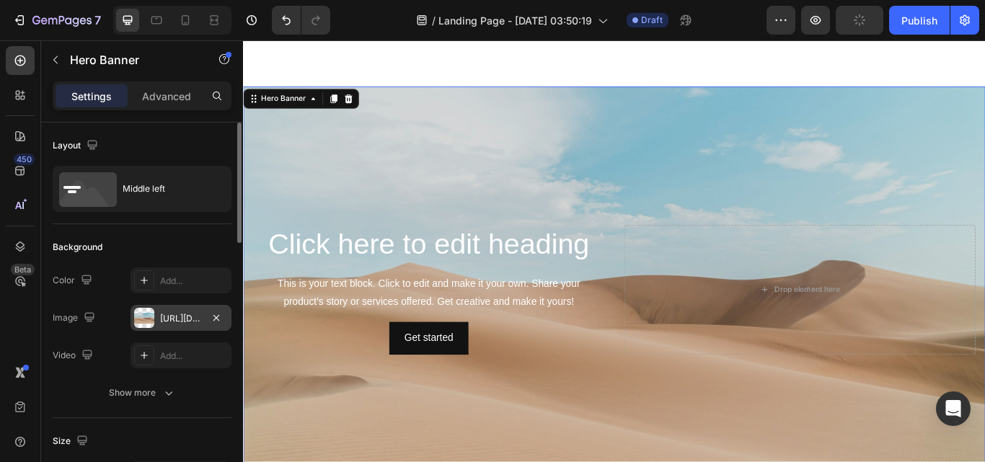
click at [139, 325] on div at bounding box center [144, 318] width 20 height 20
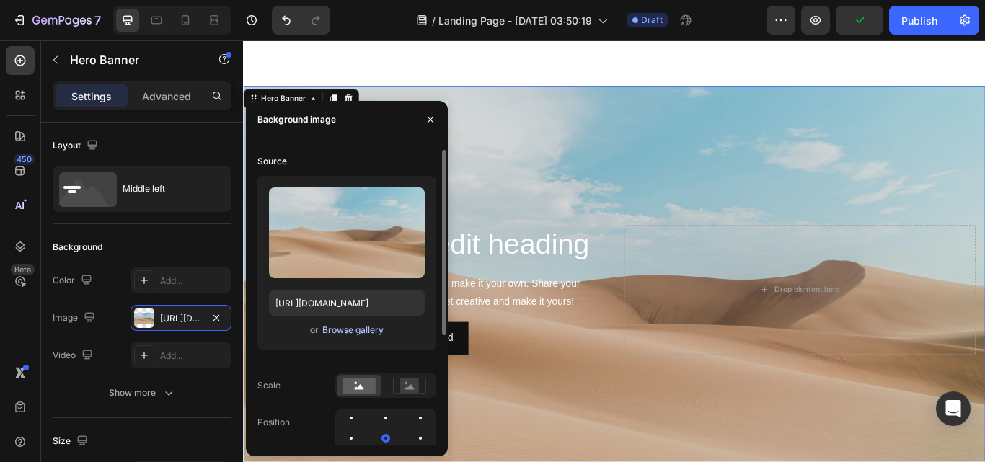
click at [352, 327] on div "Browse gallery" at bounding box center [352, 330] width 61 height 13
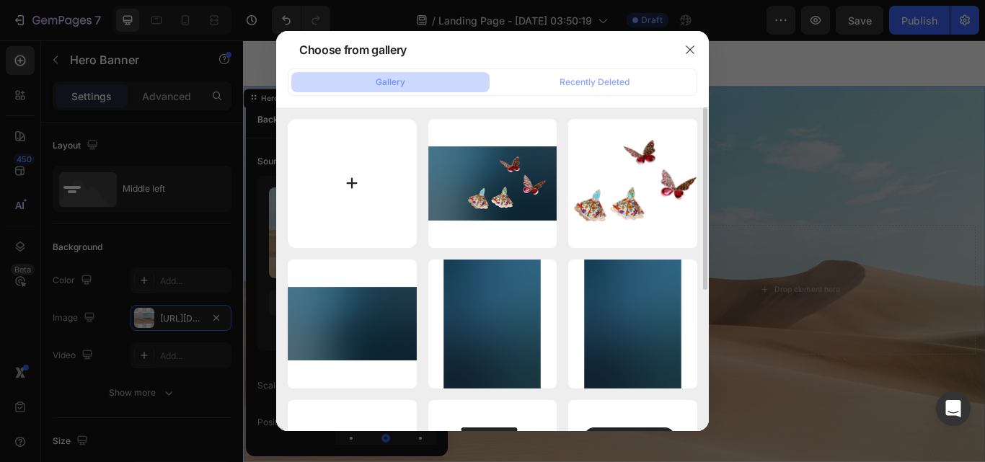
click at [357, 188] on input "file" at bounding box center [352, 183] width 129 height 129
type input "C:\fakepath\intaglio-hero-w.webp"
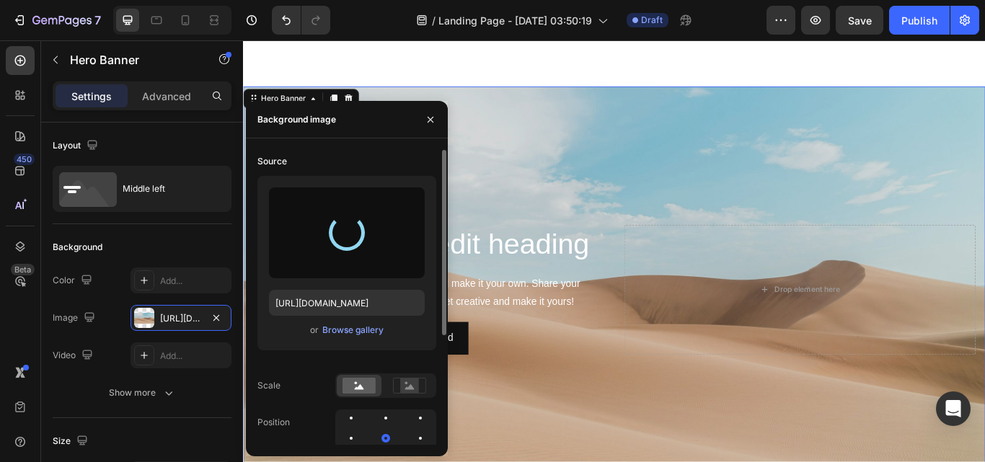
type input "[URL][DOMAIN_NAME]"
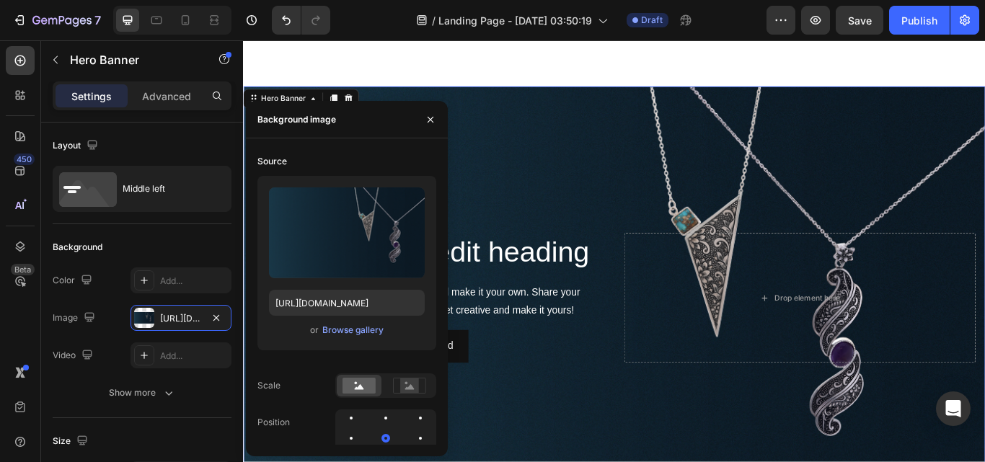
click at [595, 462] on div "Background Image" at bounding box center [676, 340] width 866 height 493
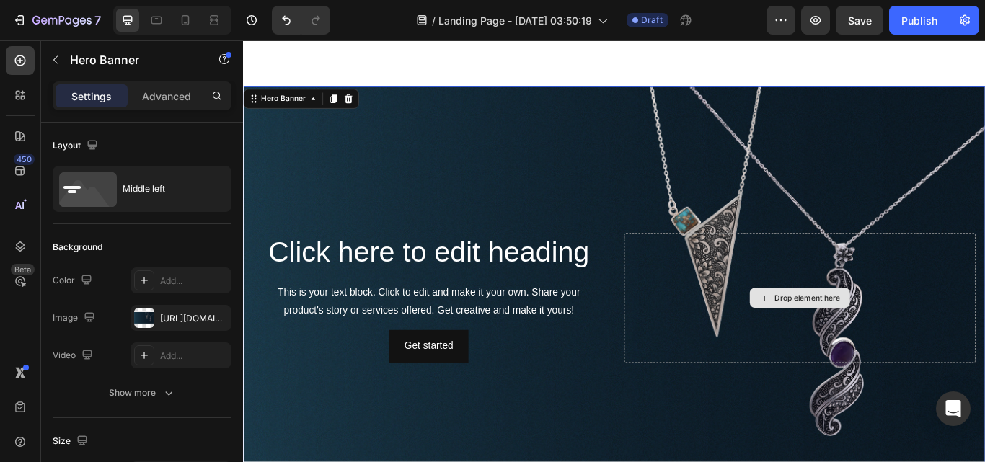
click at [897, 335] on div "Drop element here" at bounding box center [901, 341] width 76 height 12
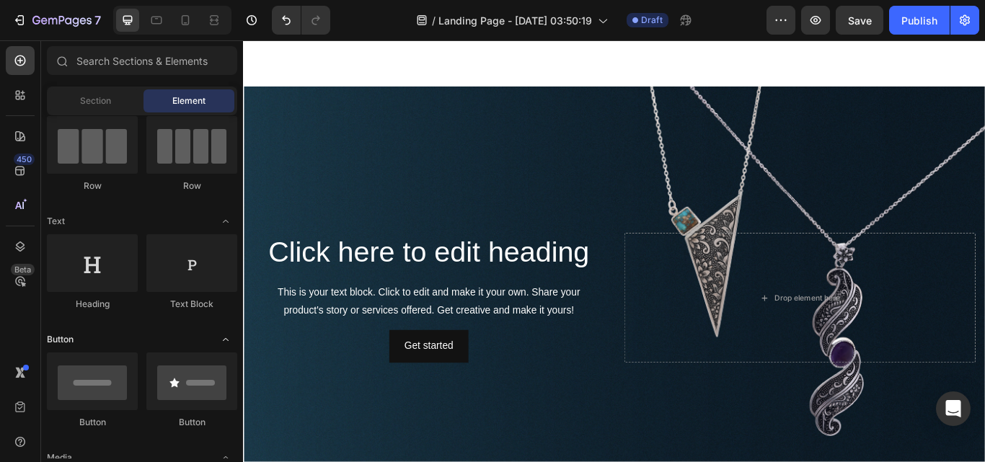
scroll to position [0, 0]
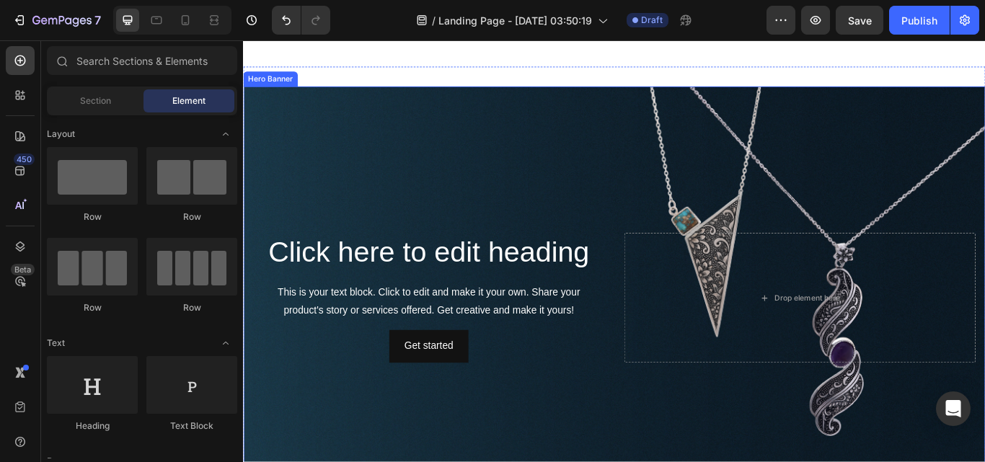
click at [649, 155] on div "Background Image" at bounding box center [676, 340] width 866 height 493
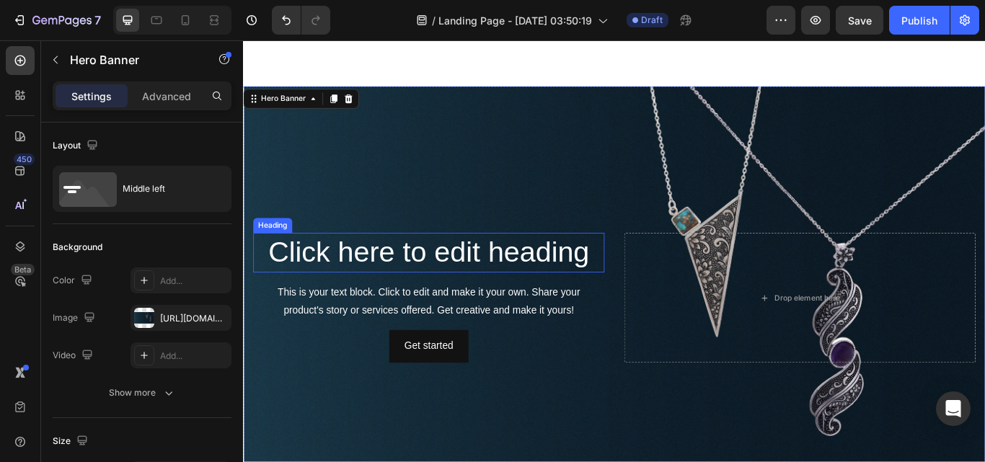
click at [522, 282] on h2 "Click here to edit heading" at bounding box center [460, 288] width 410 height 46
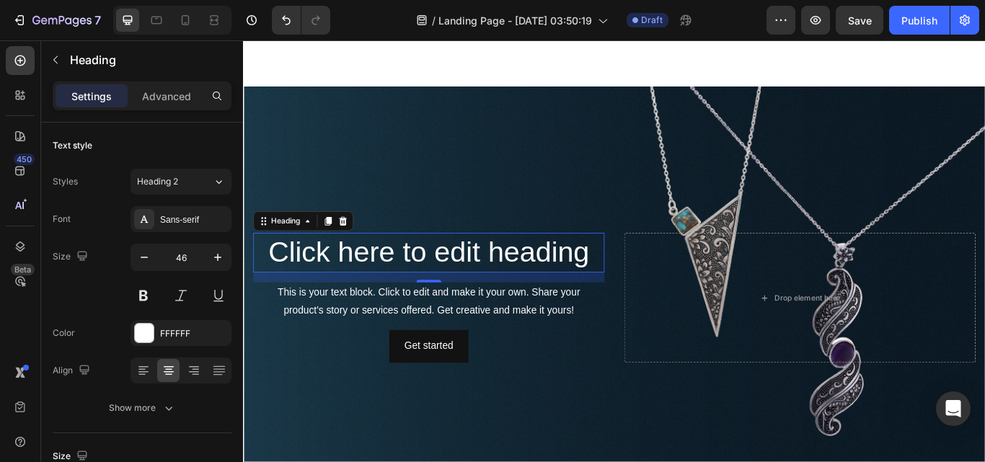
click at [540, 266] on h2 "Click here to edit heading" at bounding box center [460, 288] width 410 height 46
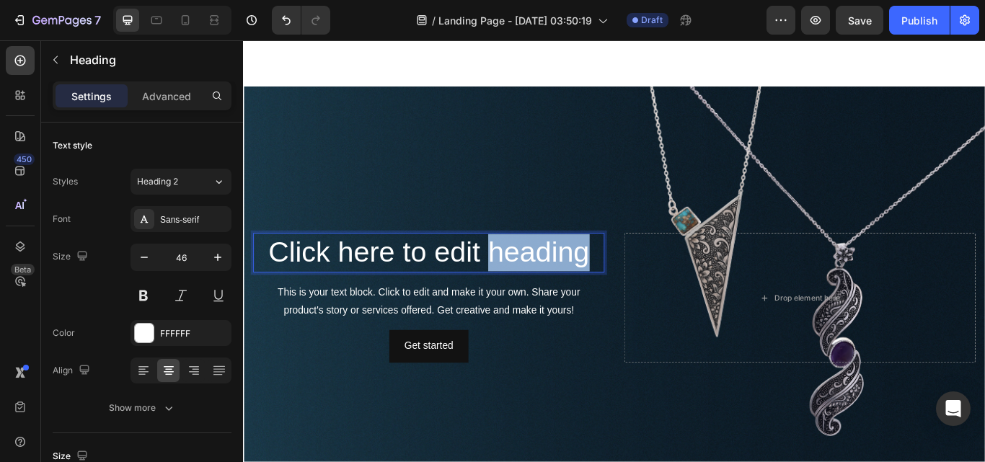
click at [540, 267] on p "Click here to edit heading" at bounding box center [459, 288] width 407 height 43
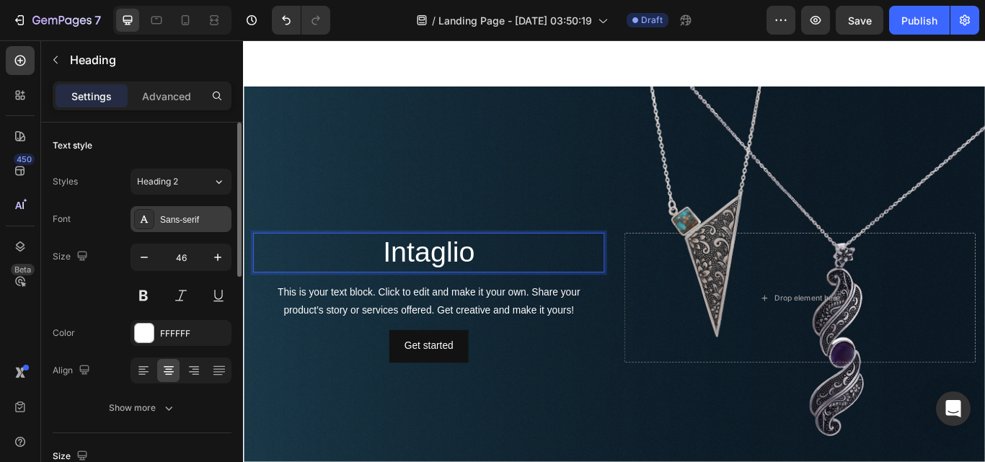
click at [201, 215] on div "Sans-serif" at bounding box center [194, 220] width 68 height 13
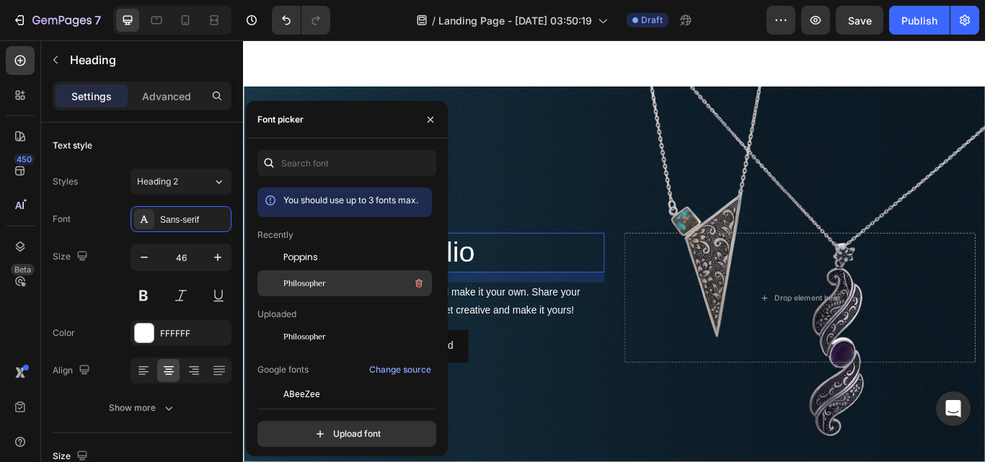
click at [325, 281] on span "Philosopher" at bounding box center [304, 283] width 43 height 13
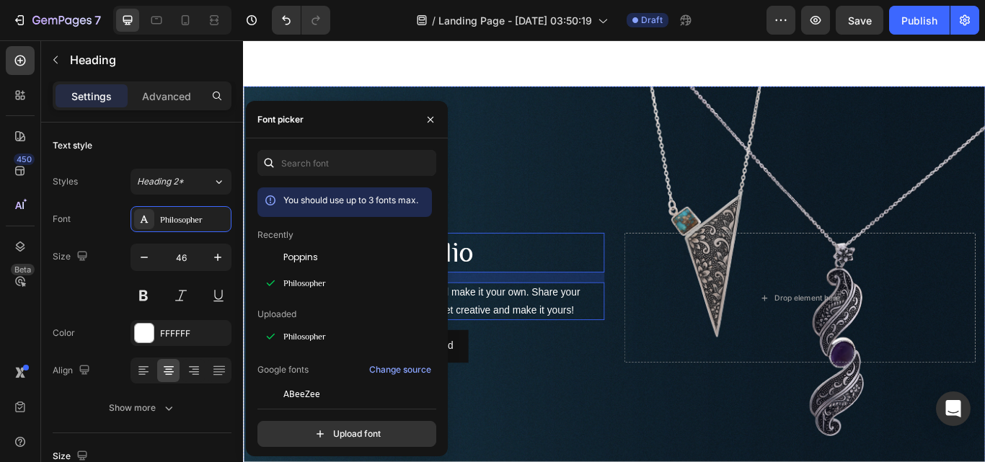
click at [581, 327] on div "This is your text block. Click to edit and make it your own. Share your product…" at bounding box center [460, 345] width 410 height 45
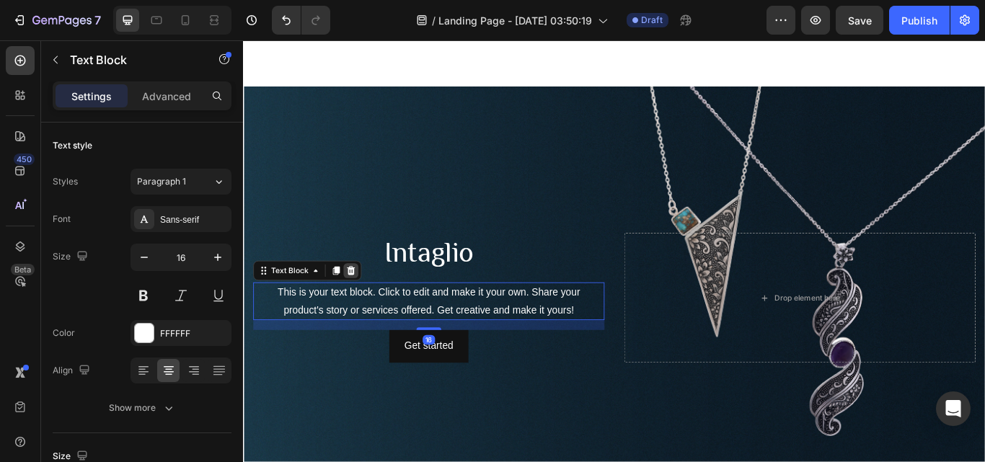
click at [370, 304] on icon at bounding box center [369, 310] width 12 height 12
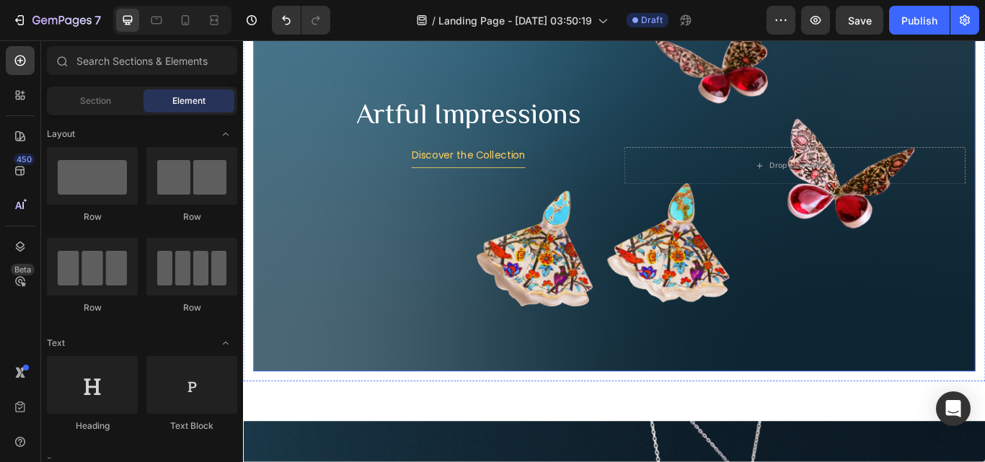
scroll to position [1043, 0]
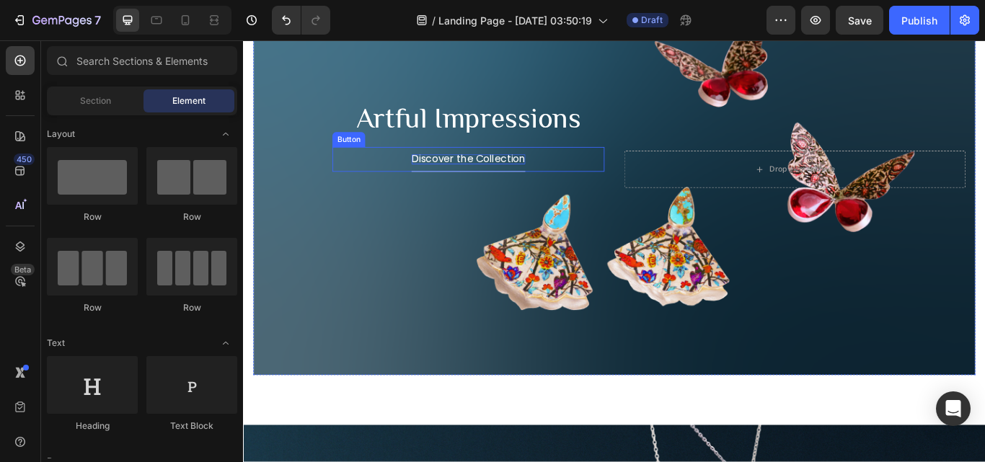
click at [499, 178] on p "Discover the Collection" at bounding box center [505, 180] width 133 height 12
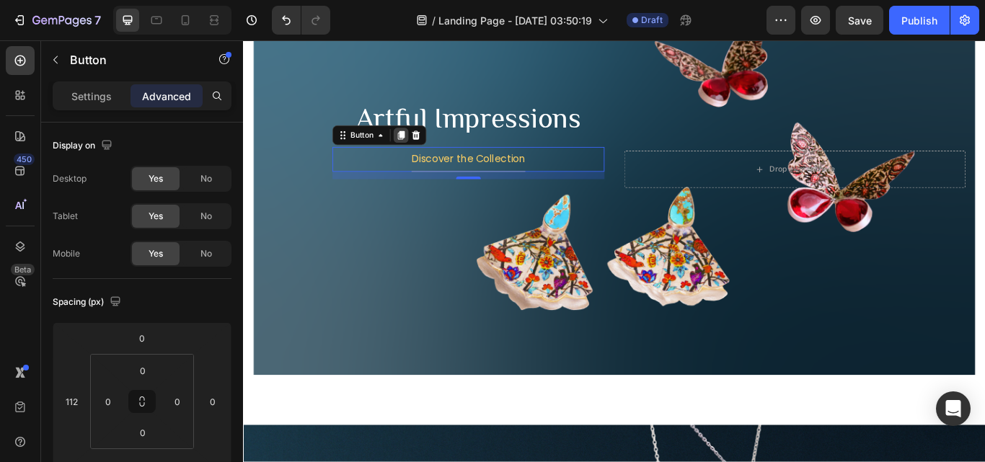
click at [428, 153] on icon at bounding box center [427, 152] width 8 height 10
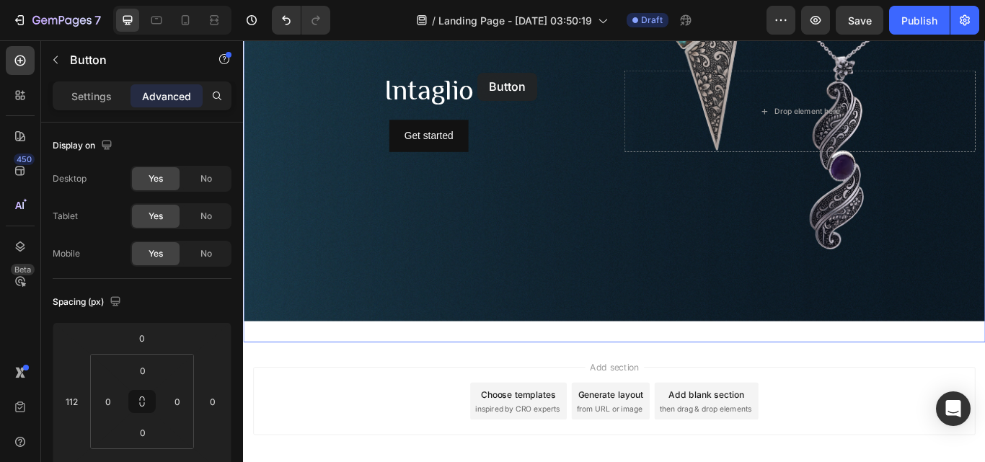
scroll to position [1542, 0]
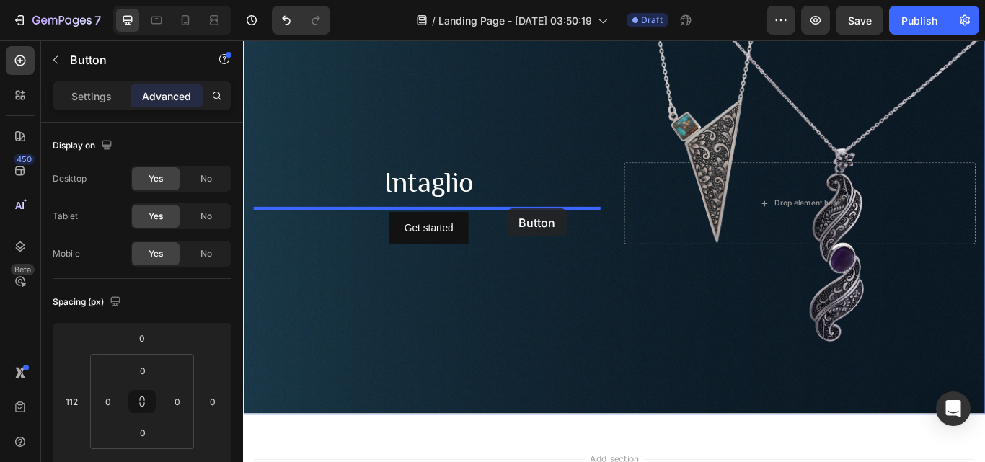
drag, startPoint x: 605, startPoint y: 195, endPoint x: 551, endPoint y: 237, distance: 68.4
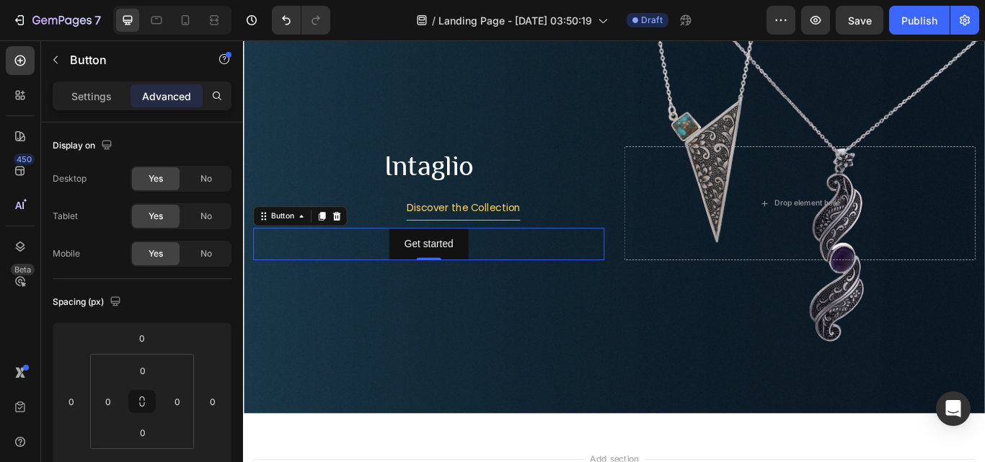
click at [560, 281] on div "Get started Button 0" at bounding box center [460, 279] width 410 height 38
click at [353, 240] on icon at bounding box center [352, 245] width 9 height 10
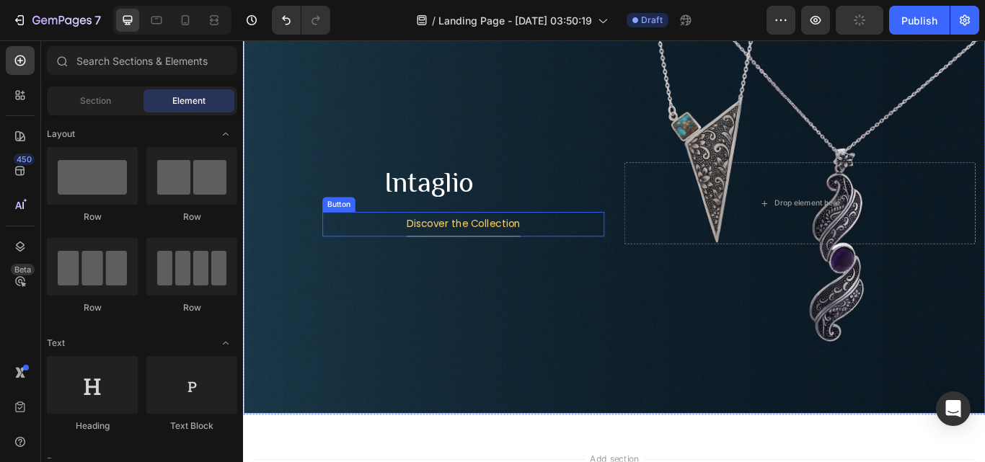
click at [618, 250] on div "Discover the Collection Button" at bounding box center [499, 255] width 329 height 29
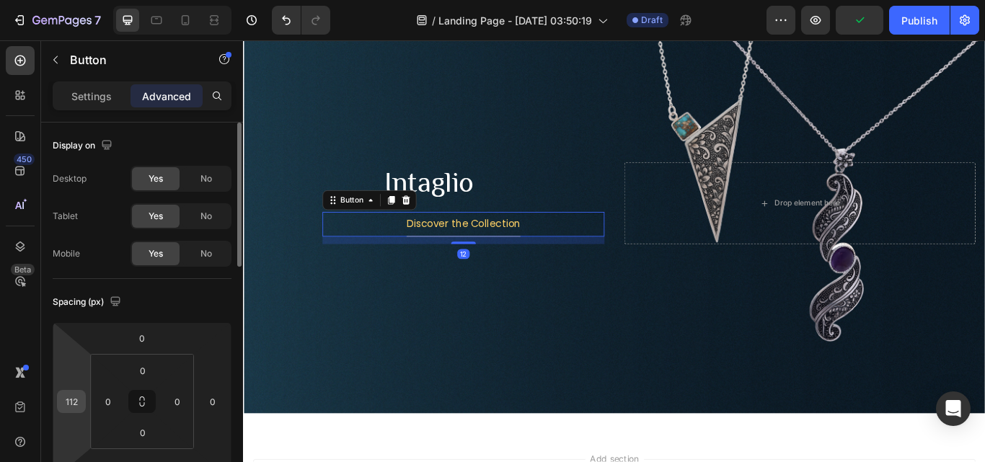
click at [71, 407] on input "112" at bounding box center [72, 402] width 22 height 22
click at [100, 429] on p "Auto" at bounding box center [107, 433] width 65 height 10
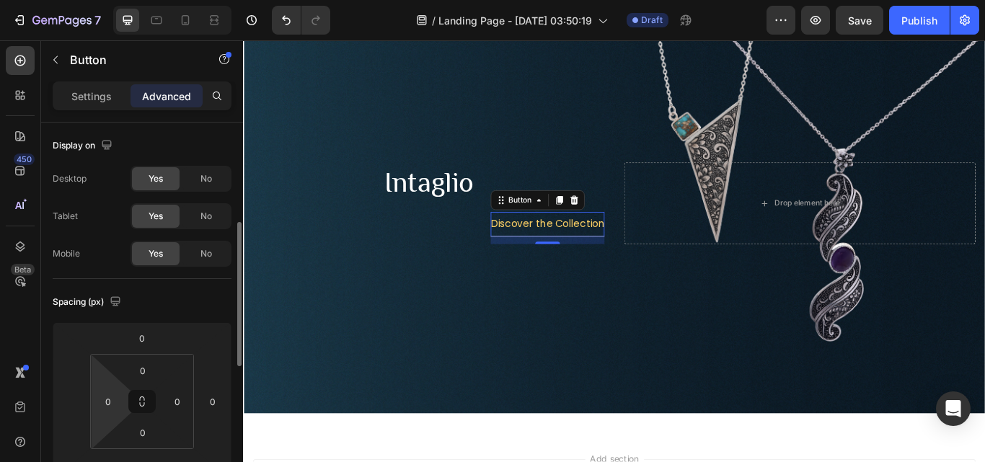
scroll to position [72, 0]
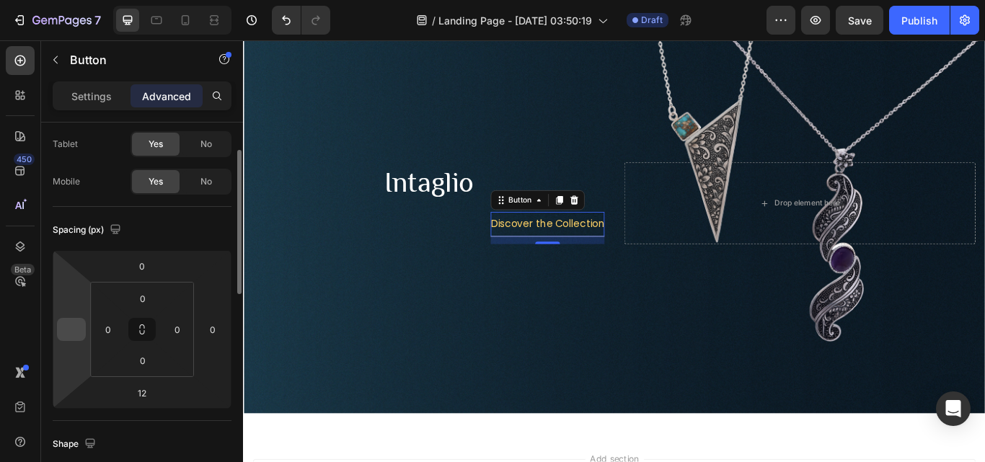
click at [76, 335] on input "number" at bounding box center [72, 330] width 22 height 22
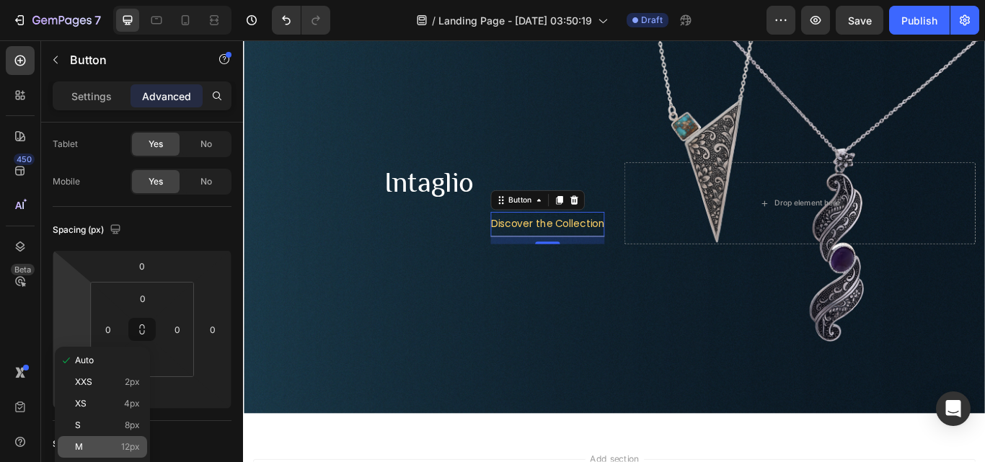
click at [107, 441] on div "M 12px" at bounding box center [102, 447] width 89 height 22
type input "12"
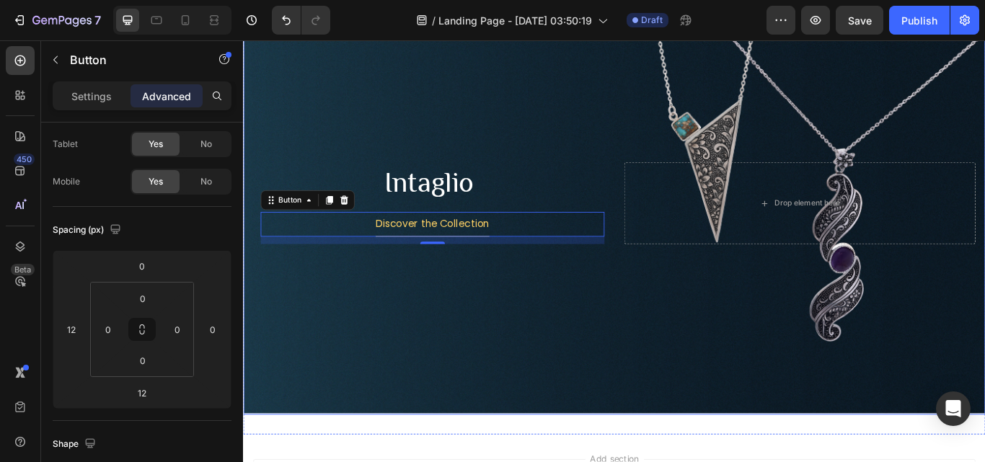
click at [423, 388] on div "Background Image" at bounding box center [676, 230] width 866 height 493
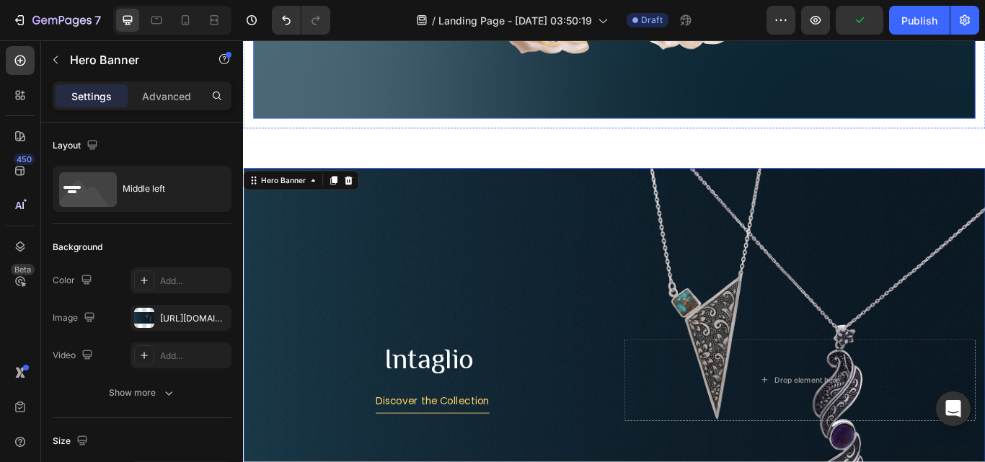
scroll to position [1487, 0]
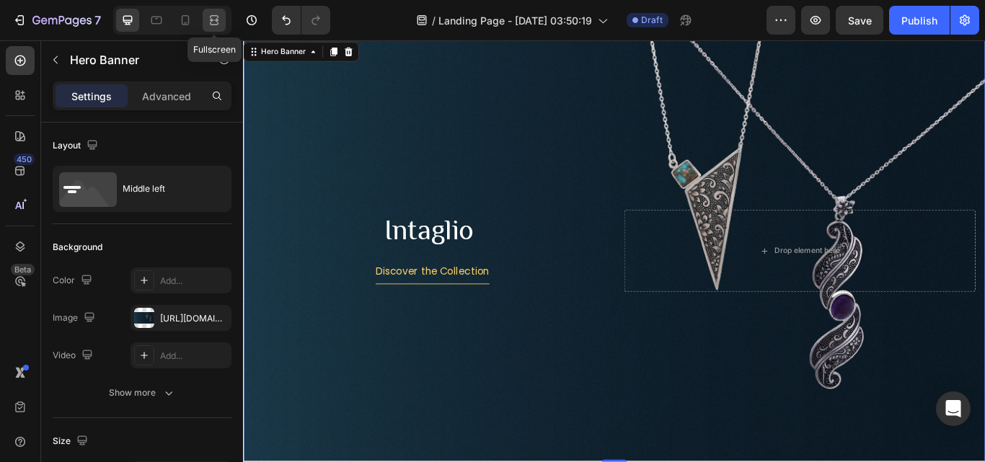
click at [221, 21] on icon at bounding box center [214, 20] width 14 height 14
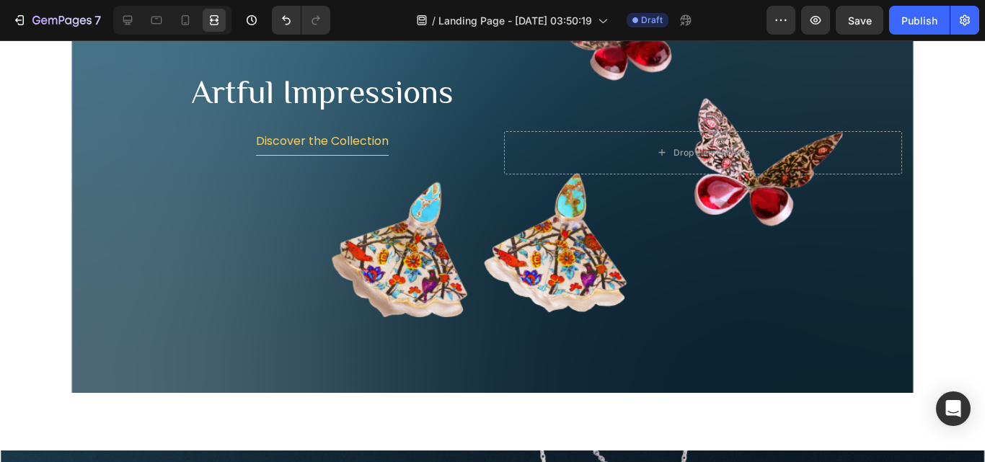
scroll to position [1510, 0]
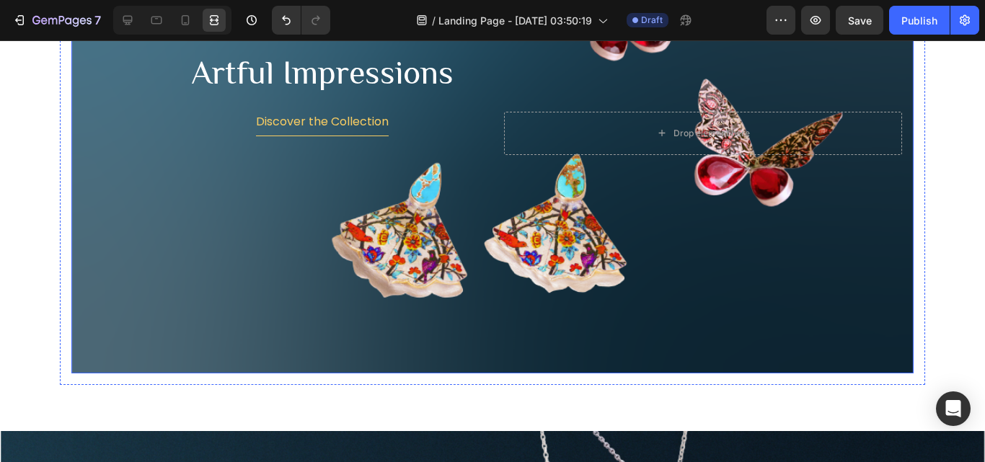
click at [852, 364] on div "Background Image" at bounding box center [492, 133] width 842 height 480
click at [849, 322] on div "Background Image" at bounding box center [492, 133] width 842 height 480
click at [131, 19] on icon at bounding box center [127, 20] width 14 height 14
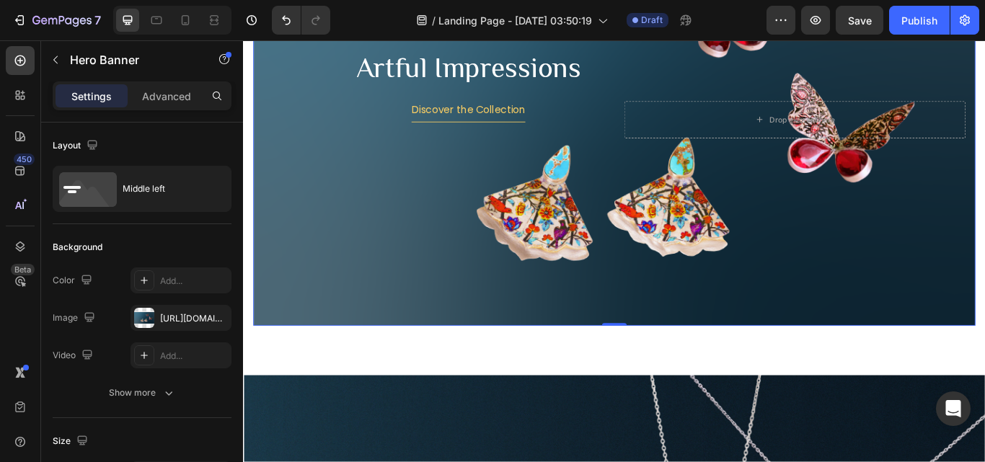
click at [380, 263] on div "Background Image" at bounding box center [676, 133] width 842 height 480
click at [366, 211] on div "Background Image" at bounding box center [676, 133] width 842 height 480
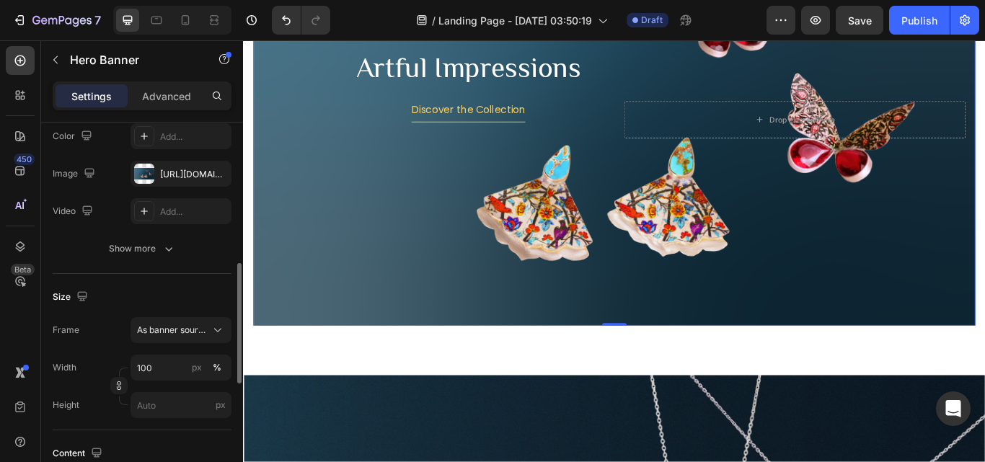
scroll to position [216, 0]
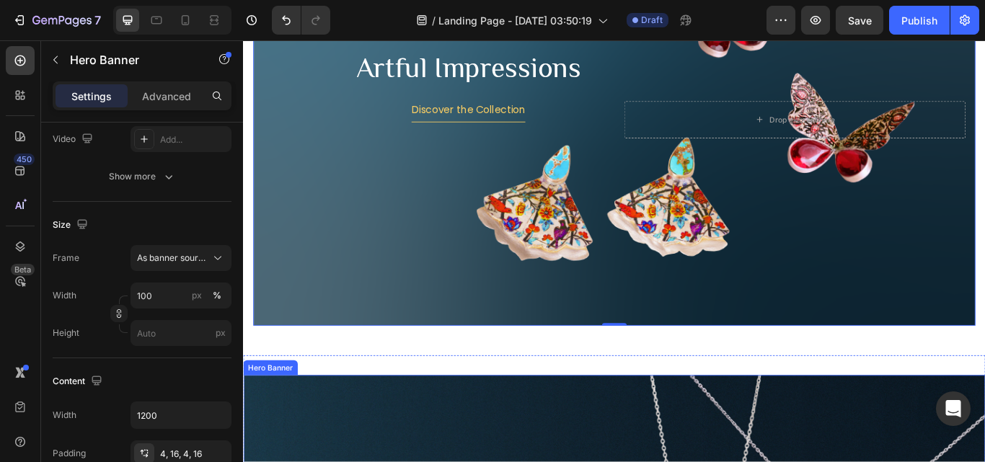
click at [326, 301] on div "Background Image" at bounding box center [676, 133] width 842 height 480
click at [298, 216] on div "Background Image" at bounding box center [676, 133] width 842 height 480
click at [371, 297] on div "Background Image" at bounding box center [676, 133] width 842 height 480
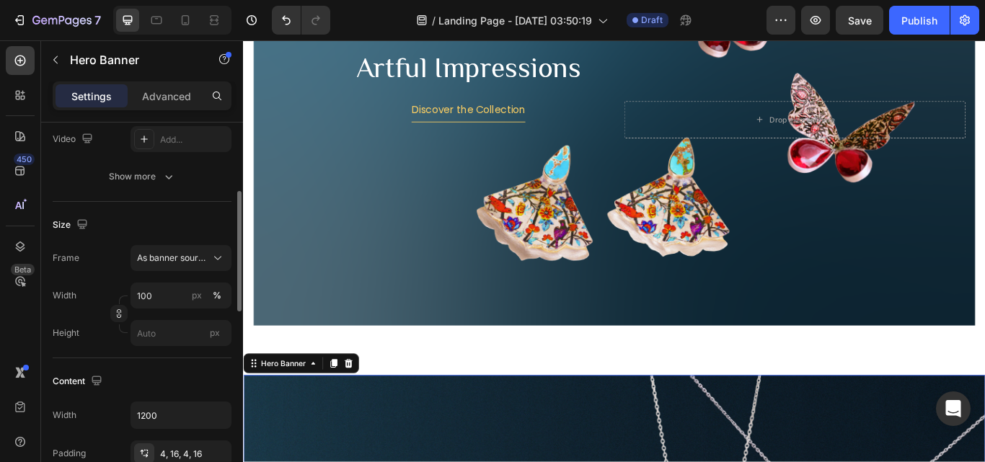
scroll to position [361, 0]
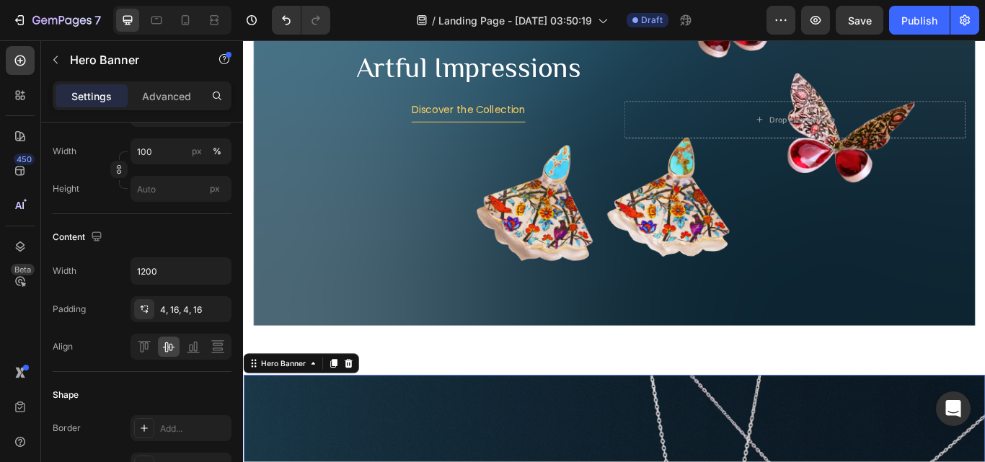
click at [171, 107] on div "Advanced" at bounding box center [167, 95] width 72 height 23
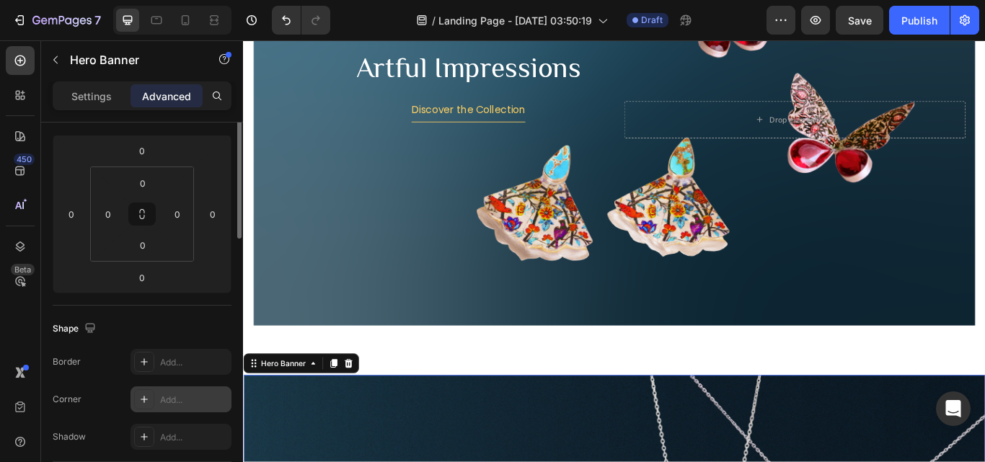
scroll to position [115, 0]
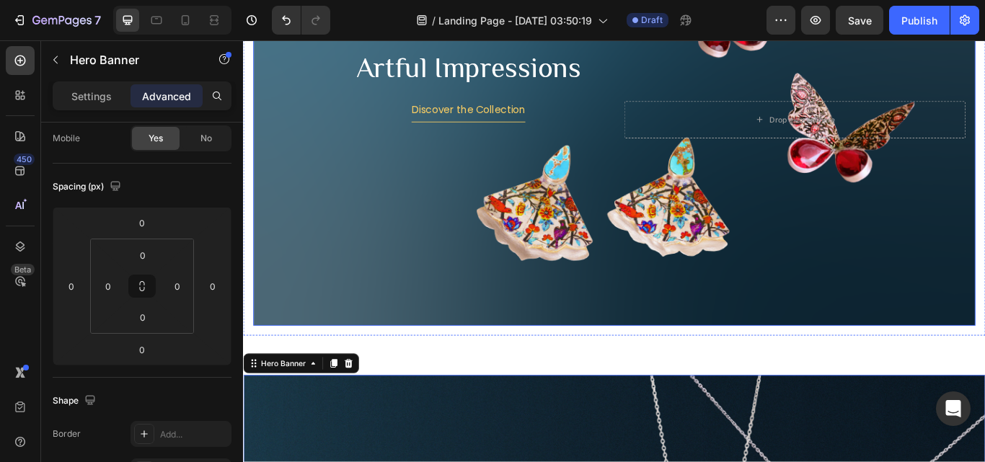
click at [342, 330] on div "Background Image" at bounding box center [676, 133] width 842 height 480
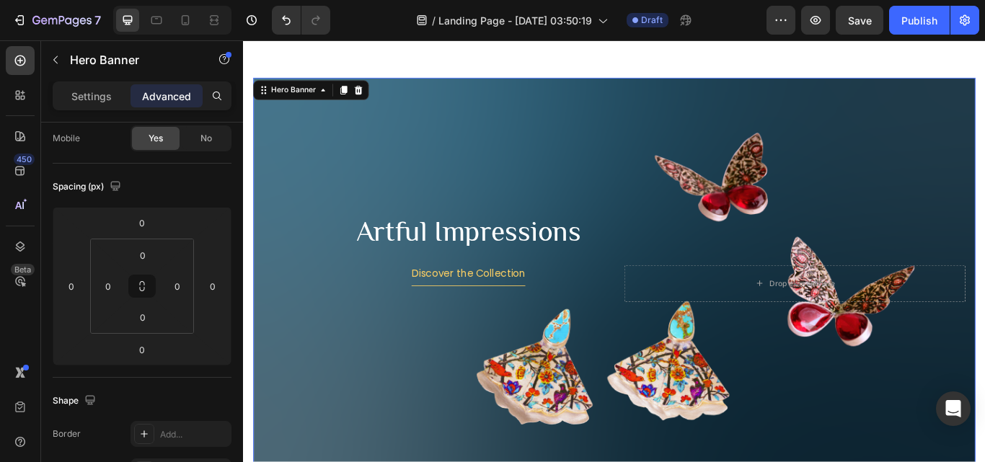
scroll to position [1294, 0]
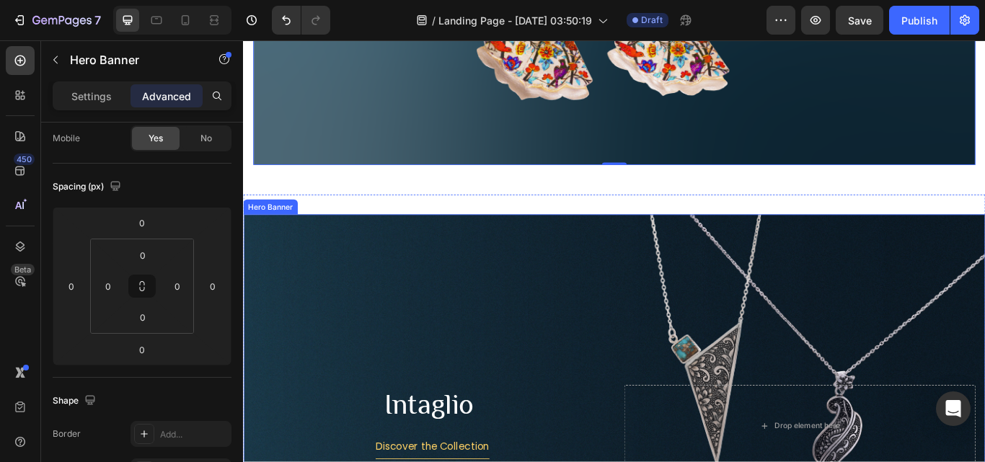
click at [347, 225] on icon at bounding box center [349, 230] width 8 height 10
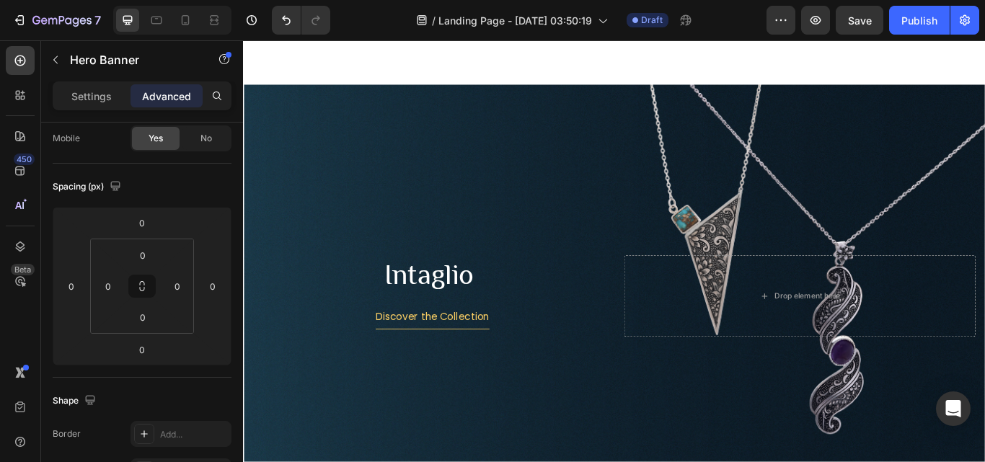
scroll to position [1844, 0]
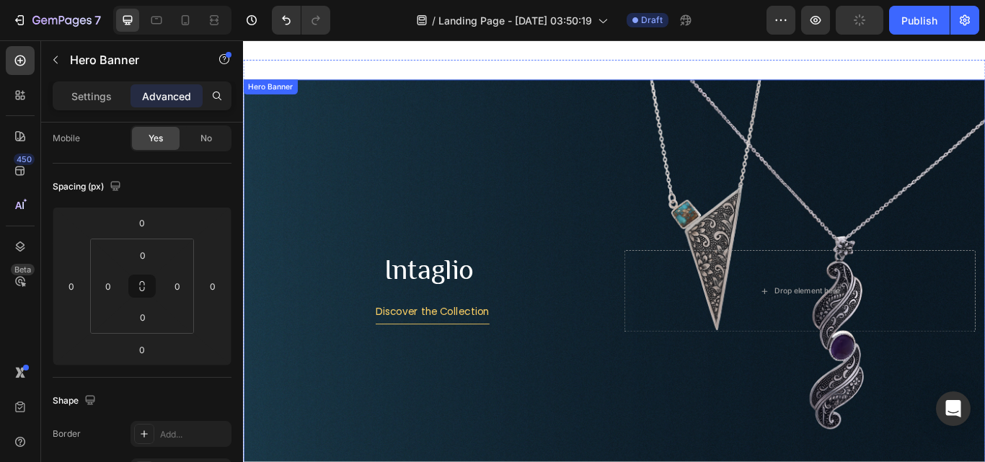
click at [332, 108] on div "Background Image" at bounding box center [676, 333] width 866 height 493
click at [366, 95] on icon at bounding box center [366, 101] width 12 height 12
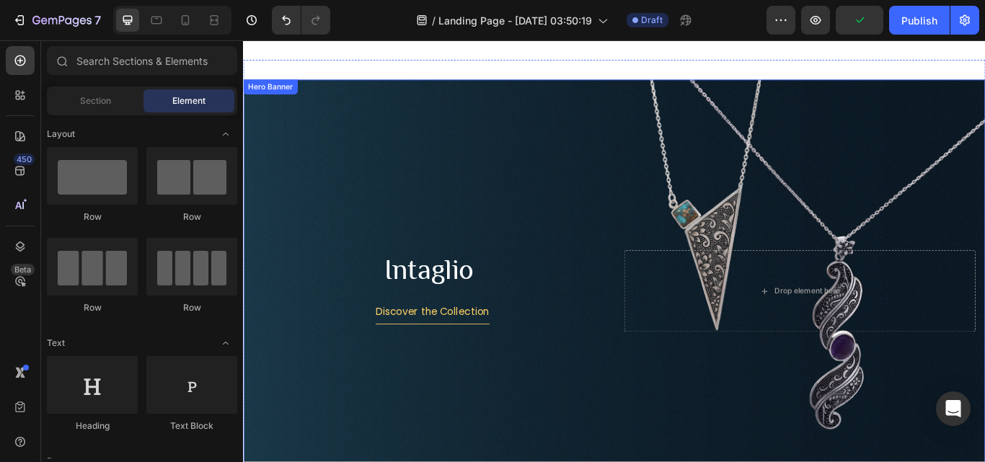
click at [379, 164] on div "Background Image" at bounding box center [676, 333] width 866 height 493
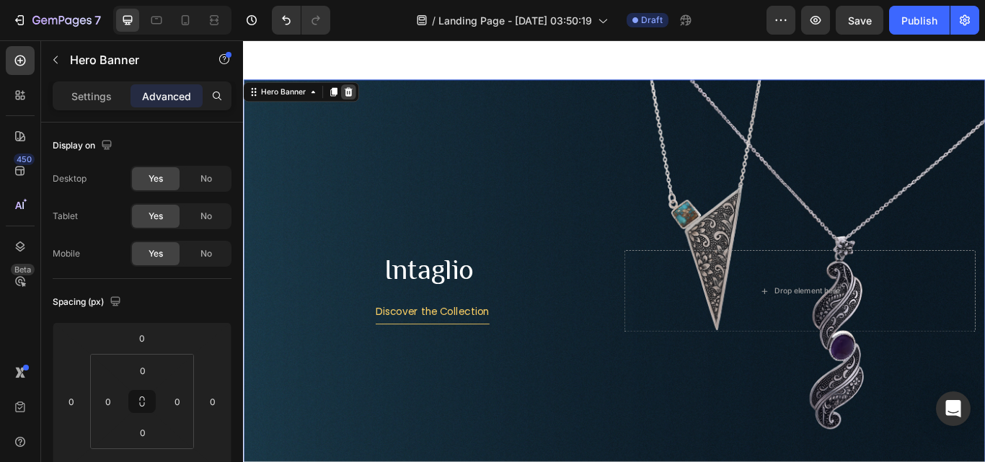
click at [366, 95] on icon at bounding box center [366, 101] width 12 height 12
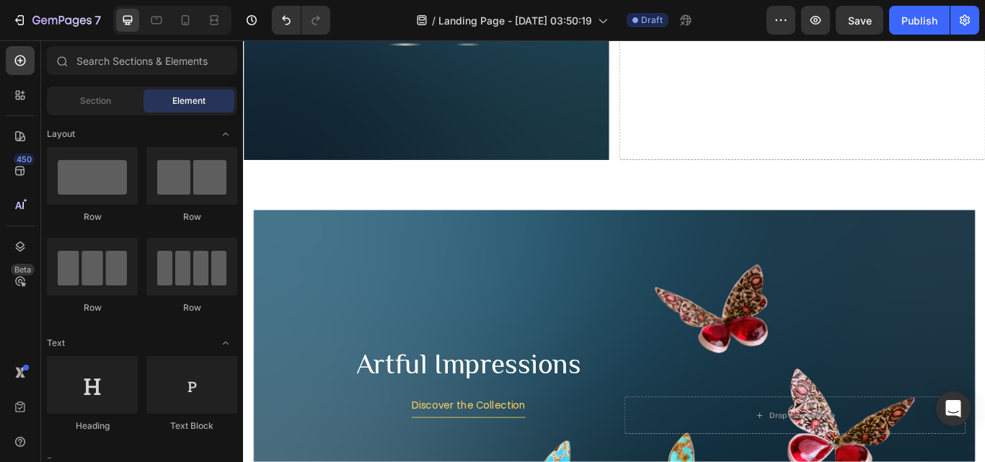
scroll to position [1161, 0]
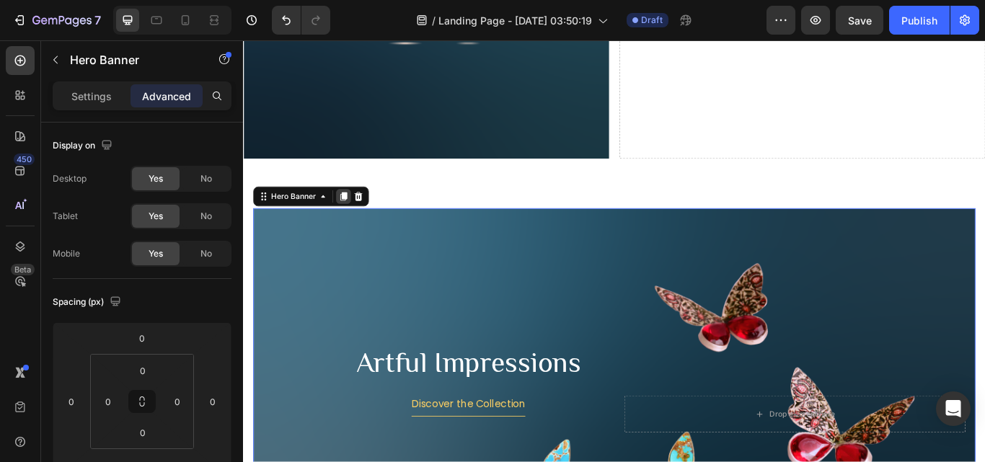
click at [355, 217] on icon at bounding box center [360, 223] width 12 height 12
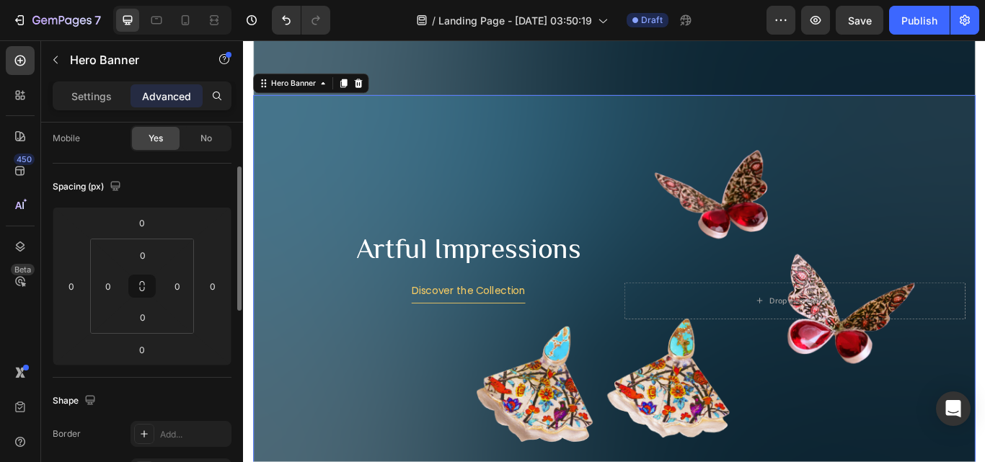
scroll to position [1776, 0]
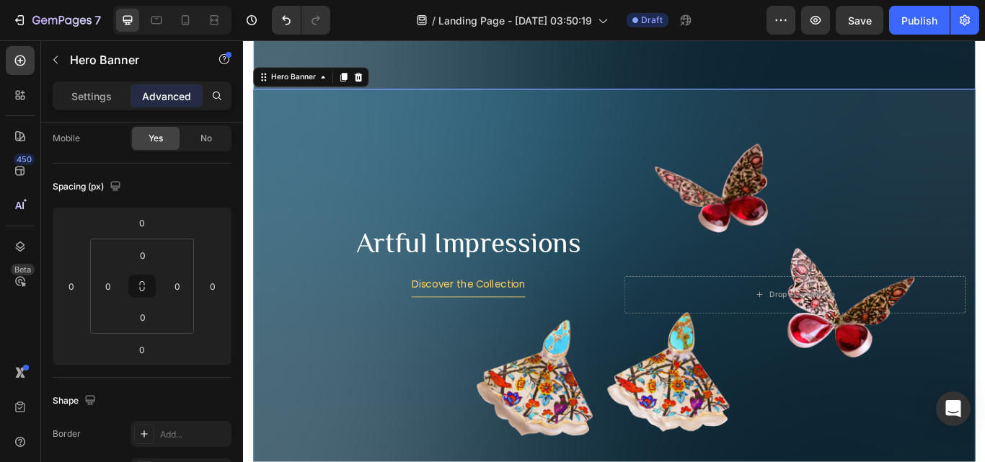
click at [979, 166] on div "Background Image" at bounding box center [676, 337] width 842 height 480
click at [560, 157] on div "Background Image" at bounding box center [676, 337] width 842 height 480
click at [77, 94] on p "Settings" at bounding box center [91, 96] width 40 height 15
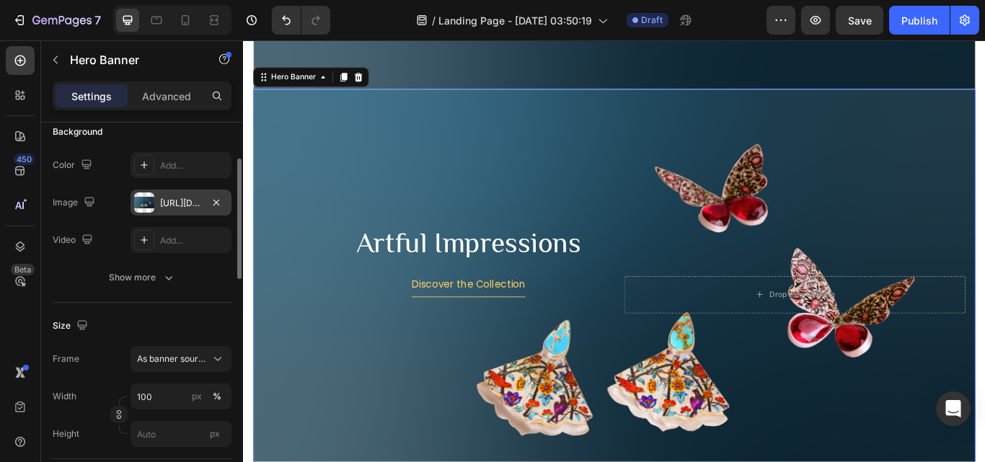
click at [169, 201] on div "[URL][DOMAIN_NAME]" at bounding box center [181, 203] width 42 height 13
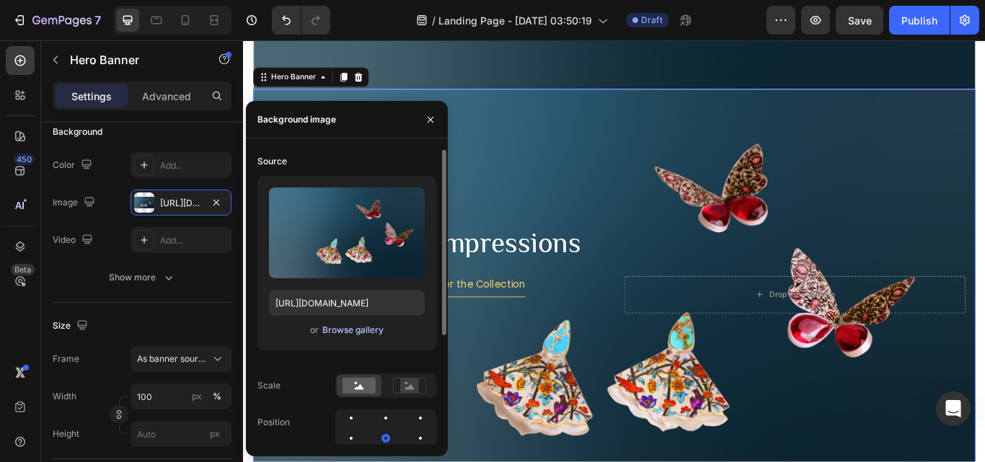
click at [372, 327] on div "Browse gallery" at bounding box center [352, 330] width 61 height 13
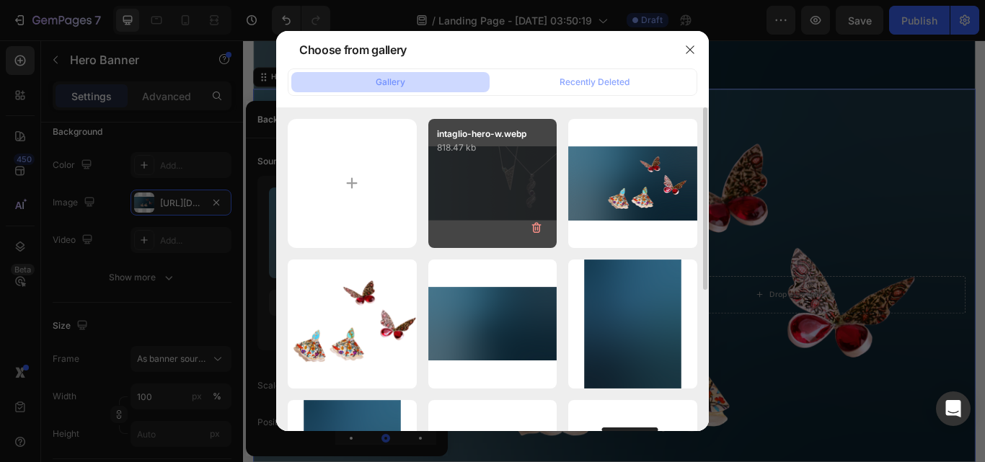
click at [510, 175] on div "intaglio-hero-w.webp 818.47 kb" at bounding box center [492, 183] width 129 height 129
type input "[URL][DOMAIN_NAME]"
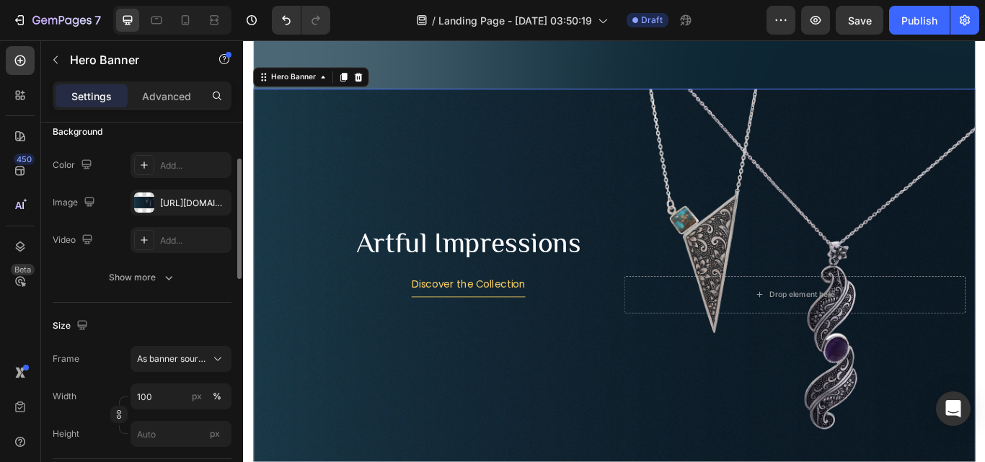
click at [202, 317] on div "Size" at bounding box center [142, 325] width 179 height 23
click at [157, 86] on div "Advanced" at bounding box center [167, 95] width 72 height 23
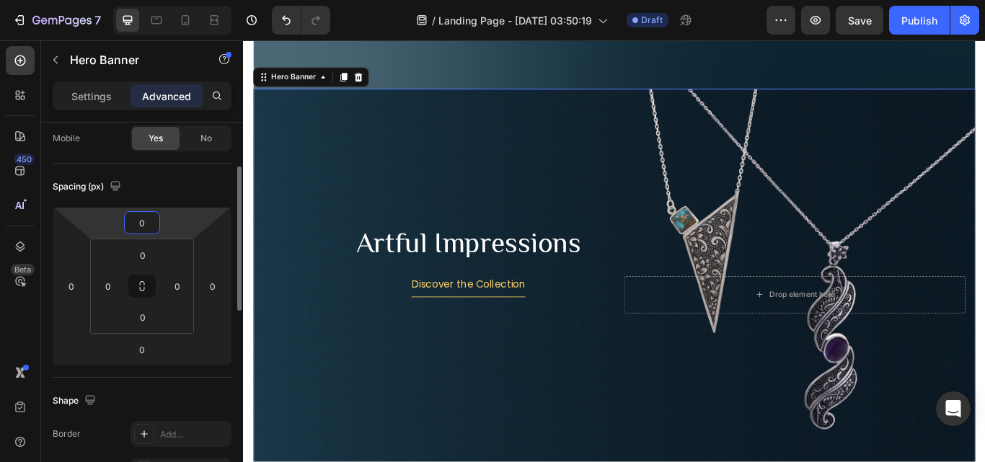
click at [133, 229] on input "0" at bounding box center [142, 223] width 29 height 22
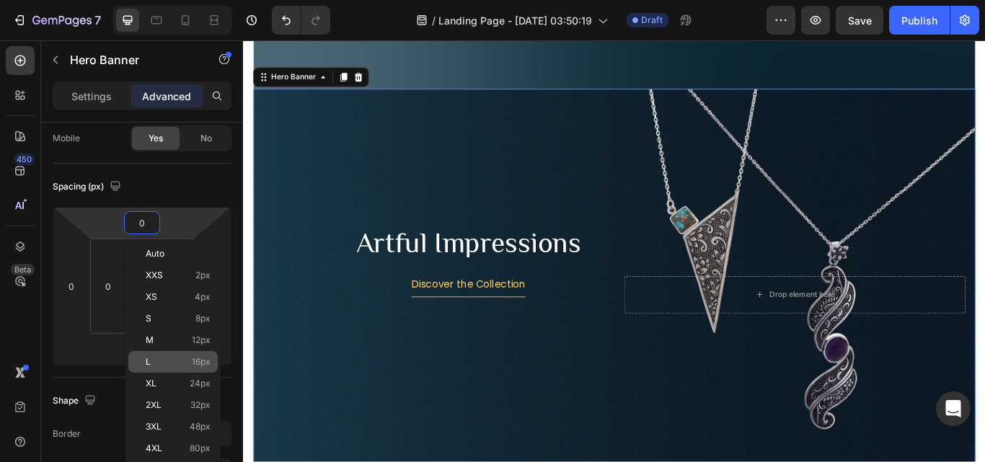
click at [159, 359] on p "L 16px" at bounding box center [178, 362] width 65 height 10
type input "16"
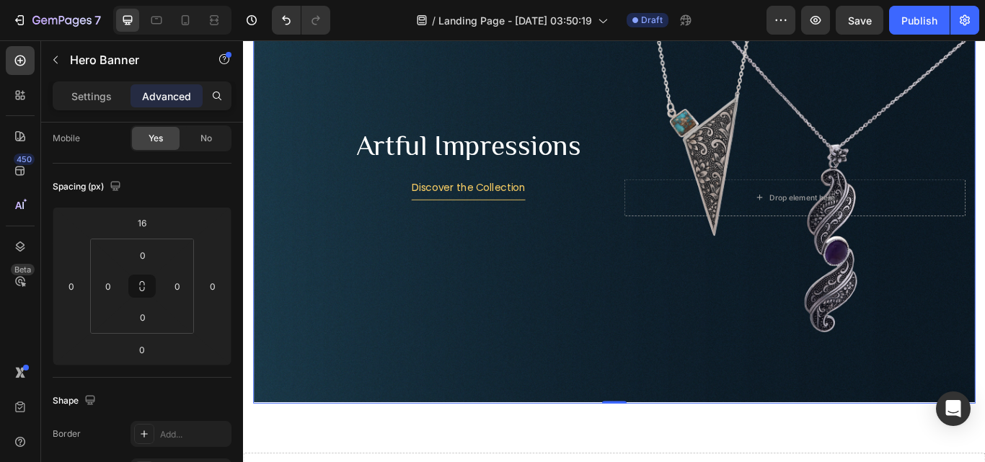
scroll to position [1920, 0]
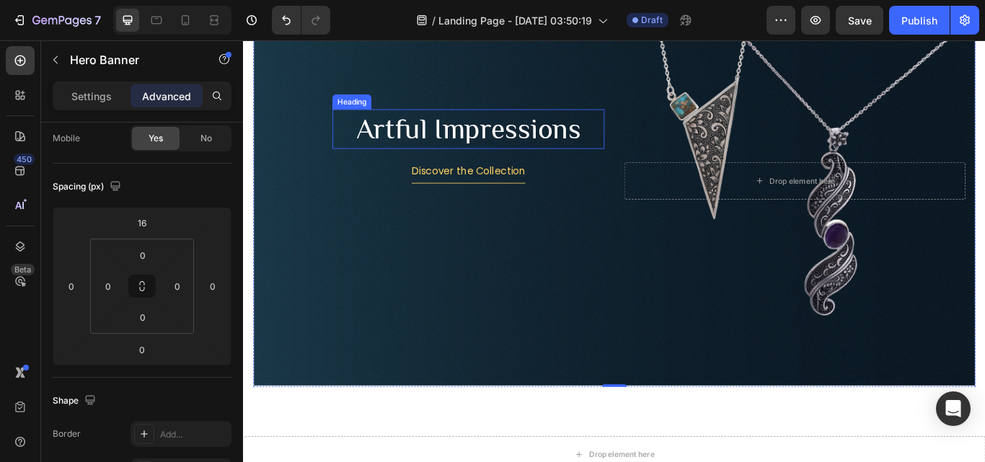
click at [553, 127] on h2 "Artful Impressions" at bounding box center [505, 144] width 317 height 46
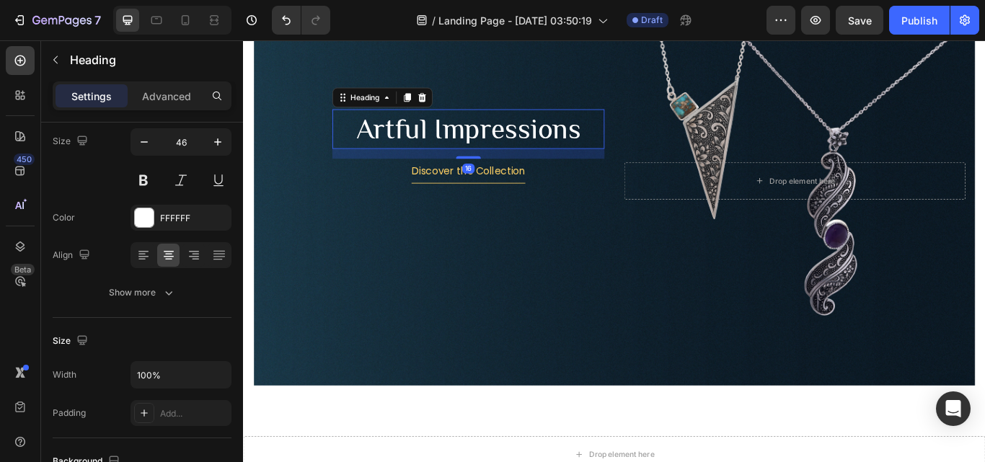
scroll to position [0, 0]
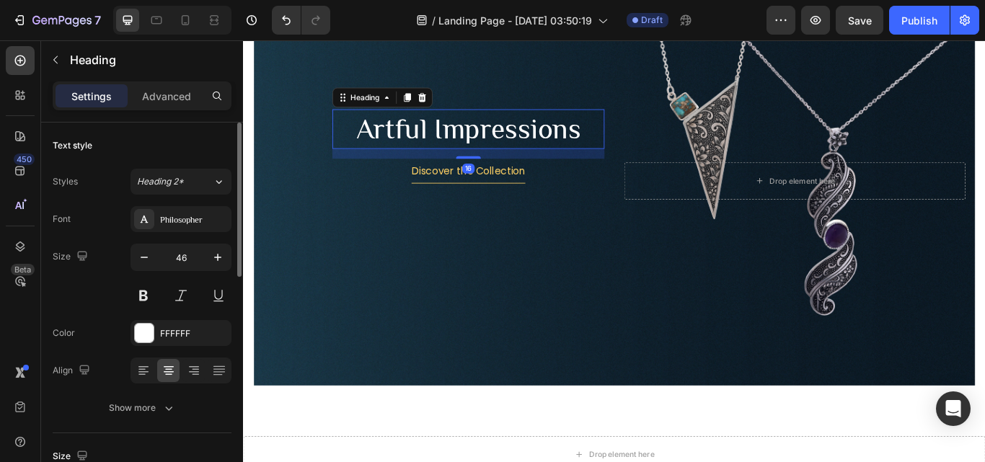
click at [609, 132] on h2 "Artful Impressions" at bounding box center [505, 144] width 317 height 46
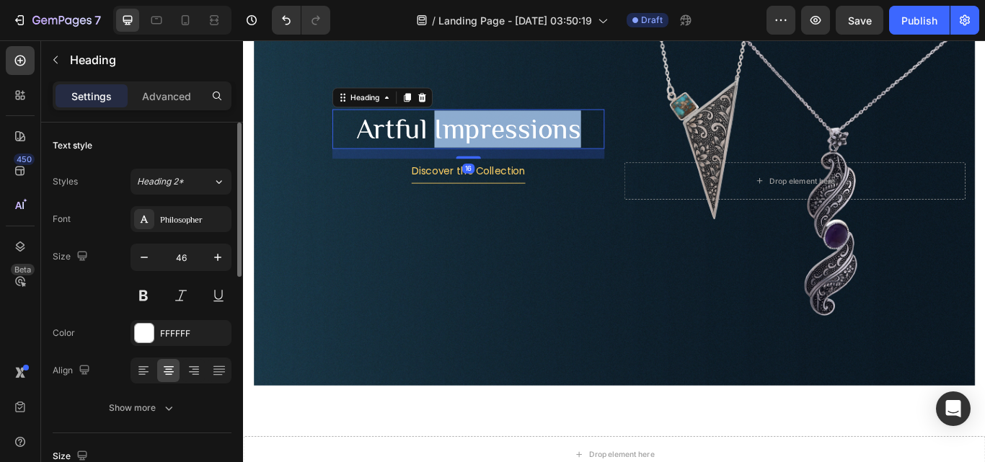
click at [609, 132] on p "Artful Impressions" at bounding box center [505, 144] width 314 height 43
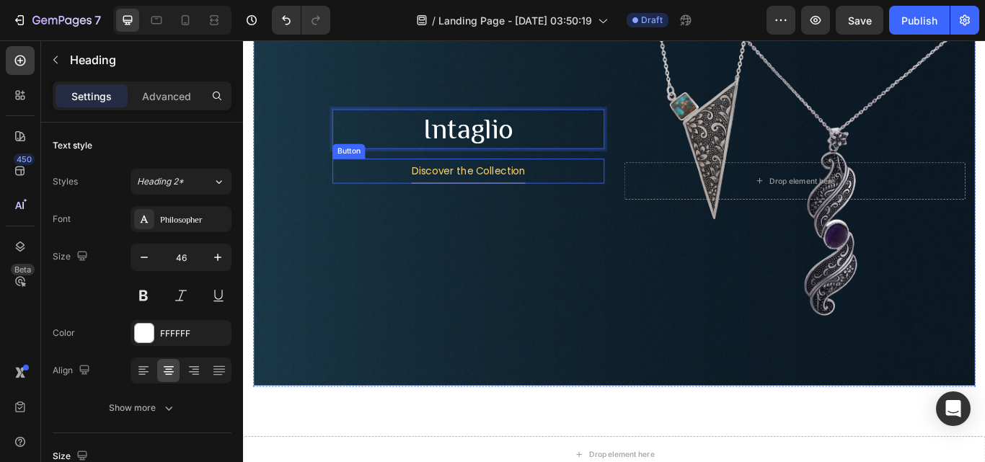
click at [600, 185] on div "Discover the Collection Button" at bounding box center [505, 193] width 317 height 29
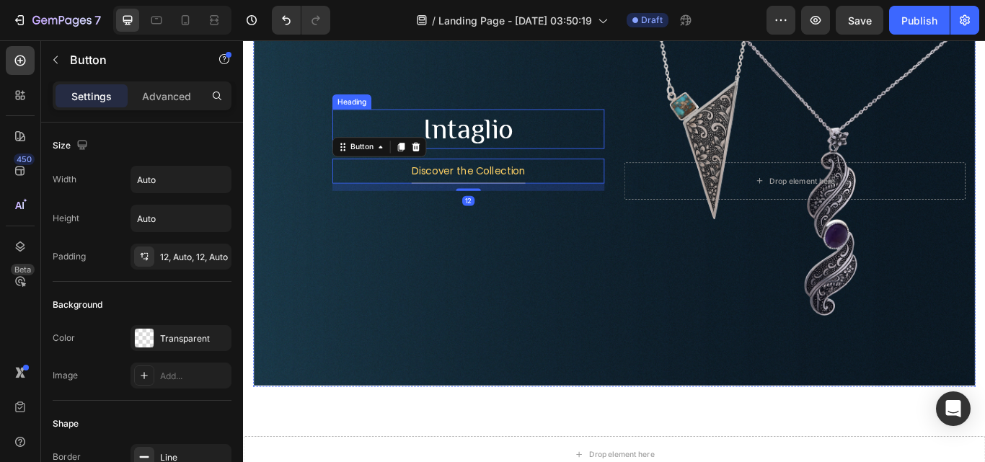
click at [599, 134] on p "Intaglio" at bounding box center [505, 144] width 314 height 43
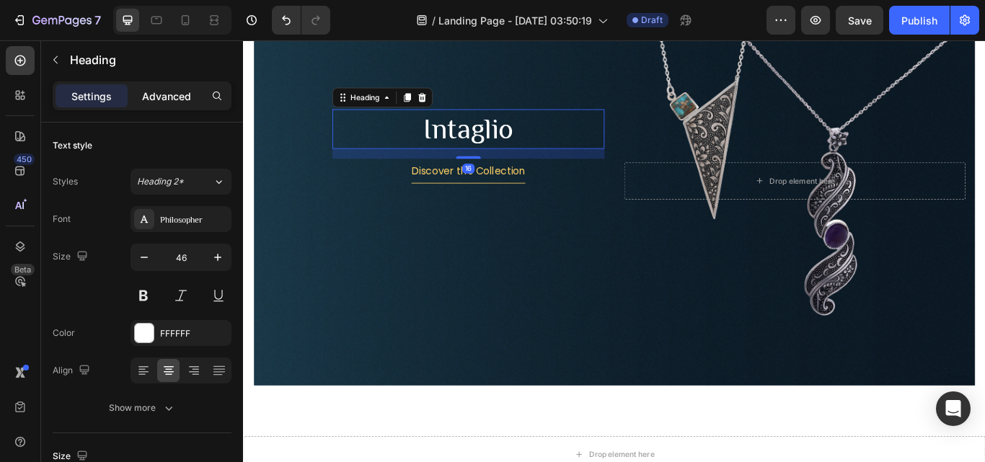
click at [141, 98] on div "Advanced" at bounding box center [167, 95] width 72 height 23
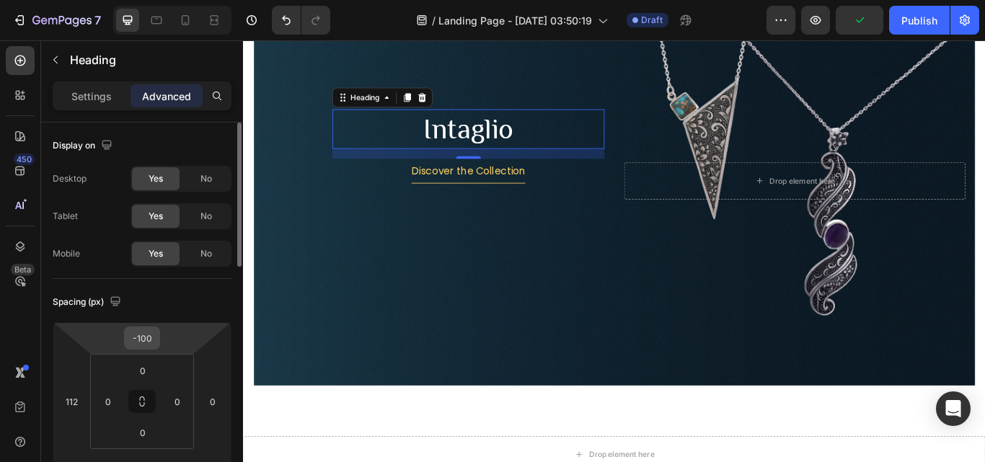
click at [154, 339] on input "-100" at bounding box center [142, 338] width 29 height 22
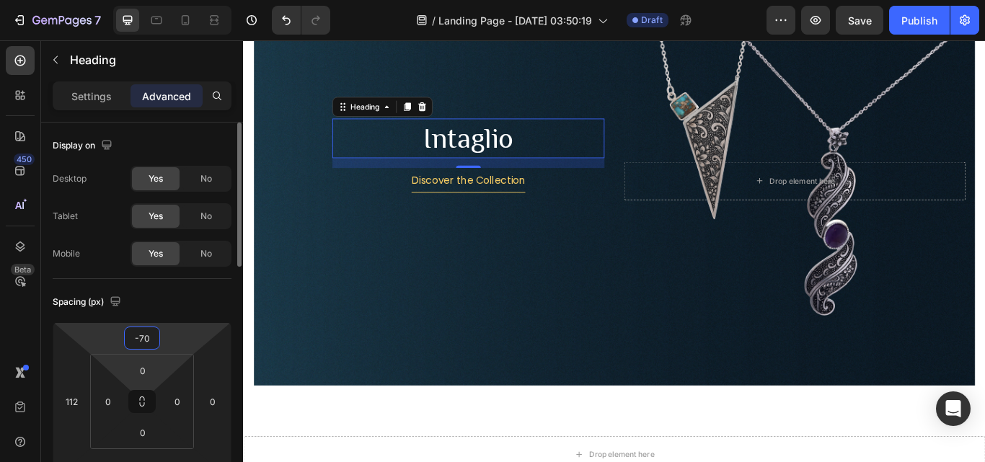
type input "-7"
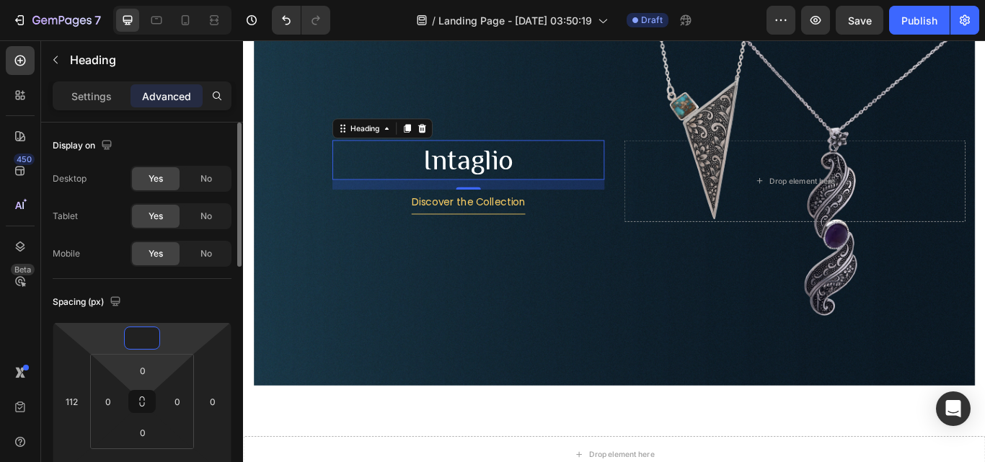
type input "0"
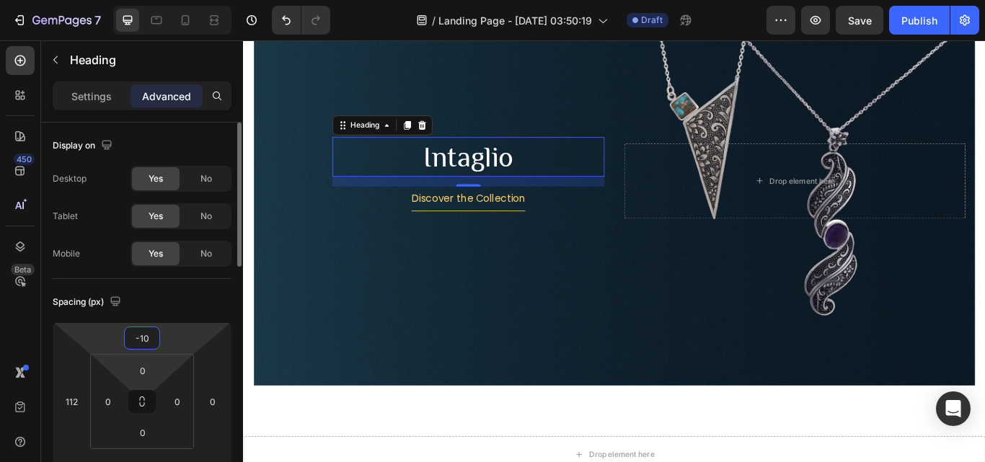
type input "-1"
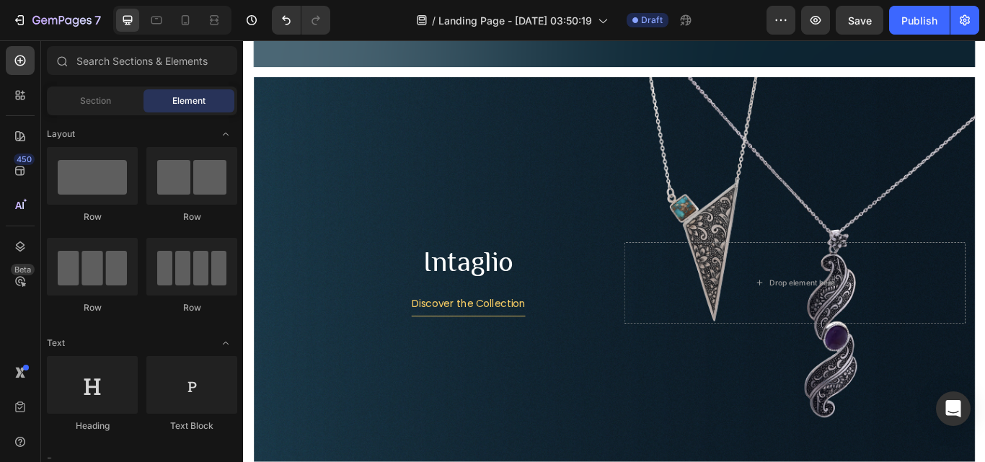
scroll to position [1815, 0]
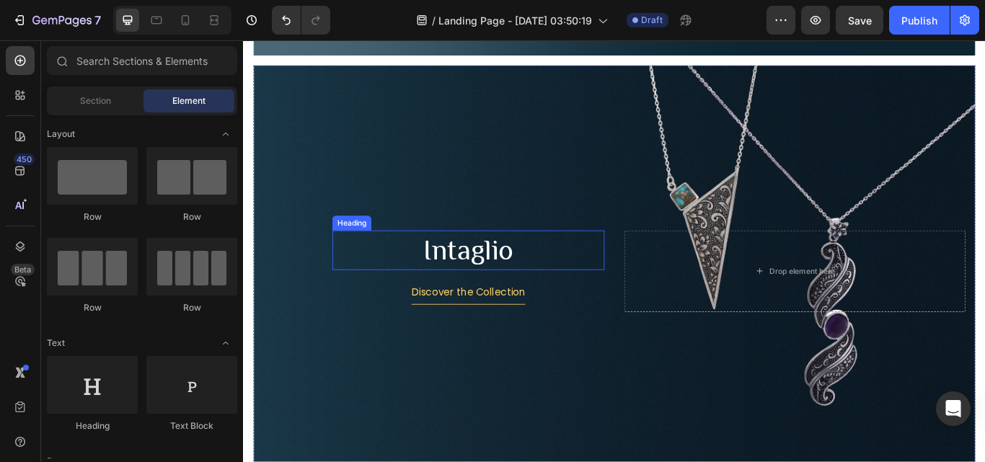
click at [482, 283] on p "Intaglio" at bounding box center [505, 285] width 314 height 43
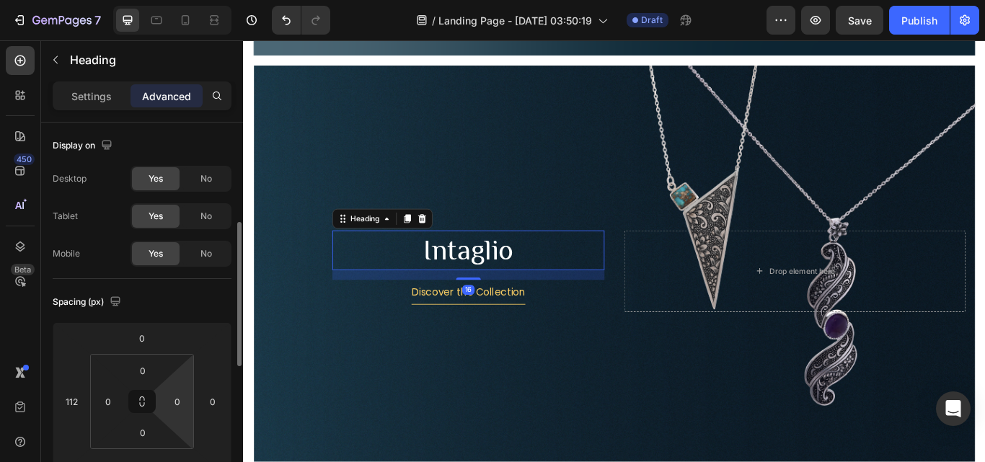
scroll to position [72, 0]
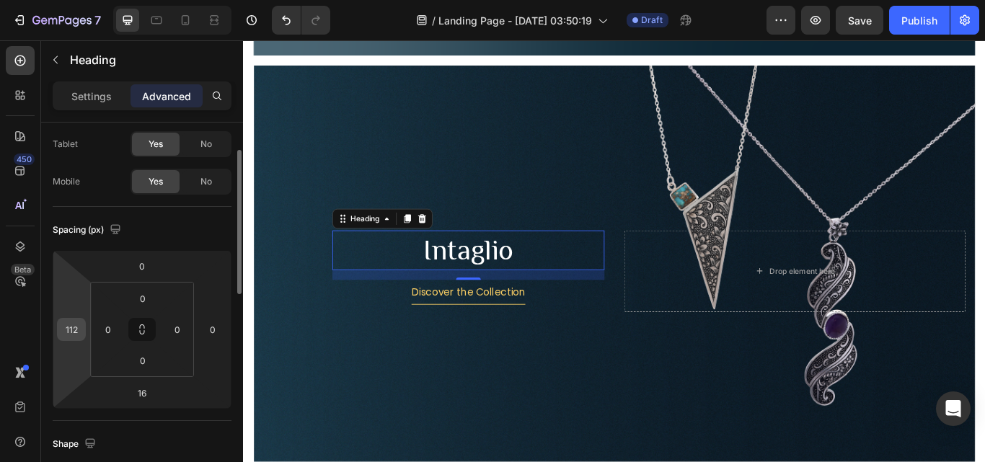
click at [71, 334] on input "112" at bounding box center [72, 330] width 22 height 22
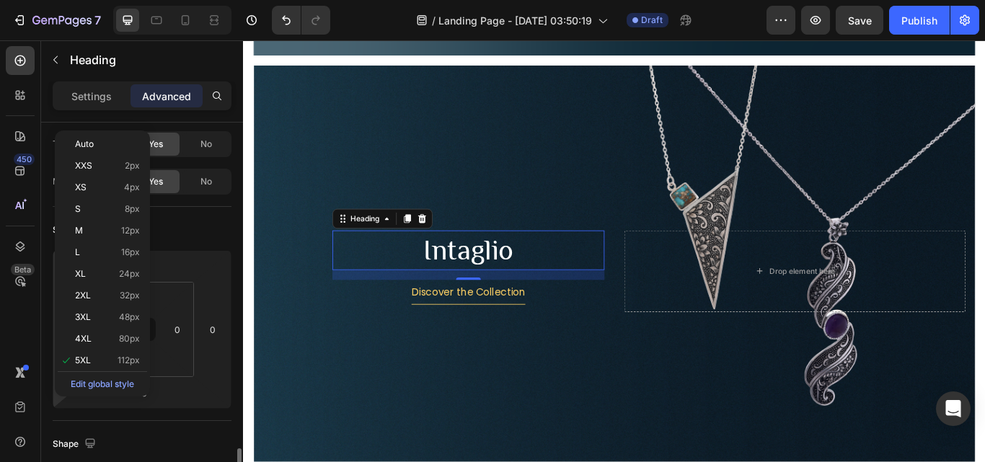
scroll to position [361, 0]
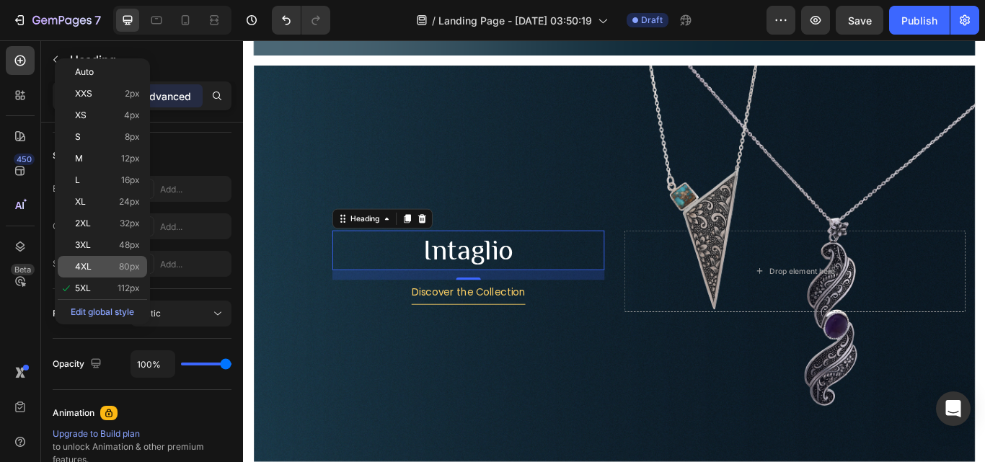
click at [123, 268] on span "80px" at bounding box center [129, 267] width 21 height 10
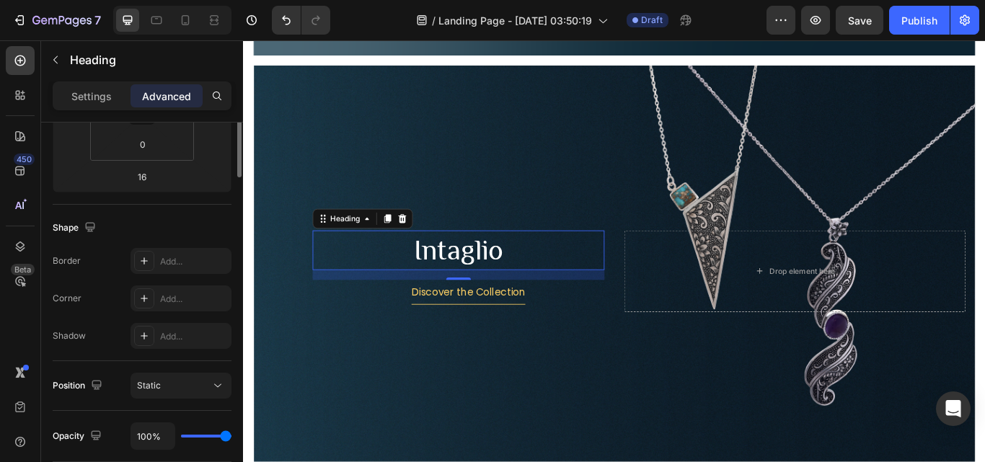
scroll to position [144, 0]
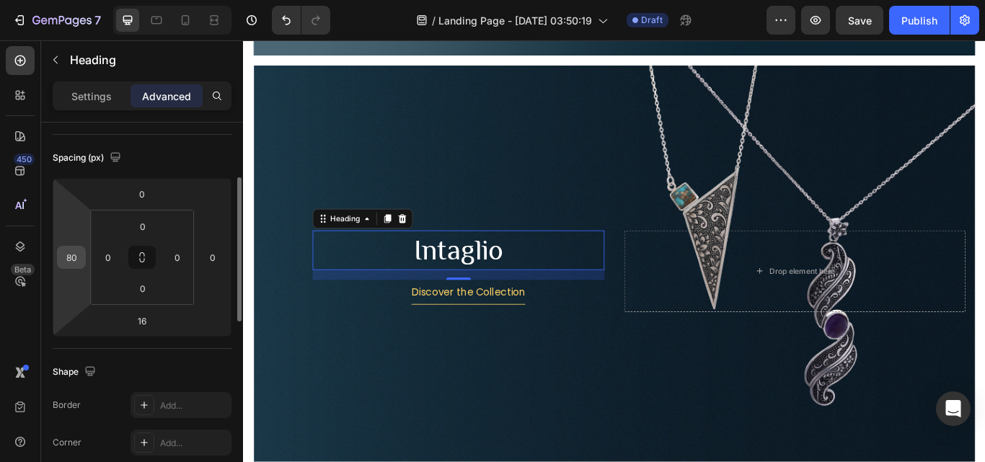
click at [80, 258] on input "80" at bounding box center [72, 258] width 22 height 22
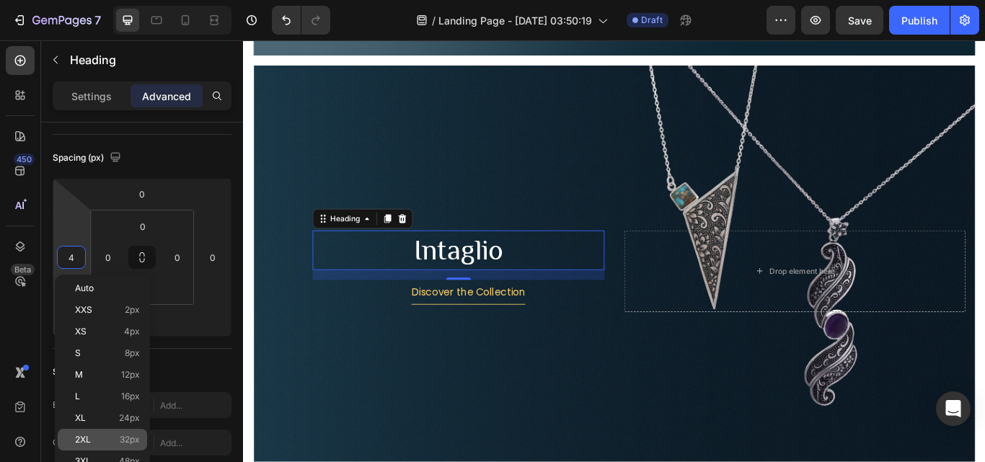
click at [93, 441] on p "2XL 32px" at bounding box center [107, 440] width 65 height 10
type input "32"
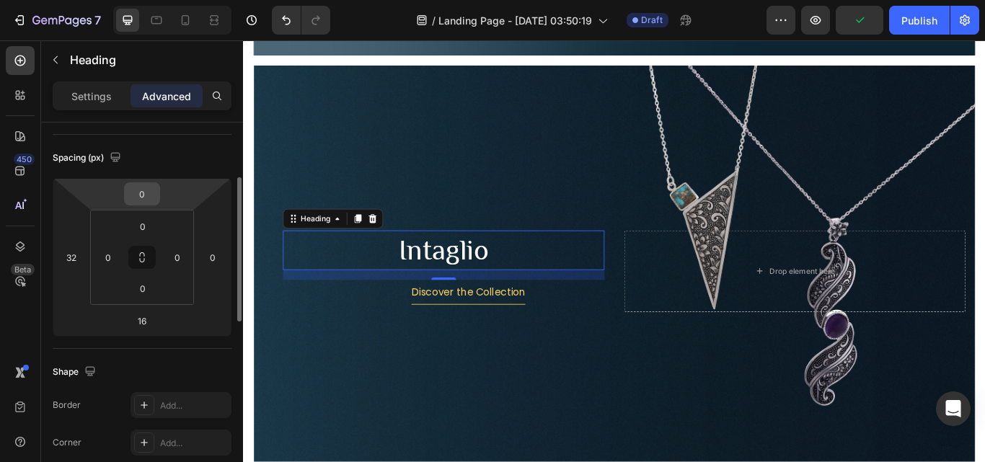
click at [145, 203] on input "0" at bounding box center [142, 194] width 29 height 22
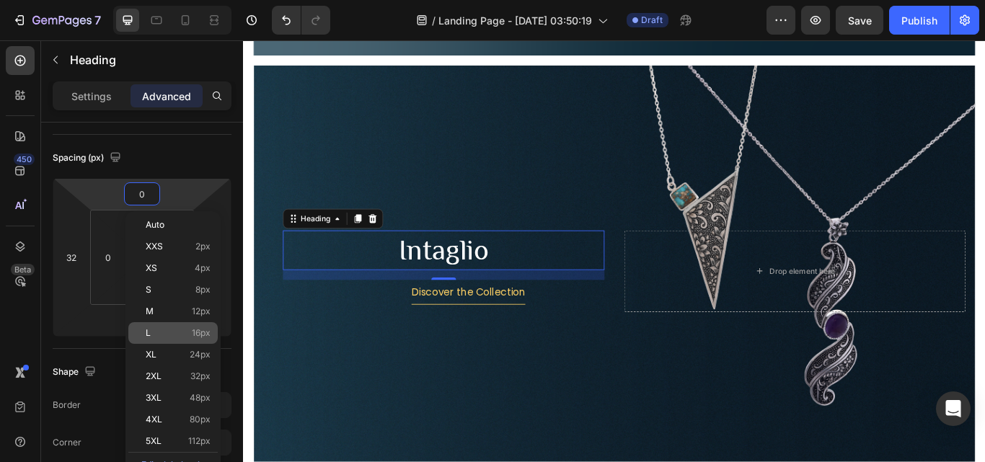
click at [171, 325] on div "L 16px" at bounding box center [172, 333] width 89 height 22
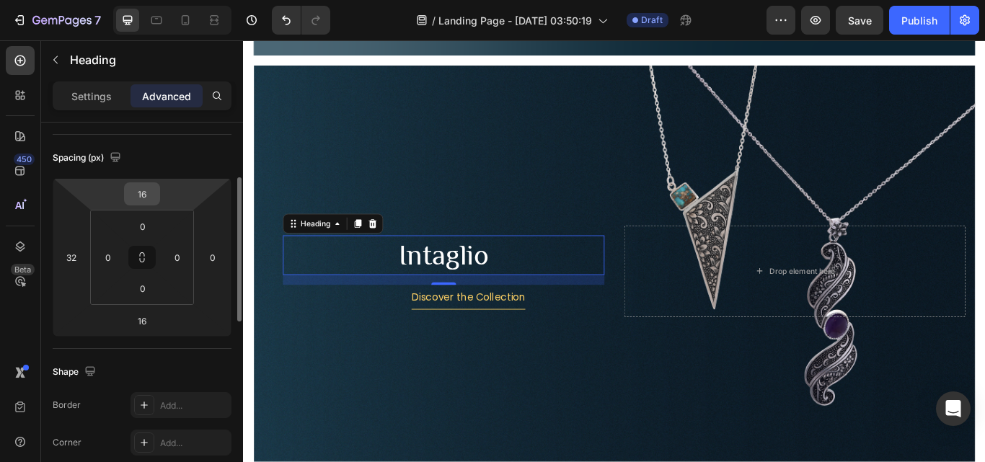
click at [149, 194] on input "16" at bounding box center [142, 194] width 29 height 22
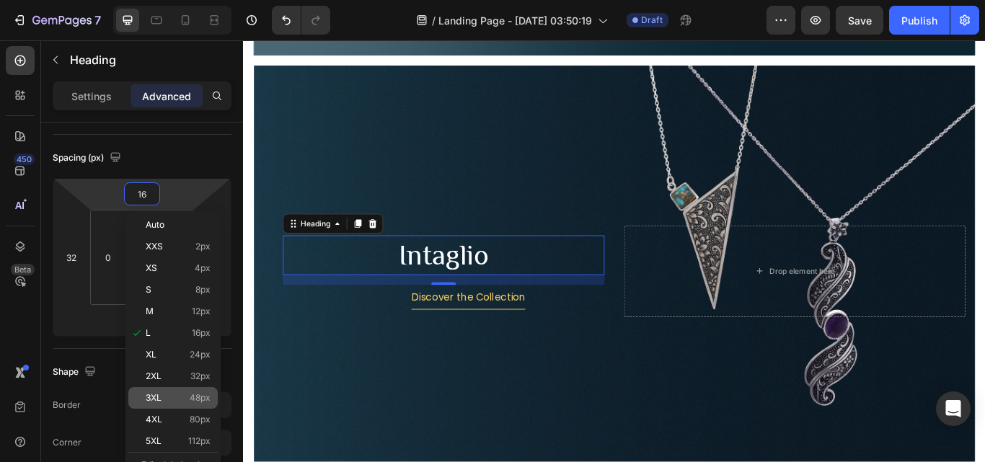
click at [171, 393] on p "3XL 48px" at bounding box center [178, 398] width 65 height 10
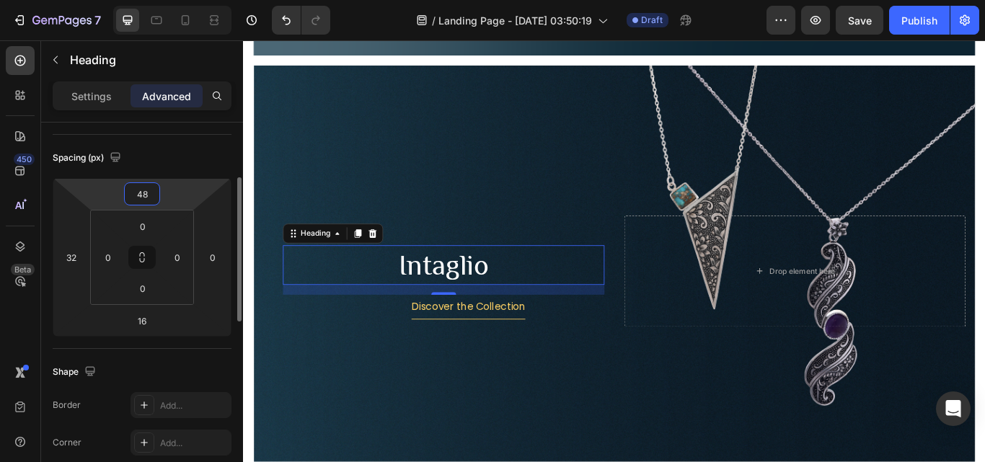
click at [151, 204] on input "48" at bounding box center [142, 194] width 29 height 22
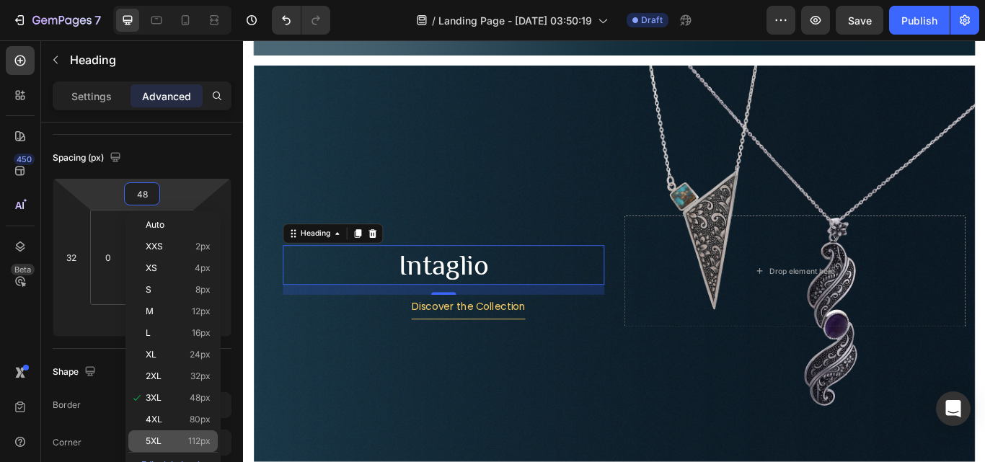
click at [172, 434] on div "5XL 112px" at bounding box center [172, 442] width 89 height 22
type input "112"
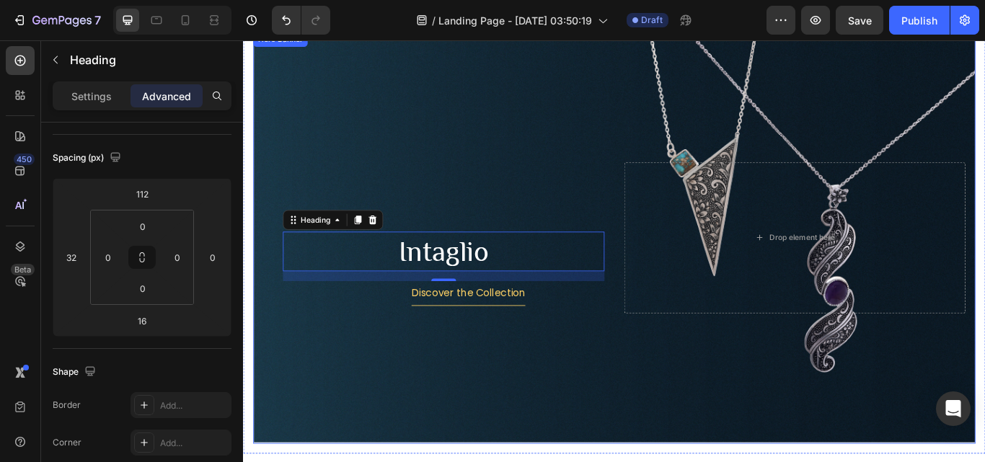
scroll to position [1887, 0]
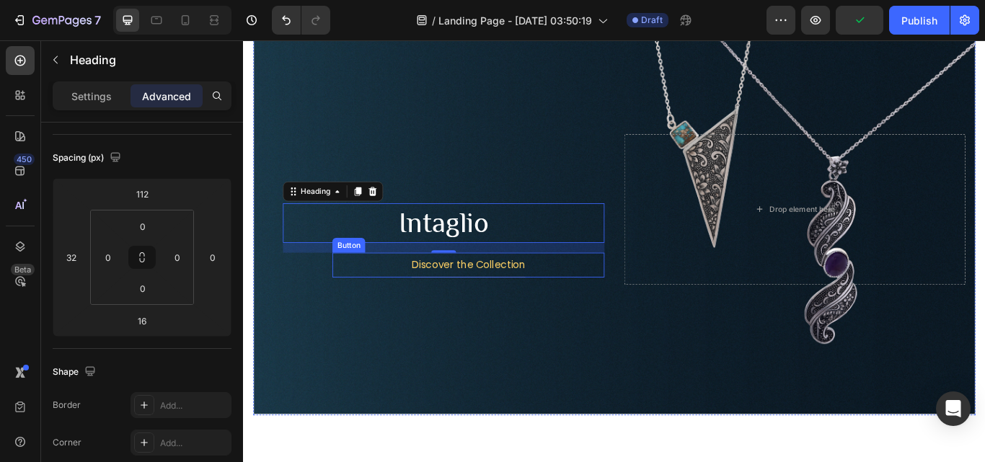
click at [584, 294] on div "Discover the Collection Button" at bounding box center [505, 303] width 317 height 29
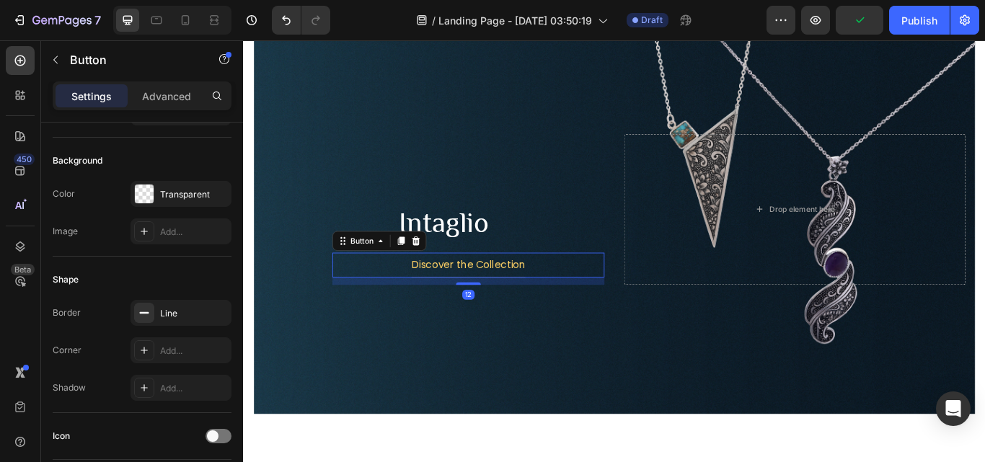
scroll to position [0, 0]
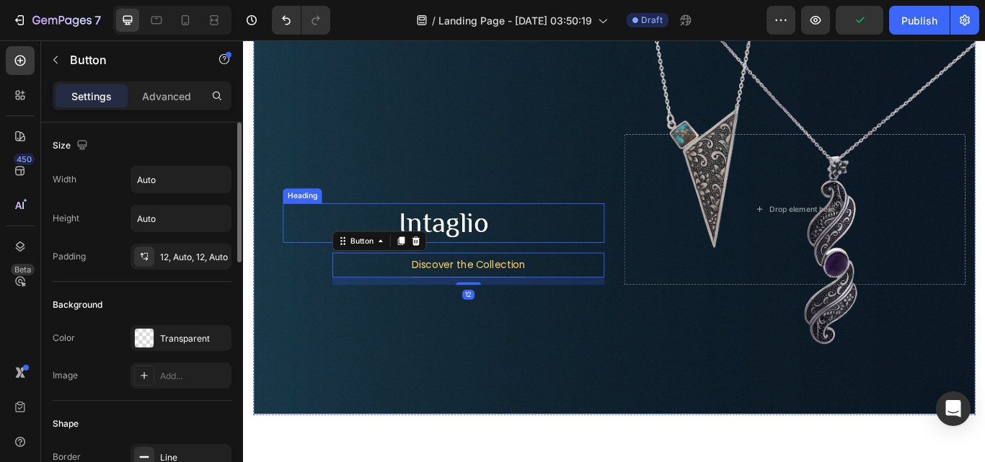
click at [553, 255] on p "Intaglio" at bounding box center [477, 253] width 372 height 43
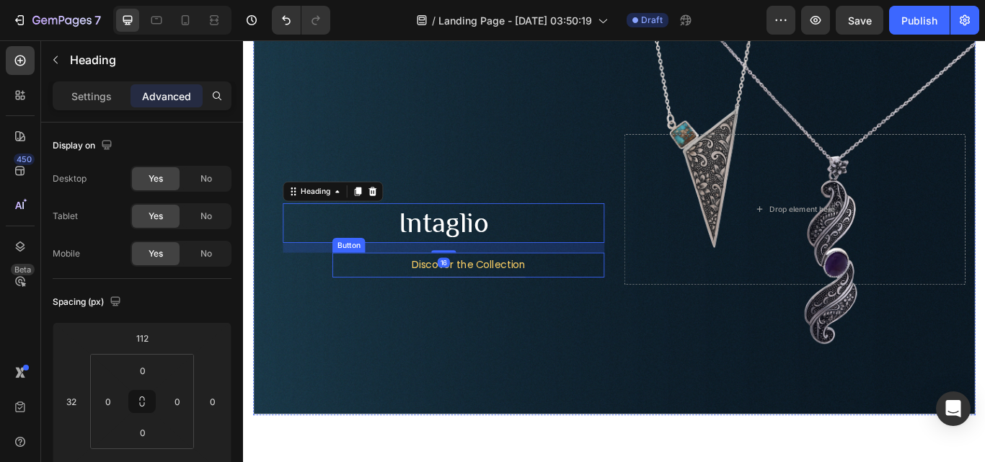
click at [578, 295] on div "Discover the Collection Button" at bounding box center [505, 303] width 317 height 29
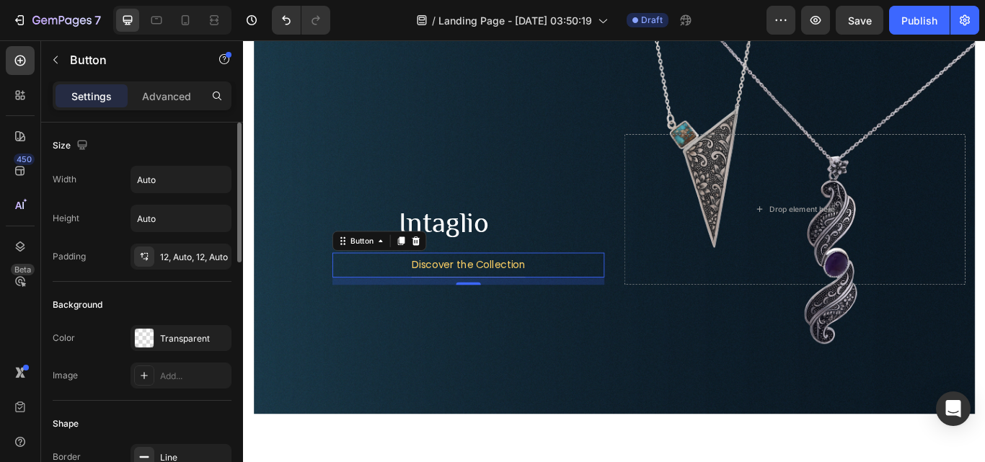
click at [152, 113] on div "Settings Advanced" at bounding box center [142, 102] width 202 height 41
click at [153, 100] on p "Advanced" at bounding box center [166, 96] width 49 height 15
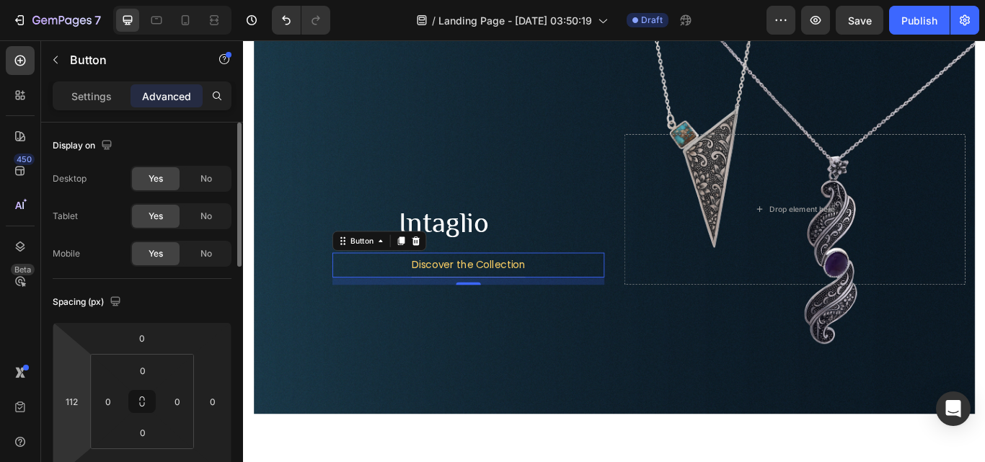
click at [76, 413] on div "112" at bounding box center [71, 401] width 29 height 23
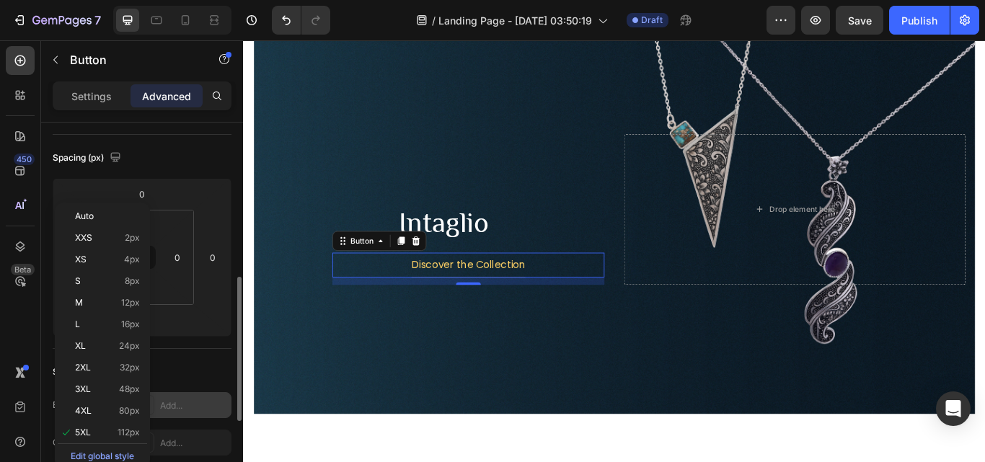
scroll to position [216, 0]
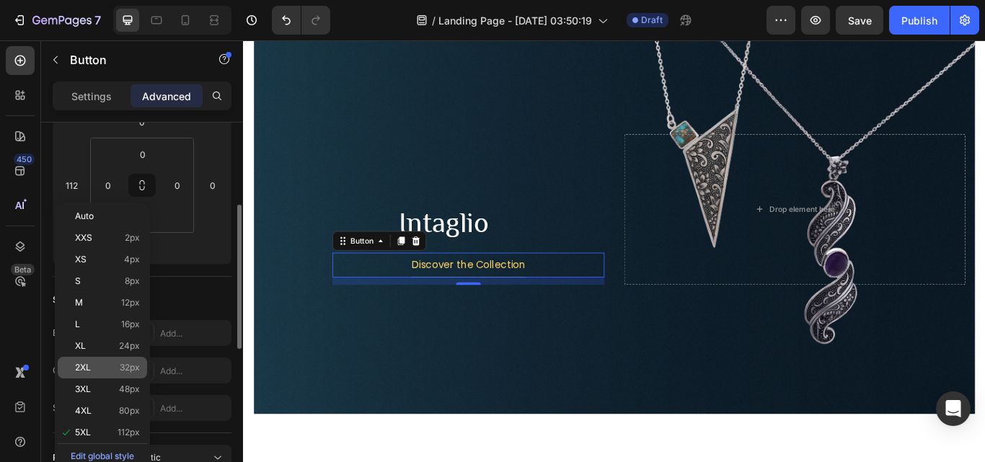
click at [122, 362] on div "2XL 32px" at bounding box center [102, 368] width 89 height 22
type input "32"
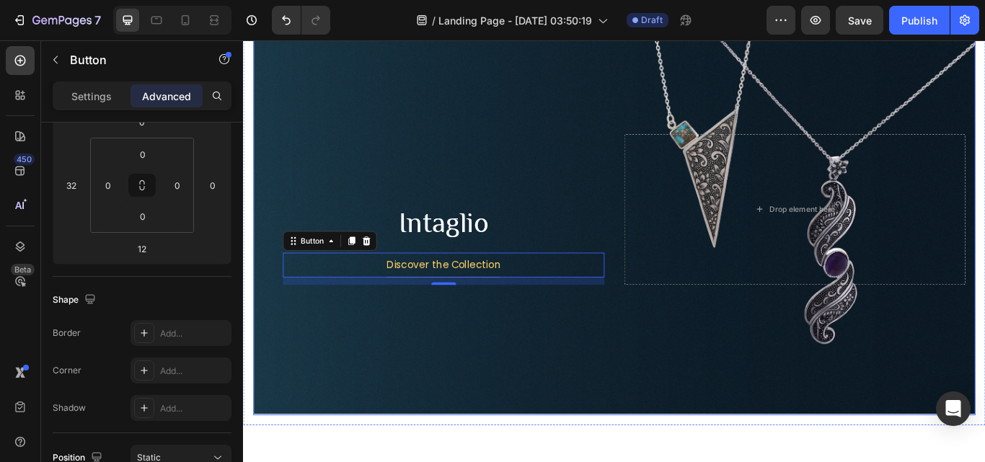
click at [589, 396] on div "Background Image" at bounding box center [676, 238] width 842 height 480
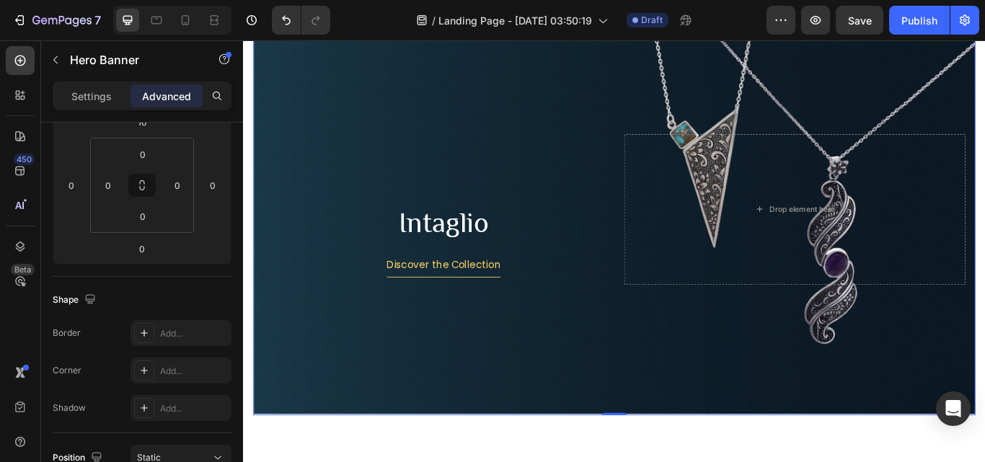
scroll to position [0, 0]
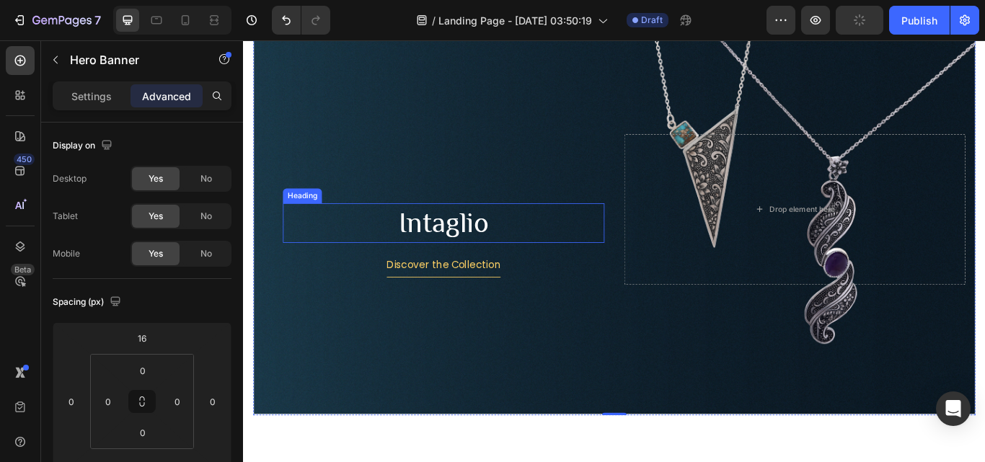
click at [535, 246] on p "Intaglio" at bounding box center [477, 253] width 372 height 43
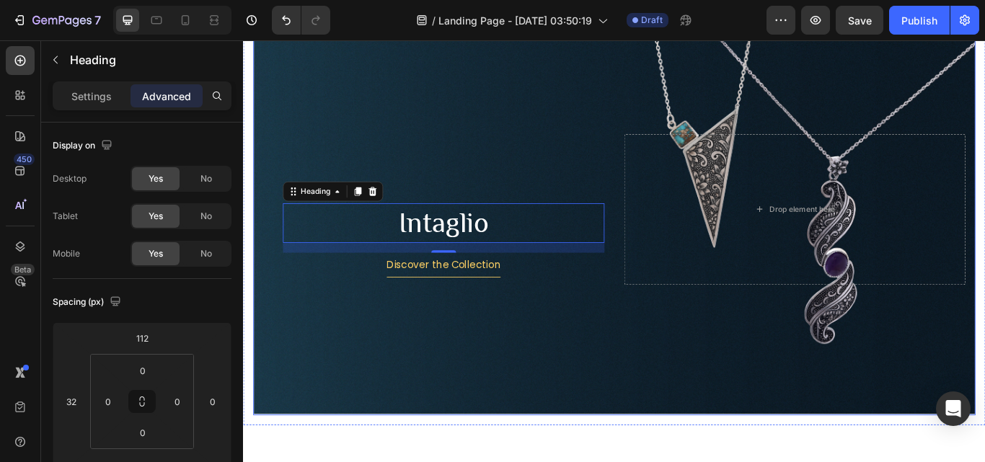
click at [581, 311] on div "Discover the Collection Button" at bounding box center [465, 308] width 398 height 38
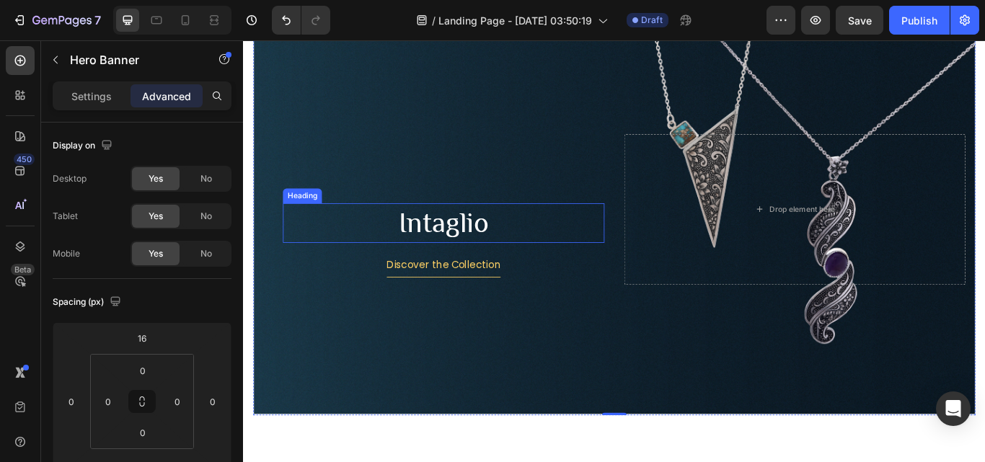
click at [558, 253] on p "Intaglio" at bounding box center [477, 253] width 372 height 43
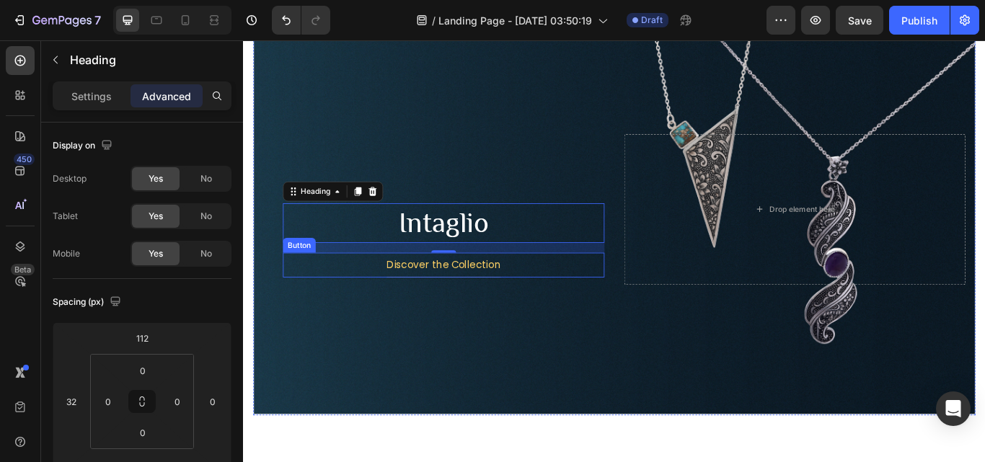
click at [564, 299] on div "Discover the Collection Button" at bounding box center [476, 303] width 375 height 29
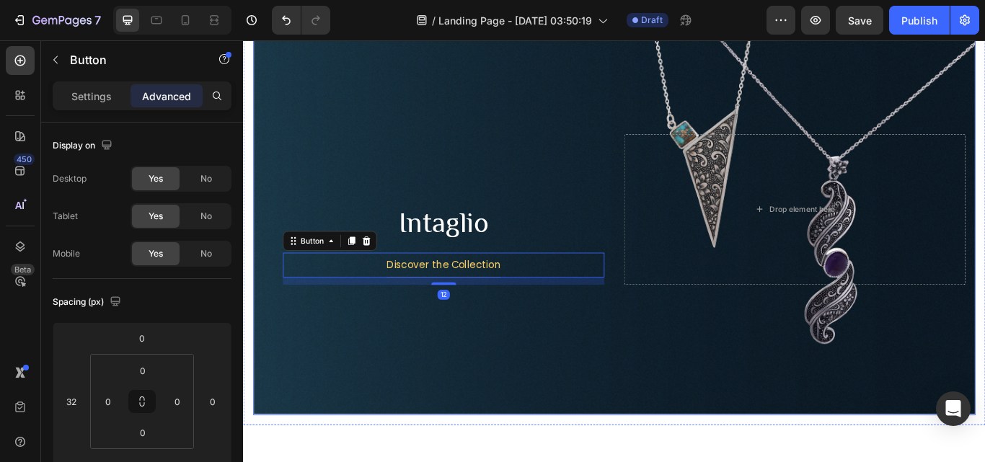
click at [563, 378] on div "Background Image" at bounding box center [676, 238] width 842 height 480
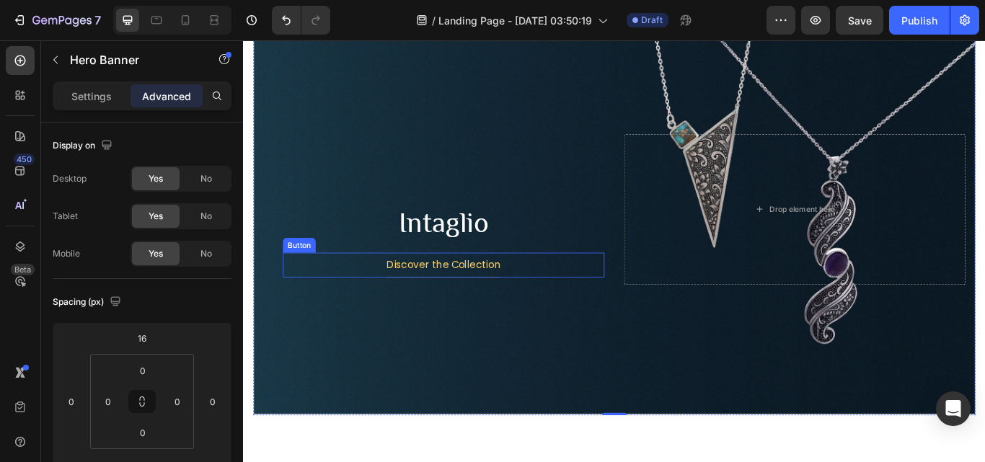
click at [556, 299] on div "Discover the Collection Button" at bounding box center [476, 303] width 375 height 29
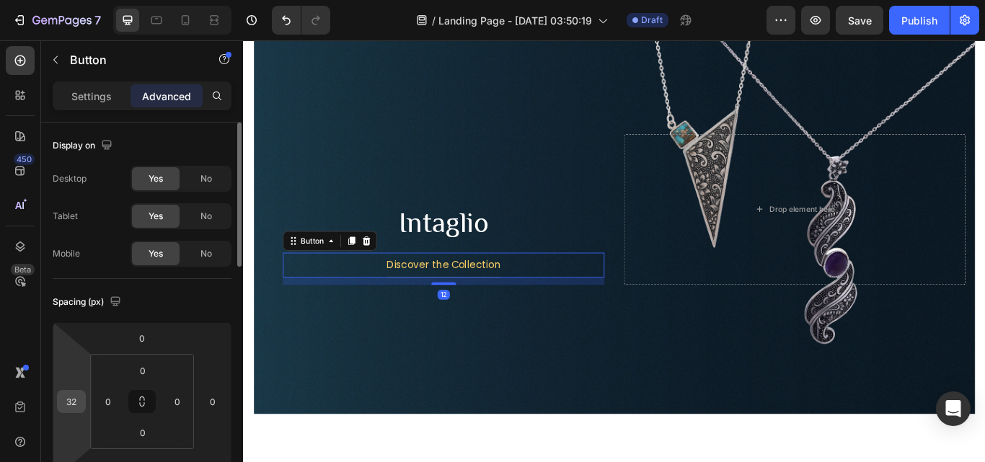
click at [69, 409] on input "32" at bounding box center [72, 402] width 22 height 22
type input "3"
click at [218, 300] on div "Spacing (px)" at bounding box center [142, 302] width 179 height 23
click at [81, 402] on input "40" at bounding box center [72, 402] width 22 height 22
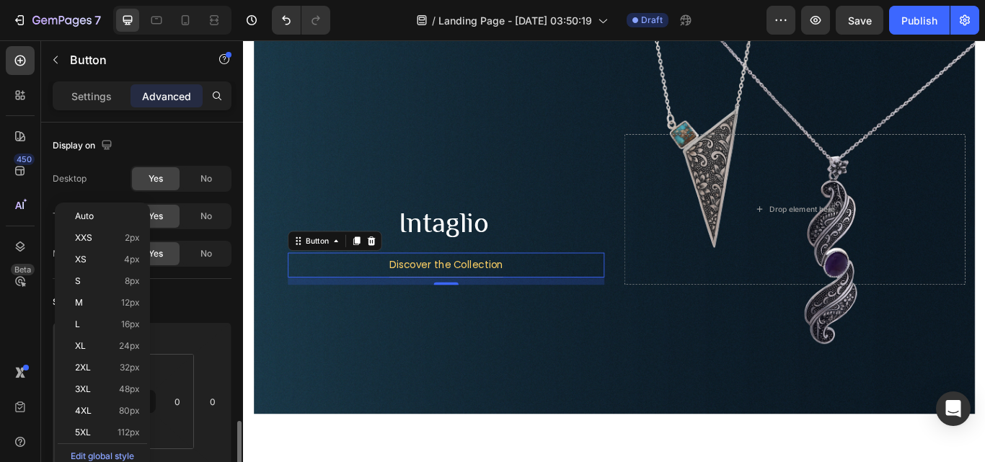
scroll to position [216, 0]
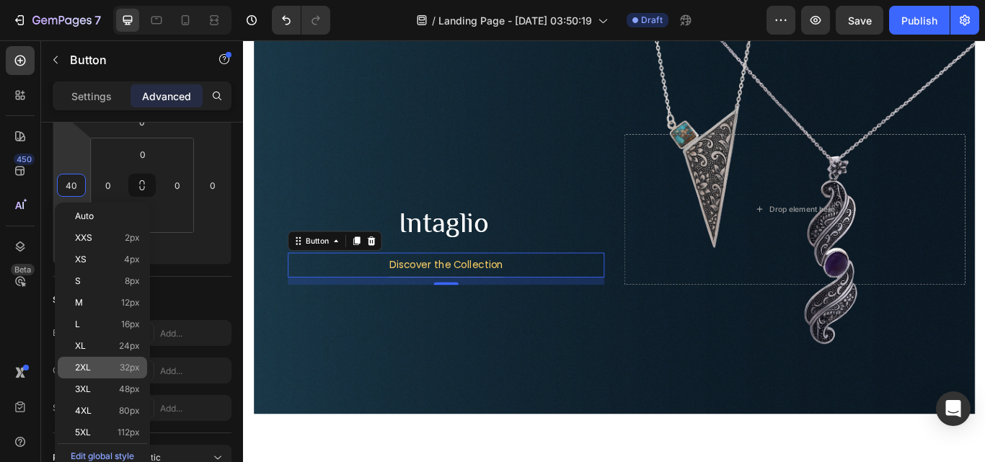
click at [122, 362] on div "2XL 32px" at bounding box center [102, 368] width 89 height 22
type input "32"
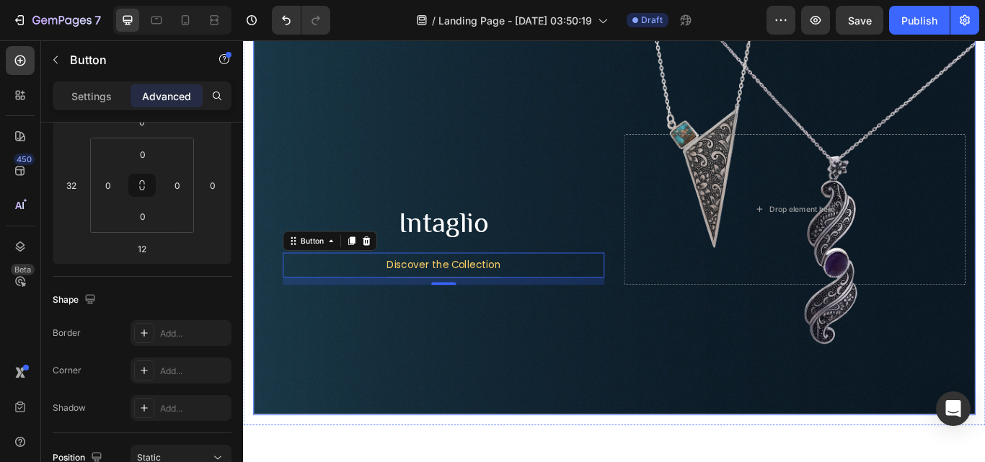
click at [484, 373] on div "Background Image" at bounding box center [676, 238] width 842 height 480
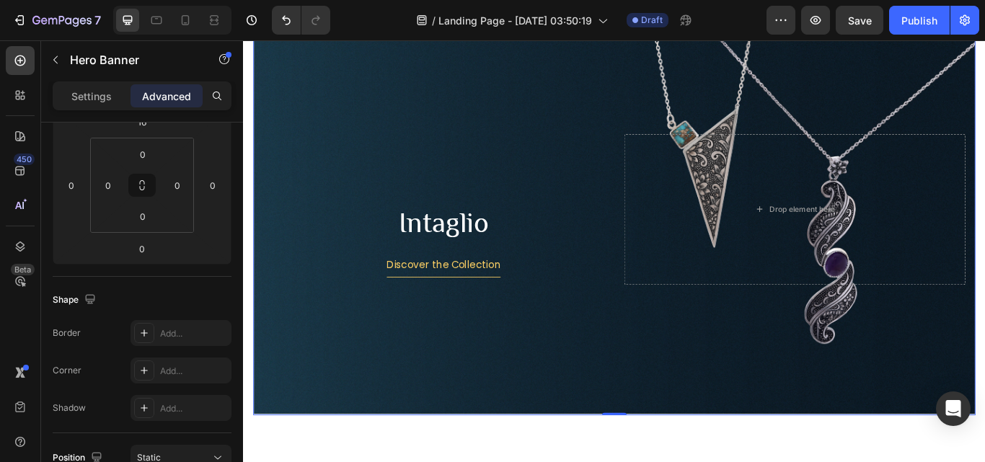
scroll to position [0, 0]
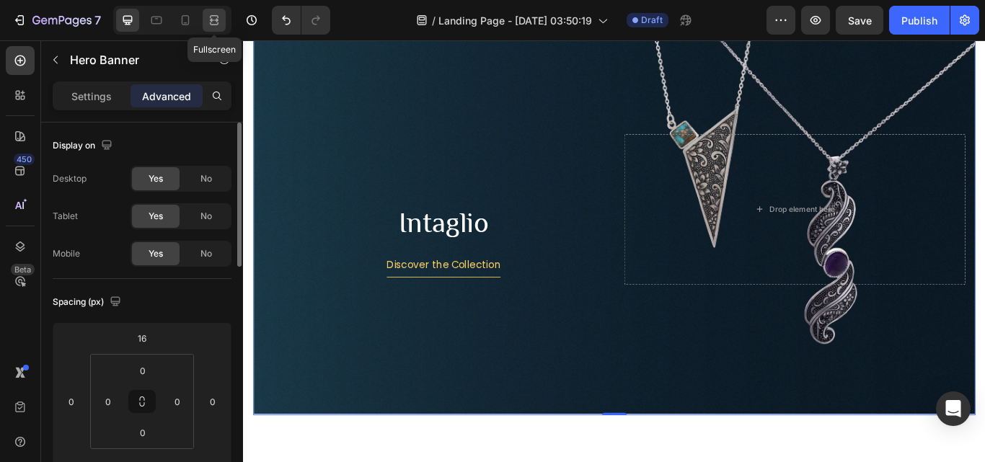
click at [216, 18] on icon at bounding box center [214, 20] width 14 height 14
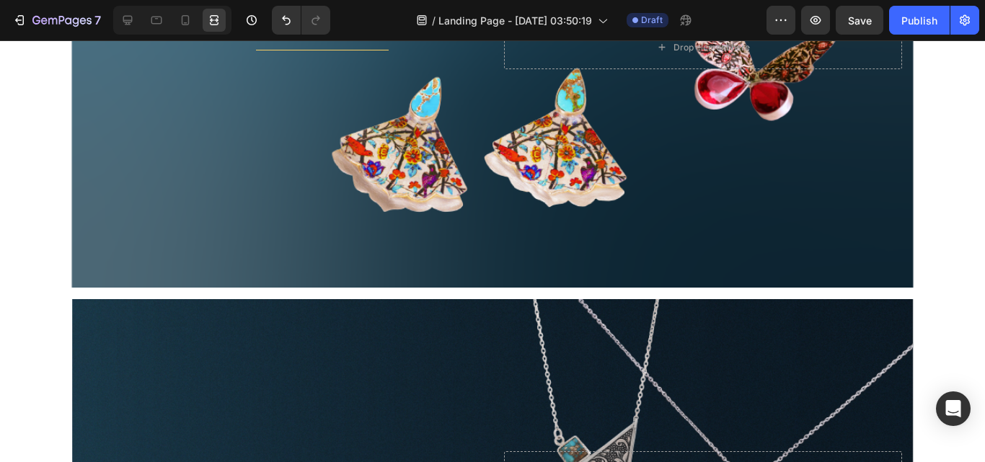
scroll to position [1546, 0]
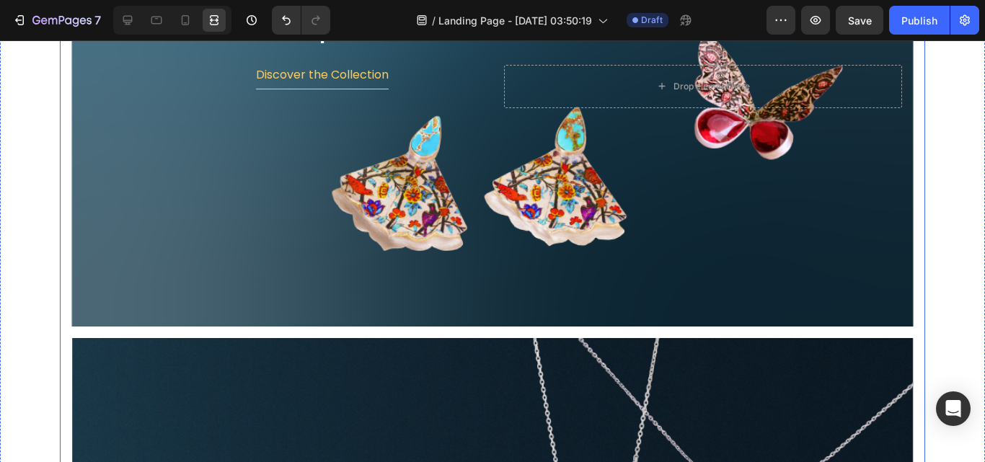
click at [501, 329] on div "Artful Impressions Heading Discover the Collection Button Drop element here Her…" at bounding box center [492, 332] width 842 height 972
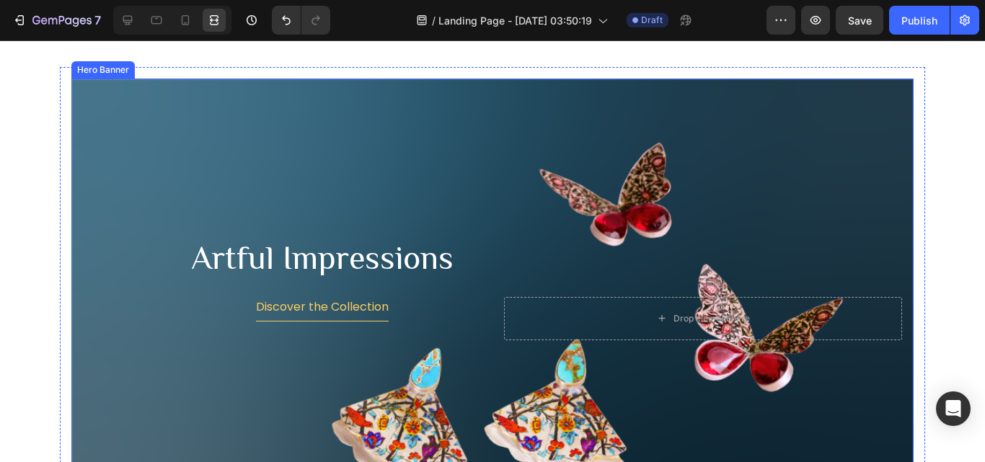
scroll to position [1330, 0]
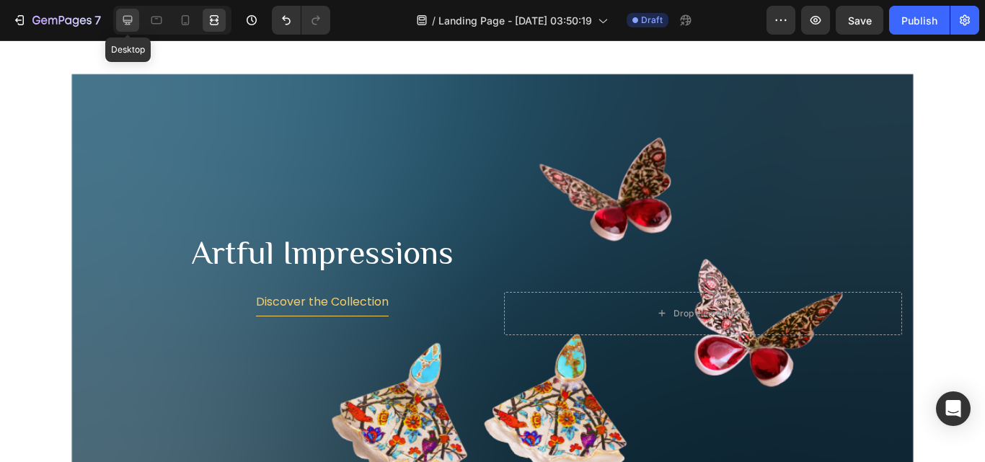
click at [119, 26] on div at bounding box center [127, 20] width 23 height 23
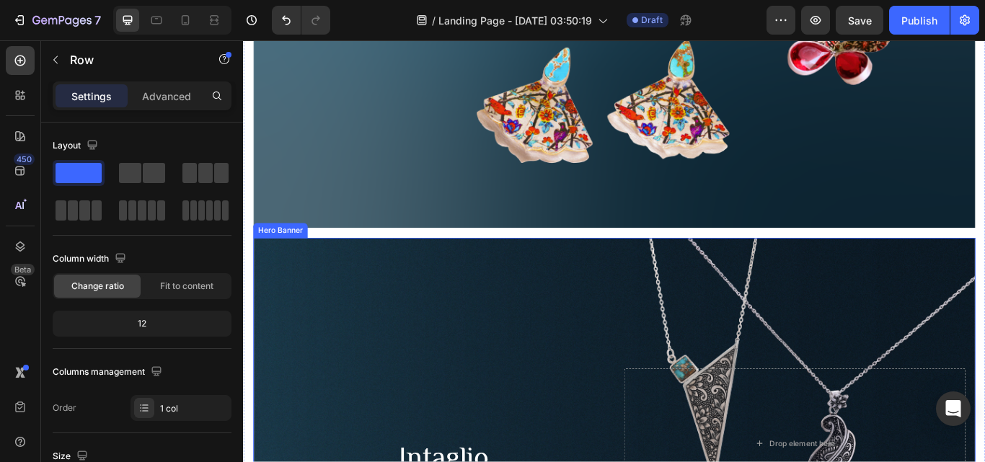
scroll to position [1691, 0]
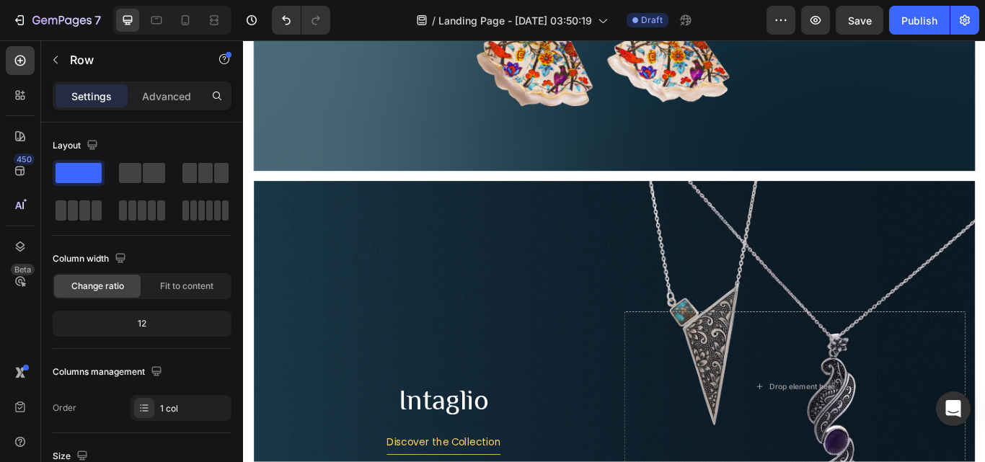
click at [461, 196] on div "Artful Impressions Heading Discover the Collection Button Drop element here Her…" at bounding box center [676, 199] width 842 height 972
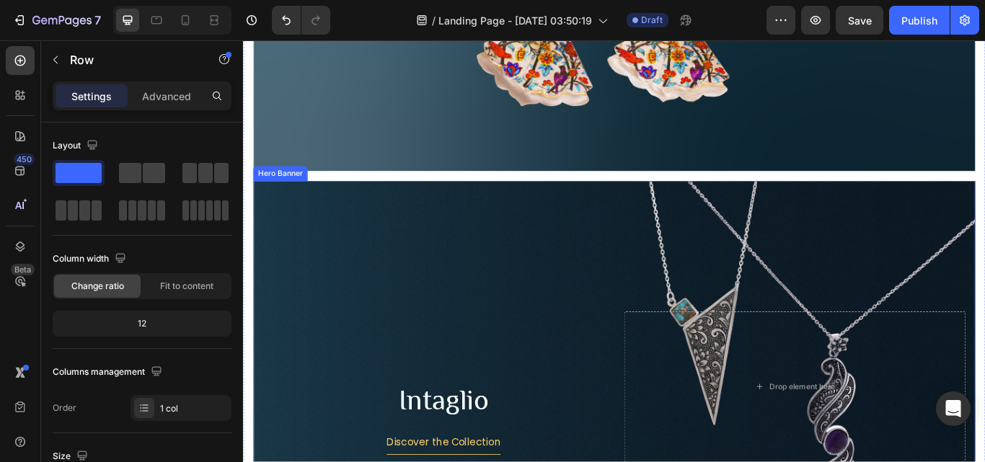
click at [465, 240] on div "Background Image" at bounding box center [676, 445] width 842 height 480
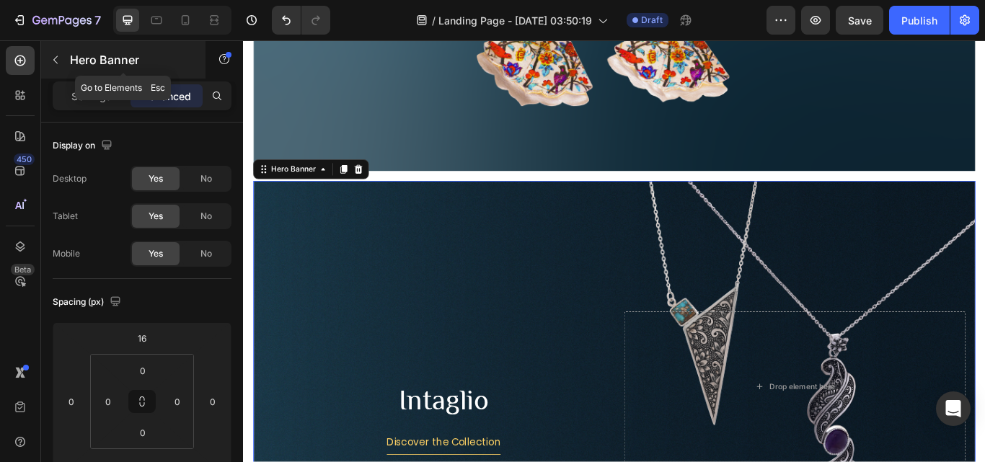
click at [66, 56] on button "button" at bounding box center [55, 59] width 23 height 23
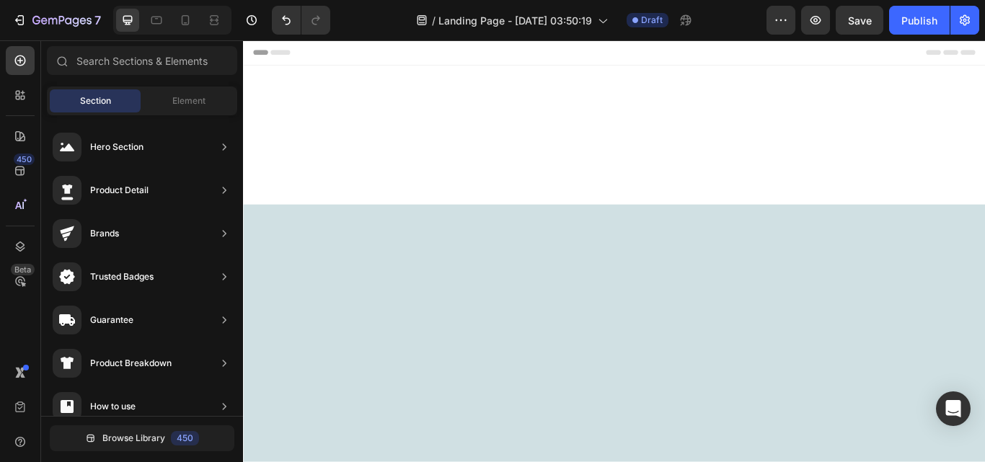
scroll to position [1691, 0]
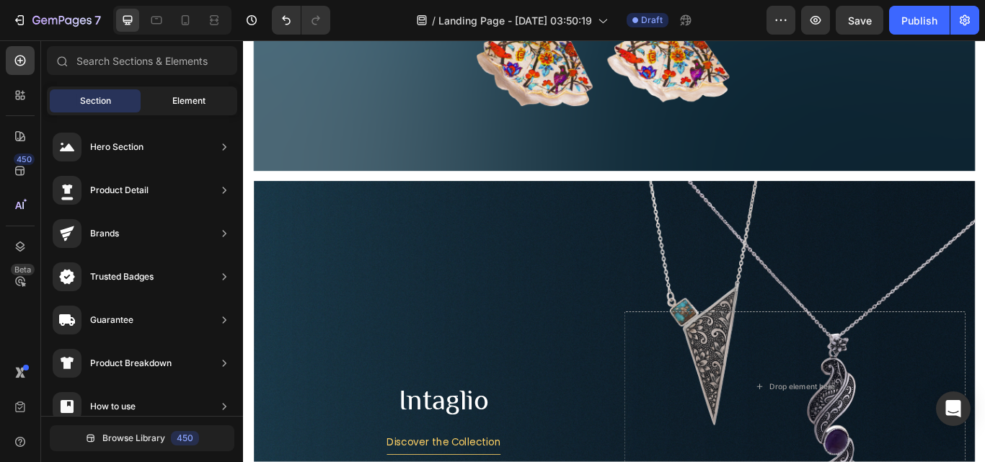
click at [164, 107] on div "Element" at bounding box center [189, 100] width 91 height 23
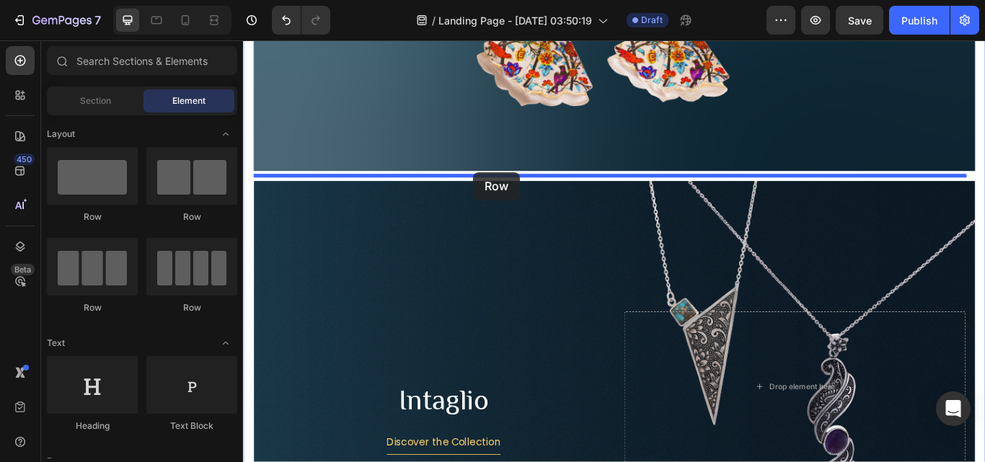
drag, startPoint x: 351, startPoint y: 230, endPoint x: 511, endPoint y: 194, distance: 164.8
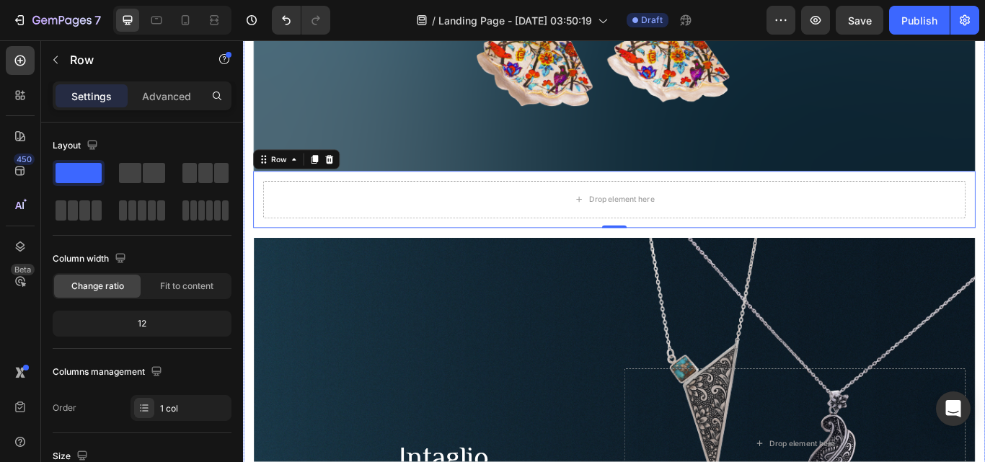
click at [985, 183] on div "Artful Impressions Heading Discover the Collection Button Drop element here Her…" at bounding box center [676, 232] width 866 height 1062
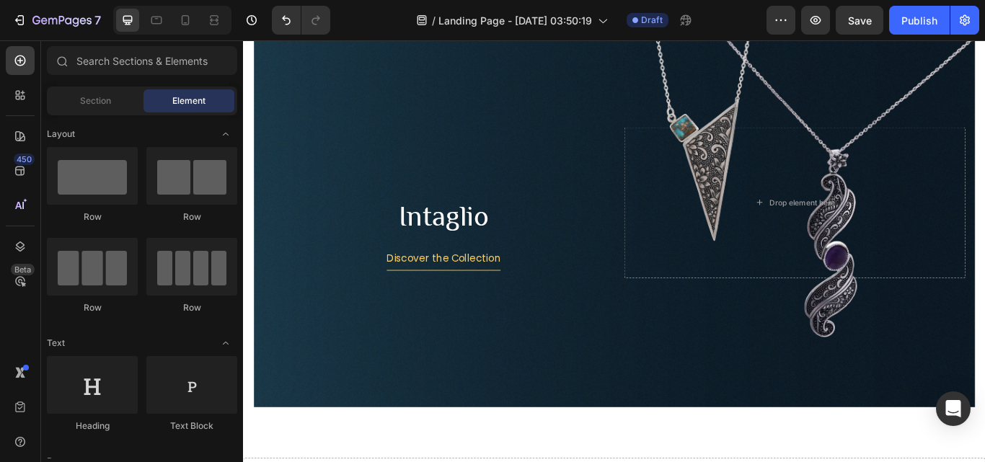
scroll to position [1977, 0]
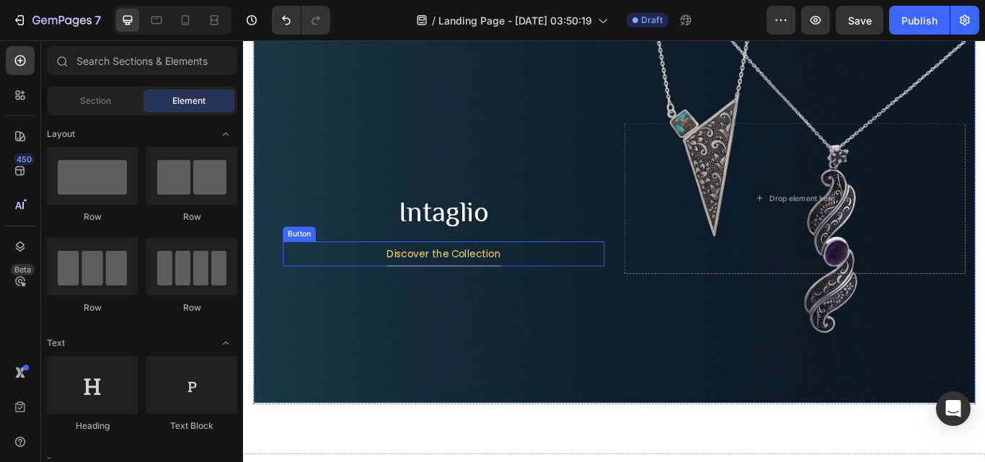
click at [560, 286] on div "Discover the Collection Button" at bounding box center [476, 290] width 375 height 29
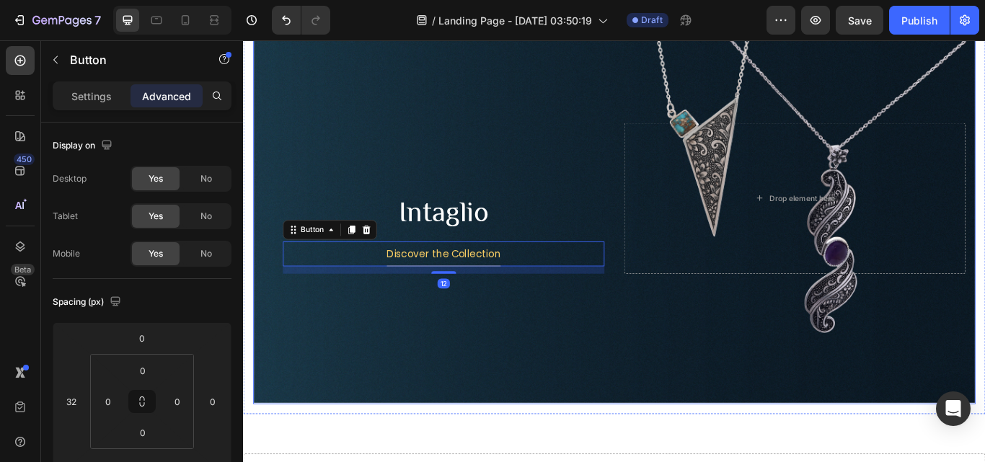
click at [564, 234] on h2 "Intaglio" at bounding box center [476, 241] width 375 height 46
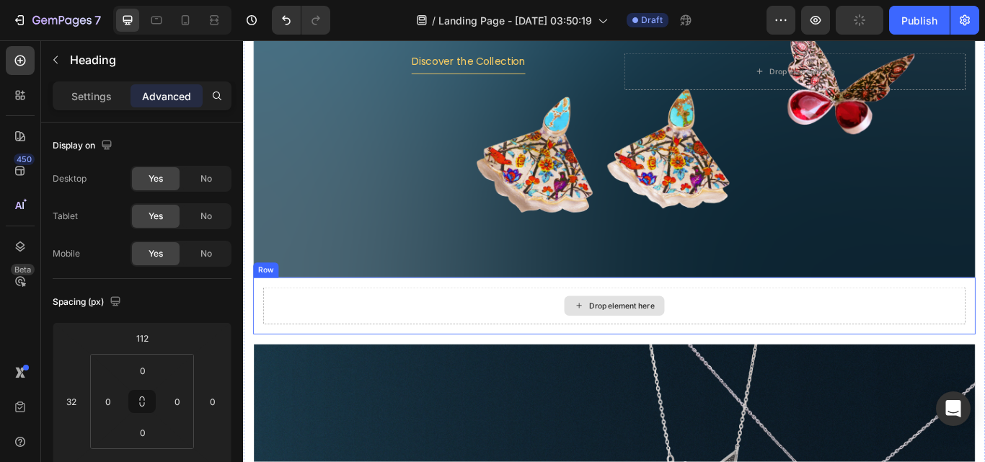
scroll to position [1472, 0]
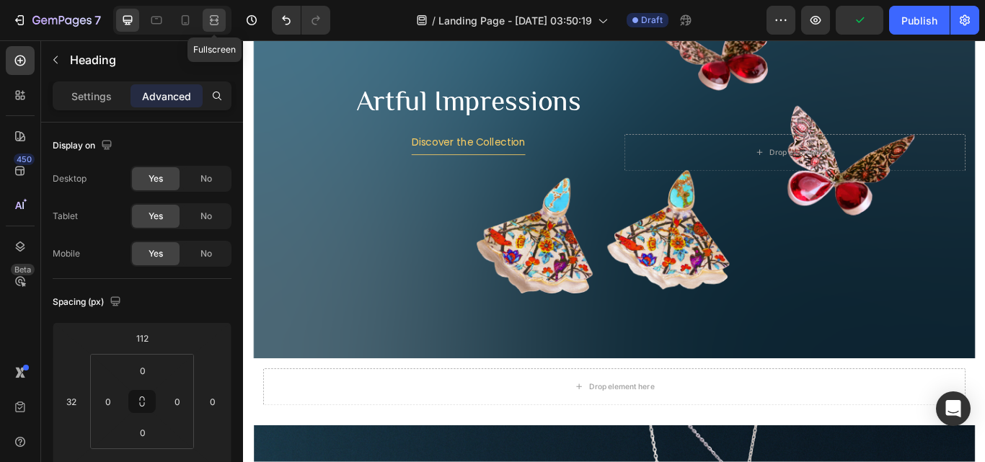
click at [213, 24] on icon at bounding box center [214, 20] width 14 height 14
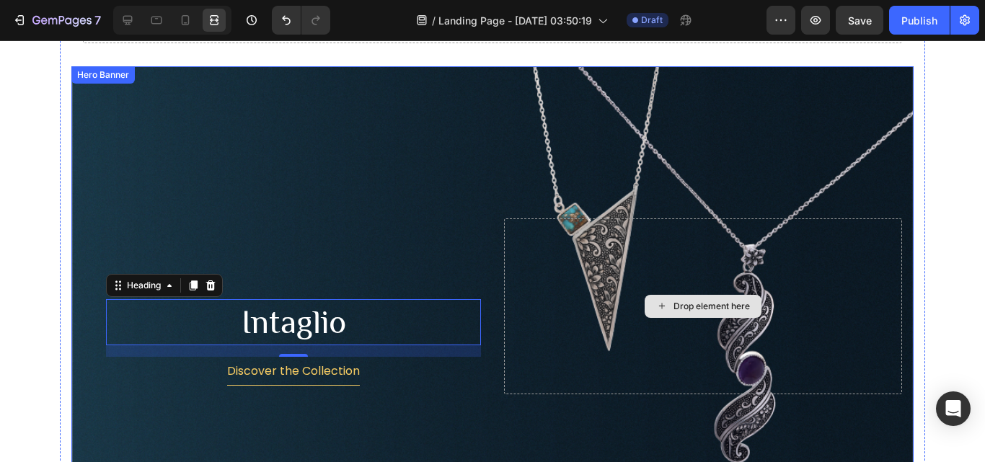
scroll to position [1905, 0]
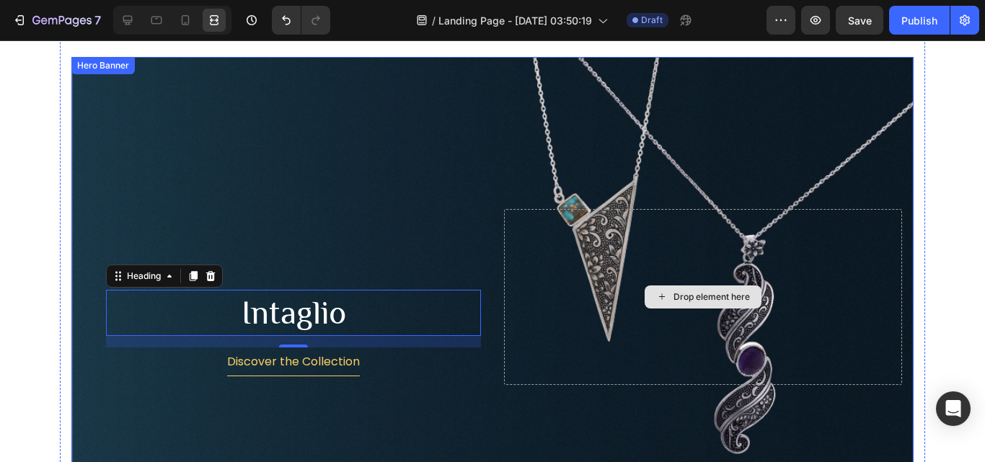
click at [881, 223] on div "Drop element here" at bounding box center [703, 297] width 398 height 176
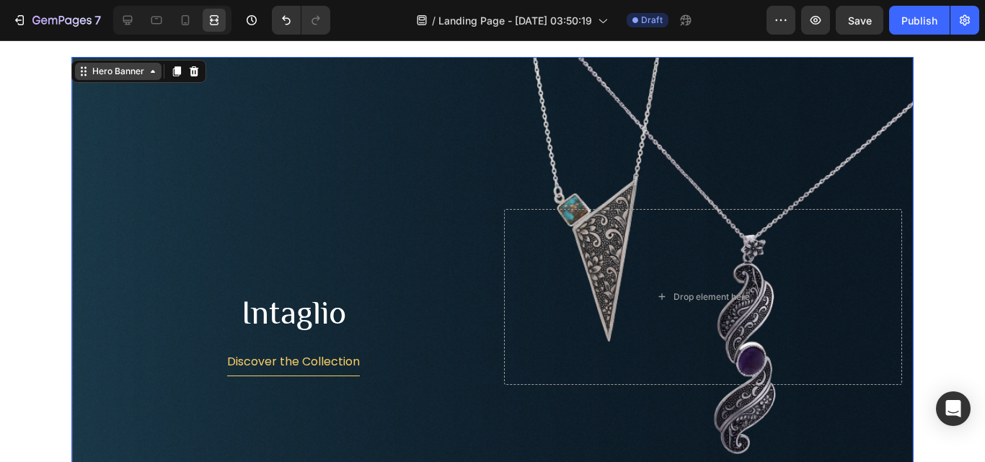
click at [138, 76] on div "Hero Banner" at bounding box center [118, 71] width 58 height 13
click at [94, 76] on div "Hero Banner" at bounding box center [118, 71] width 58 height 13
click at [82, 77] on div "Hero Banner" at bounding box center [118, 71] width 87 height 17
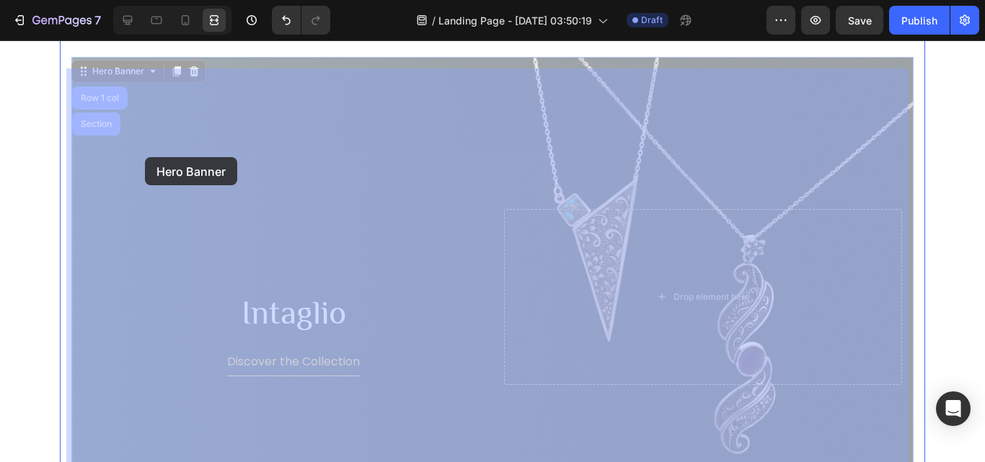
drag, startPoint x: 82, startPoint y: 77, endPoint x: 145, endPoint y: 157, distance: 102.2
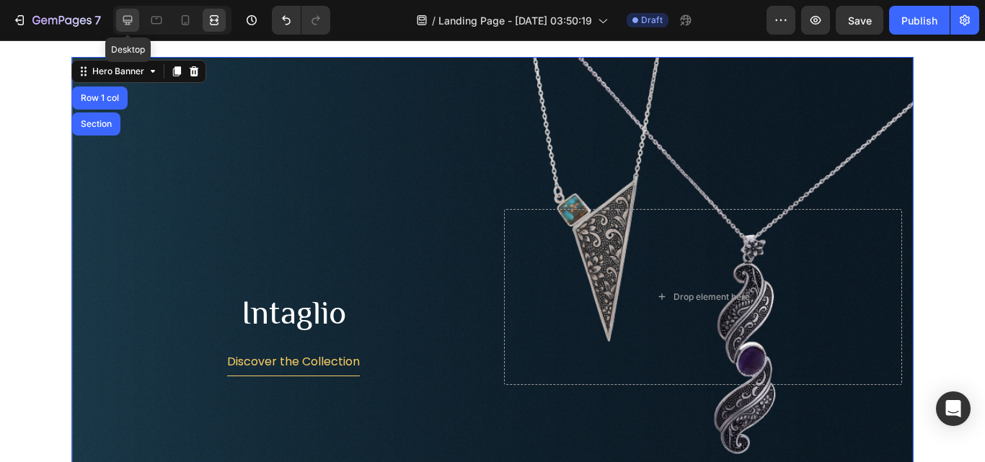
click at [131, 19] on icon at bounding box center [127, 20] width 14 height 14
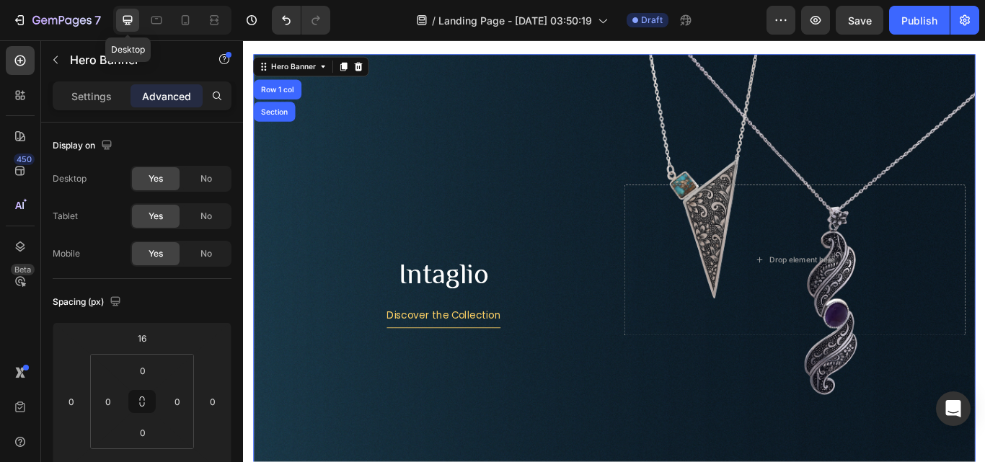
scroll to position [1898, 0]
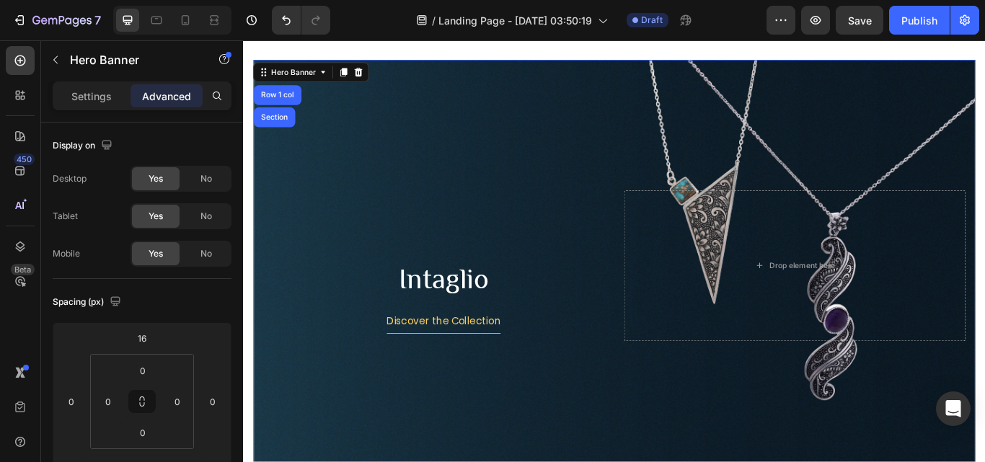
click at [380, 157] on div "Background Image" at bounding box center [676, 303] width 842 height 480
click at [846, 292] on div "Drop element here" at bounding box center [886, 303] width 117 height 23
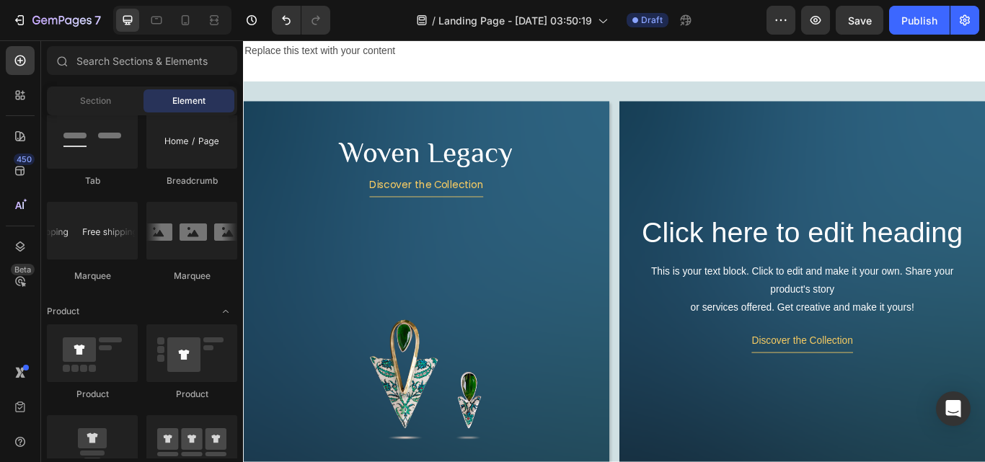
scroll to position [138, 0]
